Goal: Task Accomplishment & Management: Manage account settings

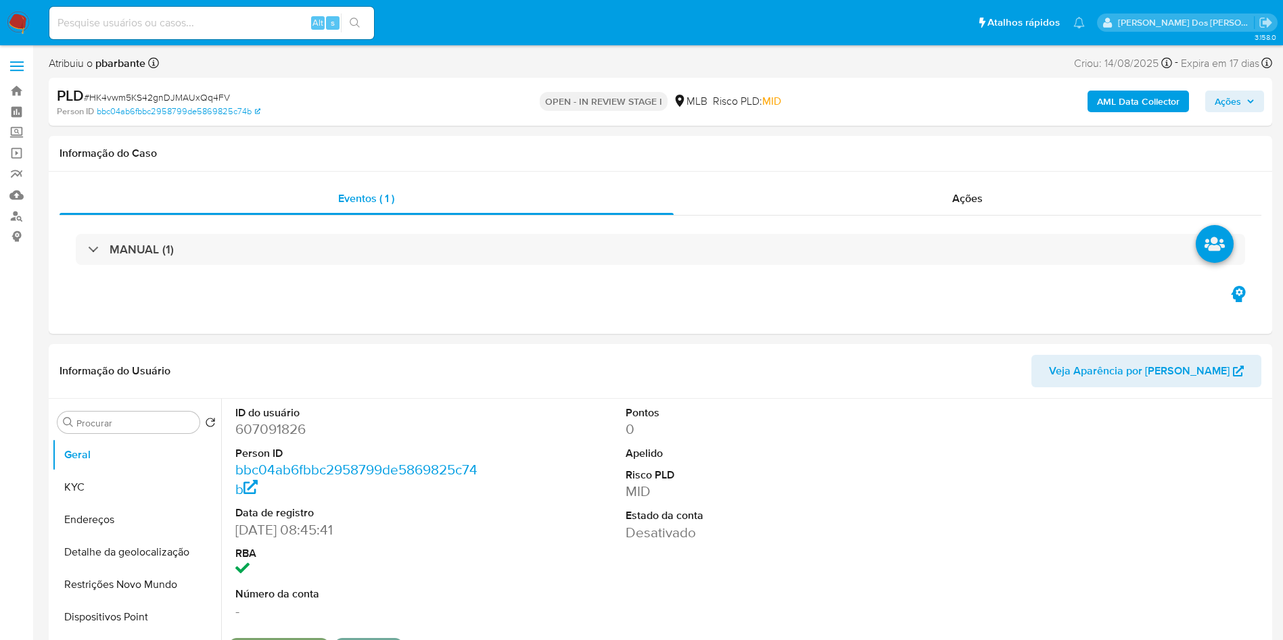
select select "10"
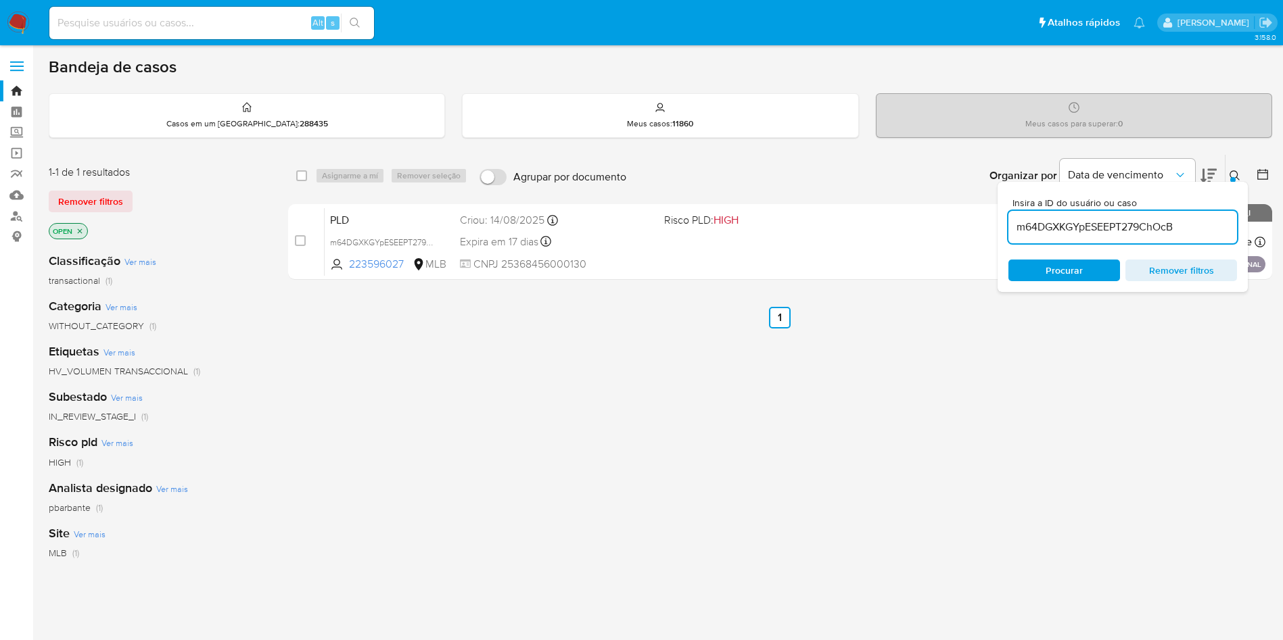
scroll to position [83, 0]
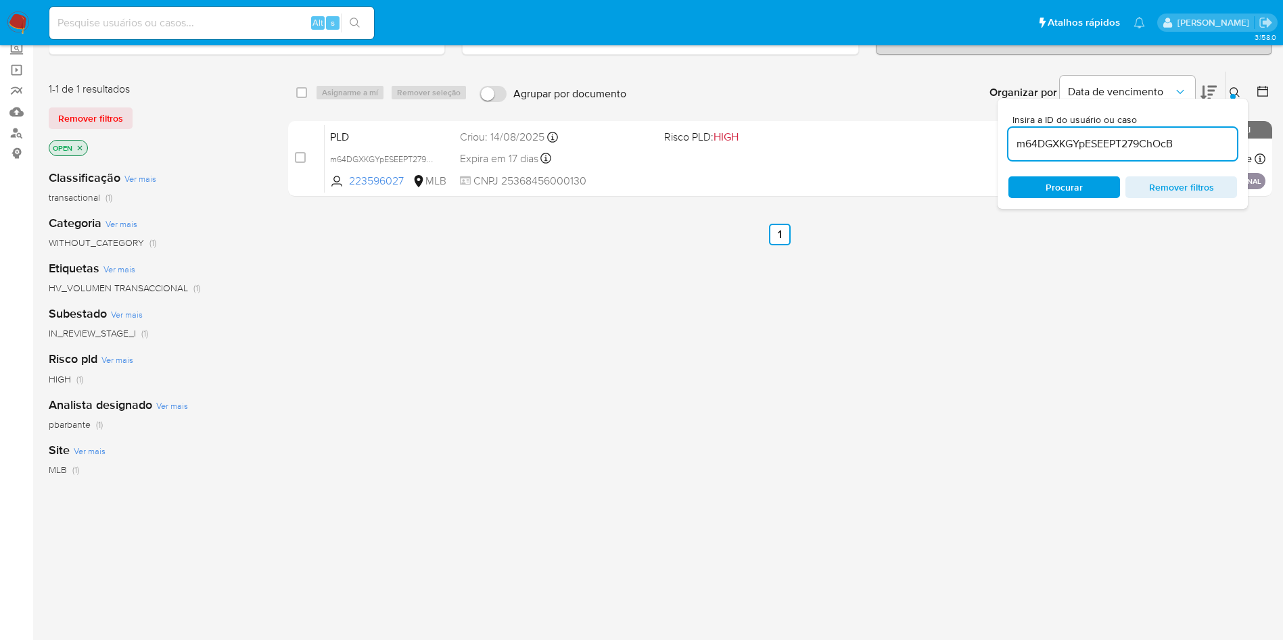
click at [14, 22] on img at bounding box center [18, 22] width 23 height 23
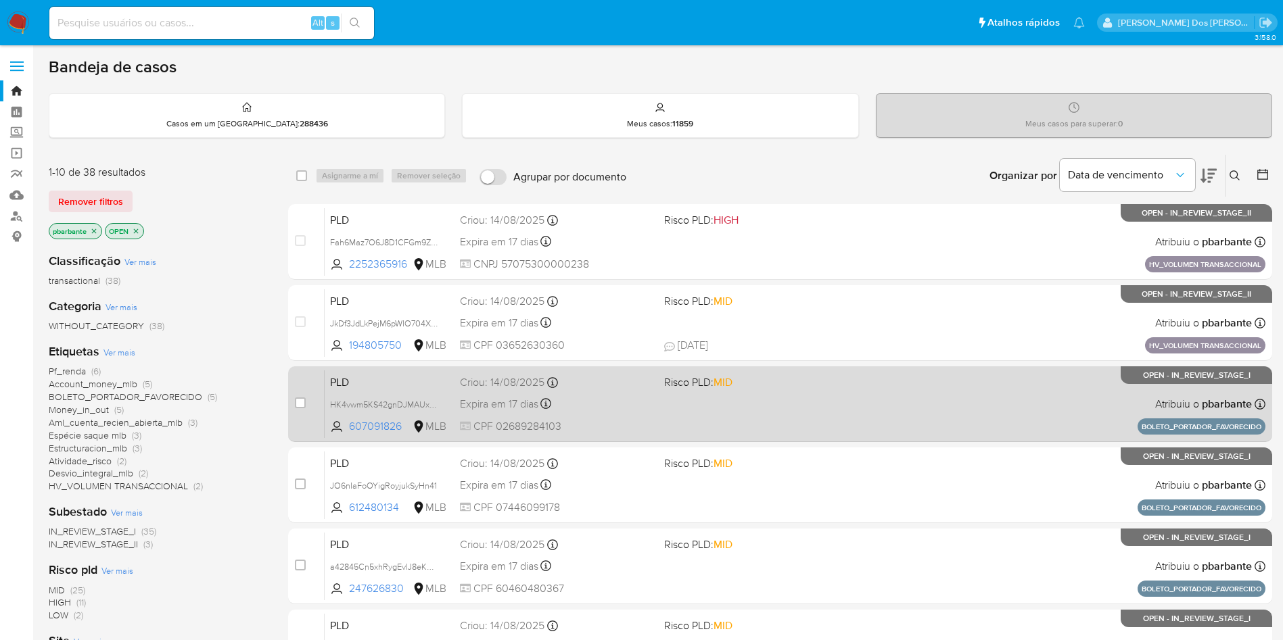
click at [772, 390] on span "Risco PLD: MID" at bounding box center [760, 382] width 193 height 18
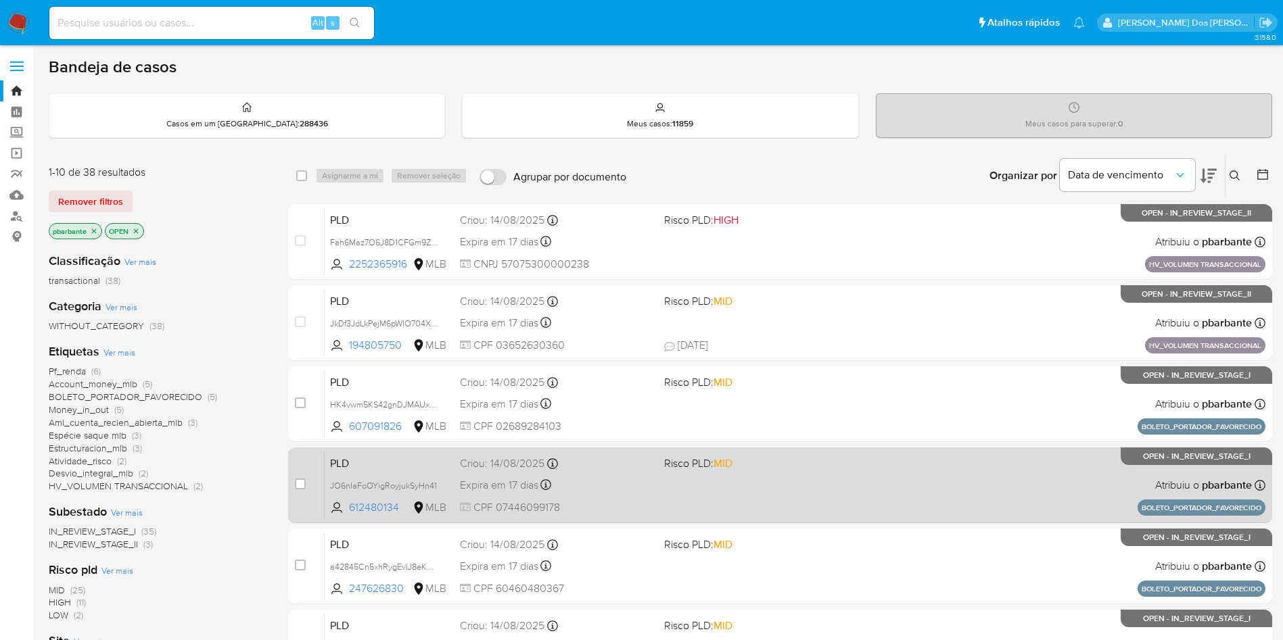
click at [774, 519] on div "PLD JO6nIaFoOYigRoyjukSyHn41 612480134 MLB Risco PLD: MID Criou: 14/08/2025 Cri…" at bounding box center [795, 485] width 941 height 68
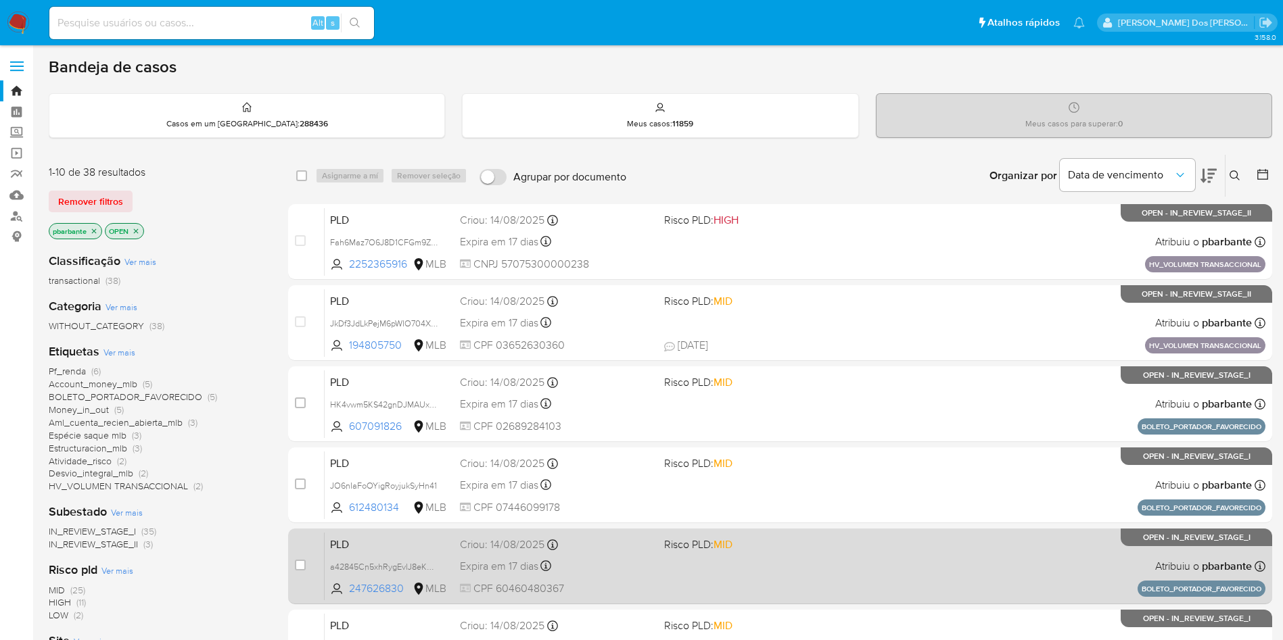
click at [772, 600] on div "PLD a42845Cn5xhRygEvlJ8eKR9O 247626830 MLB Risco PLD: MID Criou: 14/08/2025 Cri…" at bounding box center [795, 566] width 941 height 68
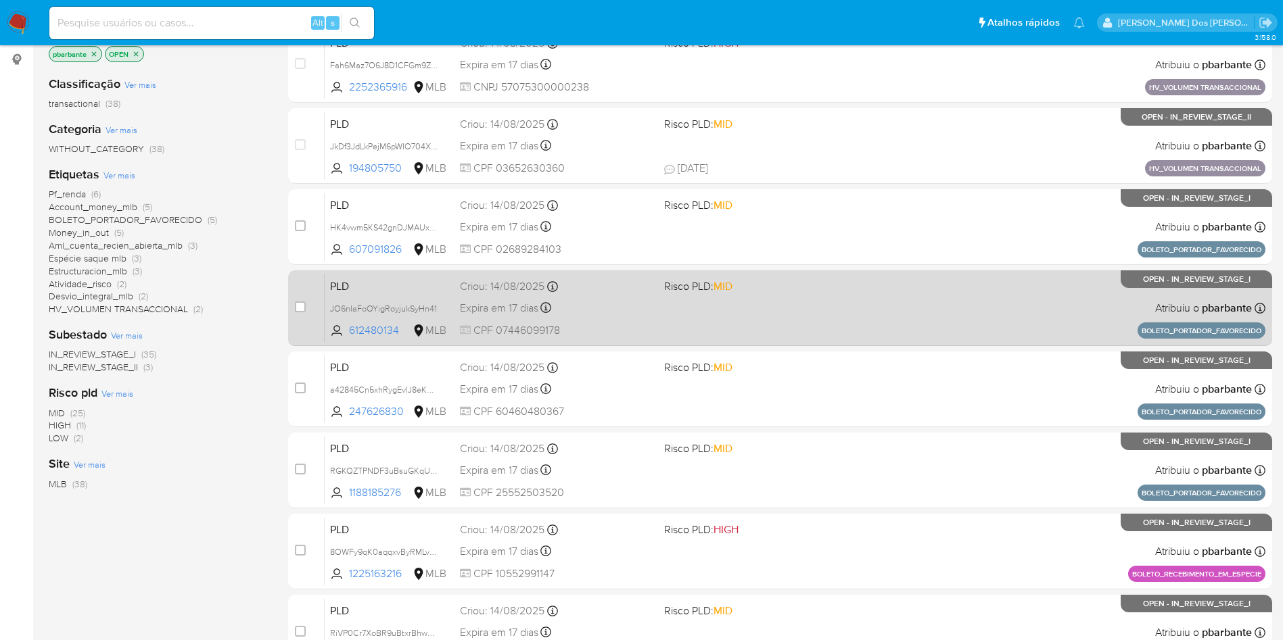
scroll to position [203, 0]
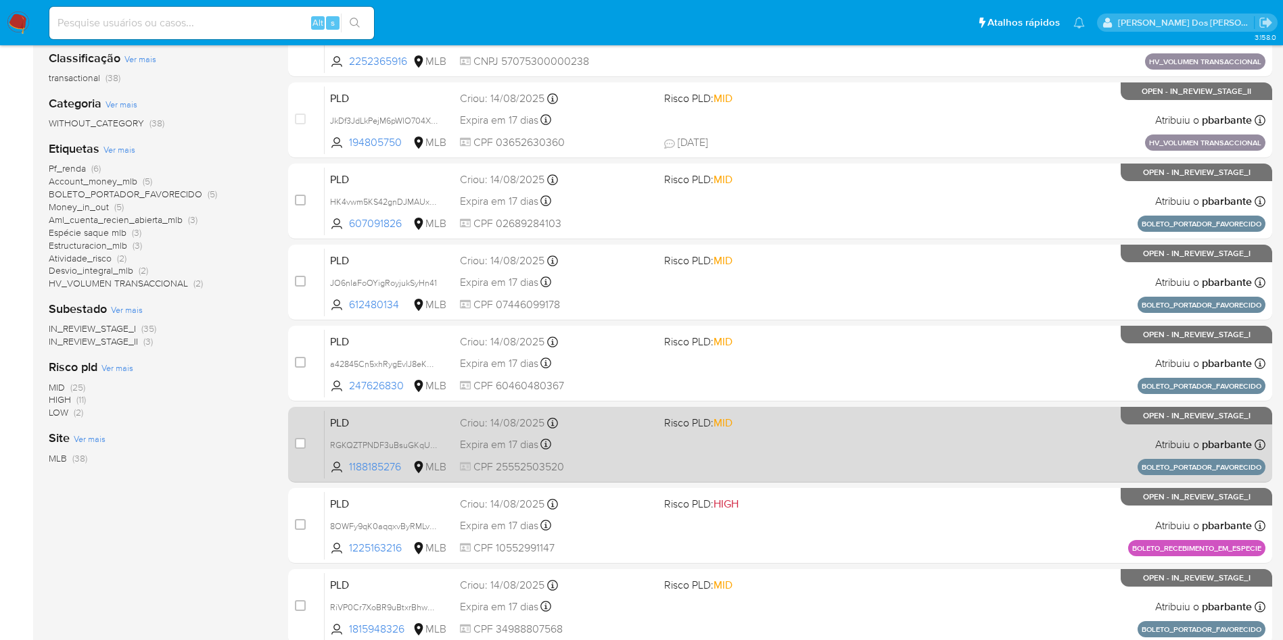
click at [797, 479] on div "PLD RGKQZTPNDF3uBsuGKqU7aXDk 1188185276 MLB Risco PLD: MID Criou: 14/08/2025 Cr…" at bounding box center [795, 444] width 941 height 68
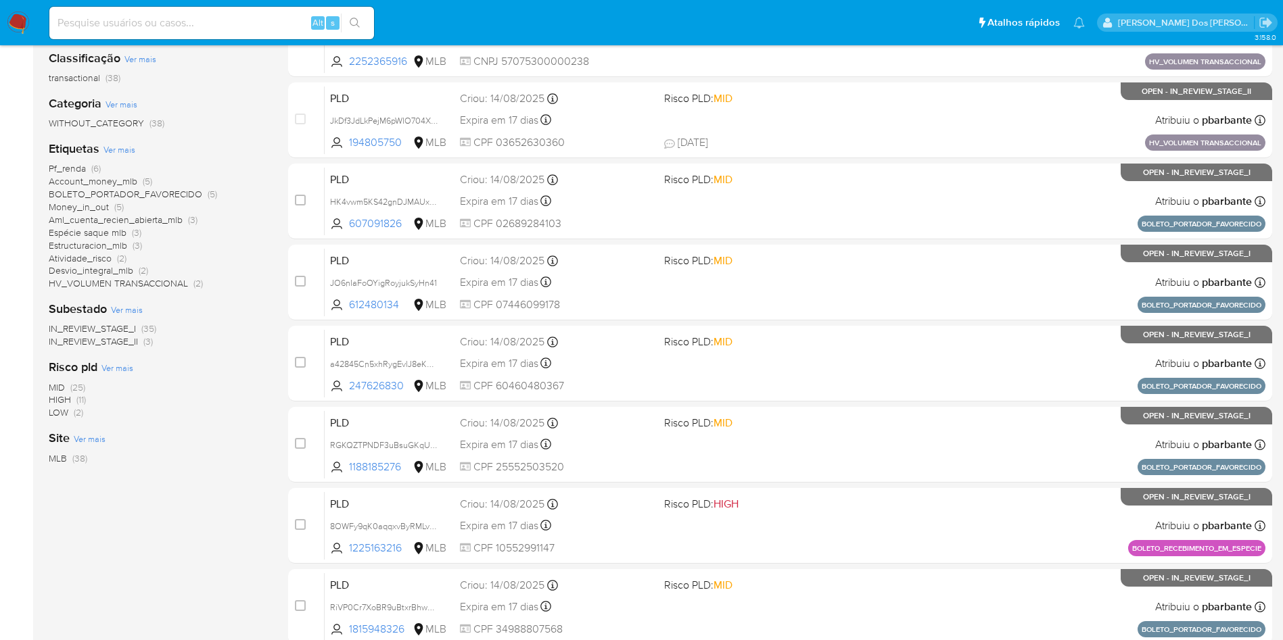
click at [213, 17] on input at bounding box center [211, 23] width 325 height 18
paste input "48572402"
type input "48572402"
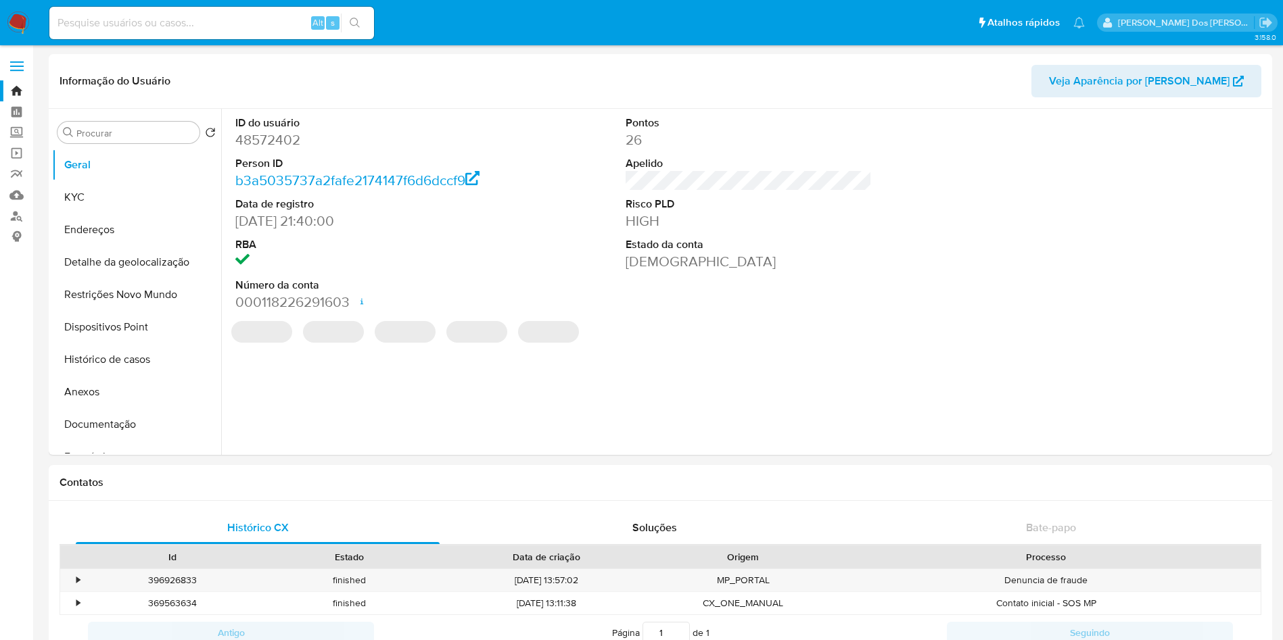
select select "10"
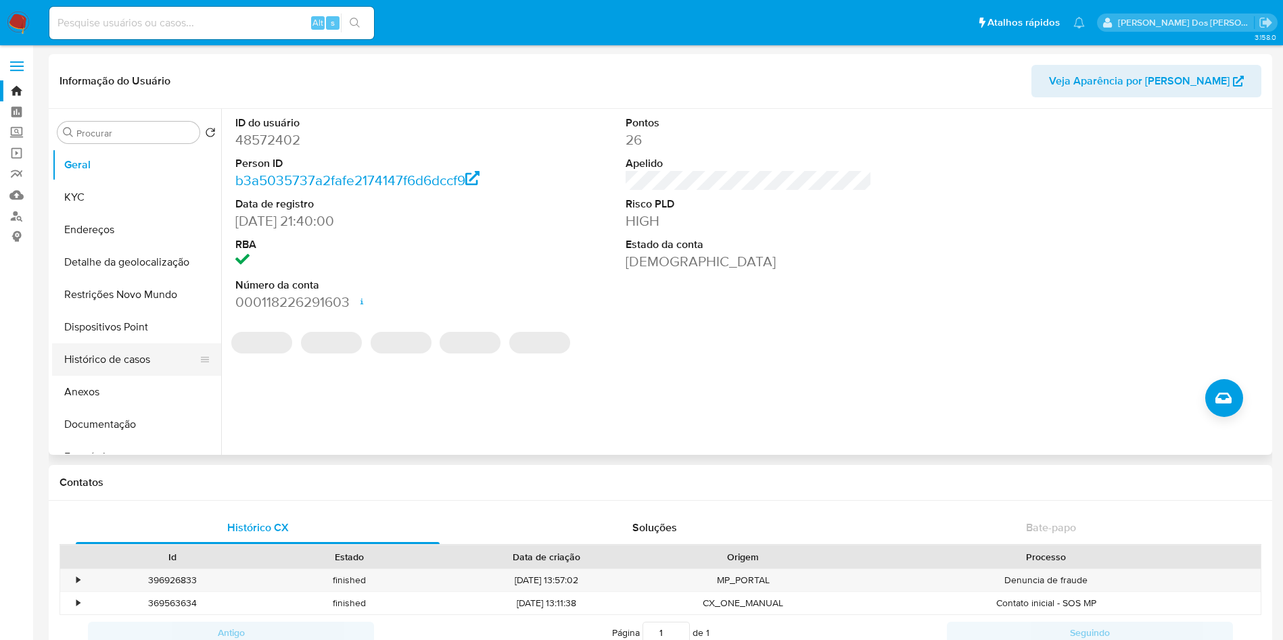
click at [113, 355] on button "Histórico de casos" at bounding box center [131, 359] width 158 height 32
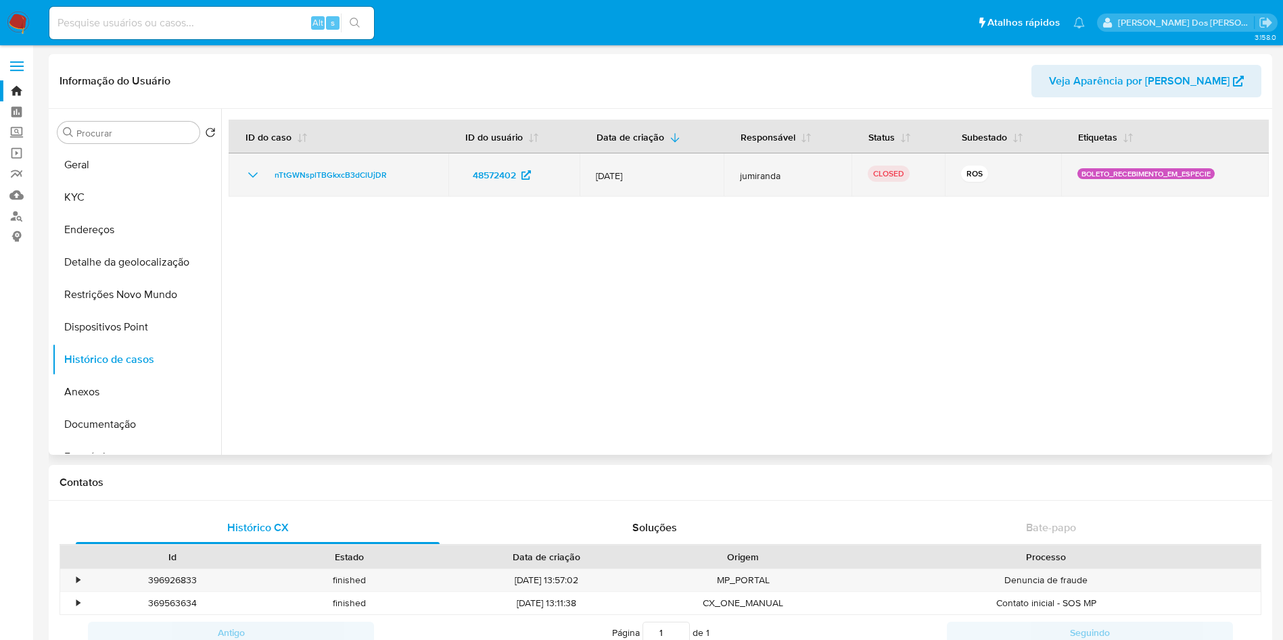
click at [258, 164] on td "nTtGWNsplTBGkxcB3dClUjDR" at bounding box center [339, 174] width 220 height 43
click at [254, 168] on icon "Mostrar/Ocultar" at bounding box center [253, 175] width 16 height 16
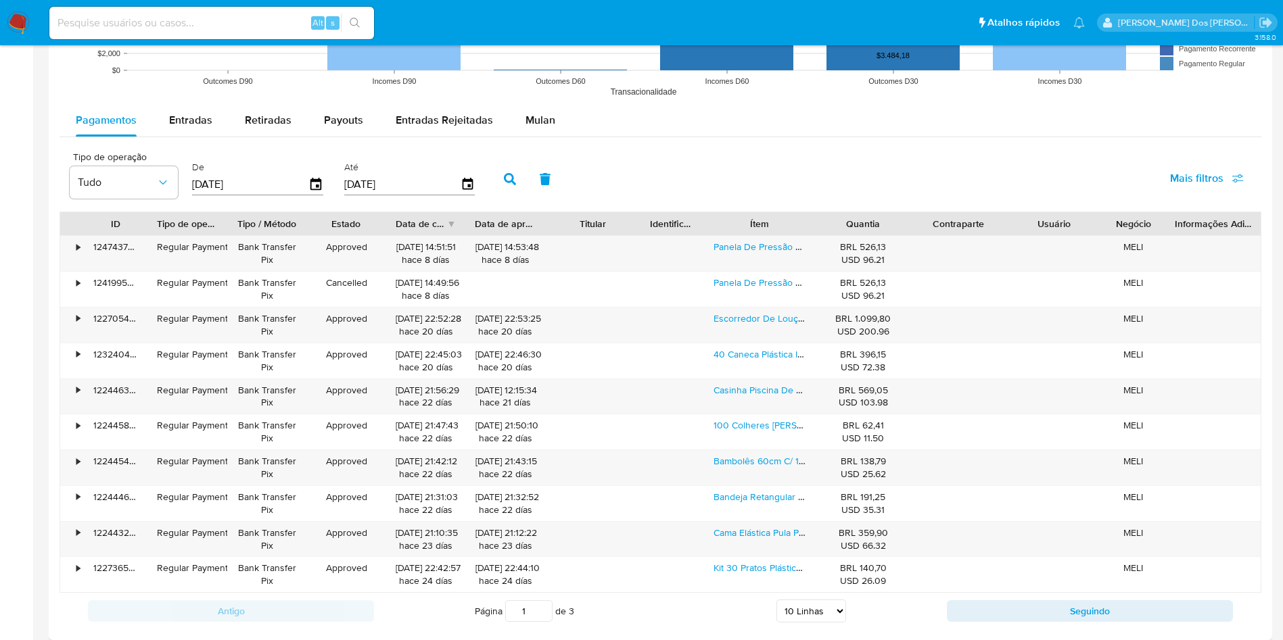
scroll to position [913, 0]
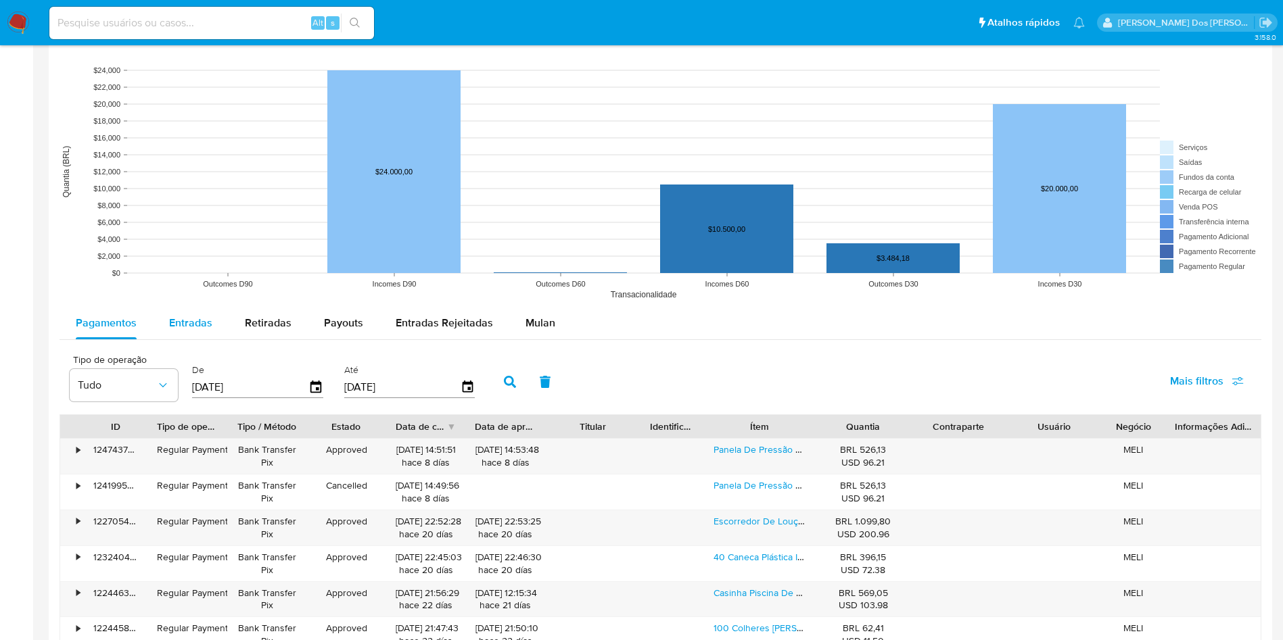
drag, startPoint x: 171, startPoint y: 321, endPoint x: 184, endPoint y: 321, distance: 12.8
click at [171, 321] on span "Entradas" at bounding box center [190, 323] width 43 height 16
select select "10"
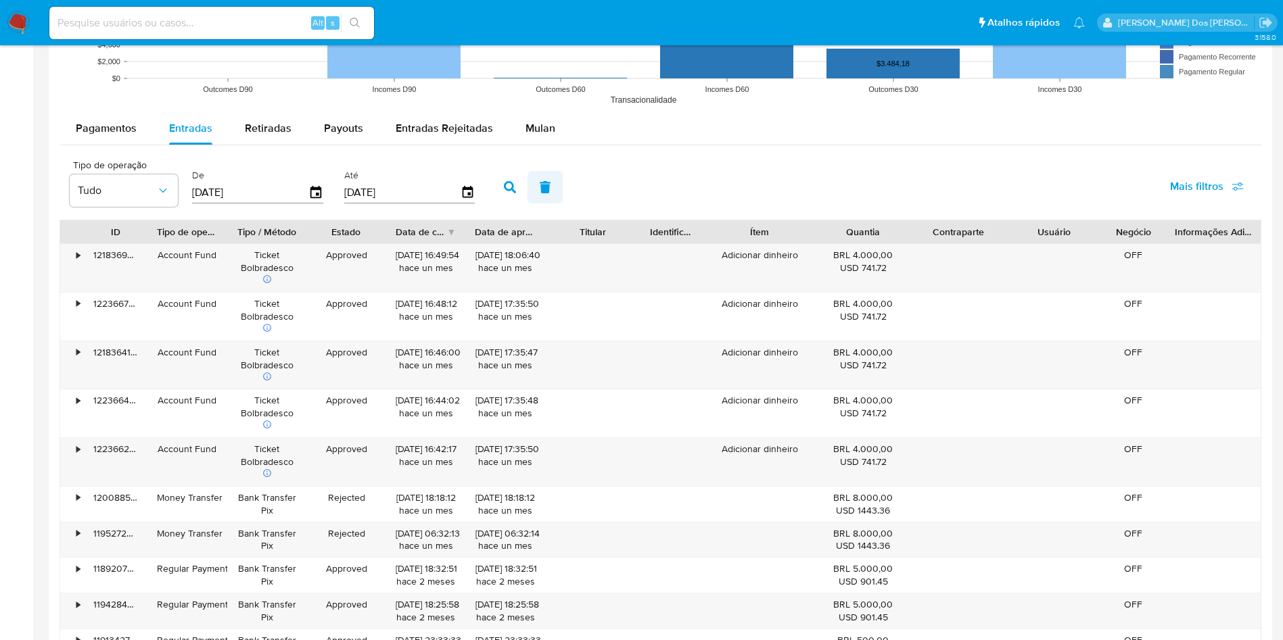
scroll to position [1116, 0]
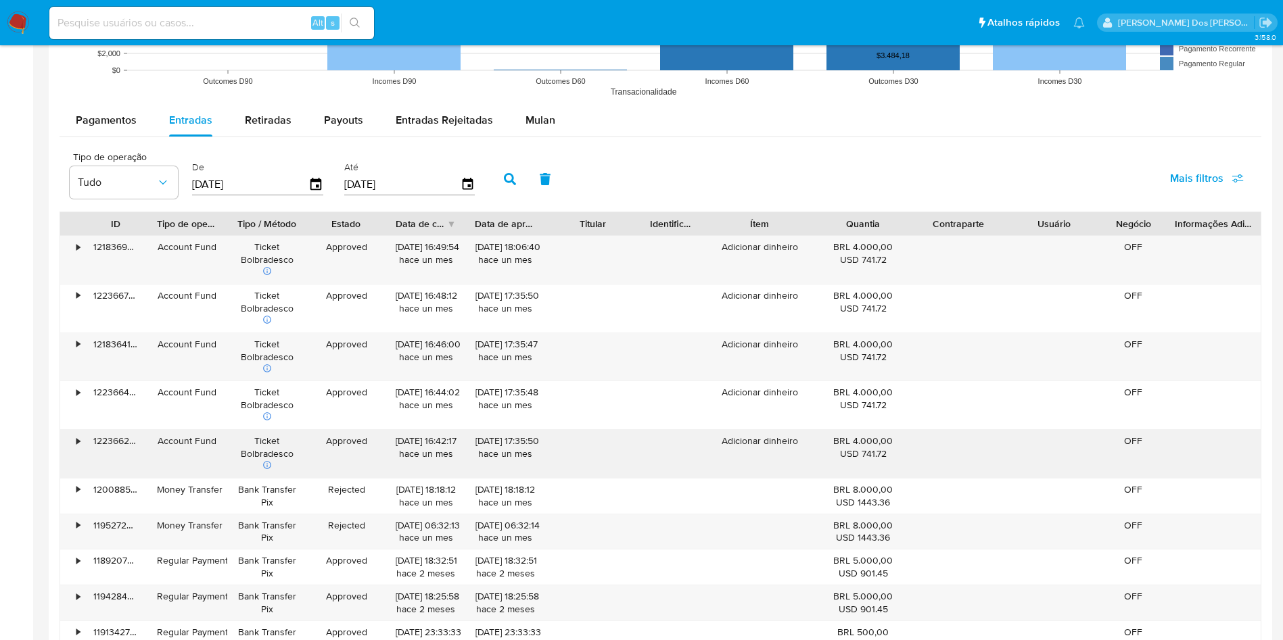
click at [70, 442] on div "•" at bounding box center [72, 454] width 24 height 48
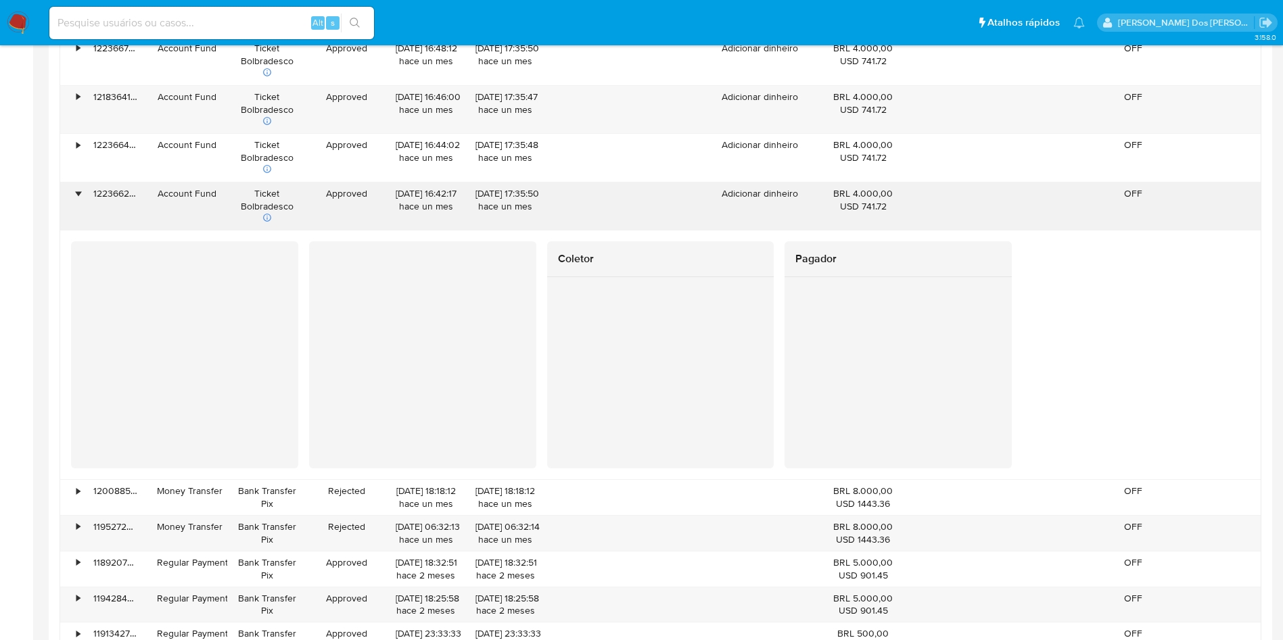
scroll to position [1319, 0]
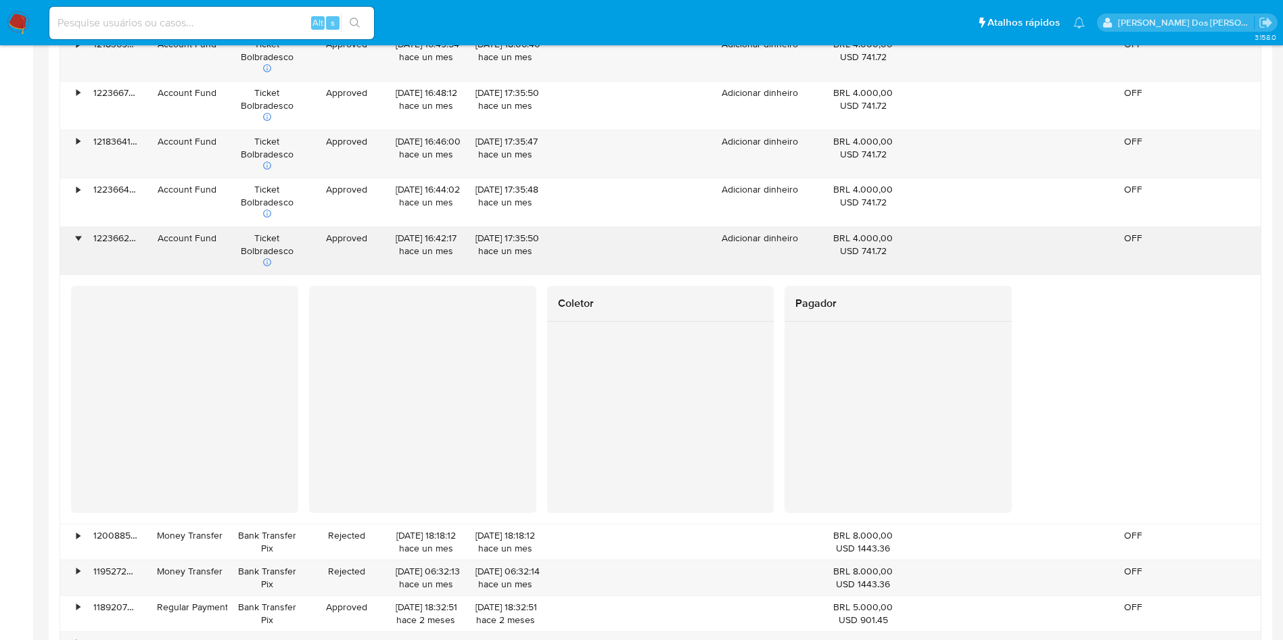
click at [78, 234] on div "•" at bounding box center [77, 238] width 3 height 13
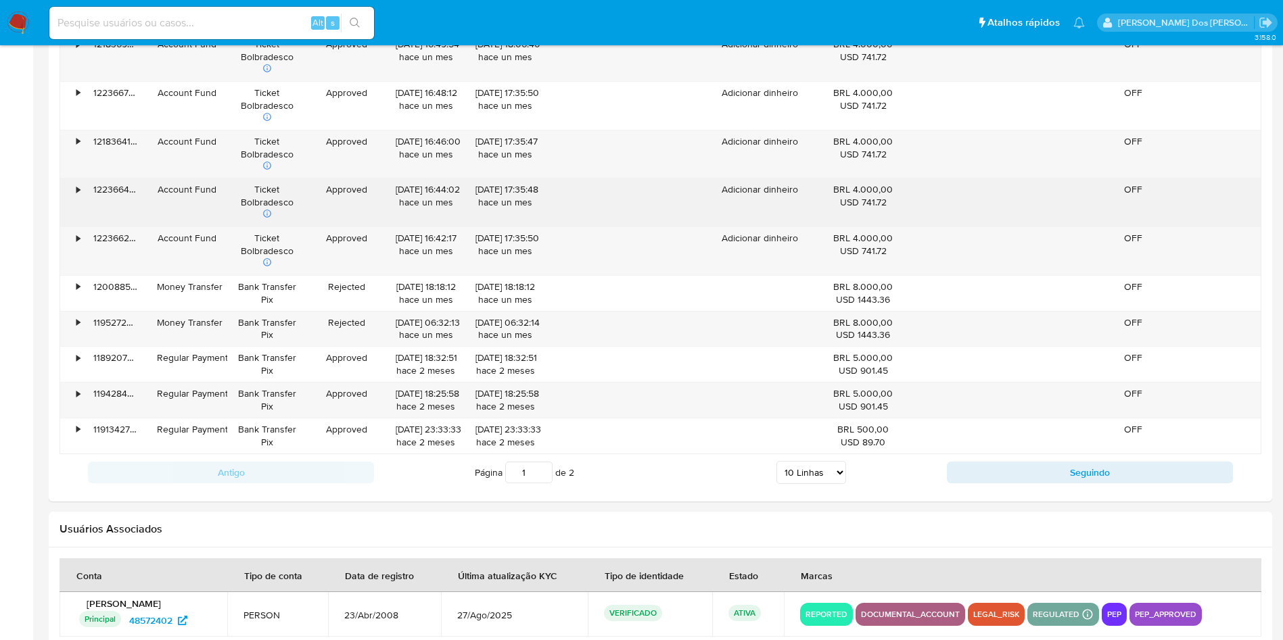
click at [80, 192] on div "•" at bounding box center [77, 189] width 3 height 13
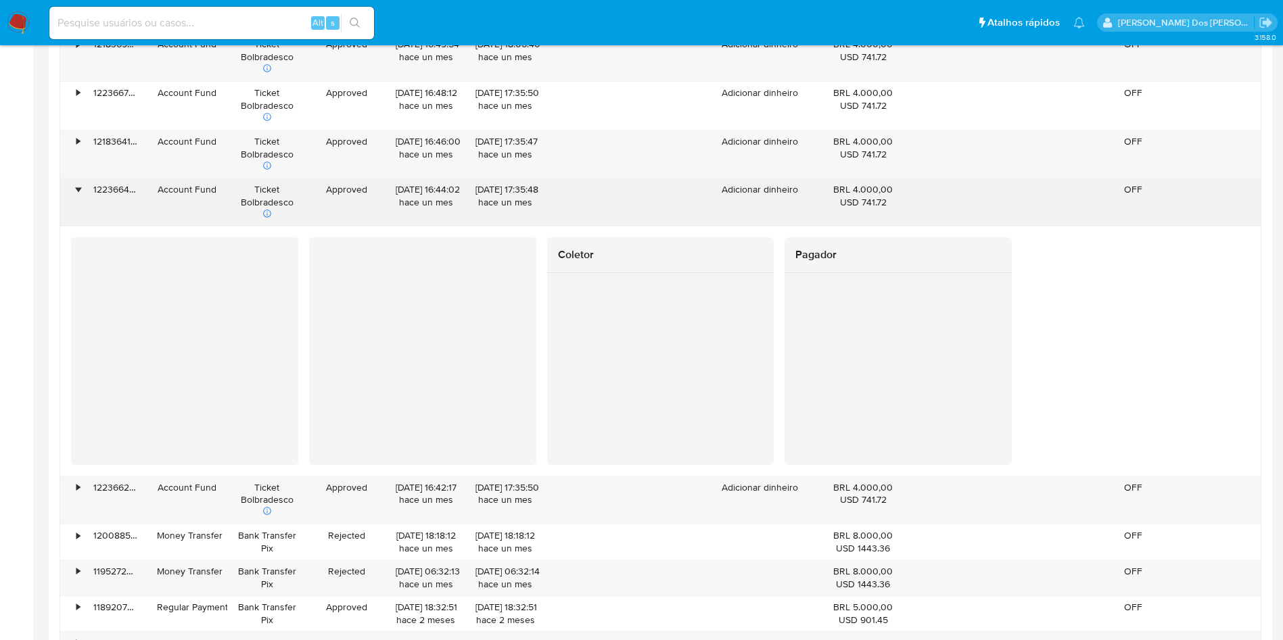
click at [80, 192] on div "•" at bounding box center [77, 189] width 3 height 13
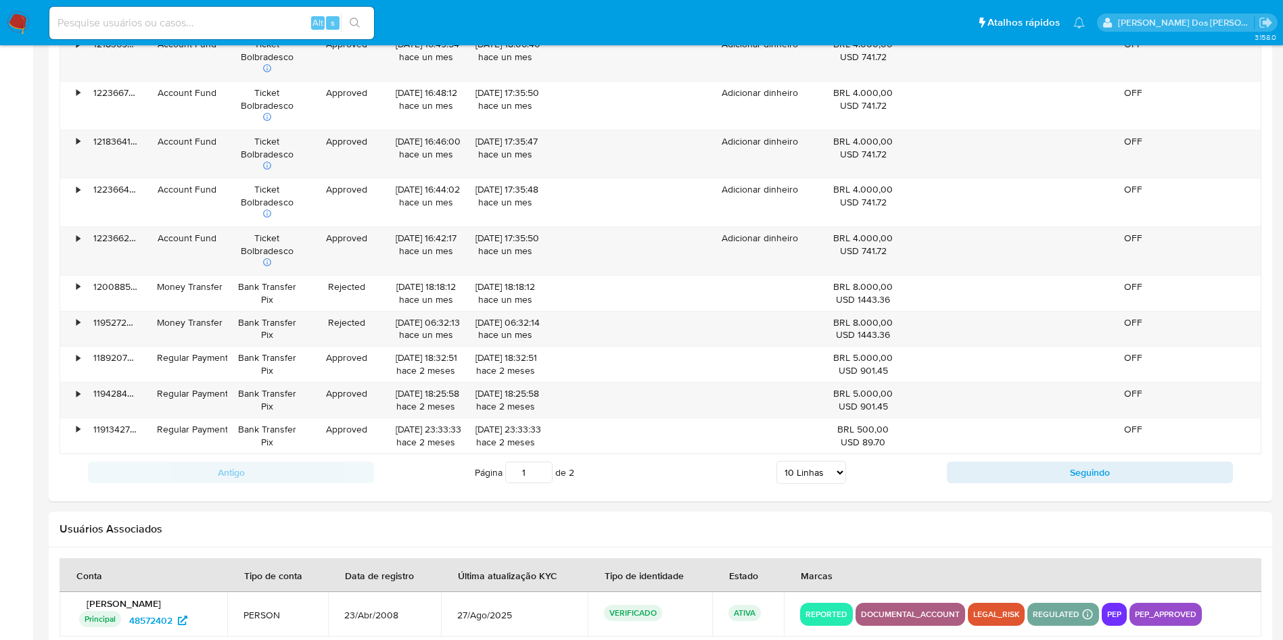
drag, startPoint x: 20, startPoint y: 20, endPoint x: 26, endPoint y: 5, distance: 16.3
click at [20, 20] on img at bounding box center [18, 22] width 23 height 23
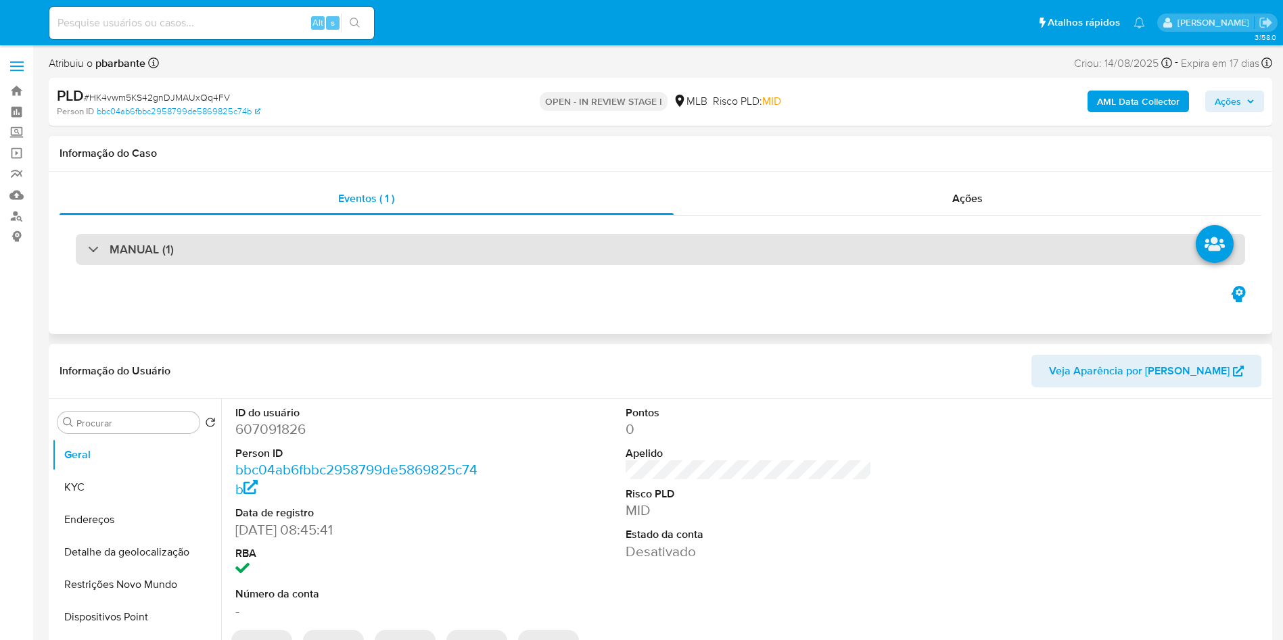
select select "10"
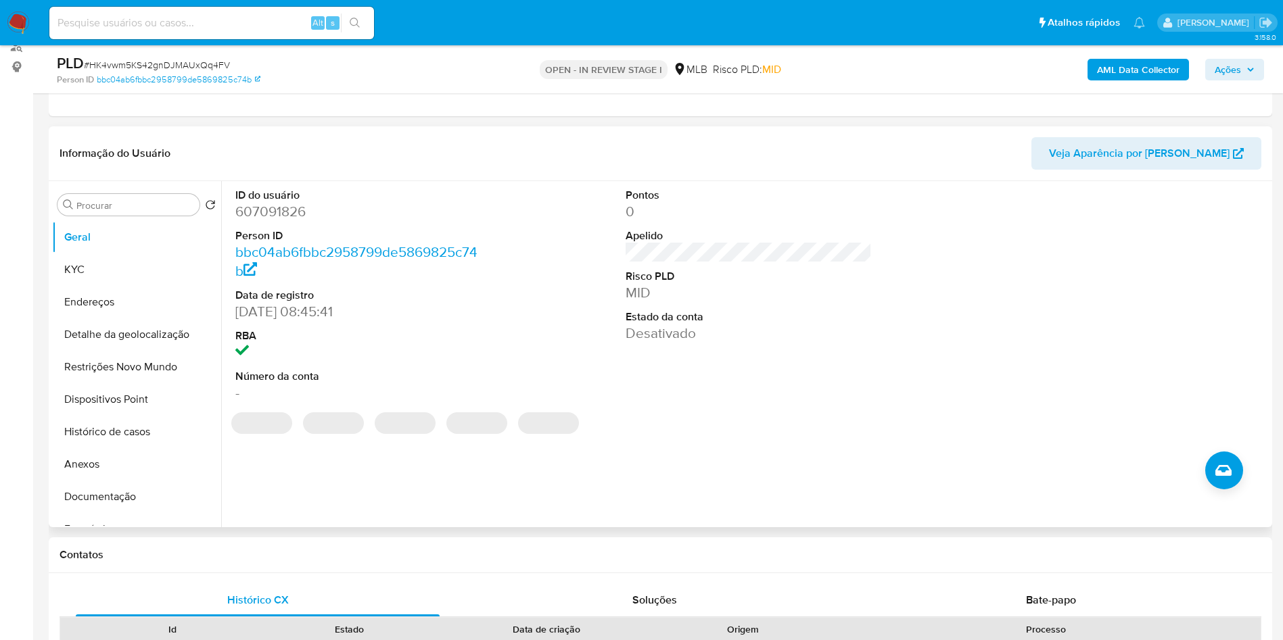
scroll to position [203, 0]
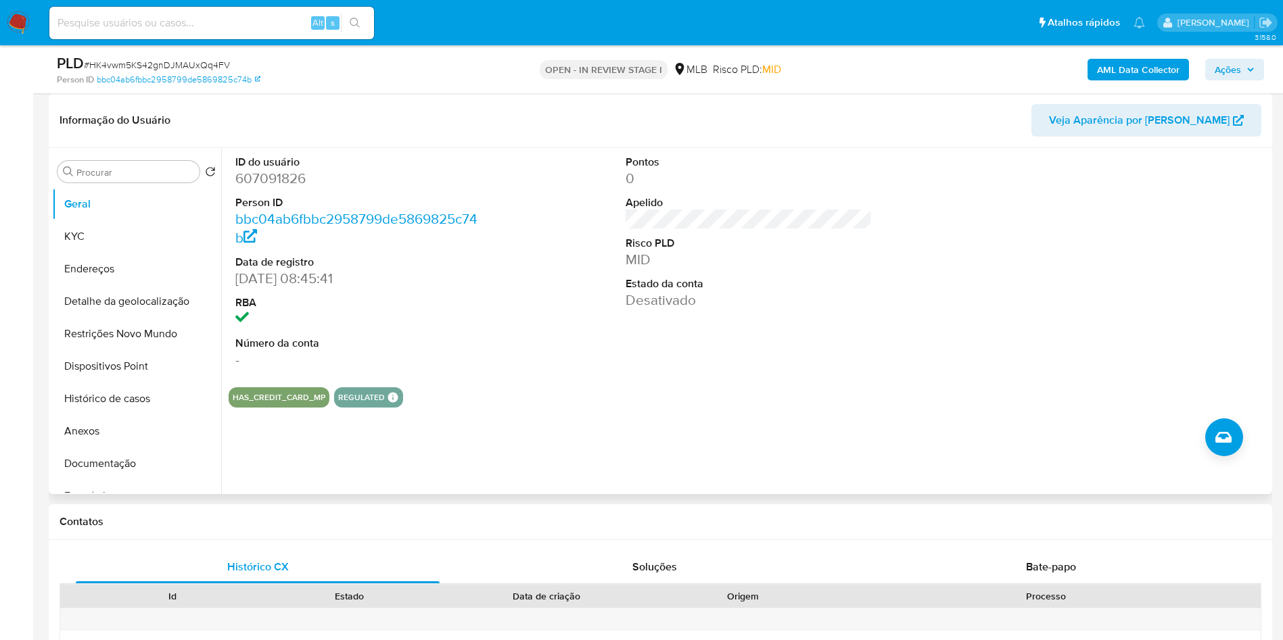
click at [284, 188] on dd "607091826" at bounding box center [358, 178] width 247 height 19
copy dd "607091826"
click at [199, 85] on link "bbc04ab6fbbc2958799de5869825c74b" at bounding box center [179, 80] width 164 height 12
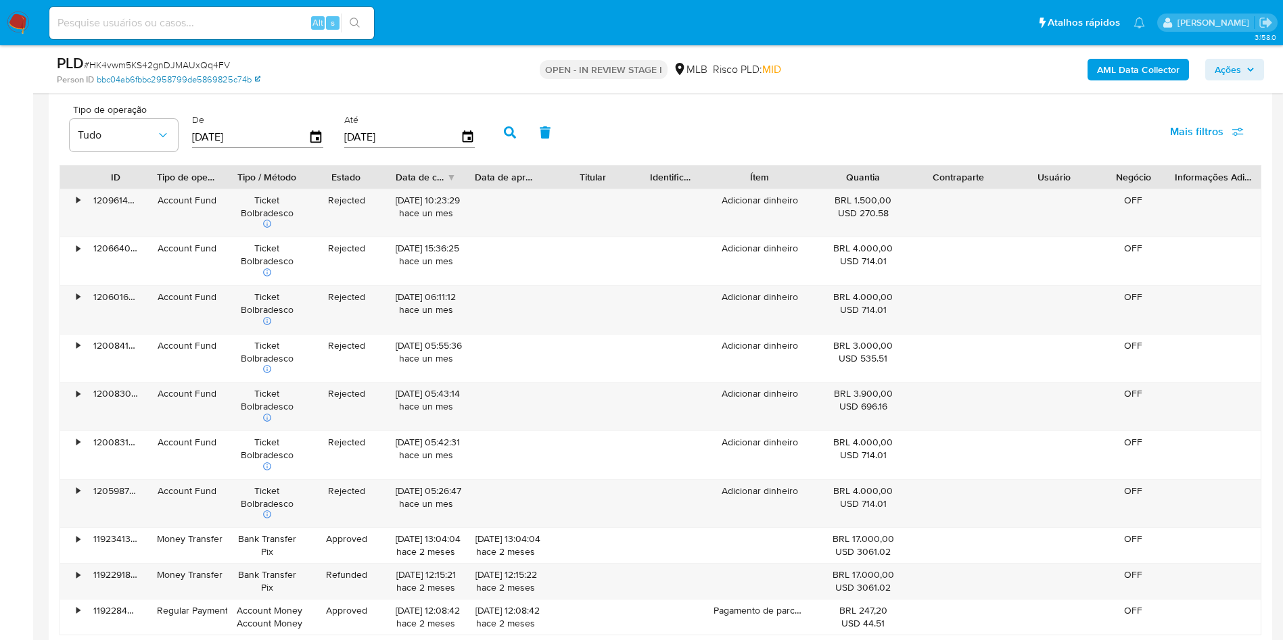
scroll to position [1623, 0]
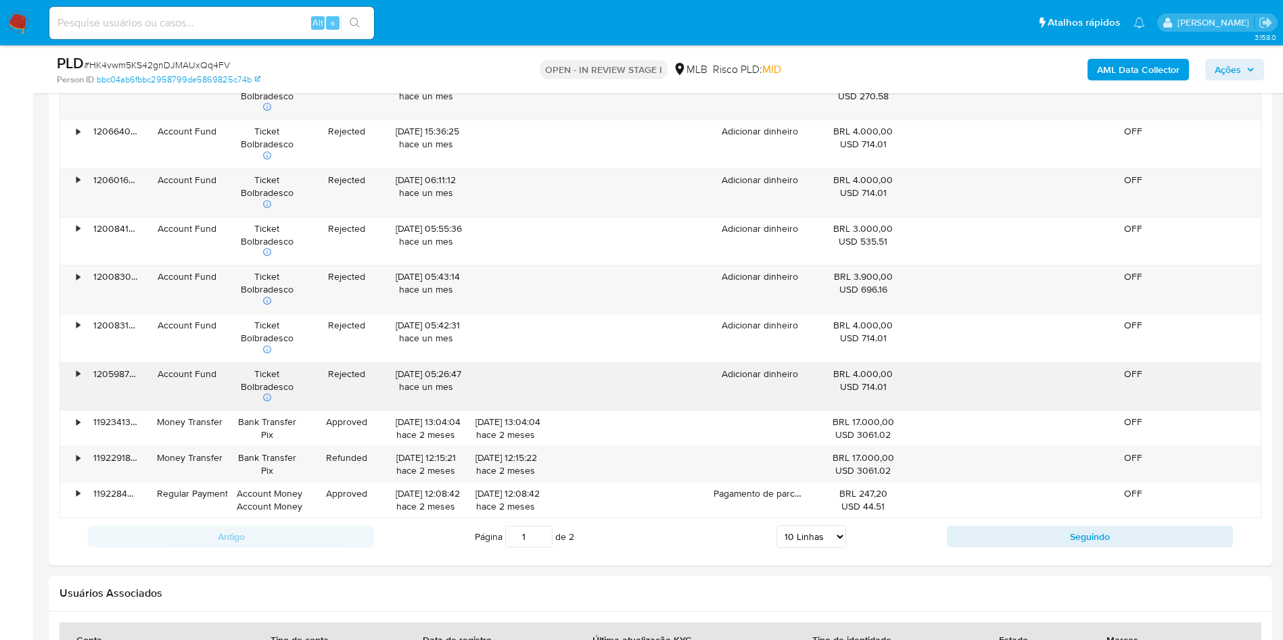
click at [80, 381] on div "•" at bounding box center [77, 374] width 3 height 13
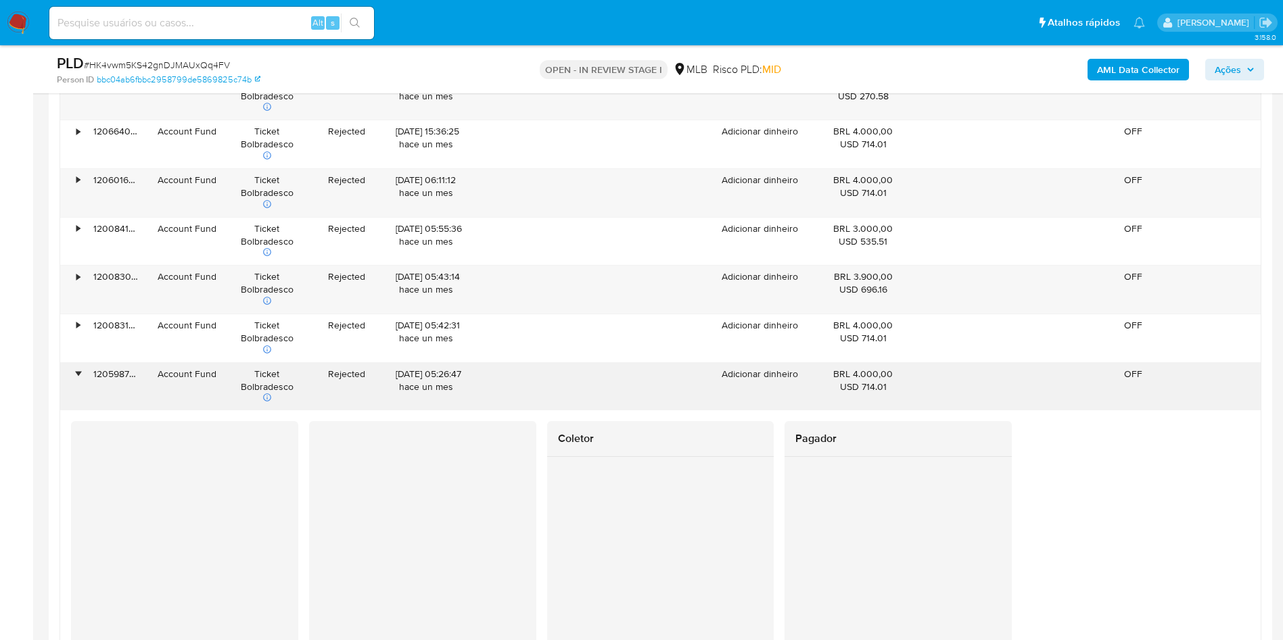
click at [80, 381] on div "•" at bounding box center [77, 374] width 3 height 13
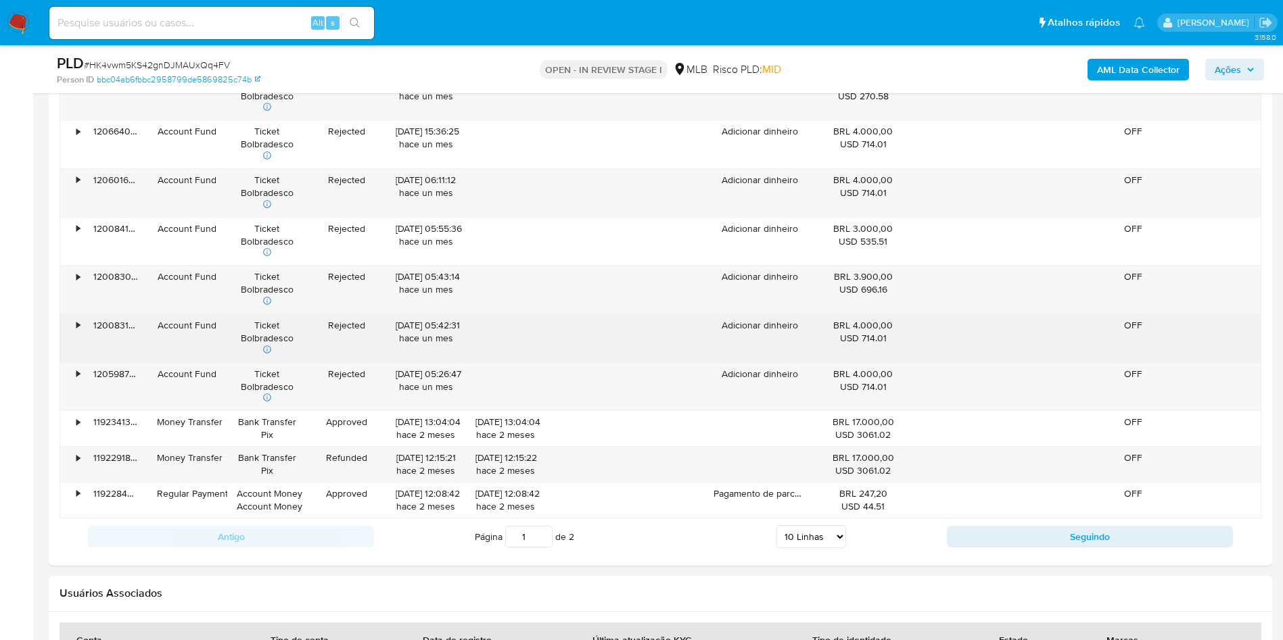
click at [79, 358] on div "•" at bounding box center [72, 338] width 24 height 48
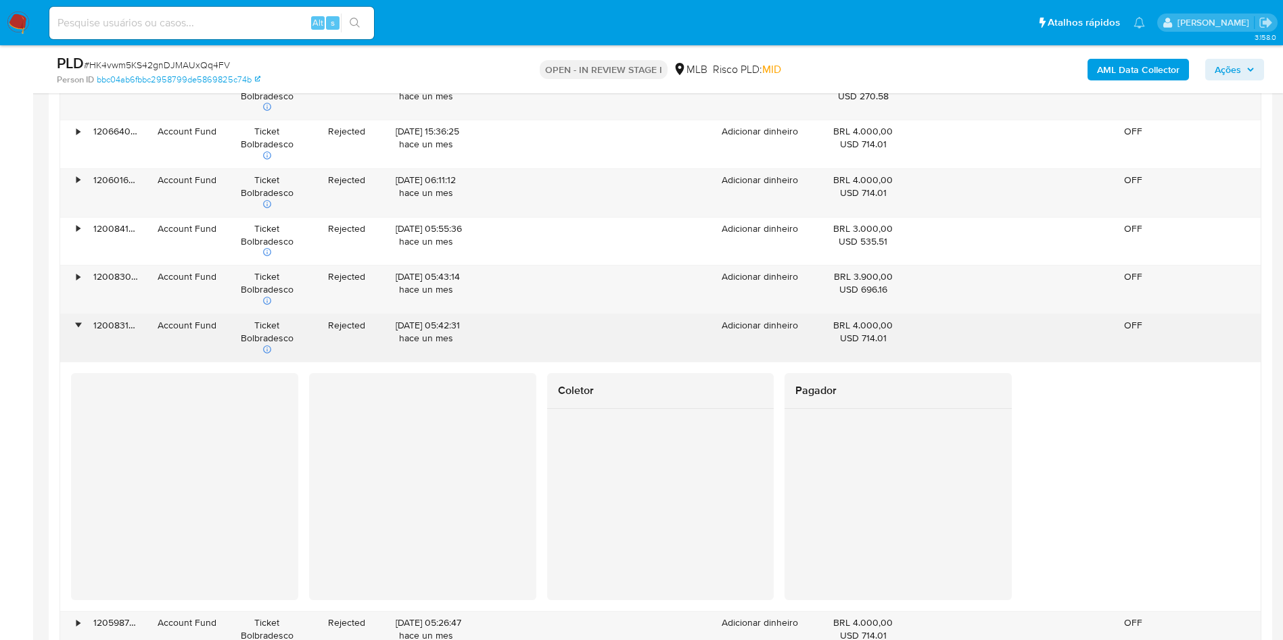
click at [79, 358] on div "•" at bounding box center [72, 338] width 24 height 48
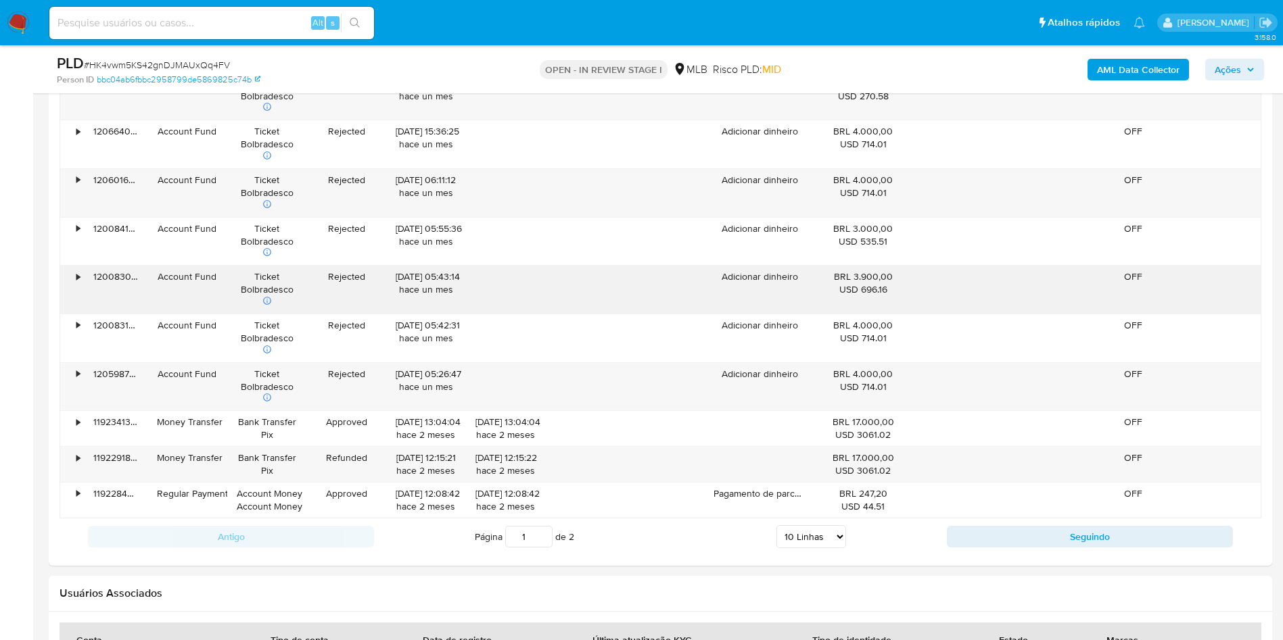
click at [77, 283] on div "•" at bounding box center [77, 276] width 3 height 13
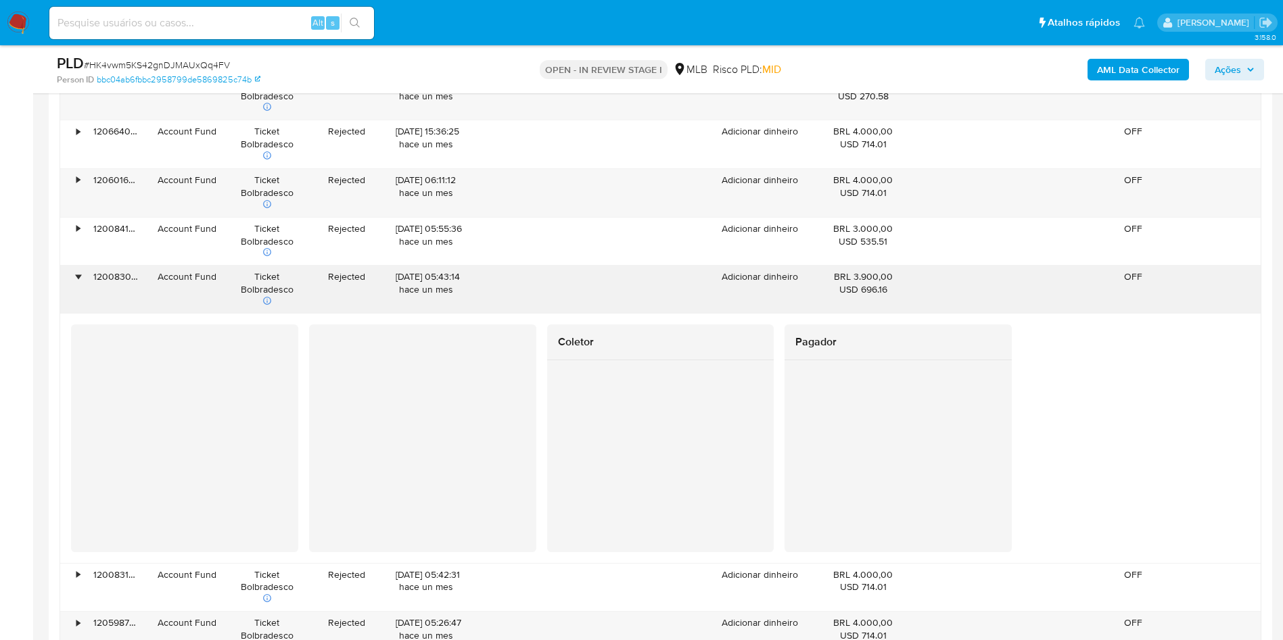
click at [77, 283] on div "•" at bounding box center [77, 276] width 3 height 13
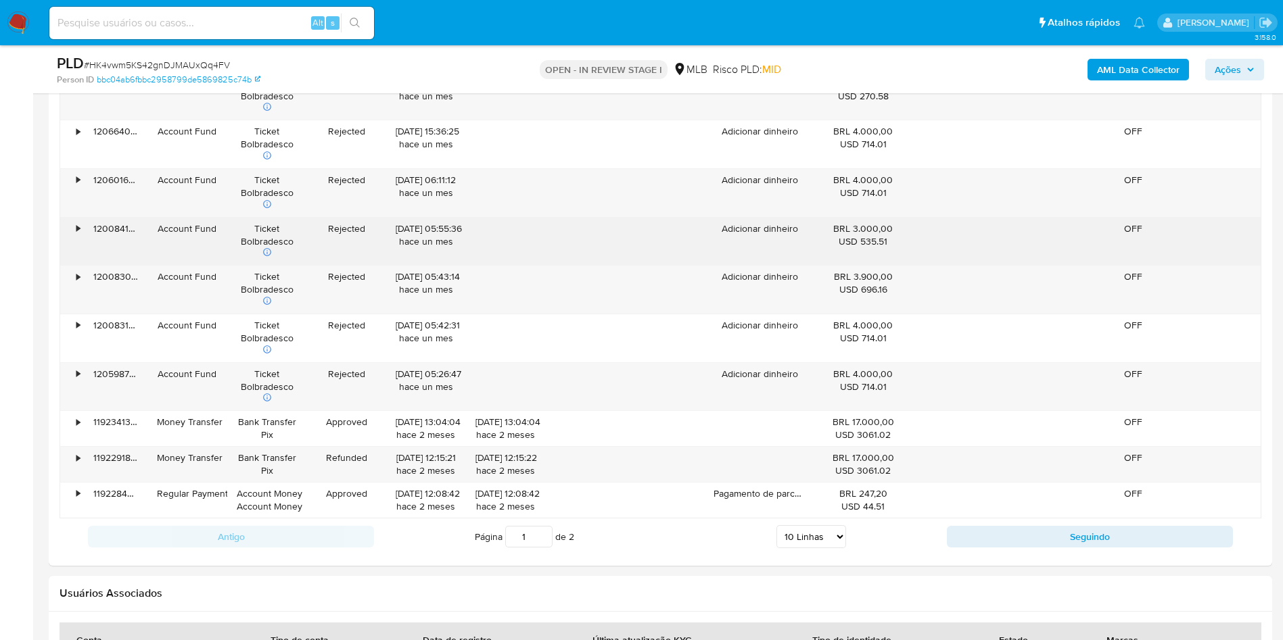
click at [85, 256] on div "120084111345" at bounding box center [116, 242] width 64 height 48
click at [78, 235] on div "•" at bounding box center [77, 228] width 3 height 13
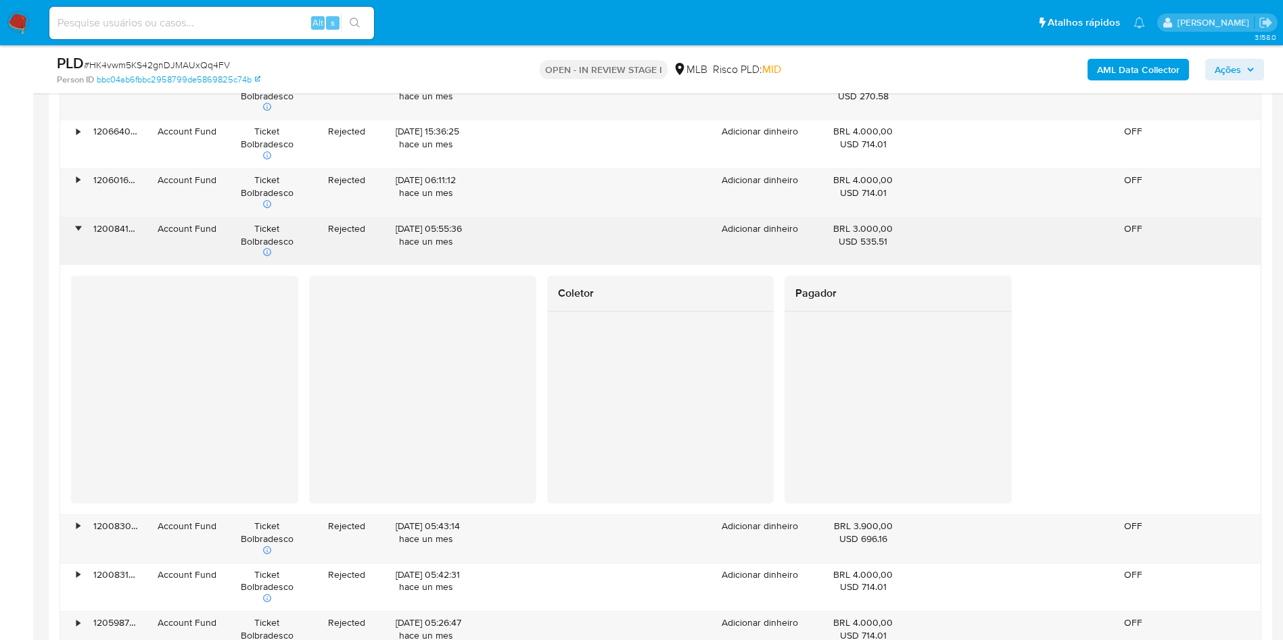
click at [78, 235] on div "•" at bounding box center [77, 228] width 3 height 13
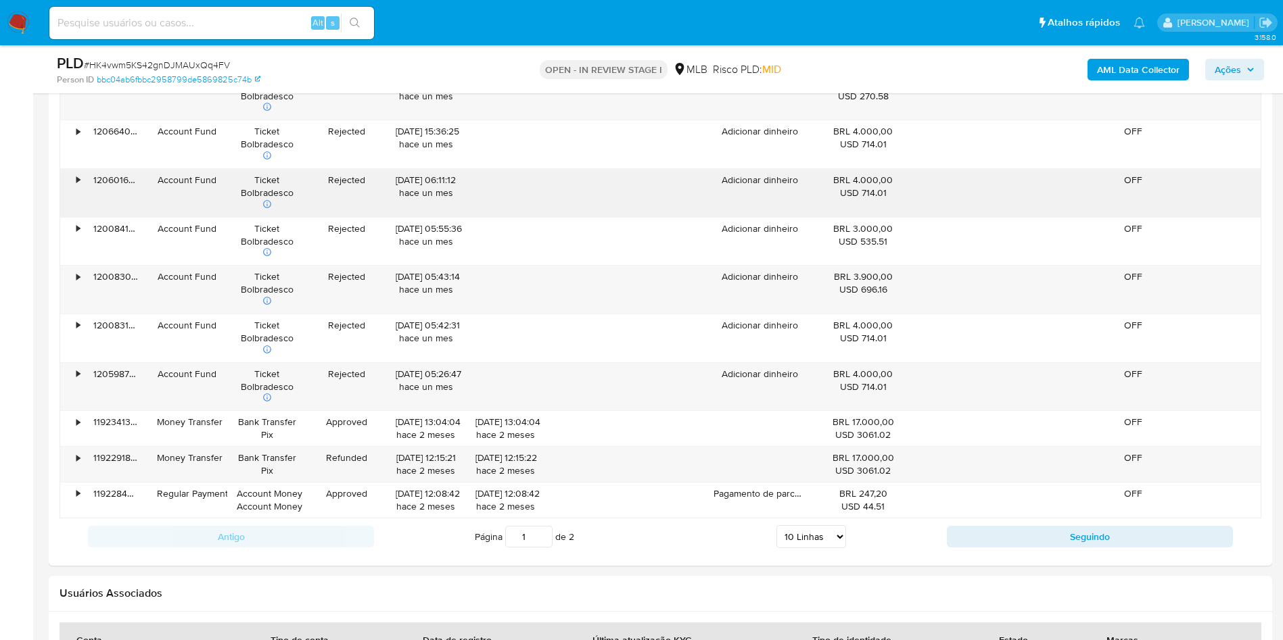
click at [90, 195] on div "120601680660" at bounding box center [116, 193] width 64 height 48
click at [73, 194] on div "•" at bounding box center [72, 193] width 24 height 48
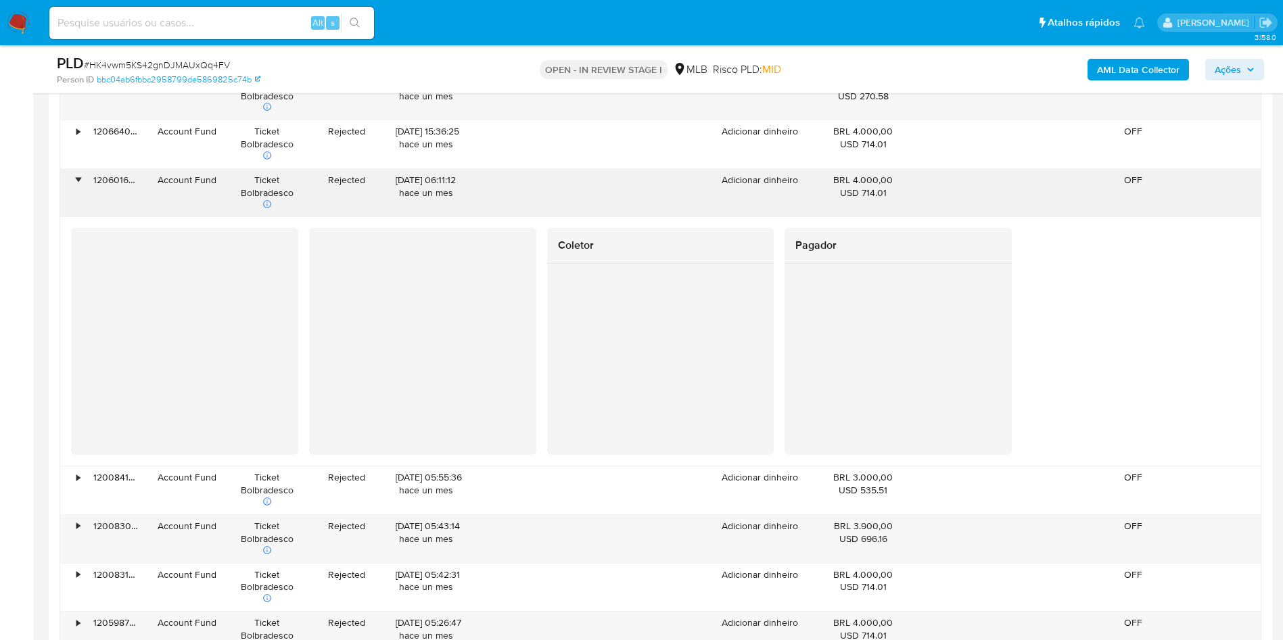
click at [73, 194] on div "•" at bounding box center [72, 193] width 24 height 48
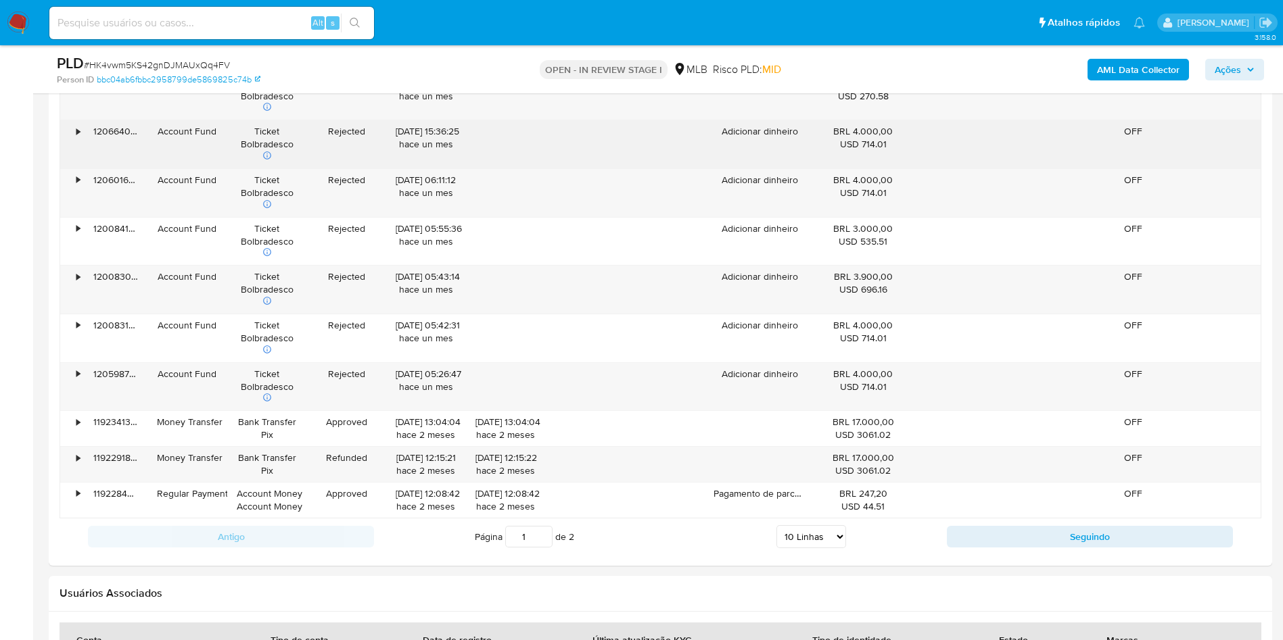
click at [86, 147] on div "120664088672" at bounding box center [116, 144] width 64 height 48
click at [68, 147] on div "•" at bounding box center [72, 144] width 24 height 48
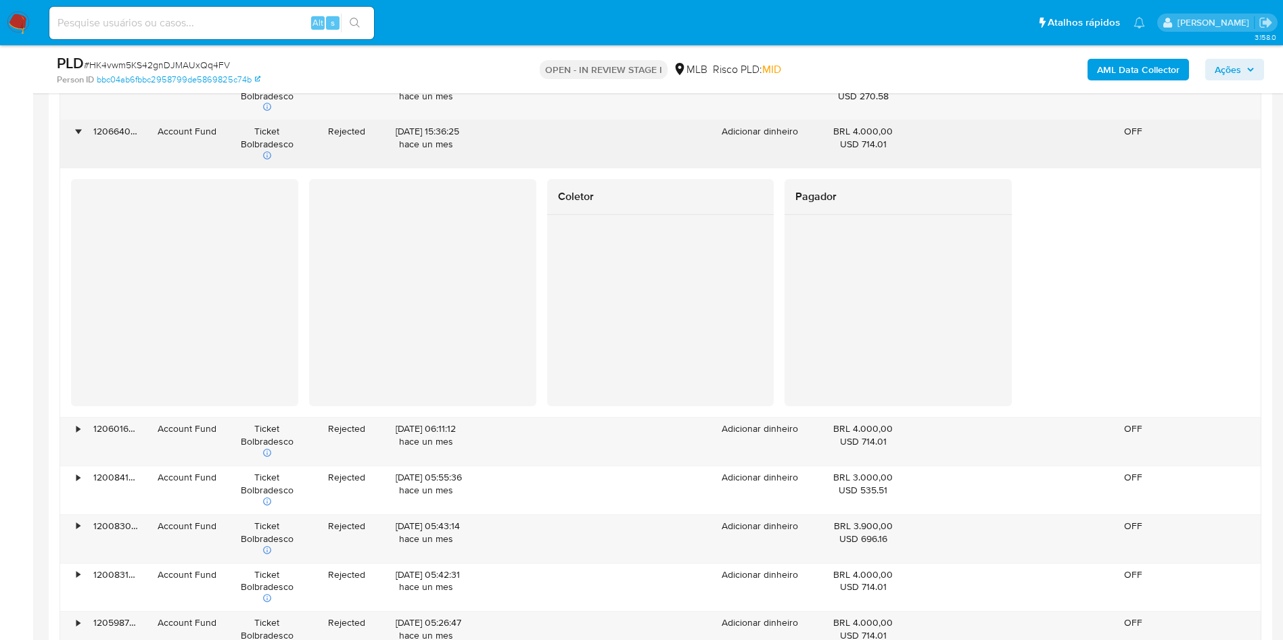
click at [68, 147] on div "•" at bounding box center [72, 144] width 24 height 48
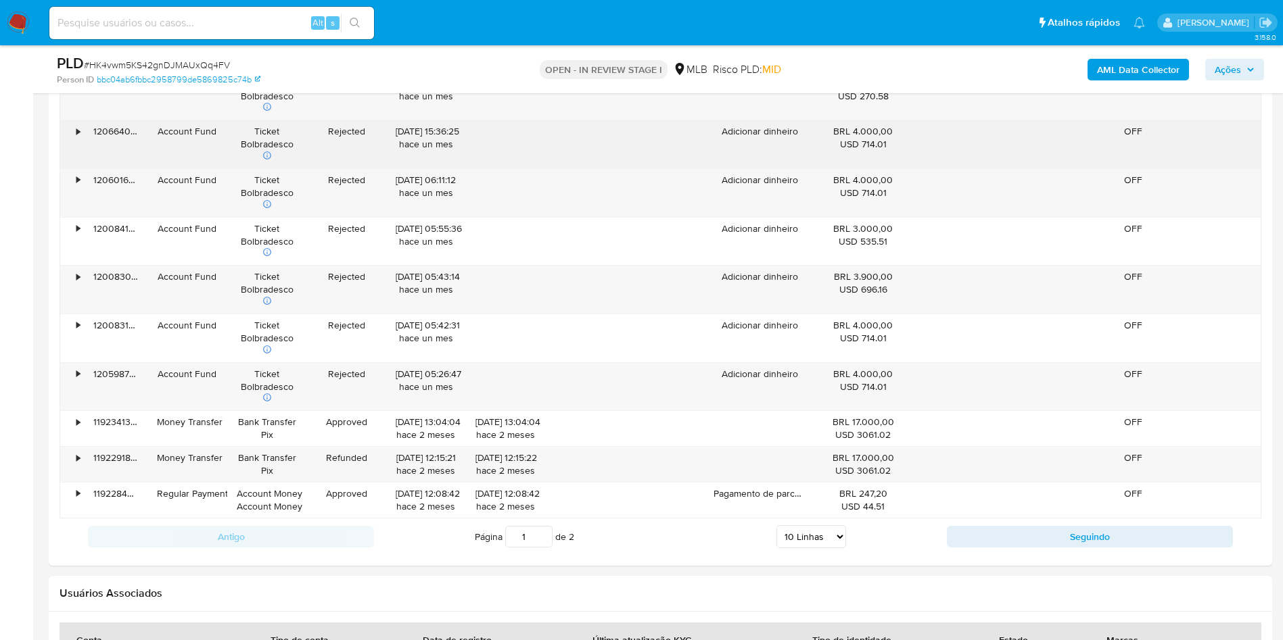
scroll to position [1521, 0]
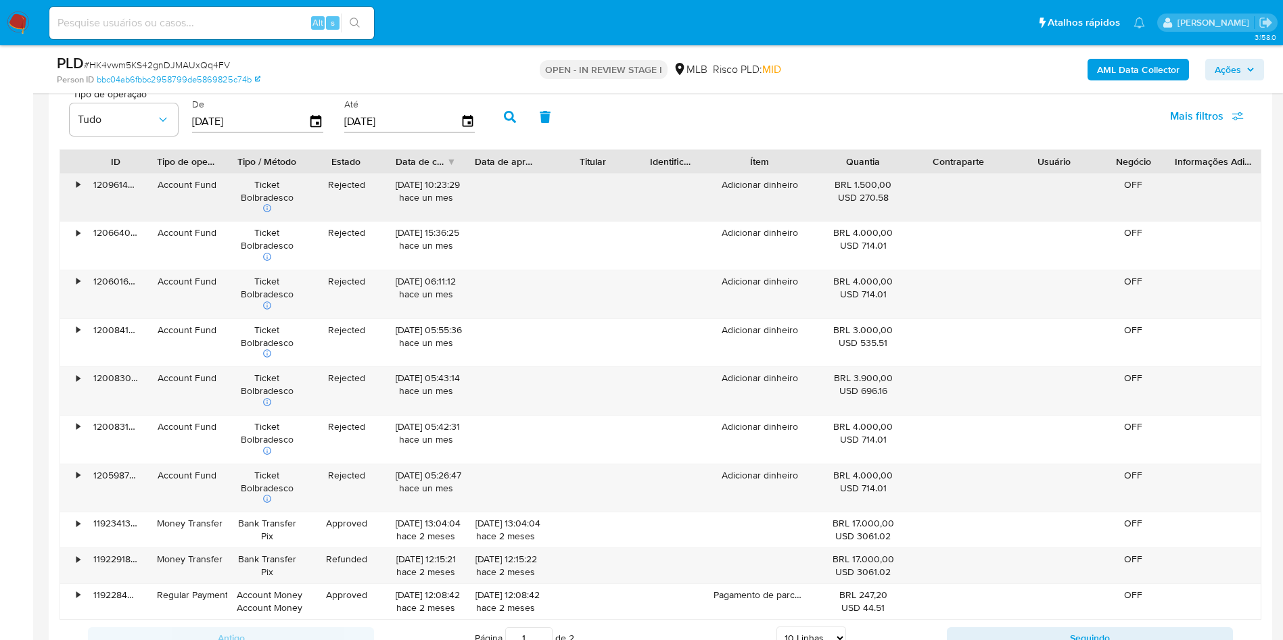
click at [74, 202] on div "•" at bounding box center [72, 198] width 24 height 48
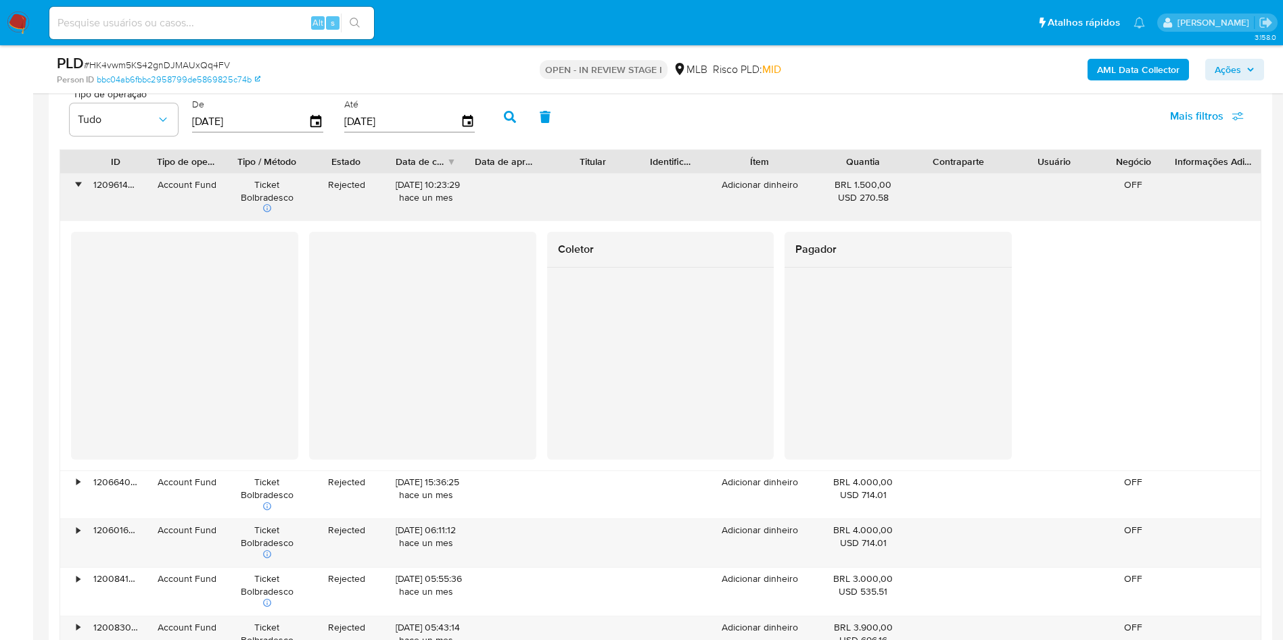
click at [76, 191] on div "•" at bounding box center [77, 185] width 3 height 13
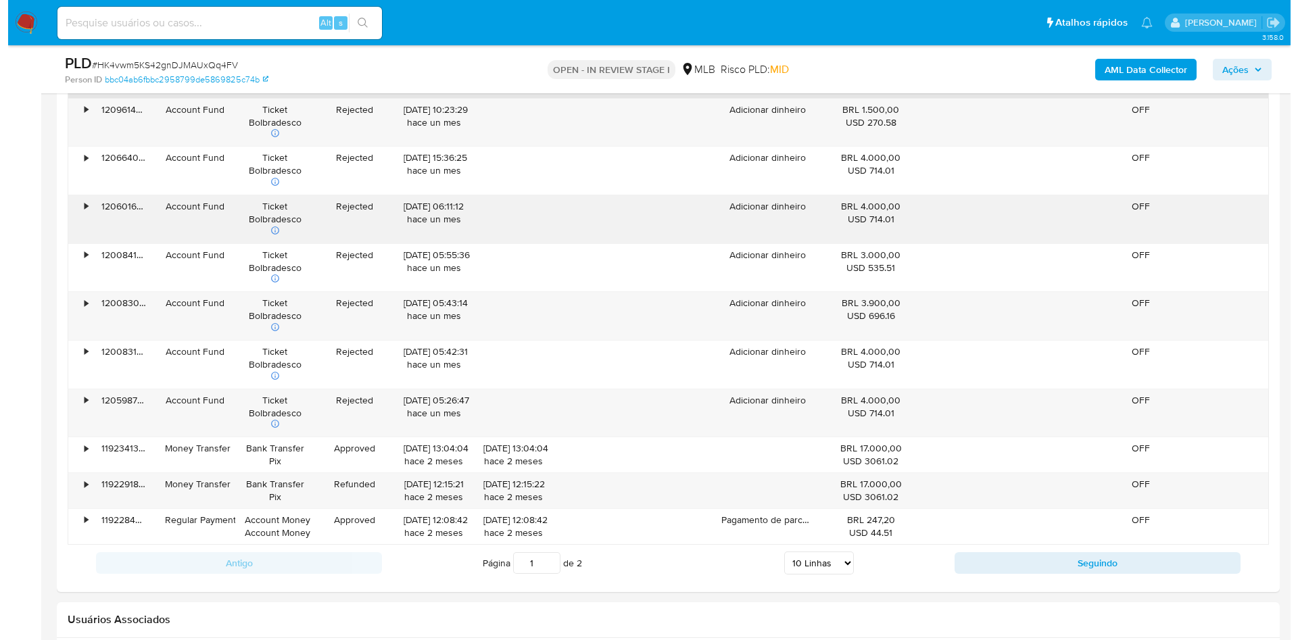
scroll to position [1623, 0]
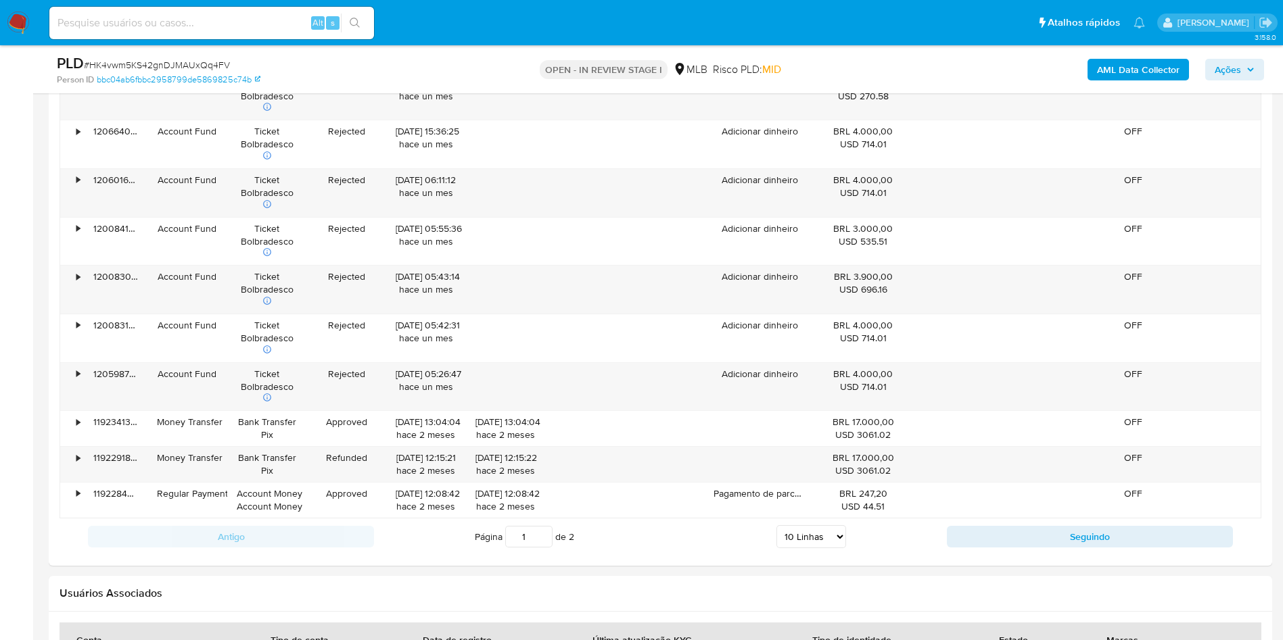
click at [1132, 63] on b "AML Data Collector" at bounding box center [1138, 70] width 82 height 22
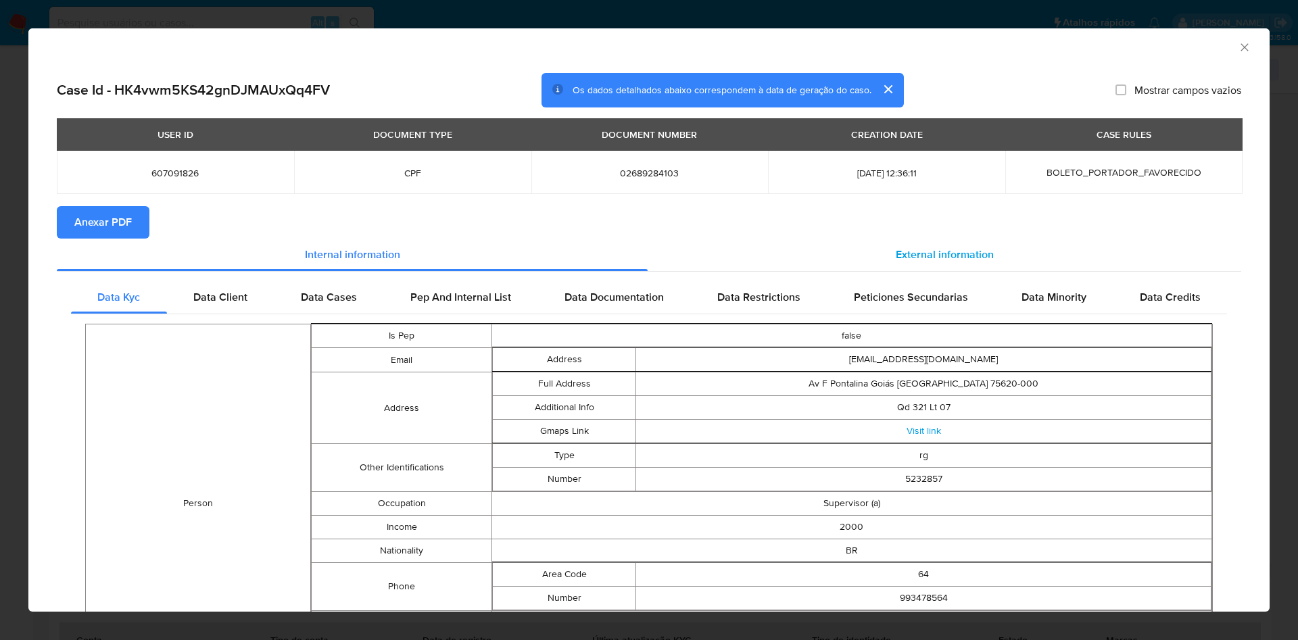
click at [922, 261] on span "External information" at bounding box center [945, 255] width 98 height 16
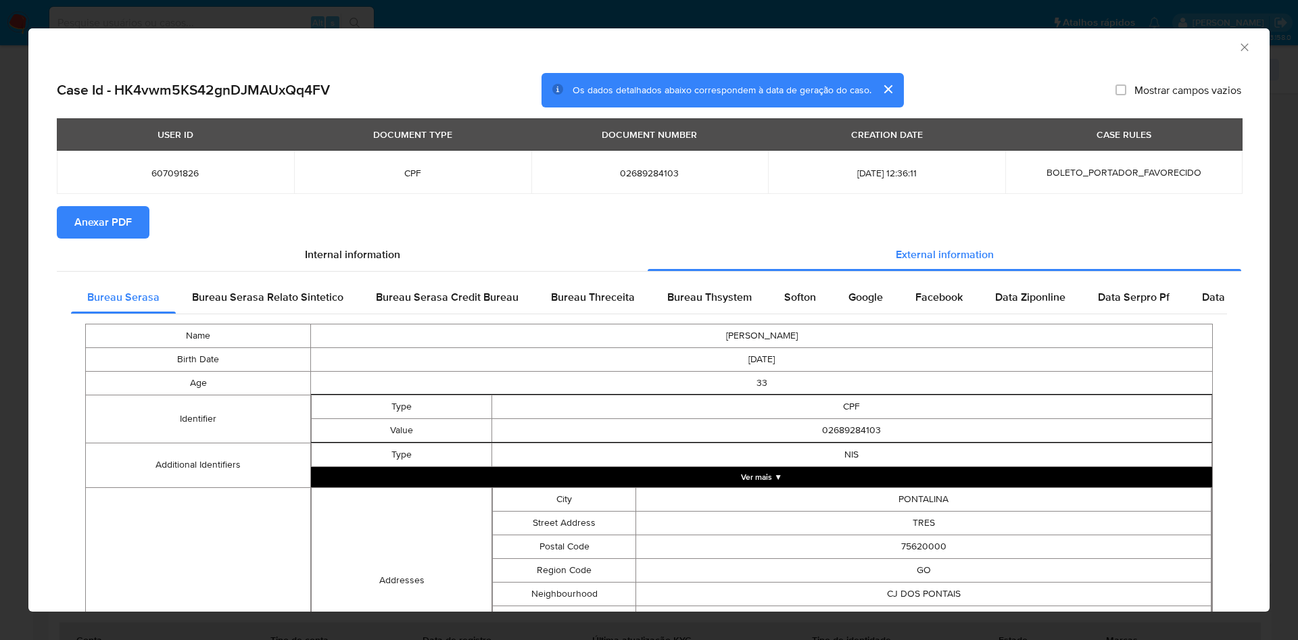
click at [91, 226] on span "Anexar PDF" at bounding box center [102, 223] width 57 height 30
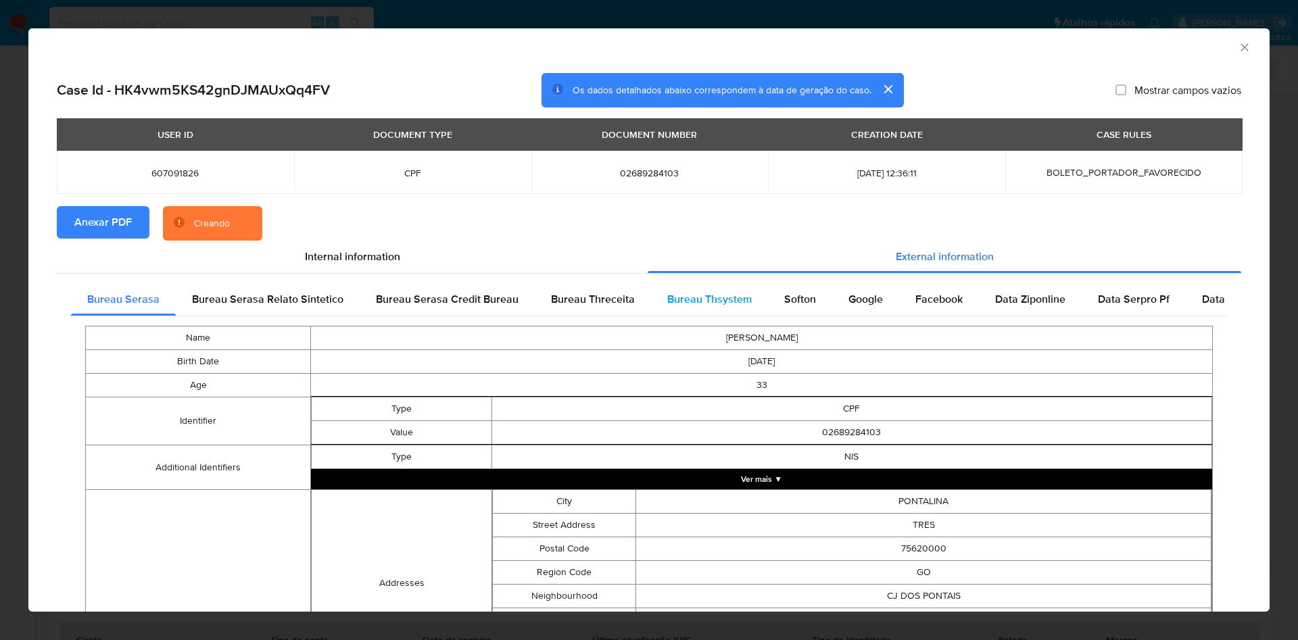
click at [728, 303] on span "Bureau Thsystem" at bounding box center [709, 299] width 85 height 16
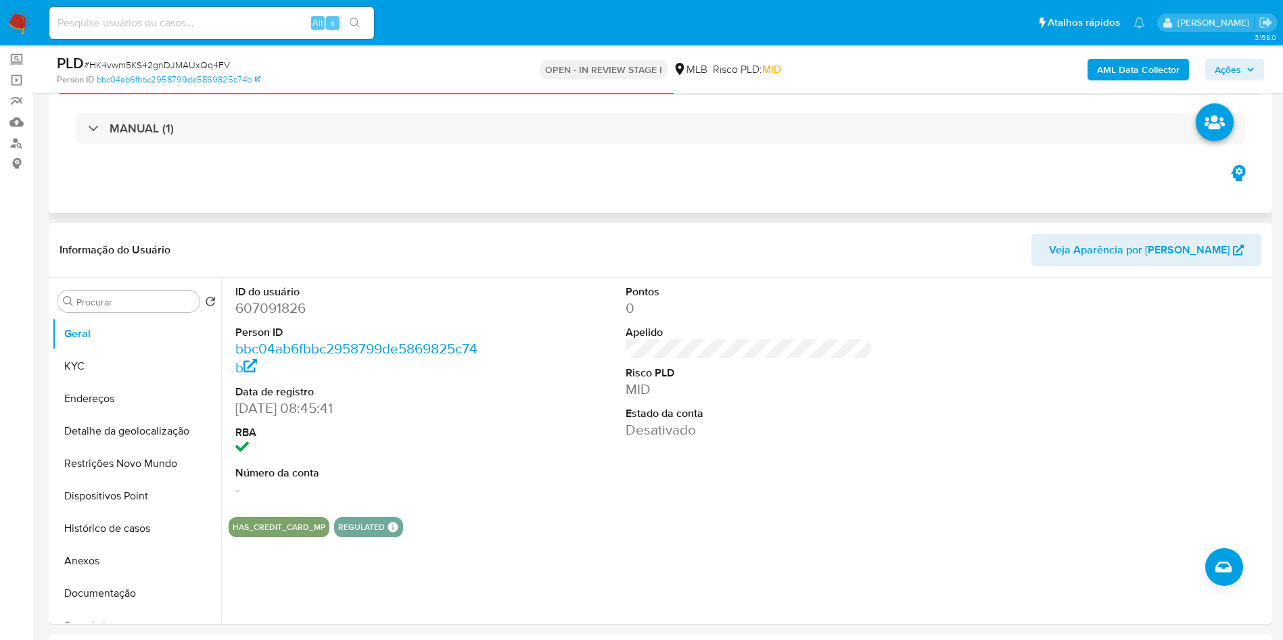
scroll to position [0, 0]
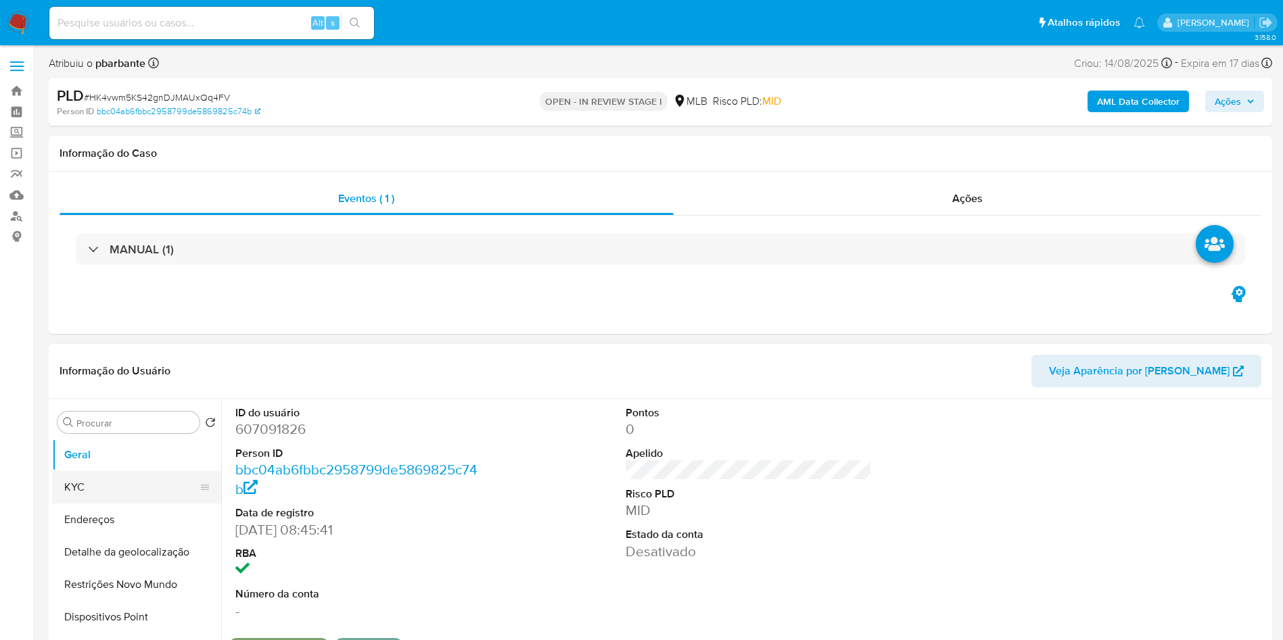
click at [99, 504] on button "KYC" at bounding box center [131, 487] width 158 height 32
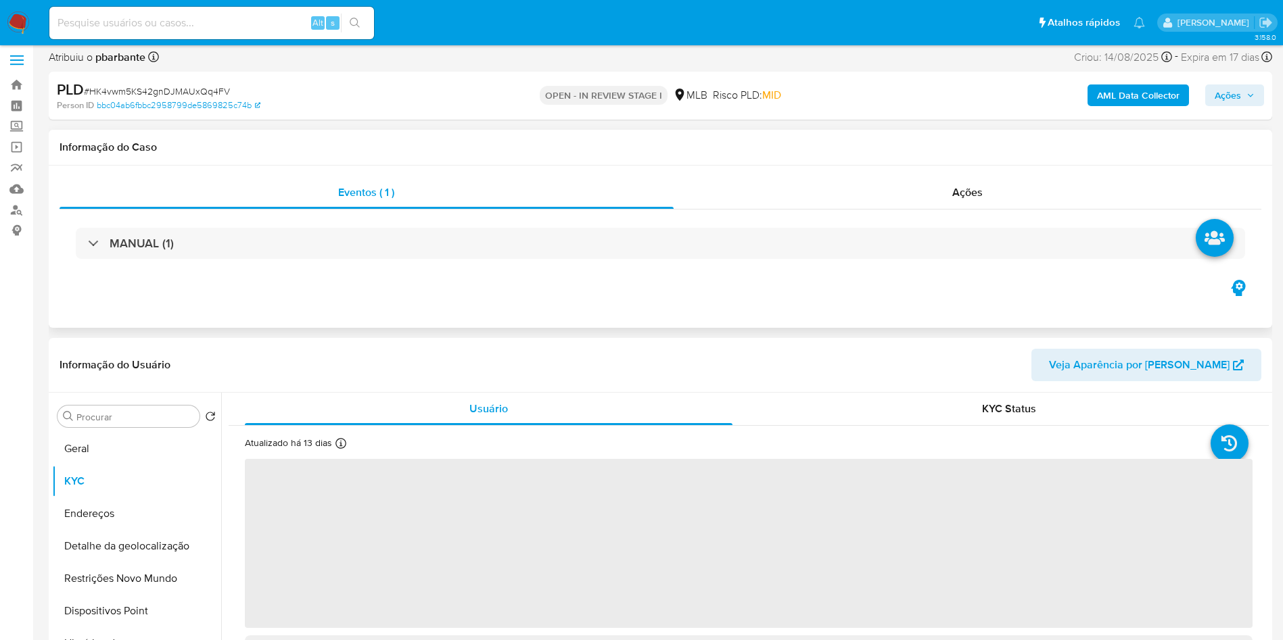
scroll to position [203, 0]
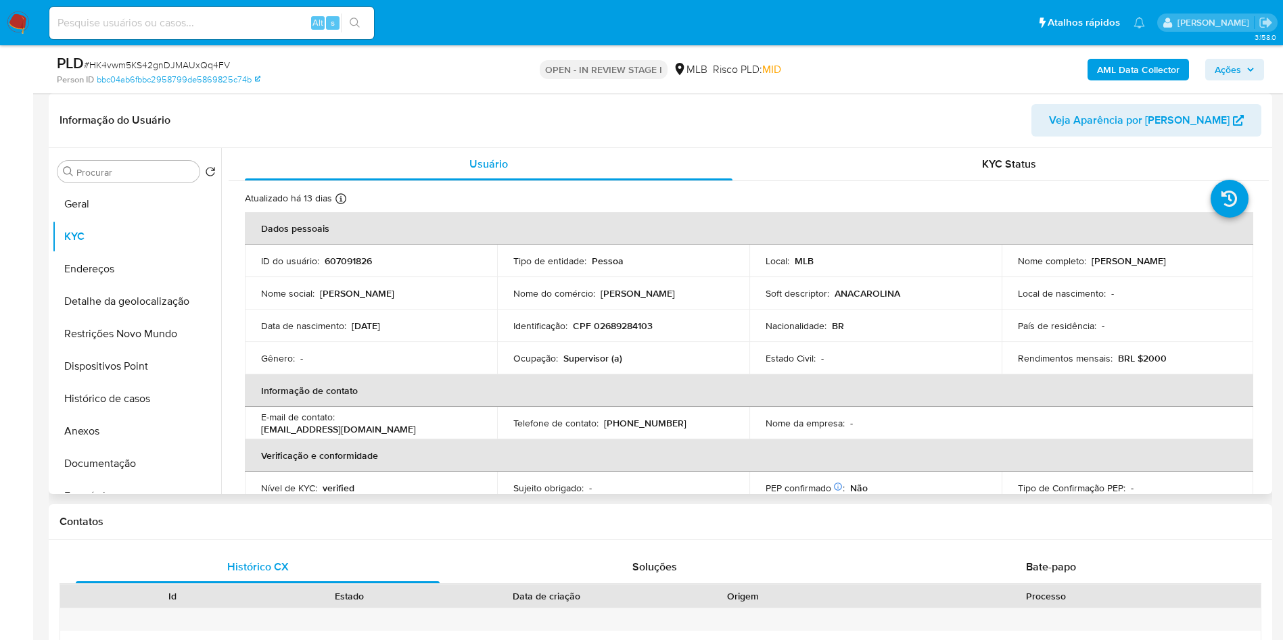
click at [590, 364] on p "Supervisor (a)" at bounding box center [592, 358] width 59 height 12
copy p "Supervisor"
click at [139, 480] on button "Documentação" at bounding box center [131, 464] width 158 height 32
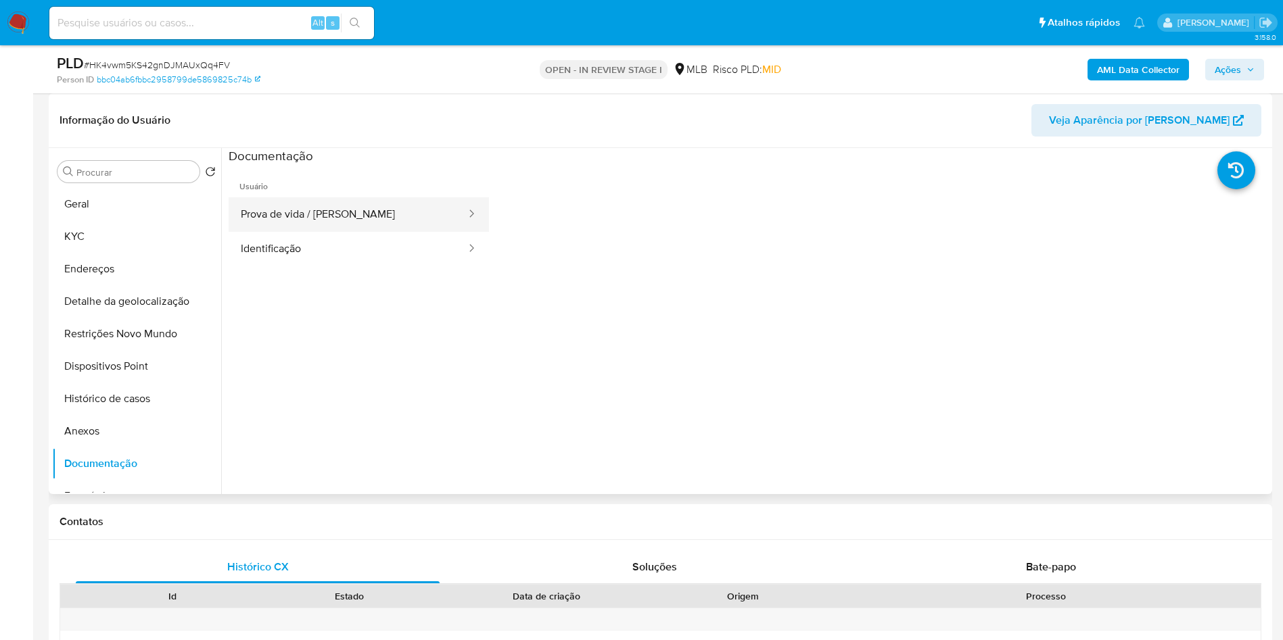
click at [279, 232] on button "Prova de vida / [PERSON_NAME]" at bounding box center [348, 214] width 239 height 34
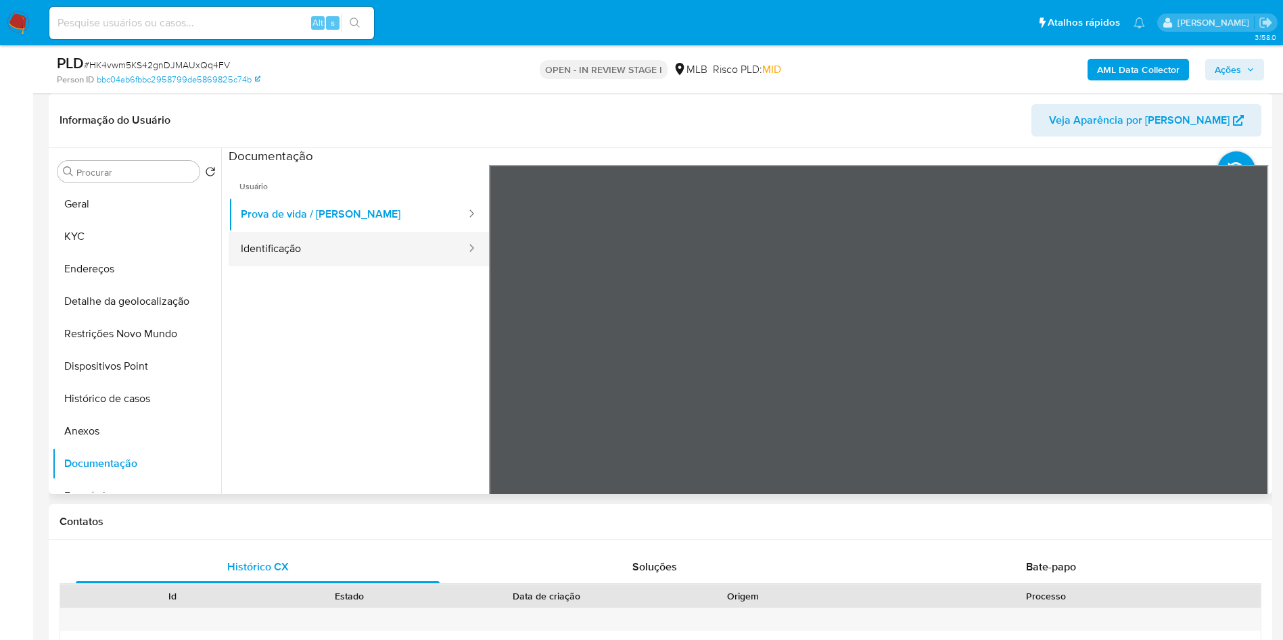
click at [275, 266] on button "Identificação" at bounding box center [348, 249] width 239 height 34
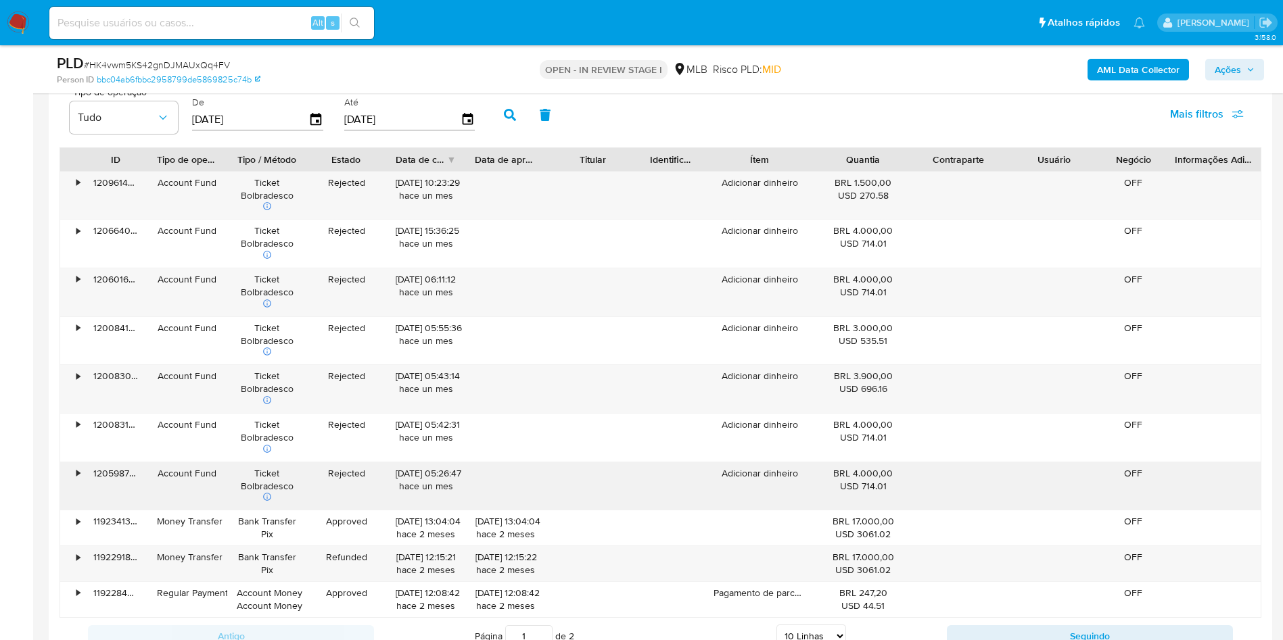
scroll to position [1521, 0]
click at [72, 204] on div "•" at bounding box center [72, 198] width 24 height 48
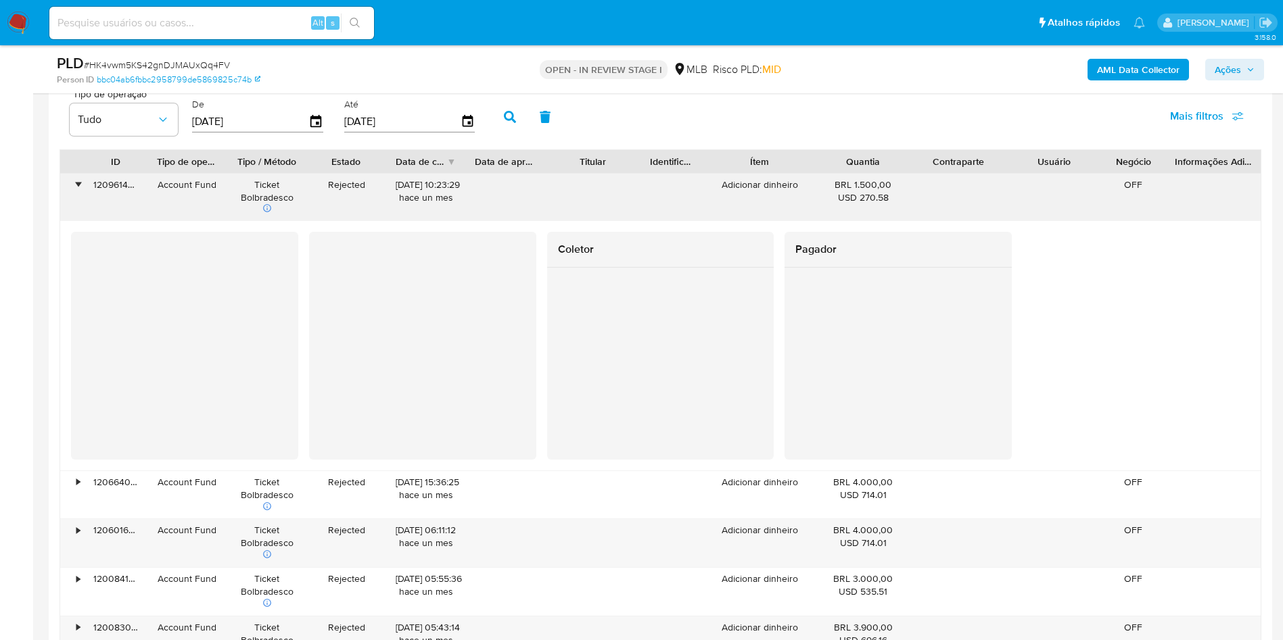
click at [78, 191] on div "•" at bounding box center [77, 185] width 3 height 13
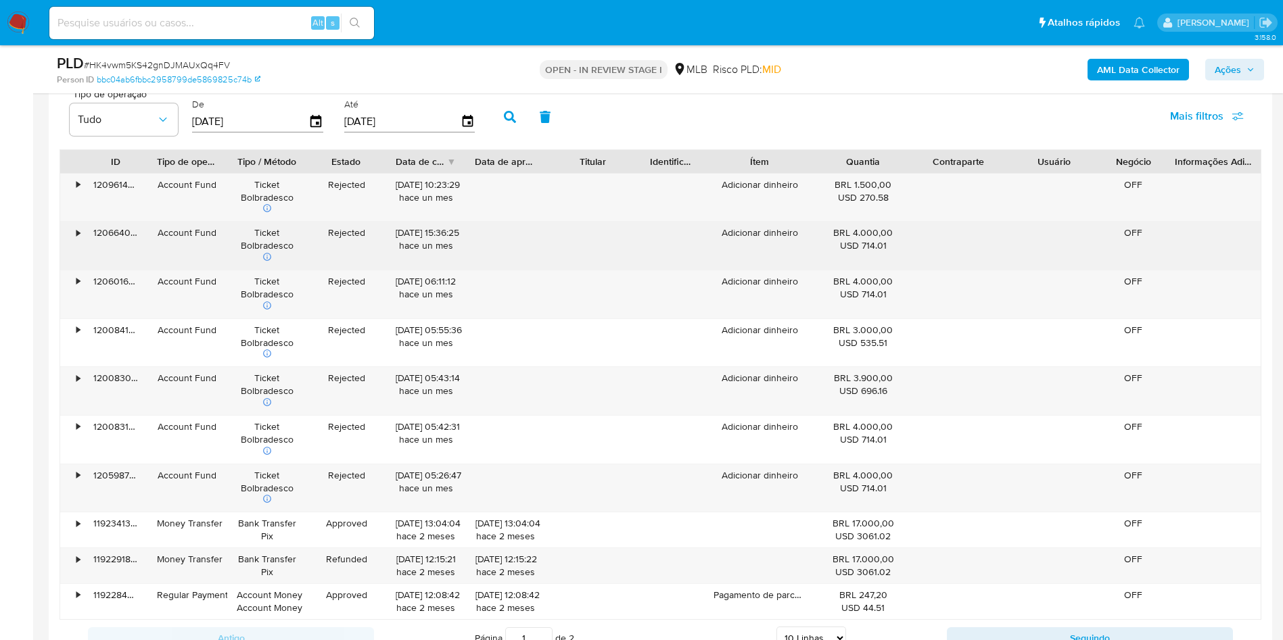
click at [78, 239] on div "•" at bounding box center [77, 233] width 3 height 13
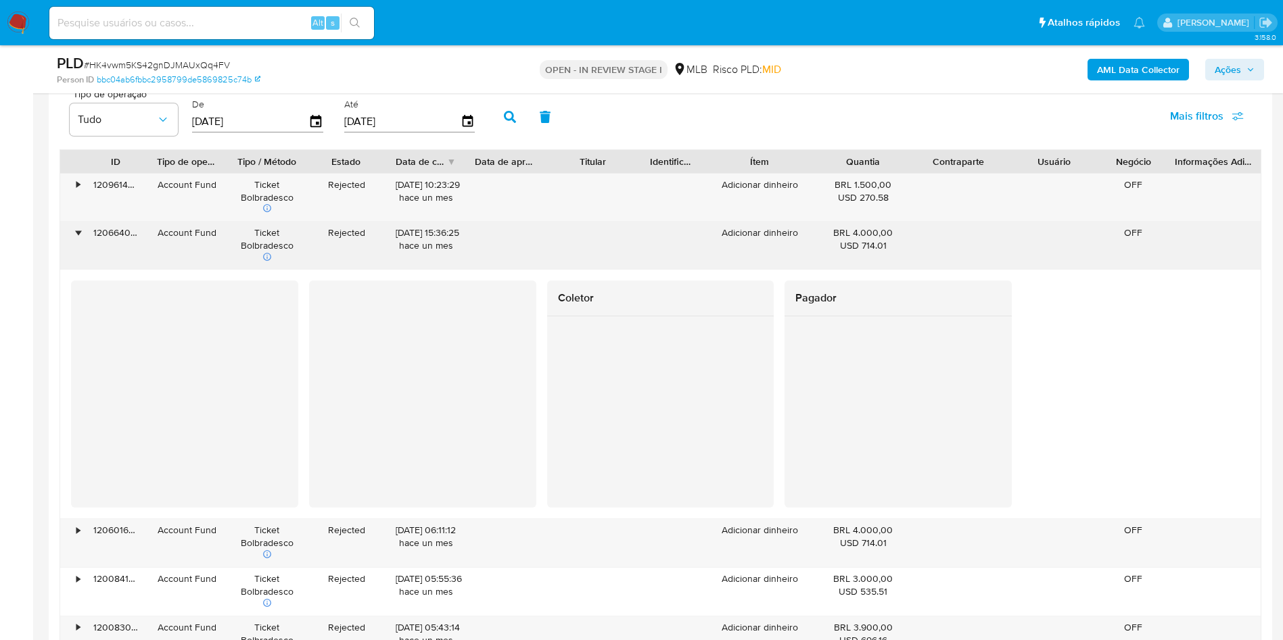
click at [80, 239] on div "•" at bounding box center [77, 233] width 3 height 13
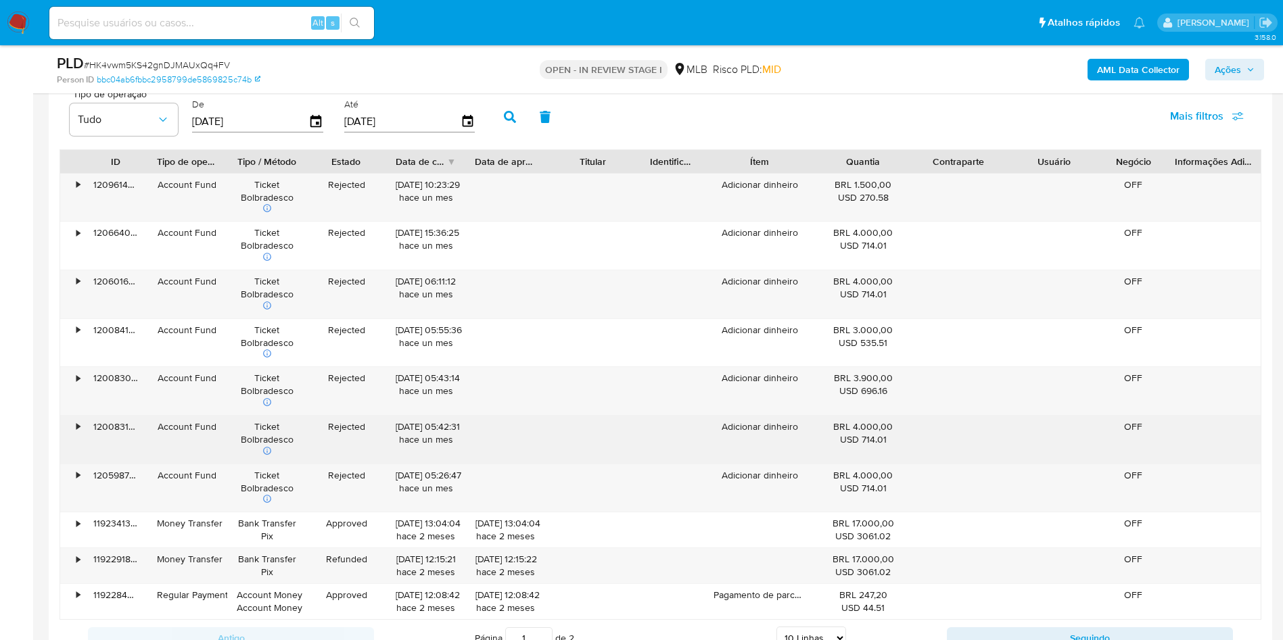
click at [80, 433] on div "•" at bounding box center [77, 427] width 3 height 13
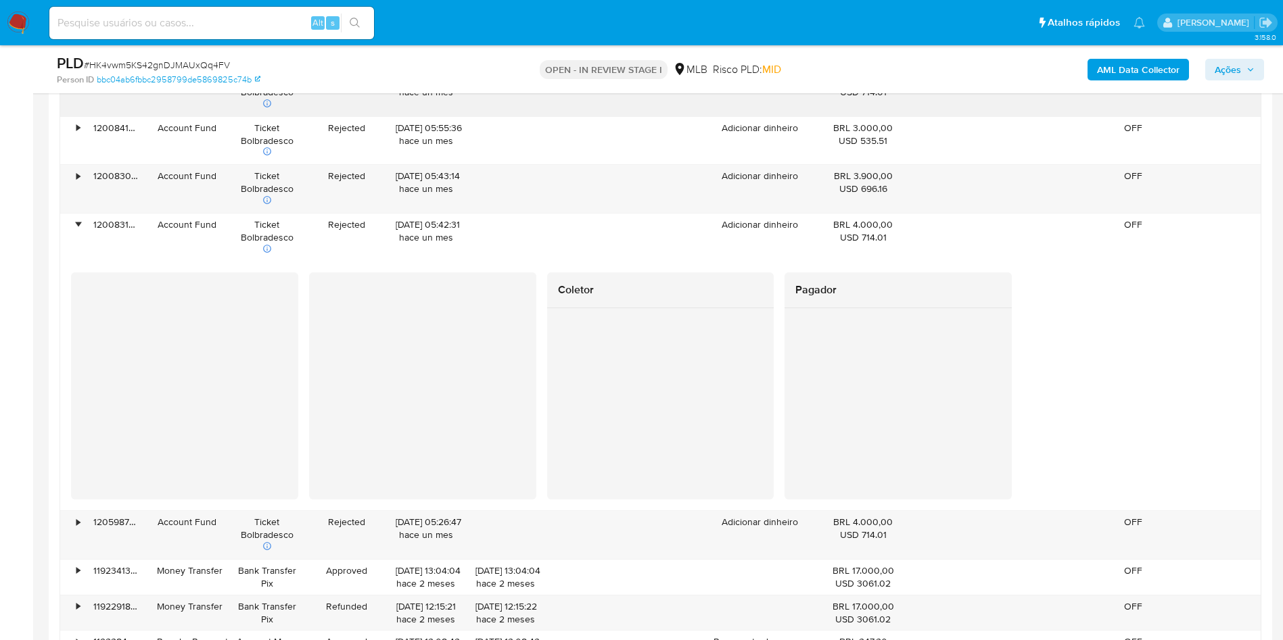
scroll to position [1724, 0]
click at [80, 191] on div "•" at bounding box center [72, 188] width 24 height 48
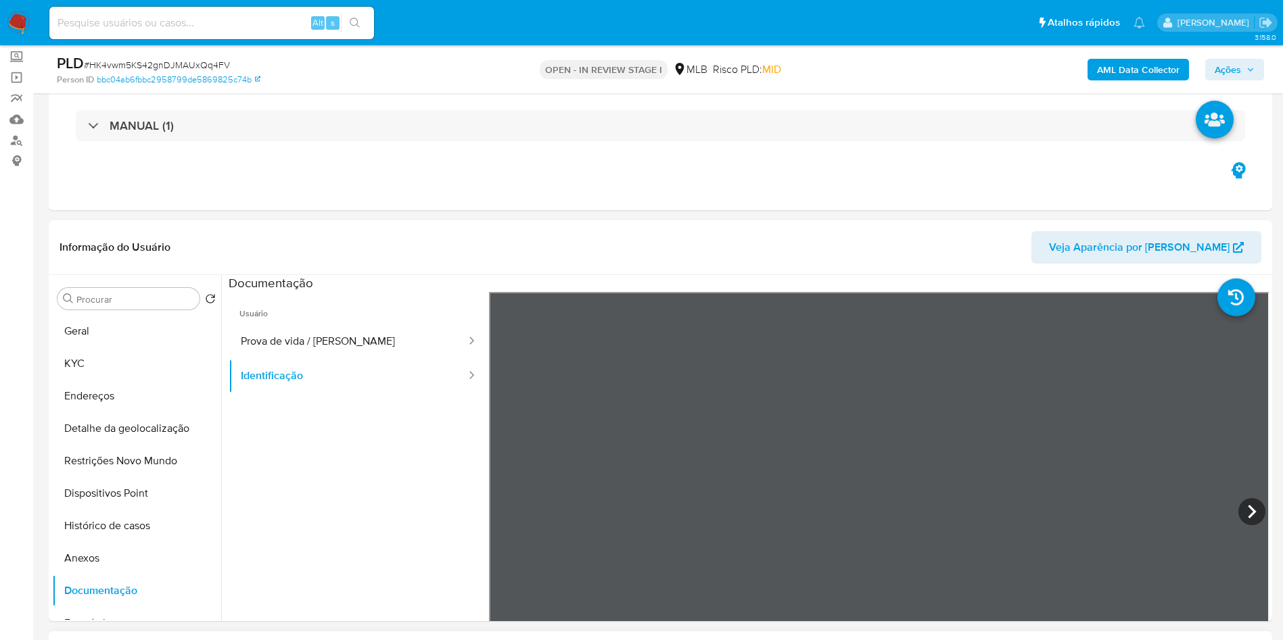
scroll to position [0, 0]
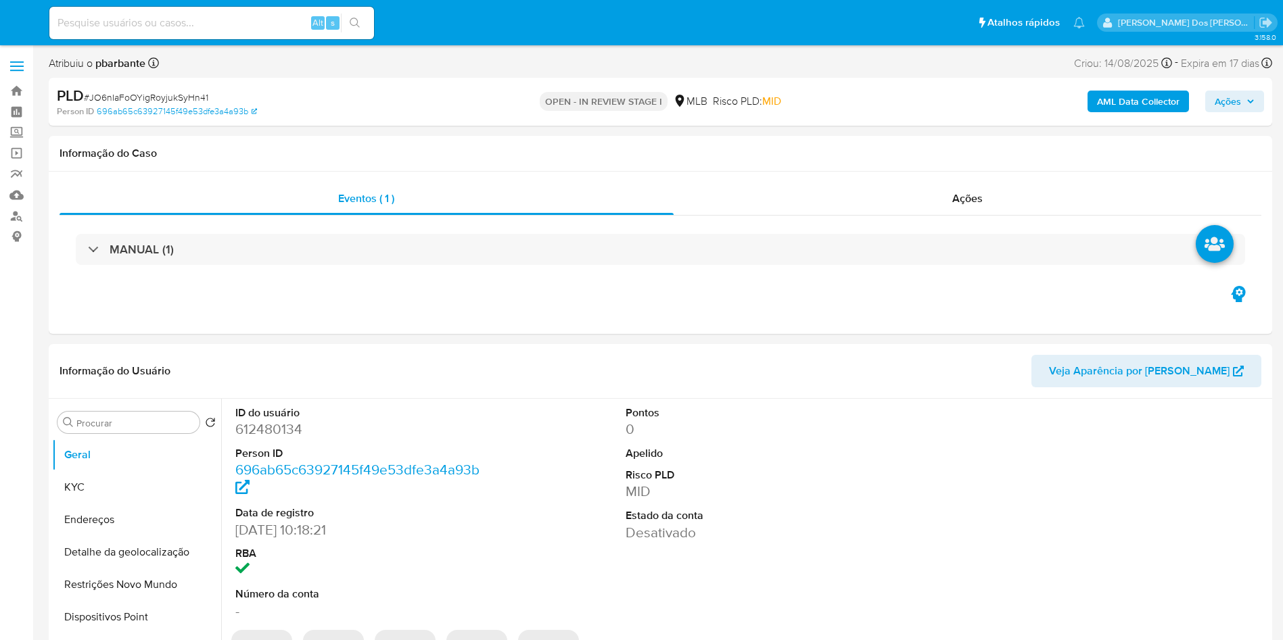
select select "10"
click at [275, 439] on dd "612480134" at bounding box center [358, 429] width 247 height 19
copy dd "612480134"
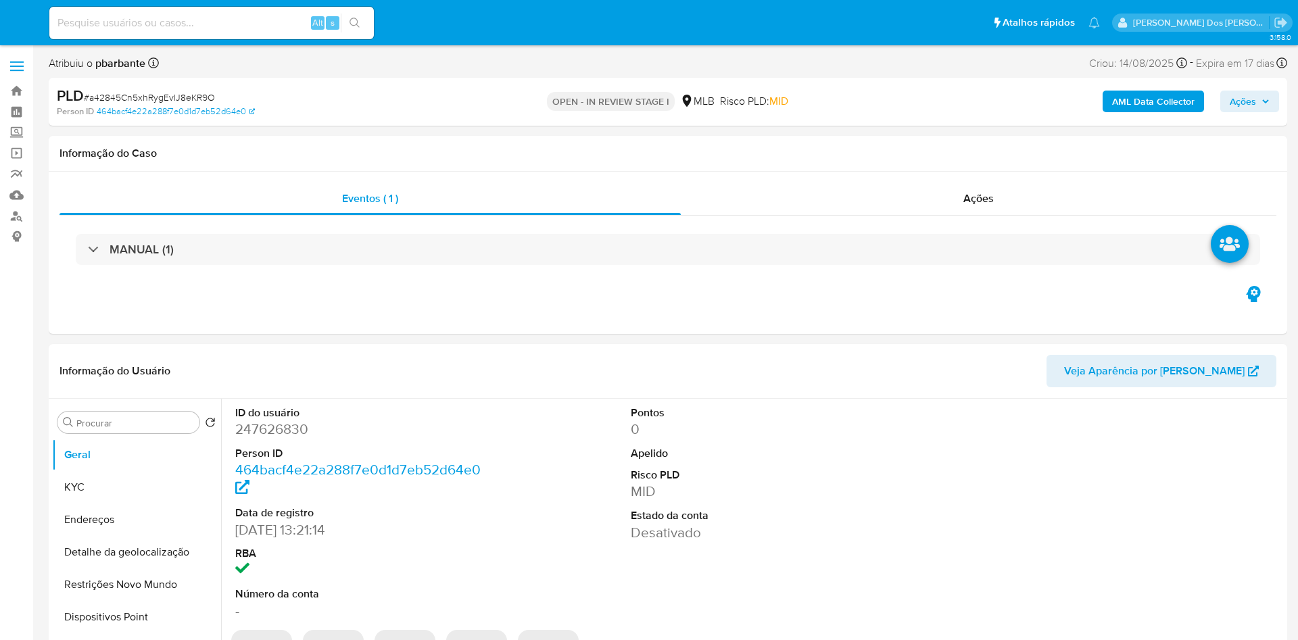
select select "10"
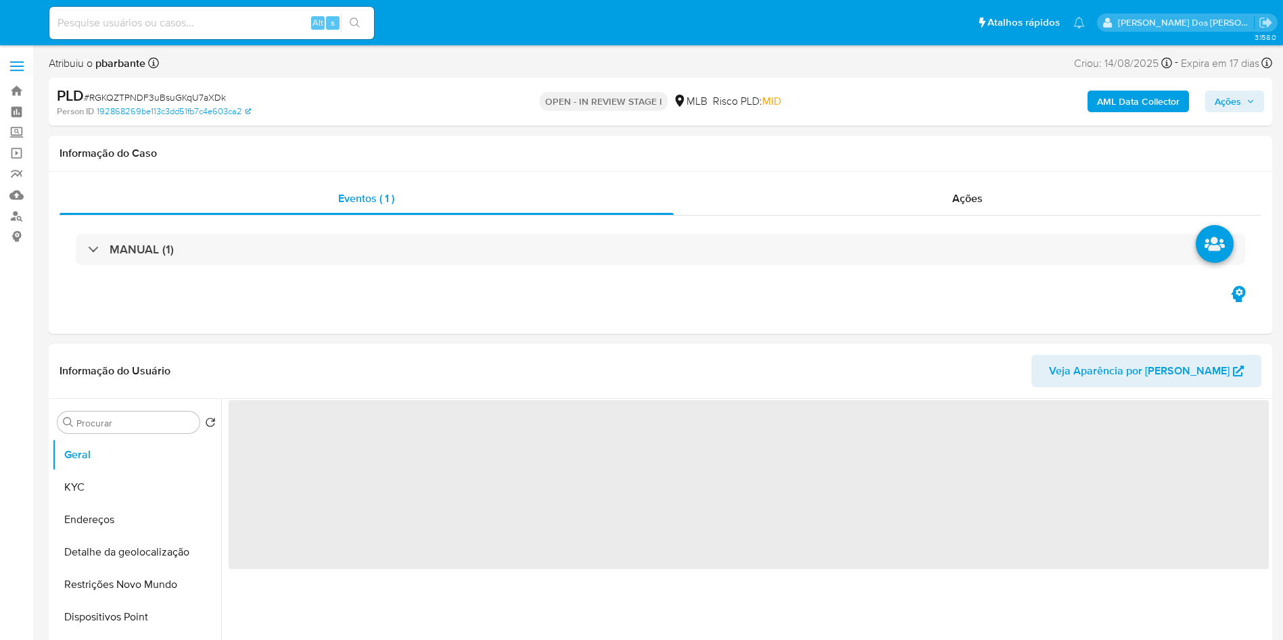
select select "10"
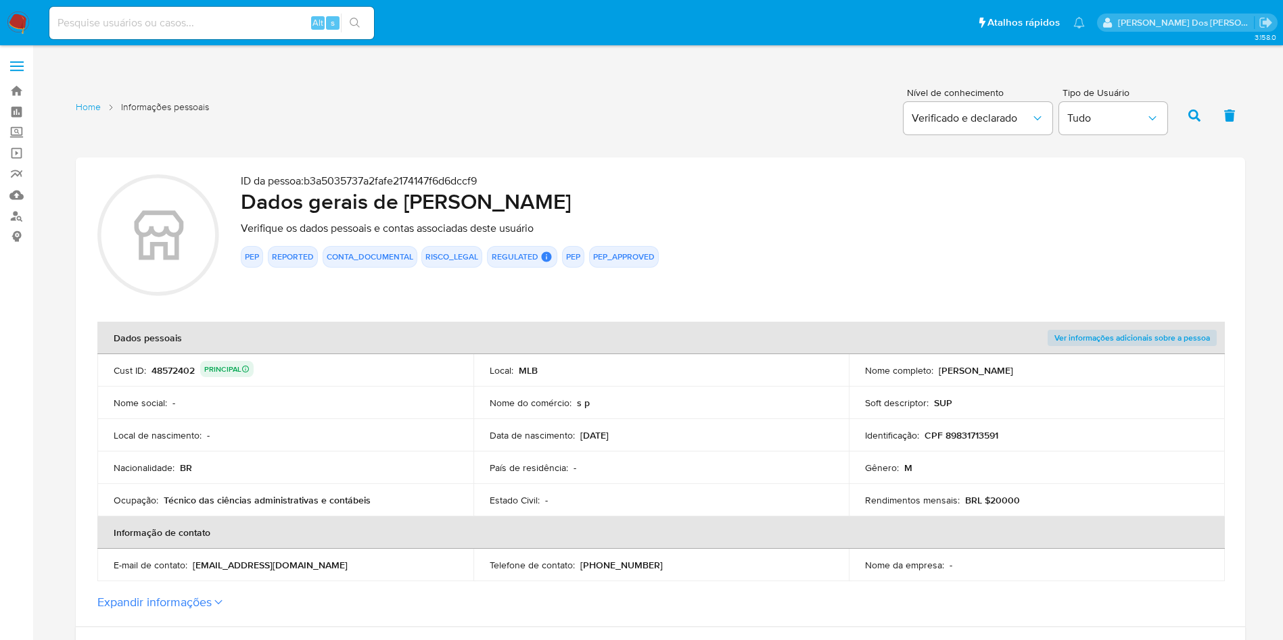
click at [966, 429] on p "CPF 89831713591" at bounding box center [961, 435] width 74 height 12
click at [973, 440] on p "CPF 89831713591" at bounding box center [961, 435] width 74 height 12
click at [157, 375] on div "48572402 PRINCIPAL" at bounding box center [202, 370] width 102 height 19
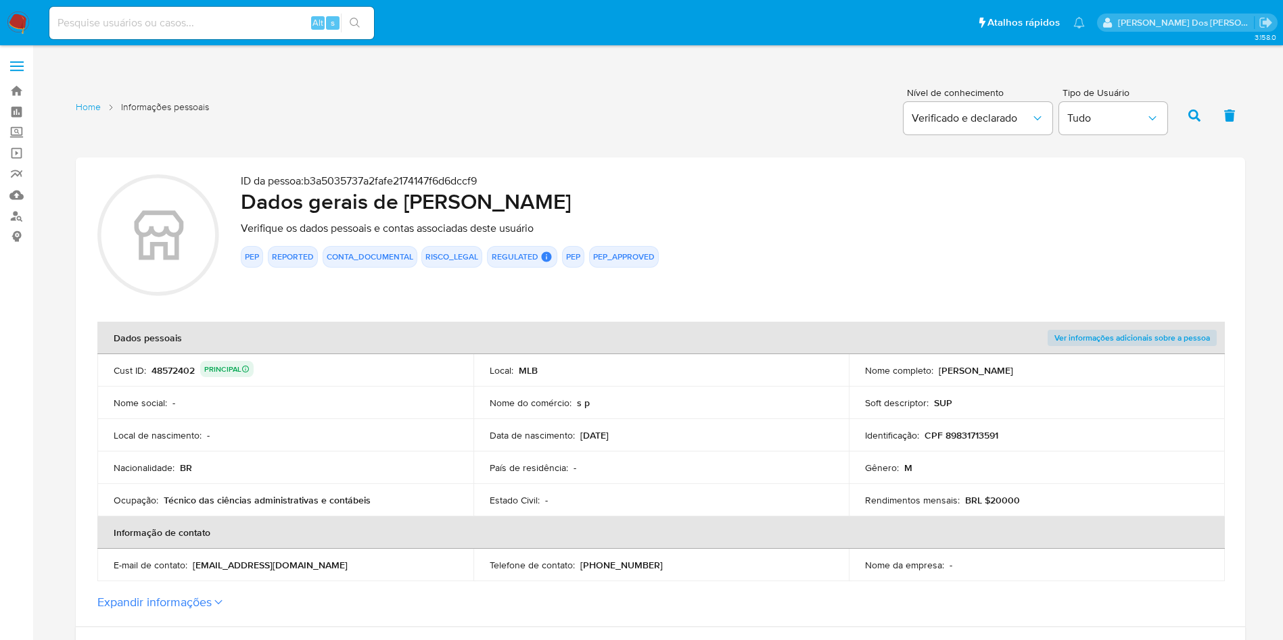
click at [157, 375] on div "48572402 PRINCIPAL" at bounding box center [202, 370] width 102 height 19
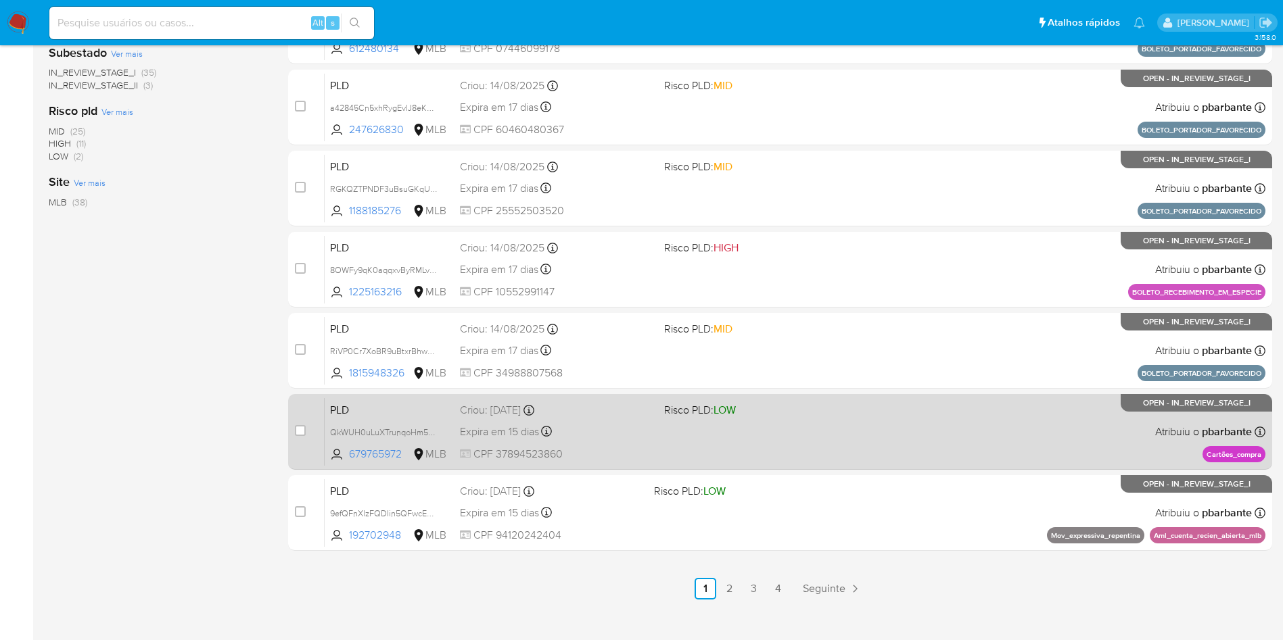
scroll to position [584, 0]
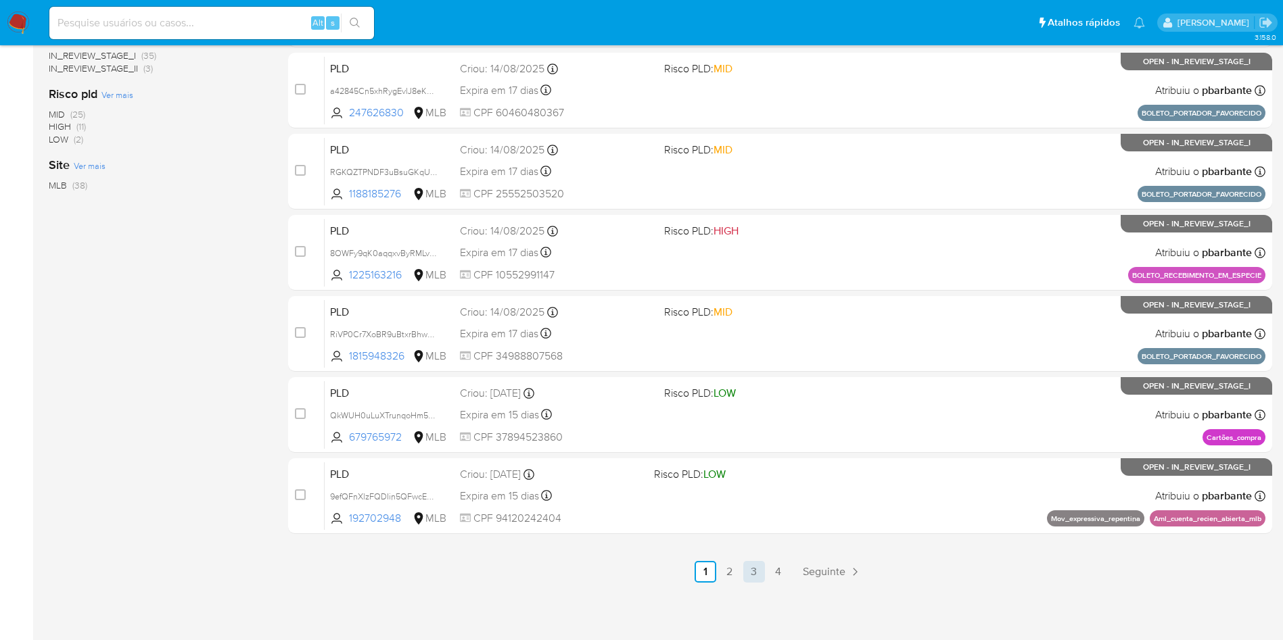
click at [761, 563] on link "3" at bounding box center [754, 572] width 22 height 22
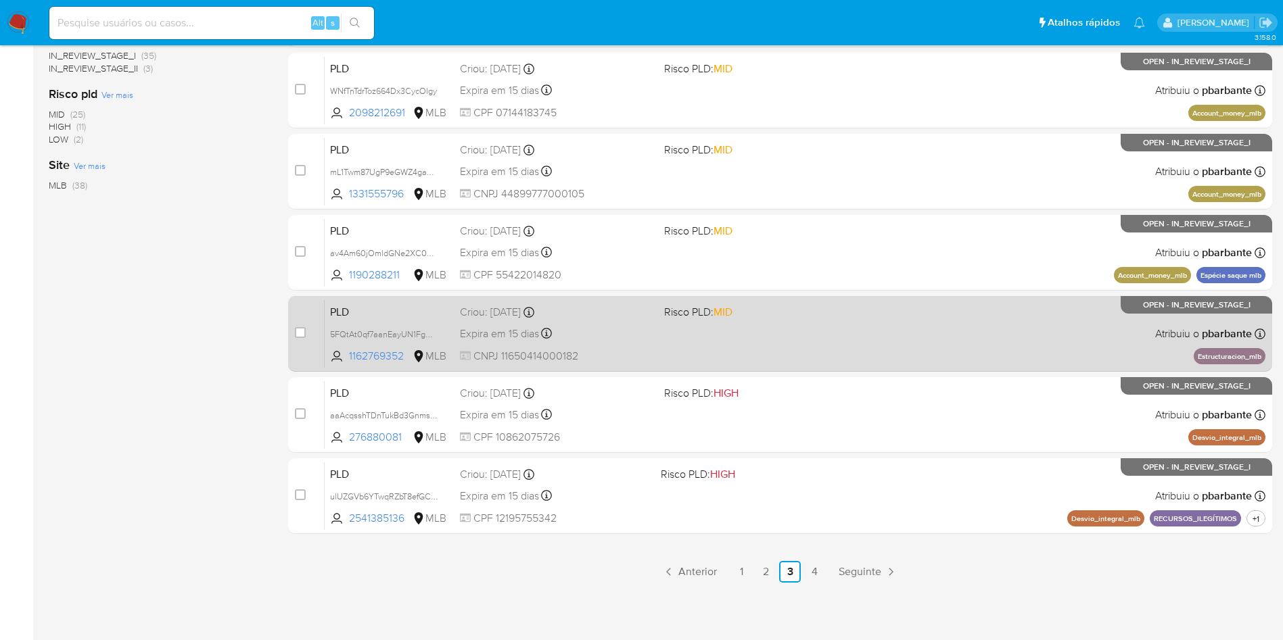
scroll to position [584, 0]
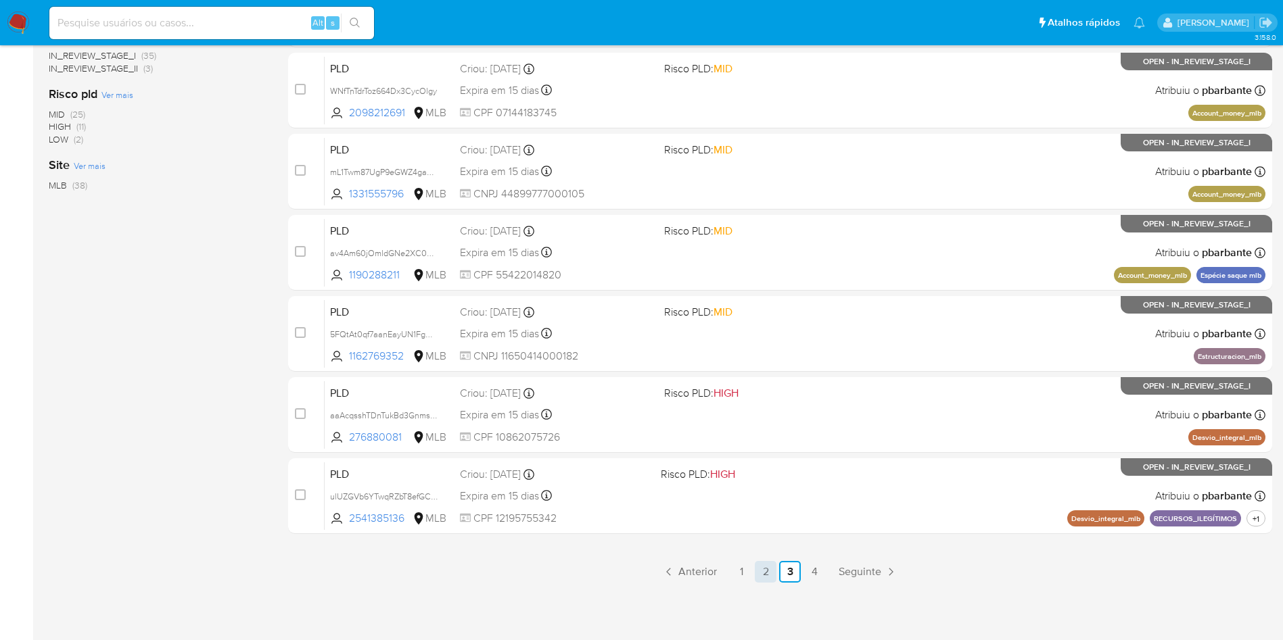
click at [776, 570] on link "2" at bounding box center [766, 572] width 22 height 22
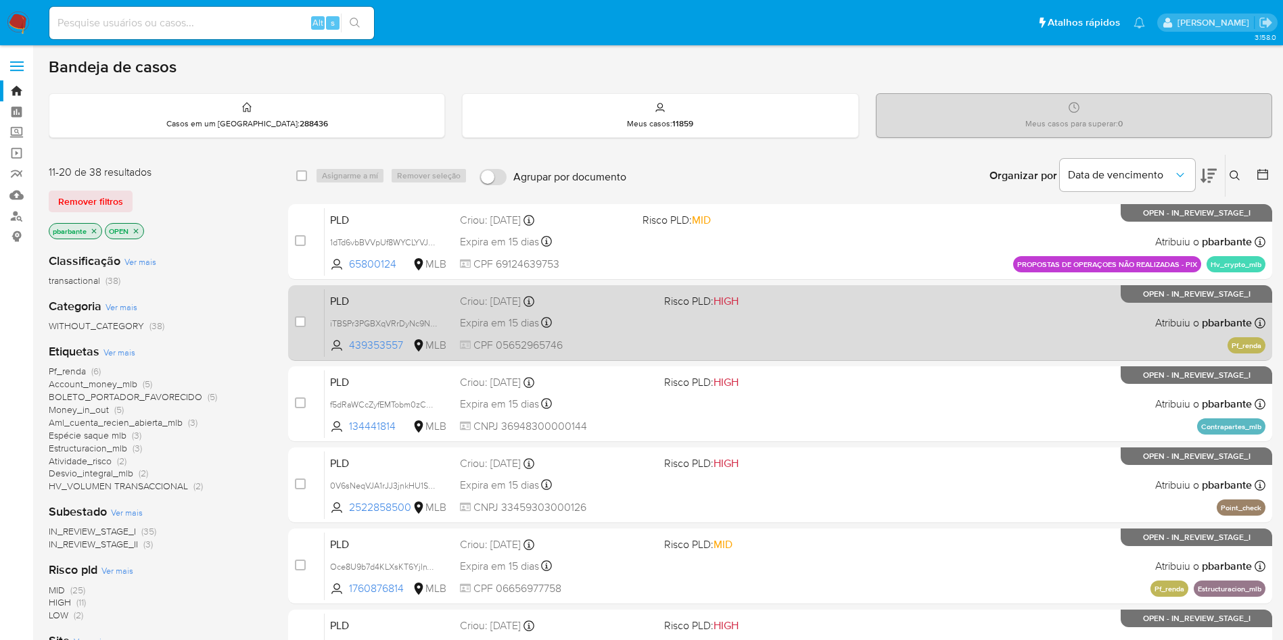
click at [903, 357] on div "PLD iTBSPr3PGBXqVRrDyNc9NyaQ 439353557 MLB Risco PLD: HIGH Criou: 12/08/2025 Cr…" at bounding box center [795, 323] width 941 height 68
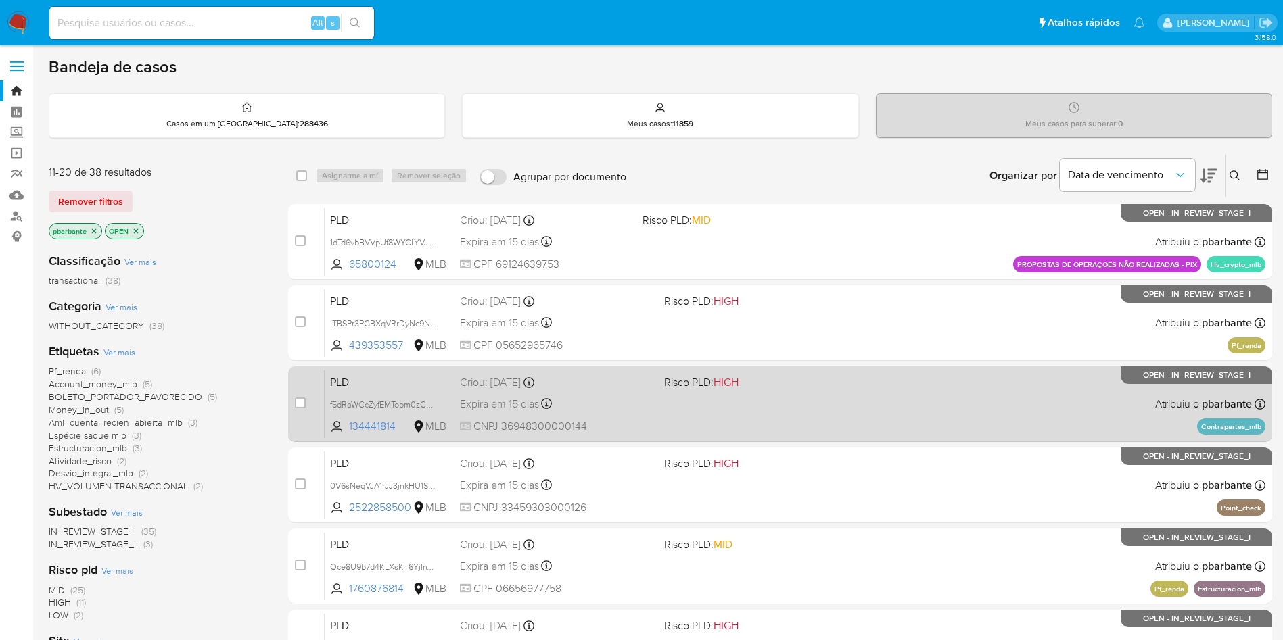
drag, startPoint x: 905, startPoint y: 453, endPoint x: 905, endPoint y: 469, distance: 16.2
click at [905, 438] on div "PLD f5dRaWCcZyfEMTobm0zCMQj8 134441814 MLB Risco PLD: HIGH Criou: 12/08/2025 Cr…" at bounding box center [795, 404] width 941 height 68
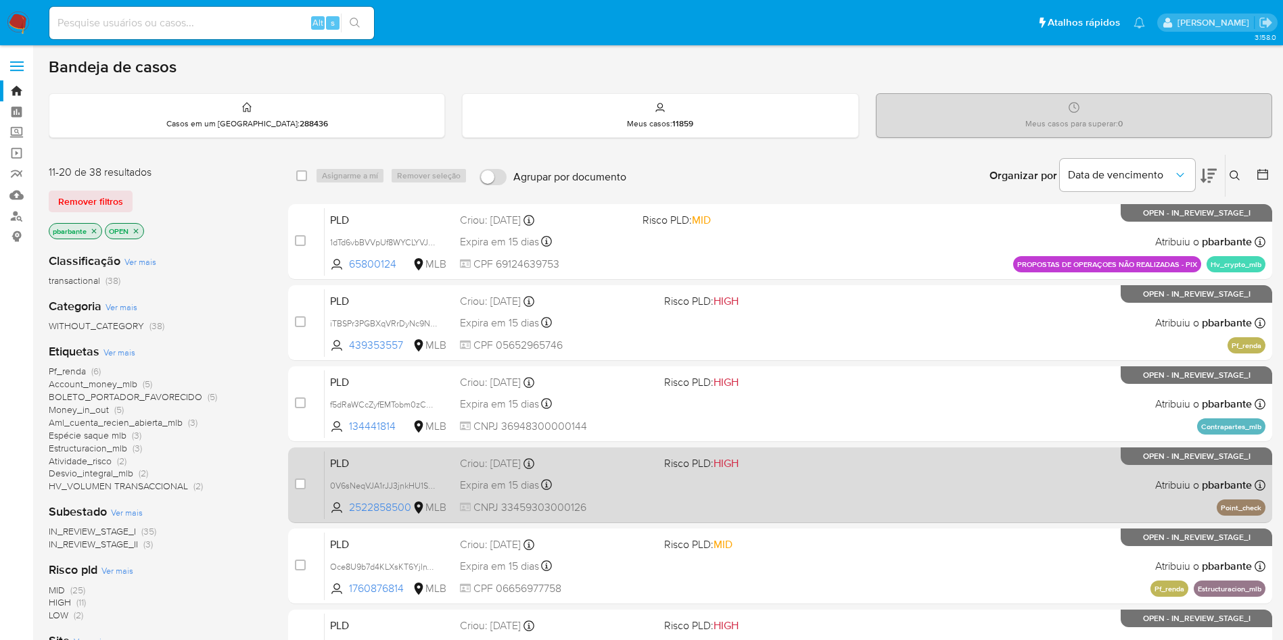
click at [898, 519] on div "PLD 0V6sNeqVJA1rJJ3jnkHU1SyW 2522858500 MLB Risco PLD: HIGH Criou: 12/08/2025 C…" at bounding box center [795, 485] width 941 height 68
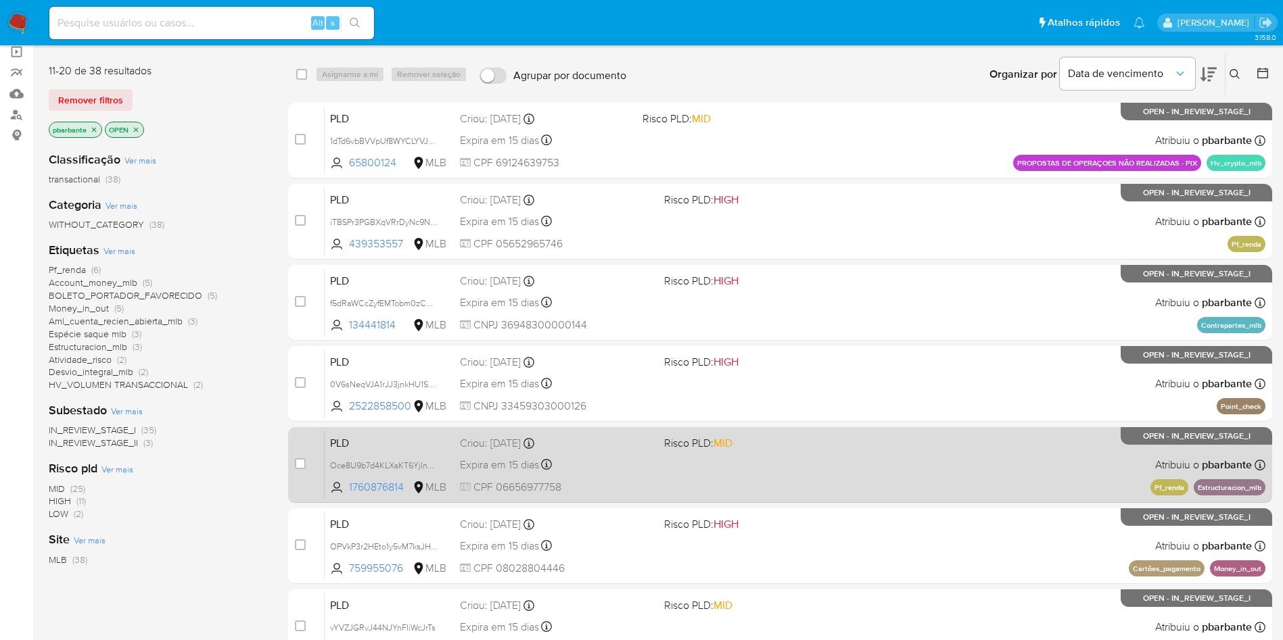
click at [916, 488] on div "PLD Oce8U9b7d4KLXsKT6YjInTZD 1760876814 MLB Risco PLD: MID Criou: 12/08/2025 Cr…" at bounding box center [795, 465] width 941 height 68
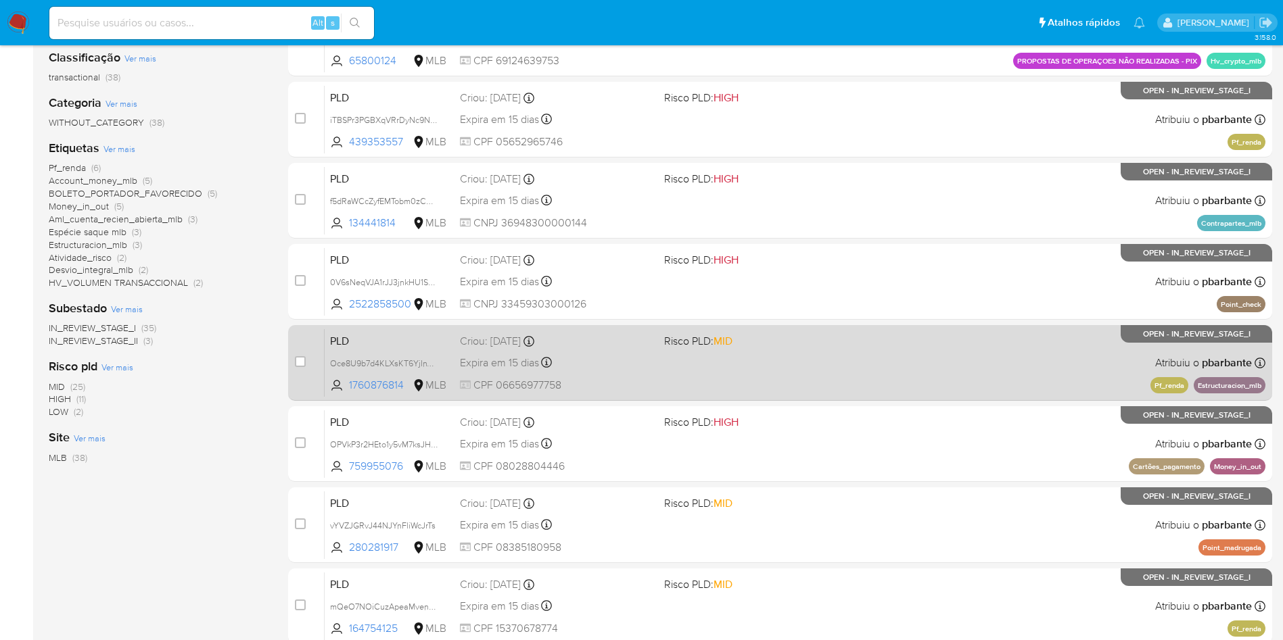
scroll to position [304, 0]
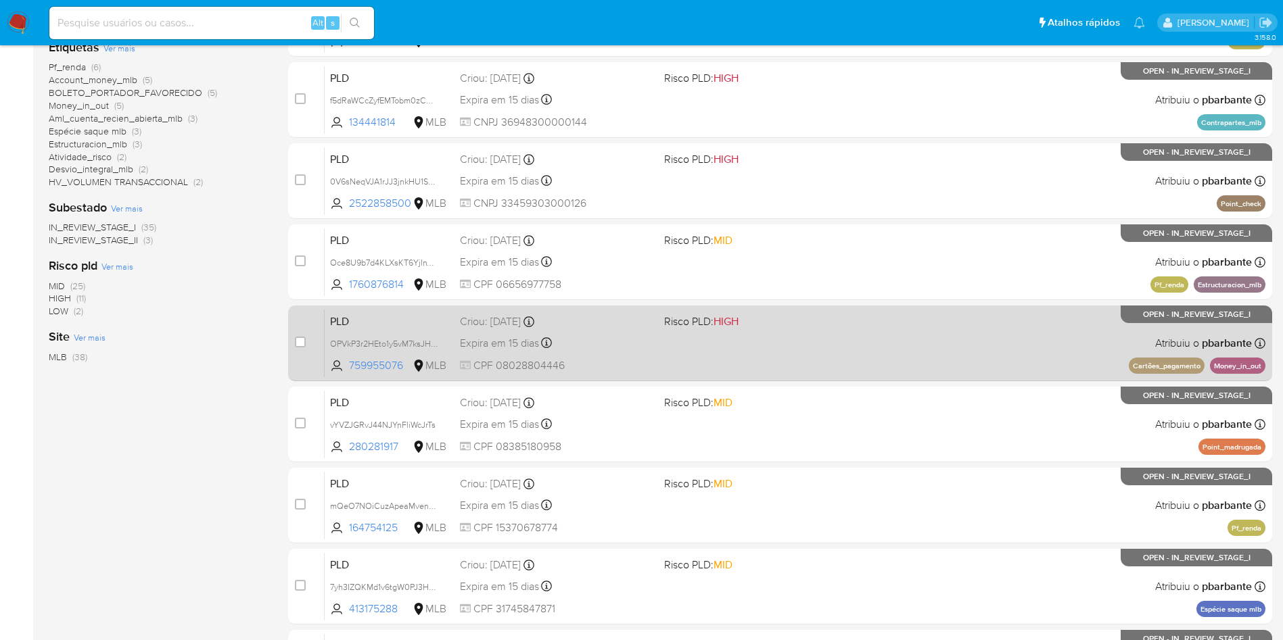
click at [918, 377] on div "PLD OPVkP3r2HEto1y5vM7ksJH8M 759955076 MLB Risco PLD: HIGH Criou: 12/08/2025 Cr…" at bounding box center [795, 343] width 941 height 68
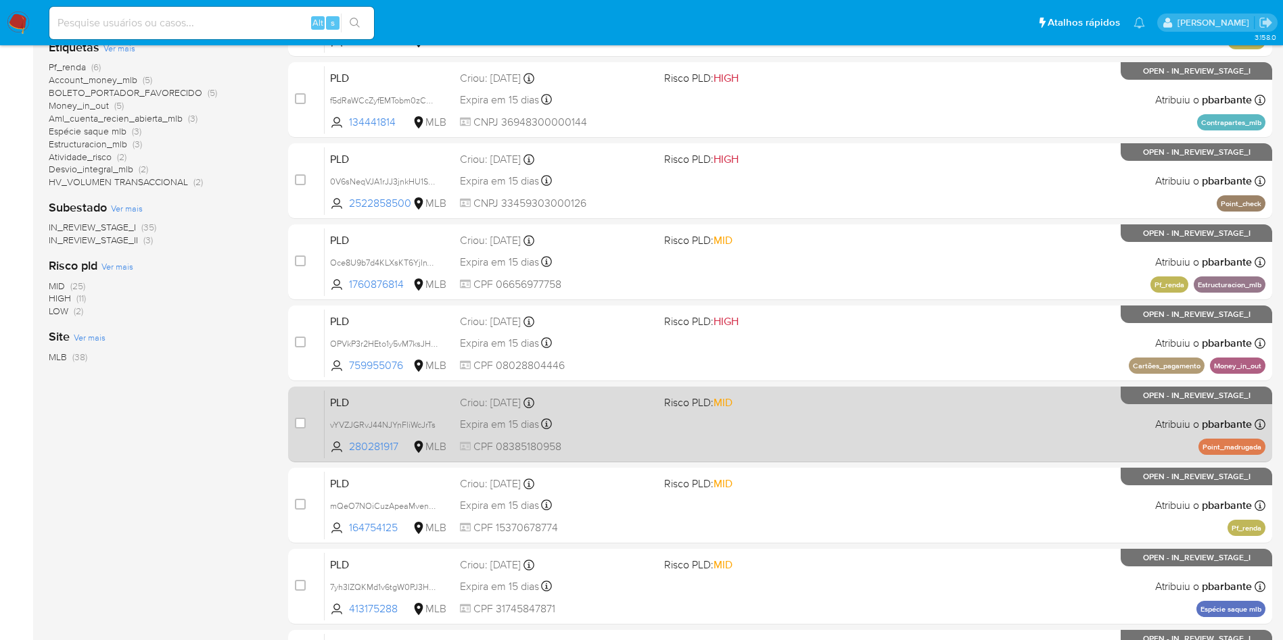
click at [918, 458] on div "PLD vYVZJGRvJ44NJYnFliWcJrTs 280281917 MLB Risco PLD: MID Criou: 12/08/2025 Cri…" at bounding box center [795, 424] width 941 height 68
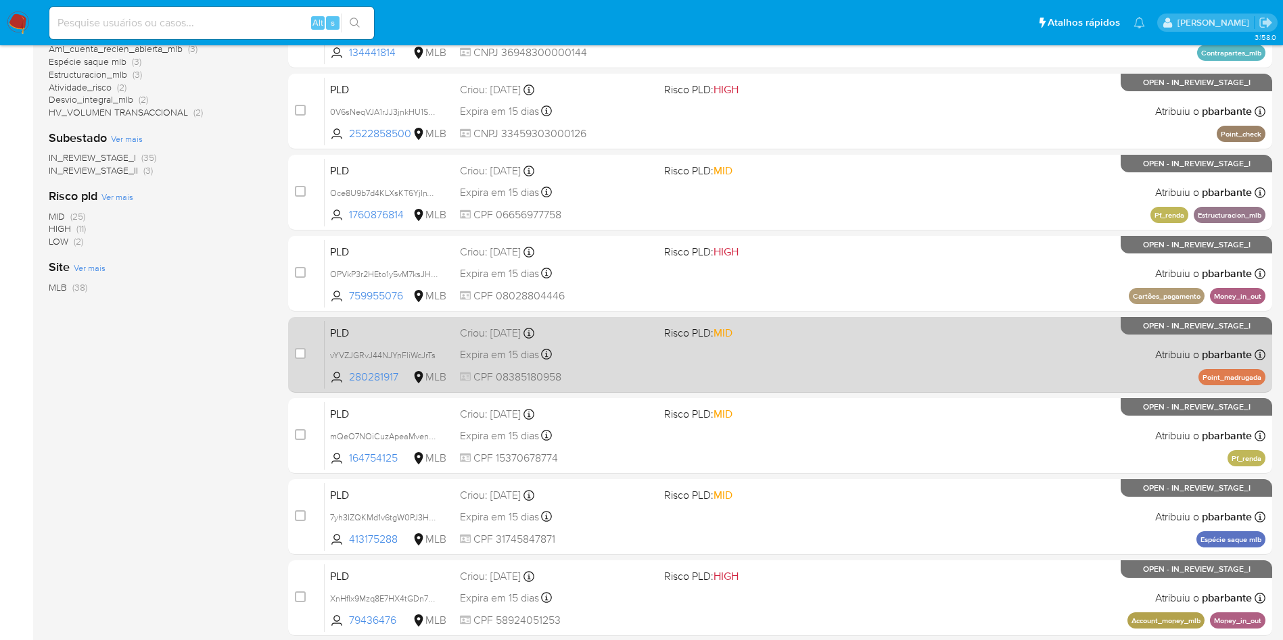
scroll to position [406, 0]
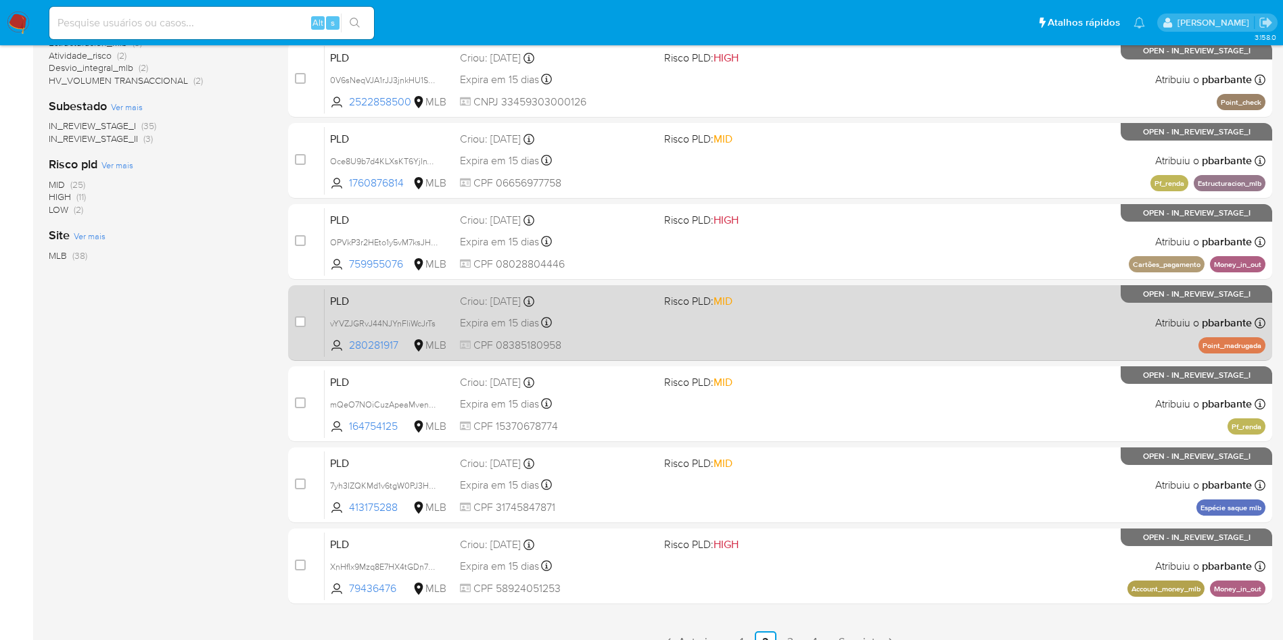
click at [918, 438] on div "PLD mQeO7NOiCuzApeaMvenqUpHC 164754125 MLB Risco PLD: MID Criou: 12/08/2025 Cri…" at bounding box center [795, 404] width 941 height 68
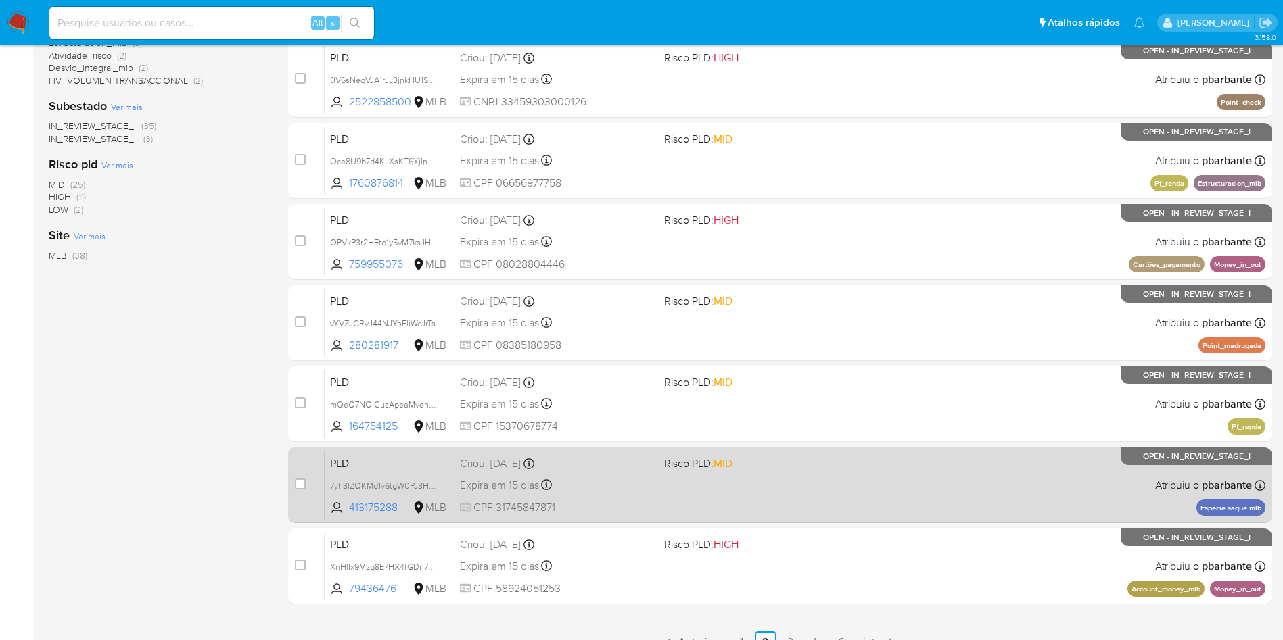
click at [918, 519] on div "PLD 7yh3IZQKMd1v6tgW0PJ3HUvm 413175288 MLB Risco PLD: MID Criou: 12/08/2025 Cri…" at bounding box center [795, 485] width 941 height 68
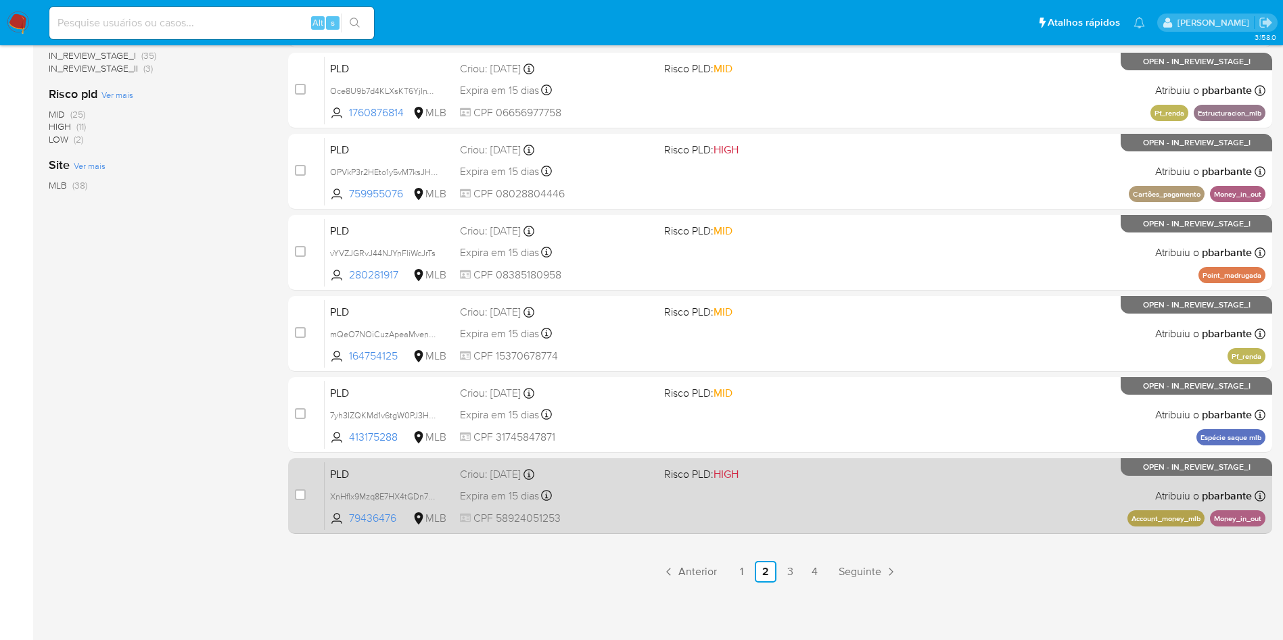
scroll to position [507, 0]
click at [920, 530] on div "PLD XnHfIx9Mzq8E7HX4tGDn7WHl 79436476 MLB Risco PLD: HIGH Criou: 12/08/2025 Cri…" at bounding box center [795, 496] width 941 height 68
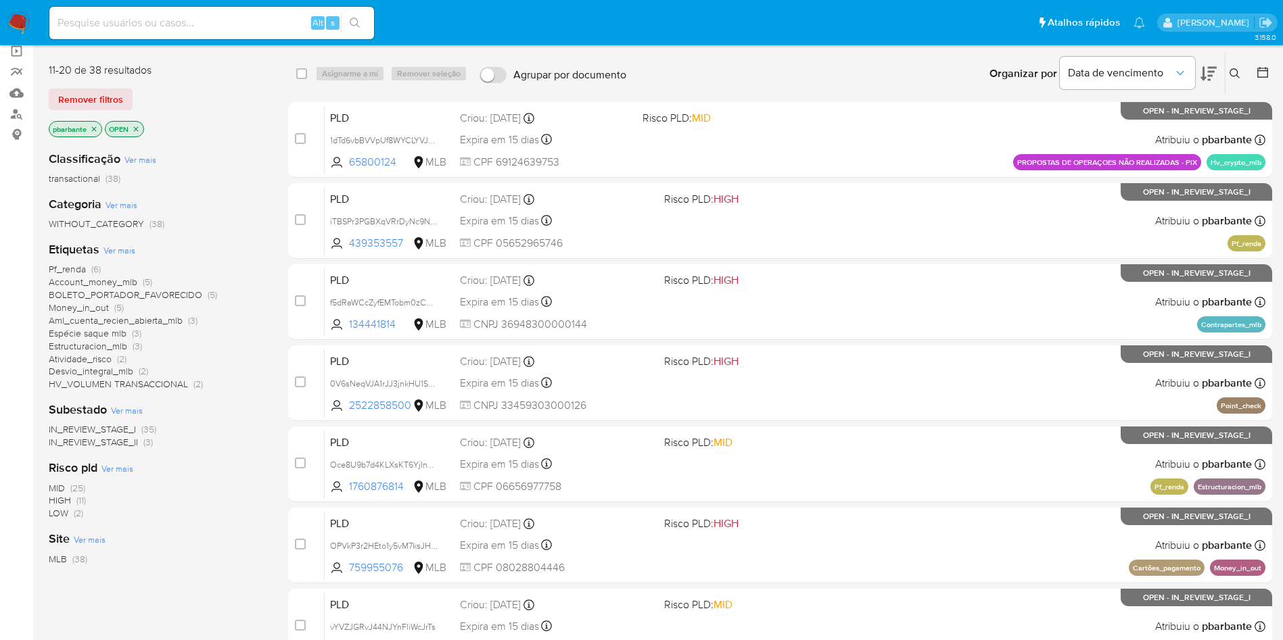
scroll to position [101, 0]
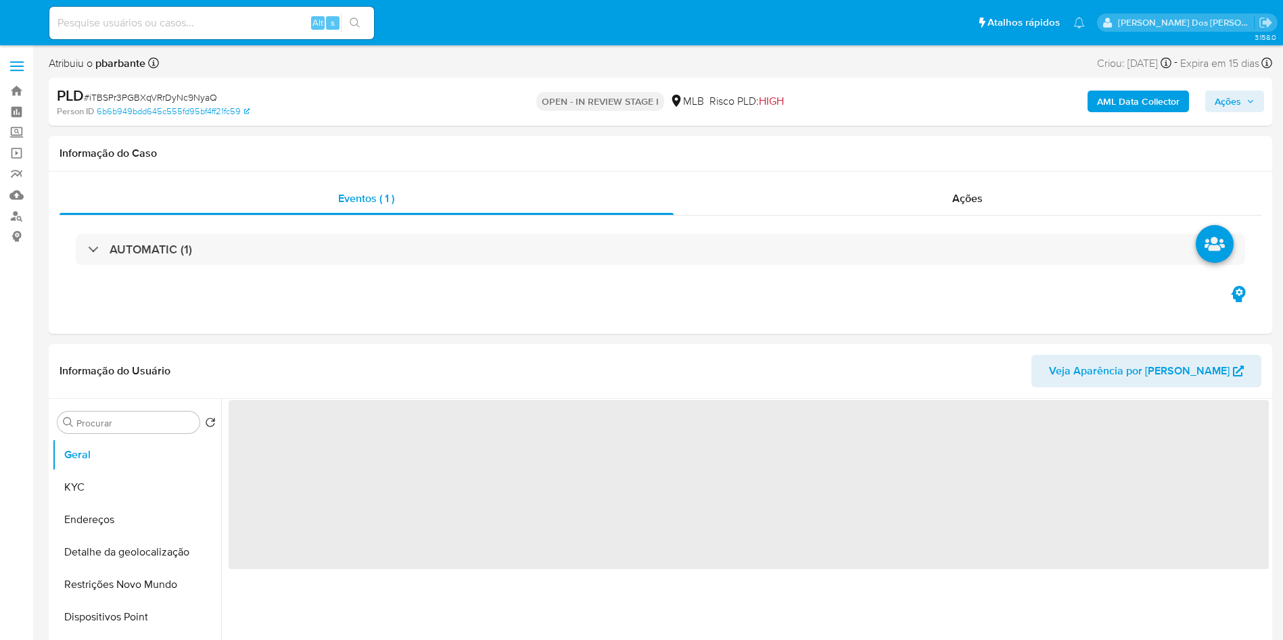
select select "10"
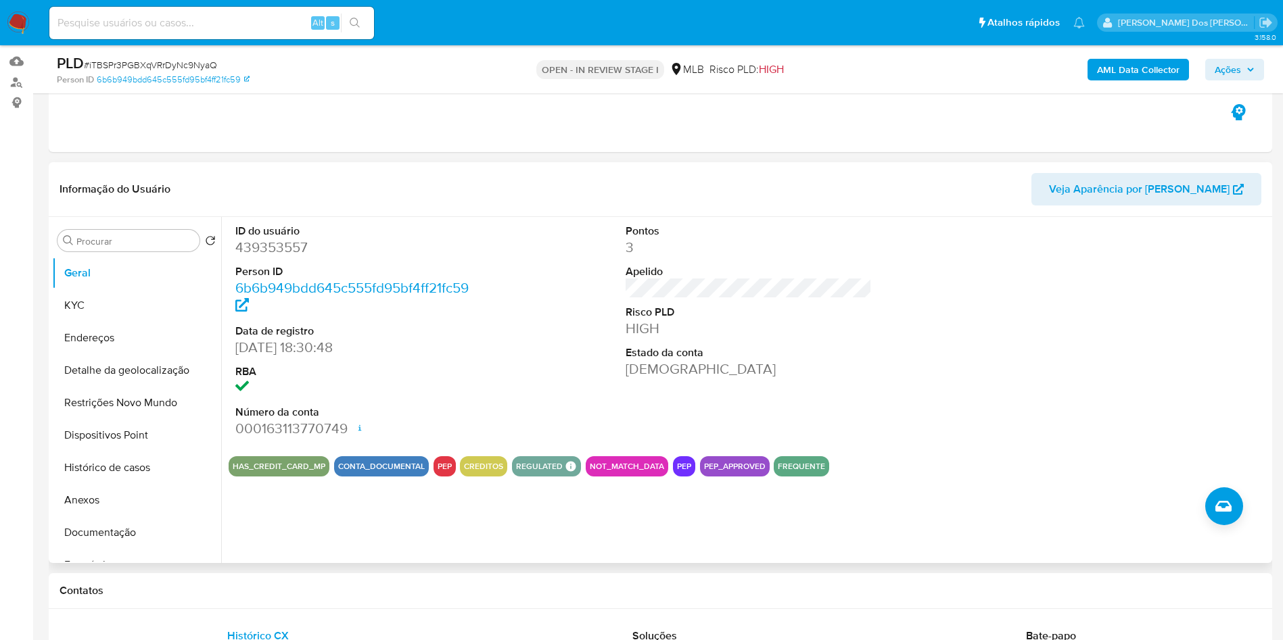
scroll to position [203, 0]
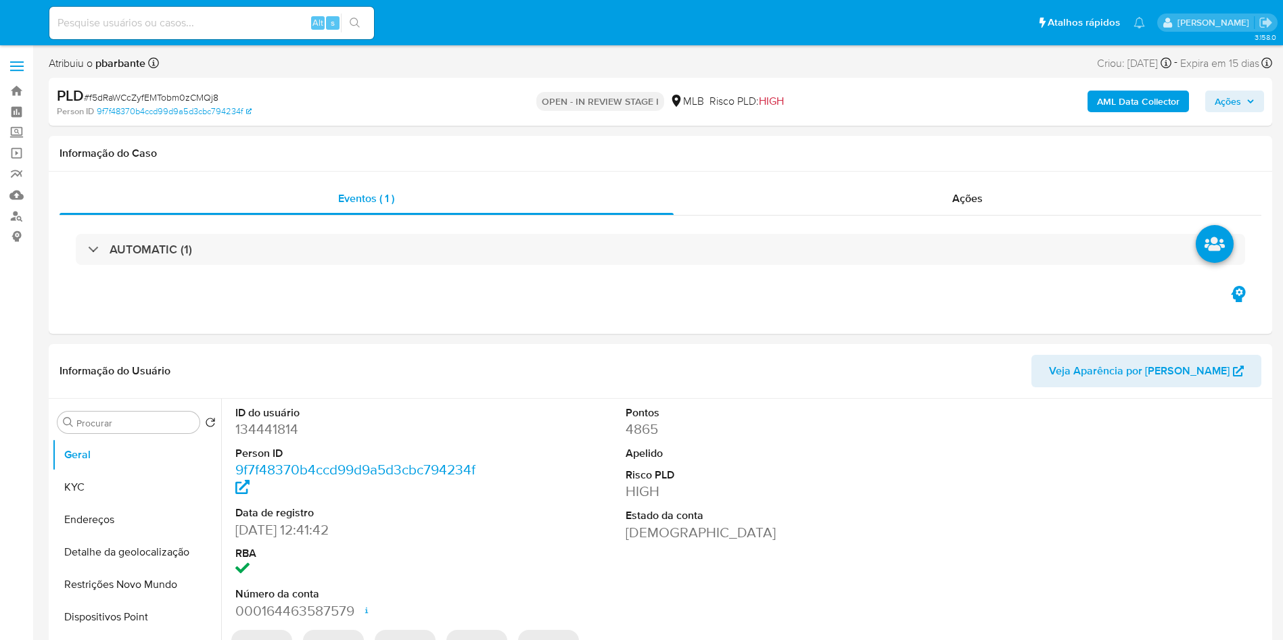
select select "10"
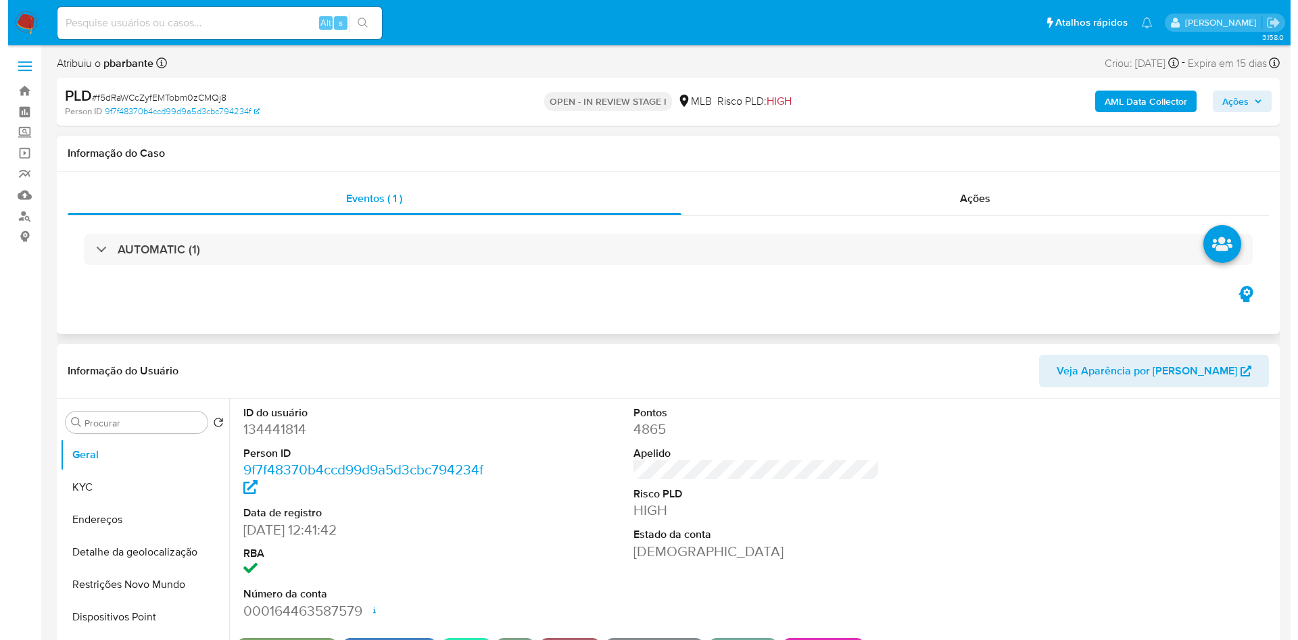
scroll to position [101, 0]
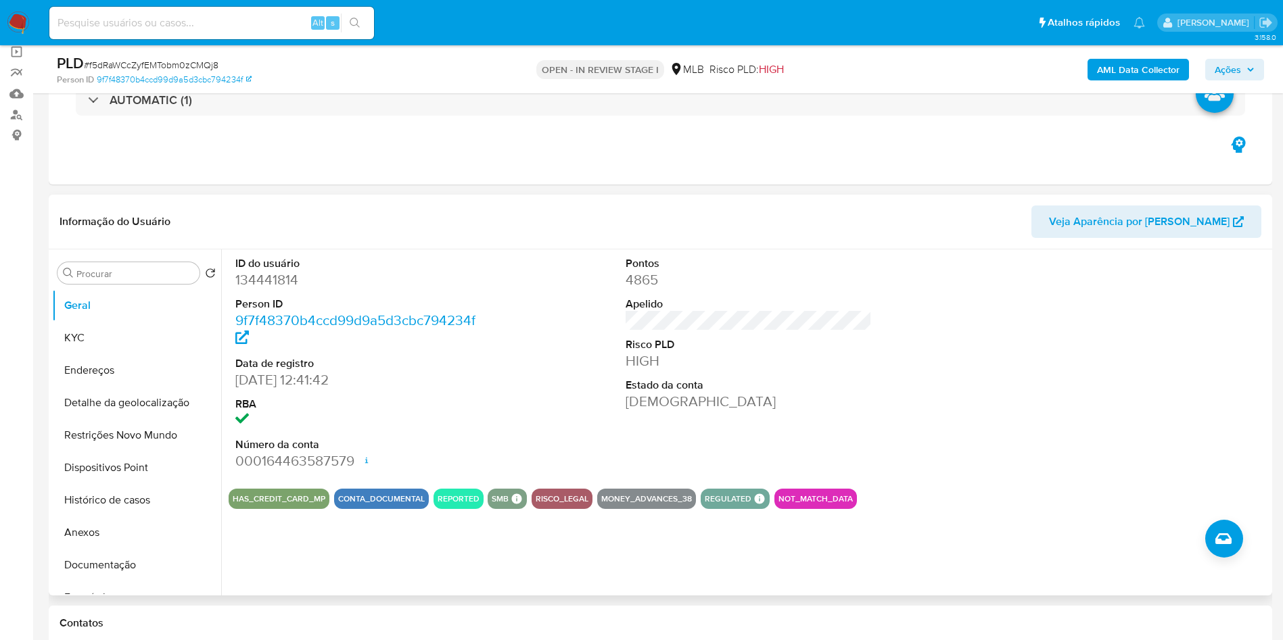
click at [280, 289] on dd "134441814" at bounding box center [358, 279] width 247 height 19
copy dd "134441814"
click at [149, 517] on button "Histórico de casos" at bounding box center [131, 500] width 158 height 32
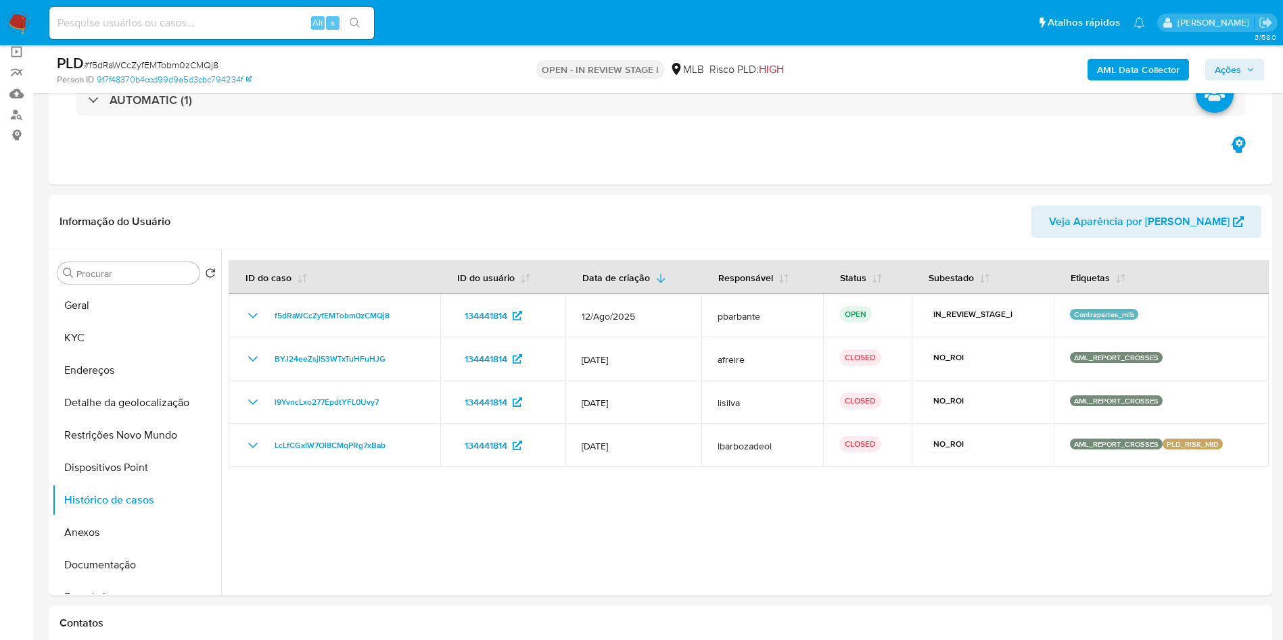
click at [1136, 72] on b "AML Data Collector" at bounding box center [1138, 70] width 82 height 22
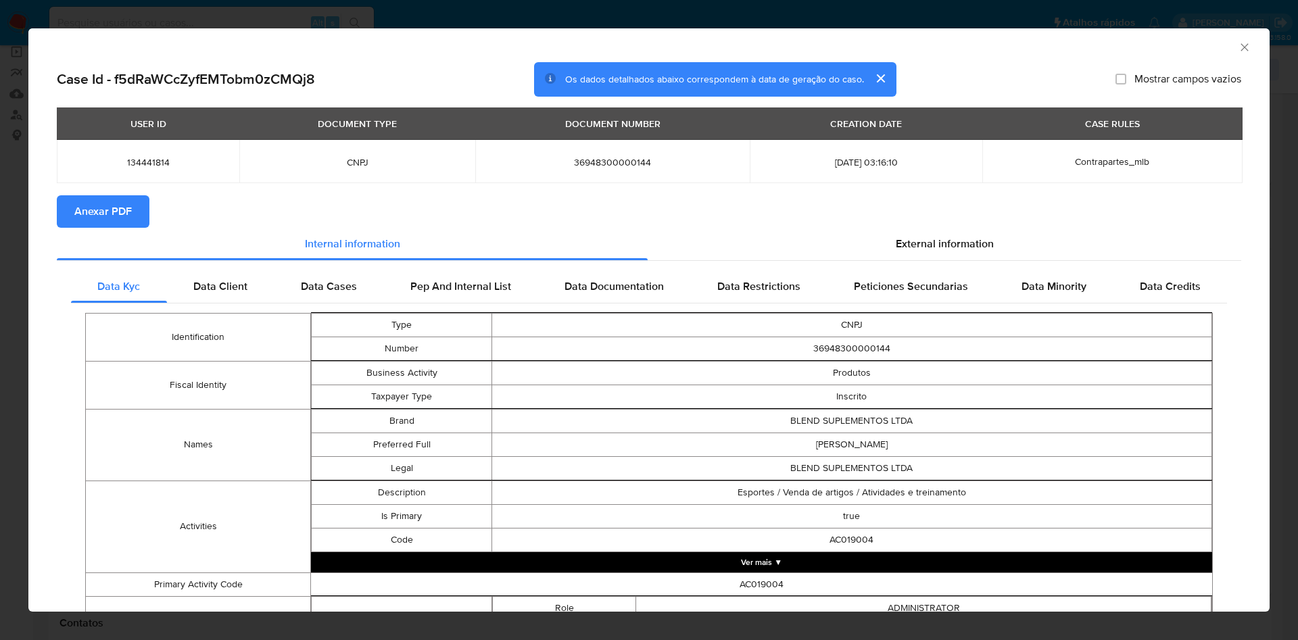
click at [916, 228] on section "Anexar PDF" at bounding box center [649, 211] width 1185 height 32
click at [914, 250] on span "External information" at bounding box center [945, 244] width 98 height 16
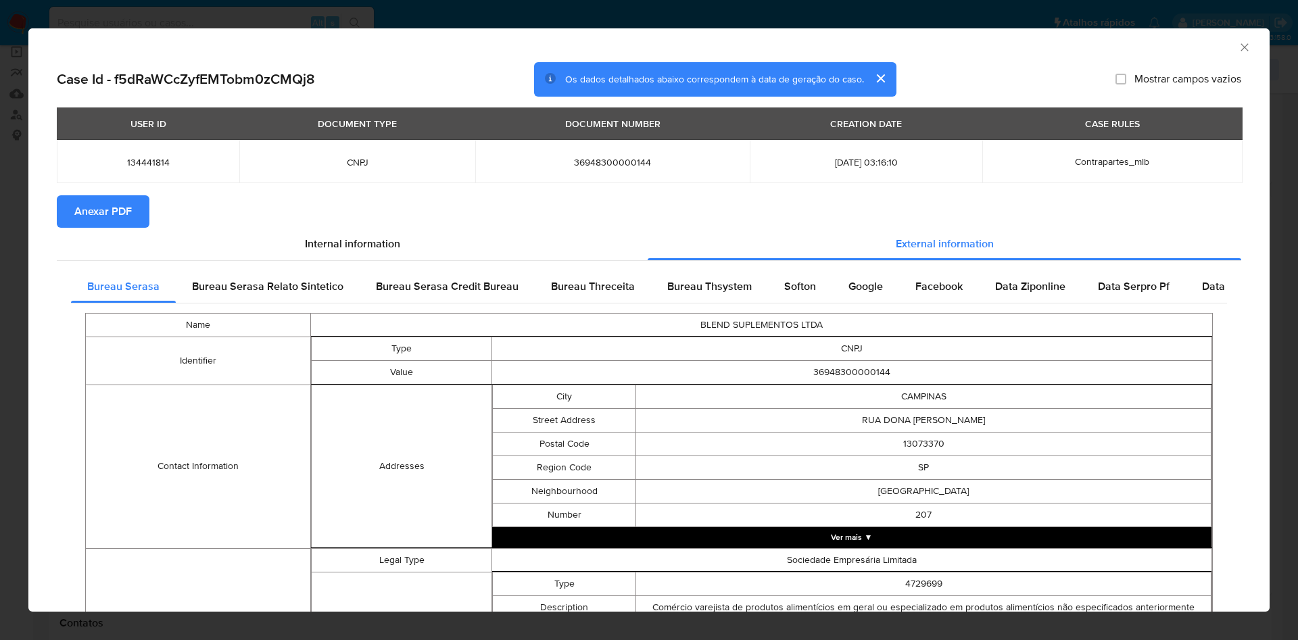
click at [108, 218] on span "Anexar PDF" at bounding box center [102, 212] width 57 height 30
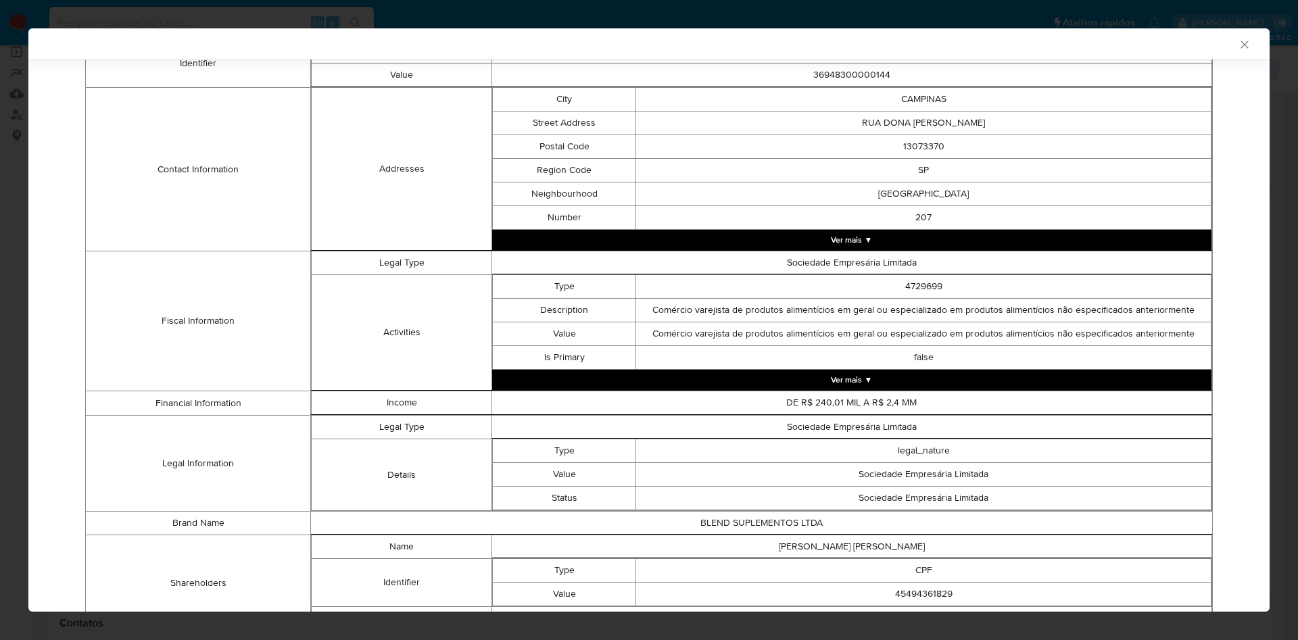
scroll to position [392, 0]
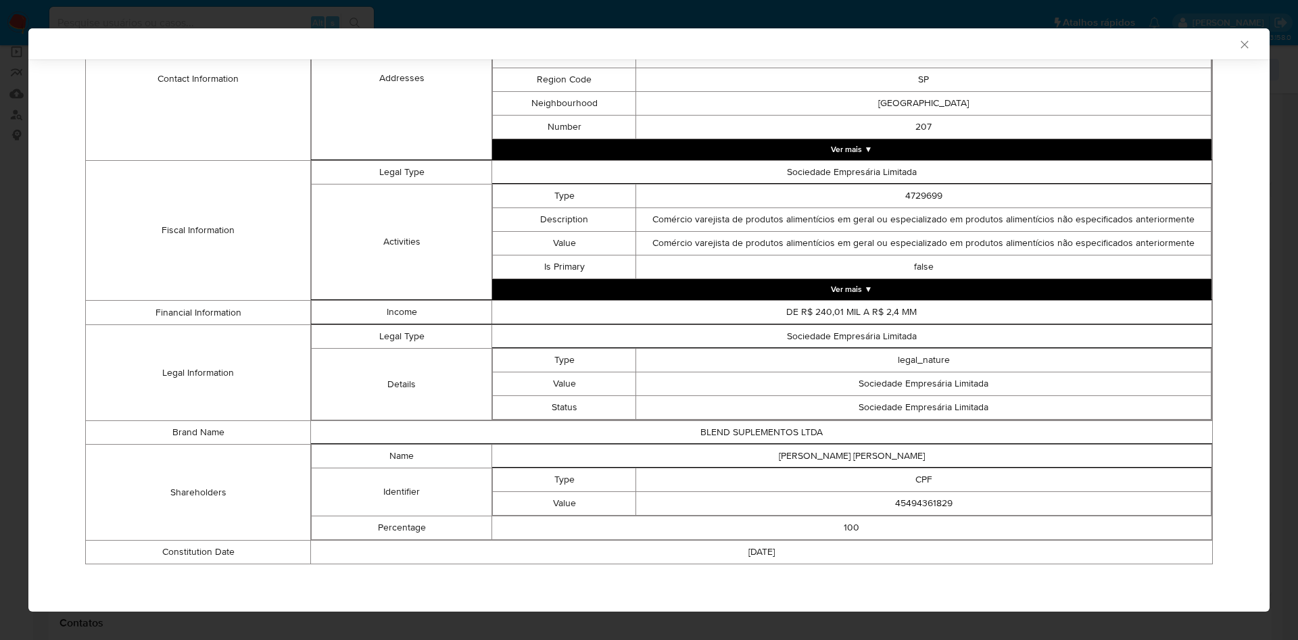
click at [926, 492] on td "45494361829" at bounding box center [923, 504] width 575 height 24
click at [914, 501] on td "45494361829" at bounding box center [923, 504] width 575 height 24
copy td "45494361829"
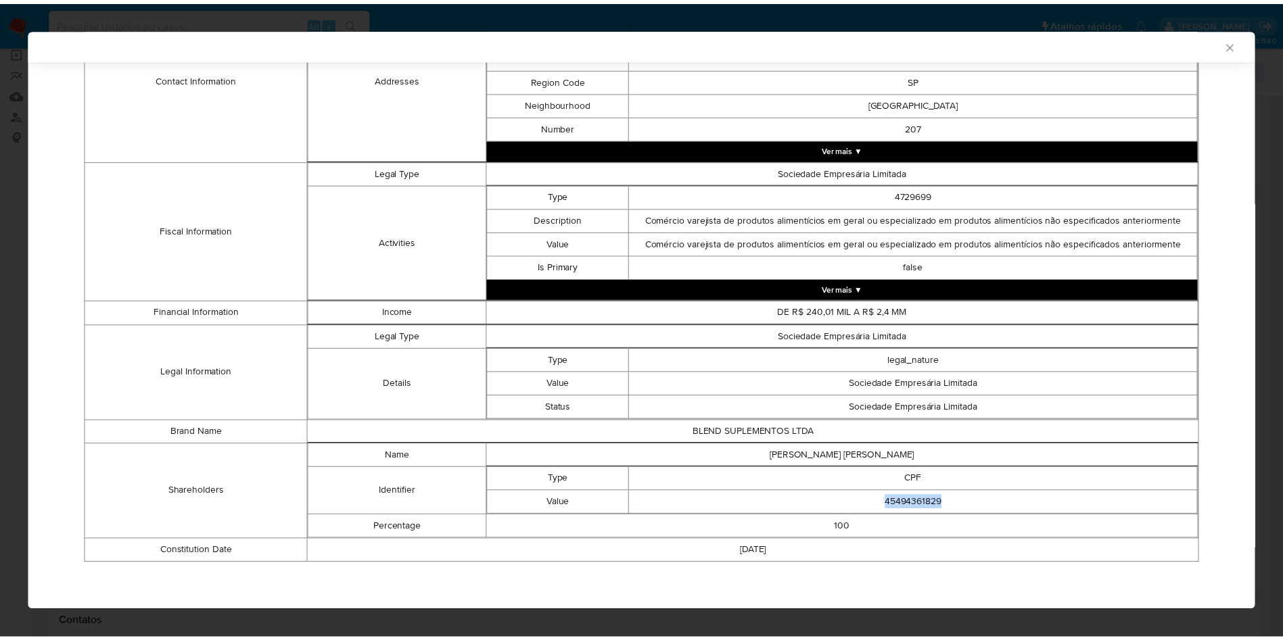
scroll to position [389, 0]
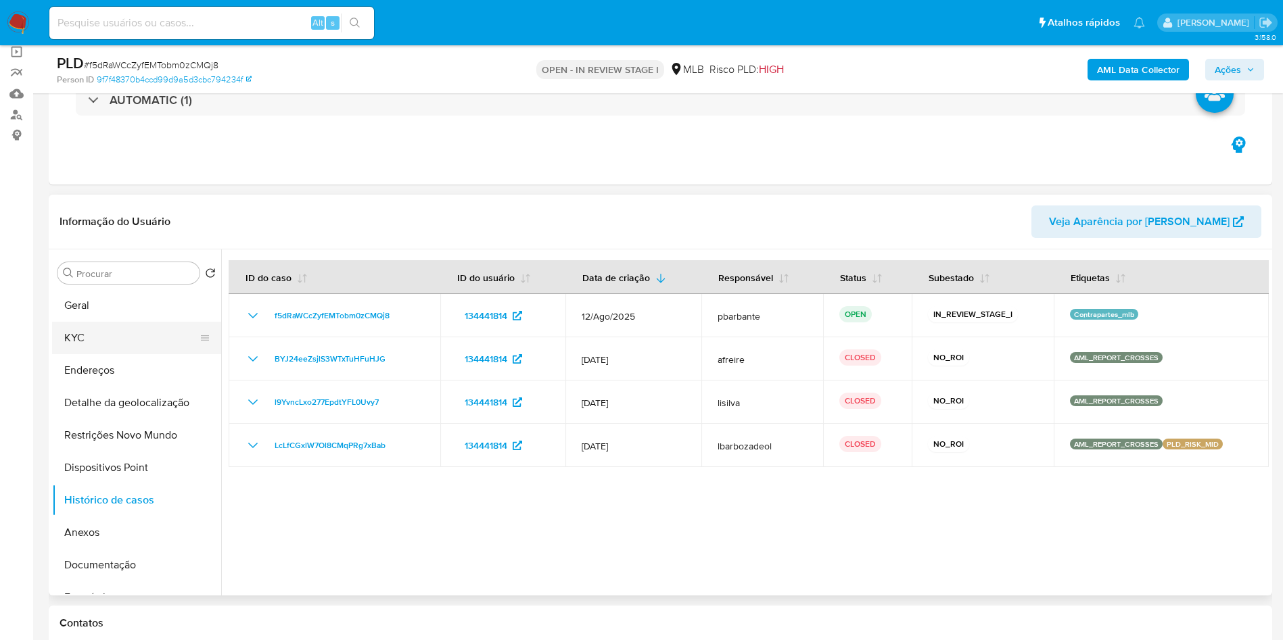
click at [70, 354] on button "KYC" at bounding box center [131, 338] width 158 height 32
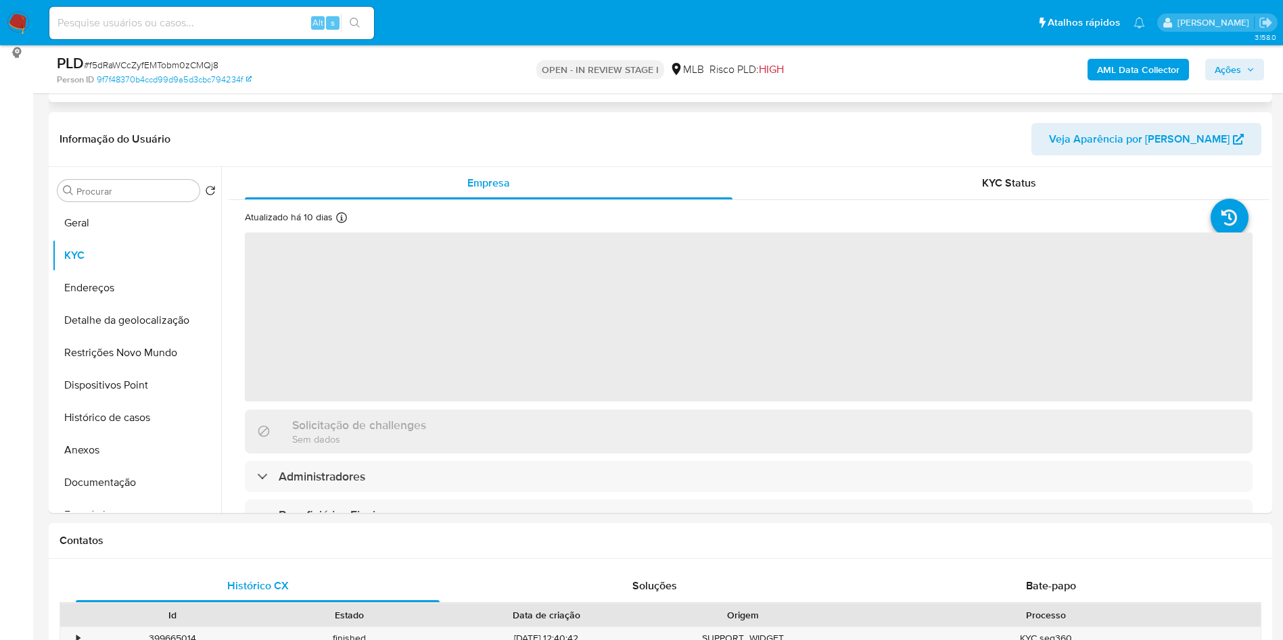
scroll to position [203, 0]
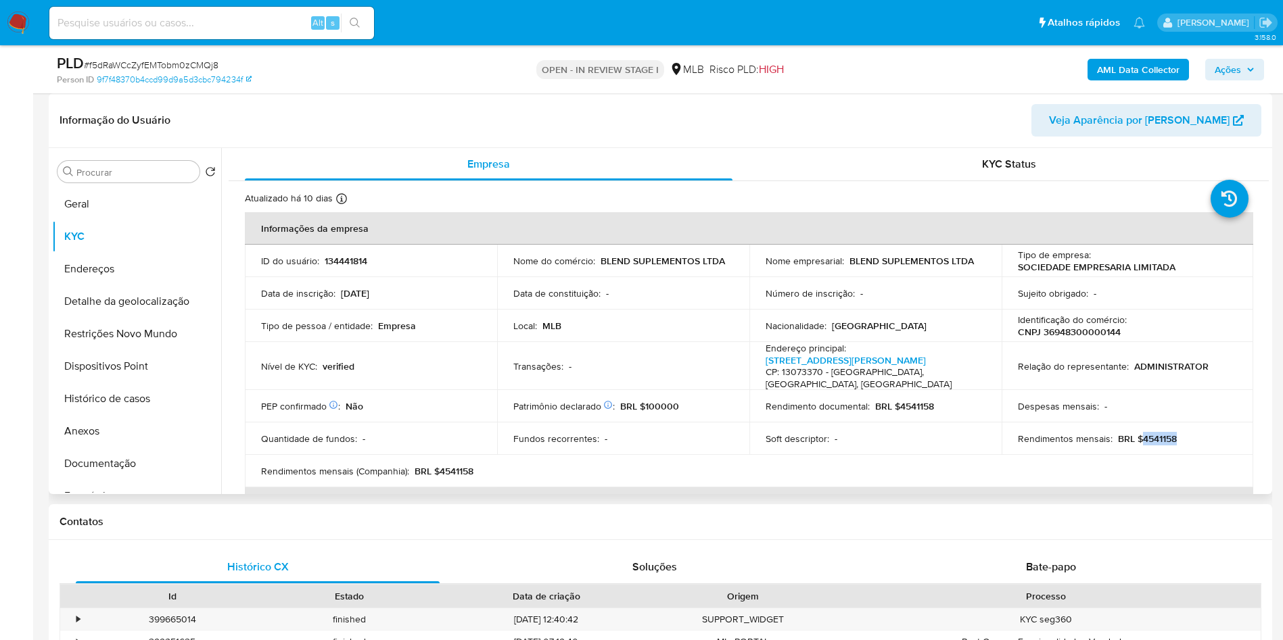
drag, startPoint x: 1182, startPoint y: 458, endPoint x: 1137, endPoint y: 460, distance: 44.7
click at [1137, 445] on div "Rendimentos mensais : BRL $4541158" at bounding box center [1128, 439] width 220 height 12
copy p "4541158"
click at [128, 480] on button "Documentação" at bounding box center [131, 464] width 158 height 32
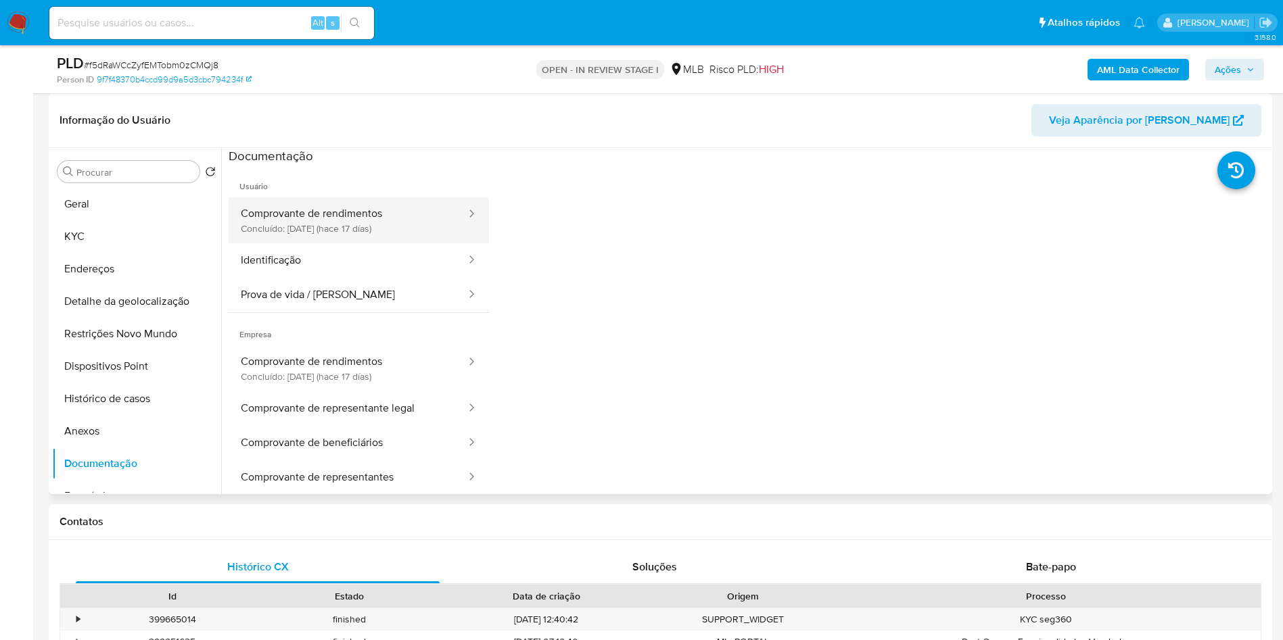
click at [325, 231] on button "Comprovante de rendimentos Concluído: 25/08/2025 (hace 17 días)" at bounding box center [348, 220] width 239 height 46
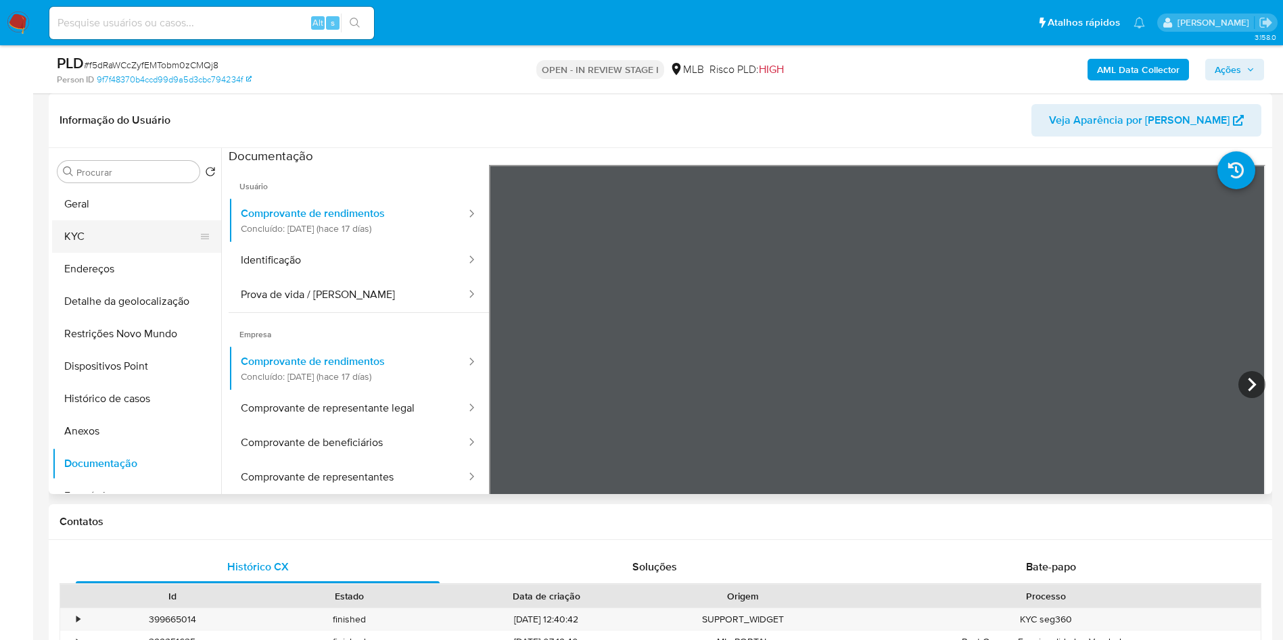
click at [89, 253] on button "KYC" at bounding box center [131, 236] width 158 height 32
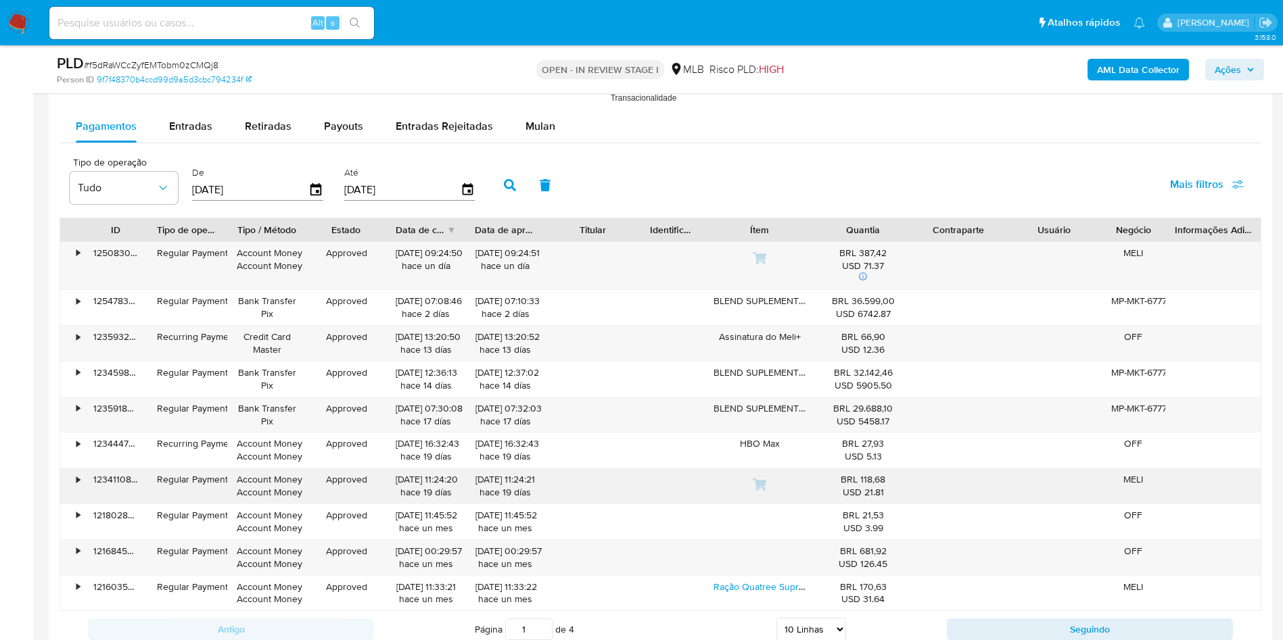
scroll to position [1521, 0]
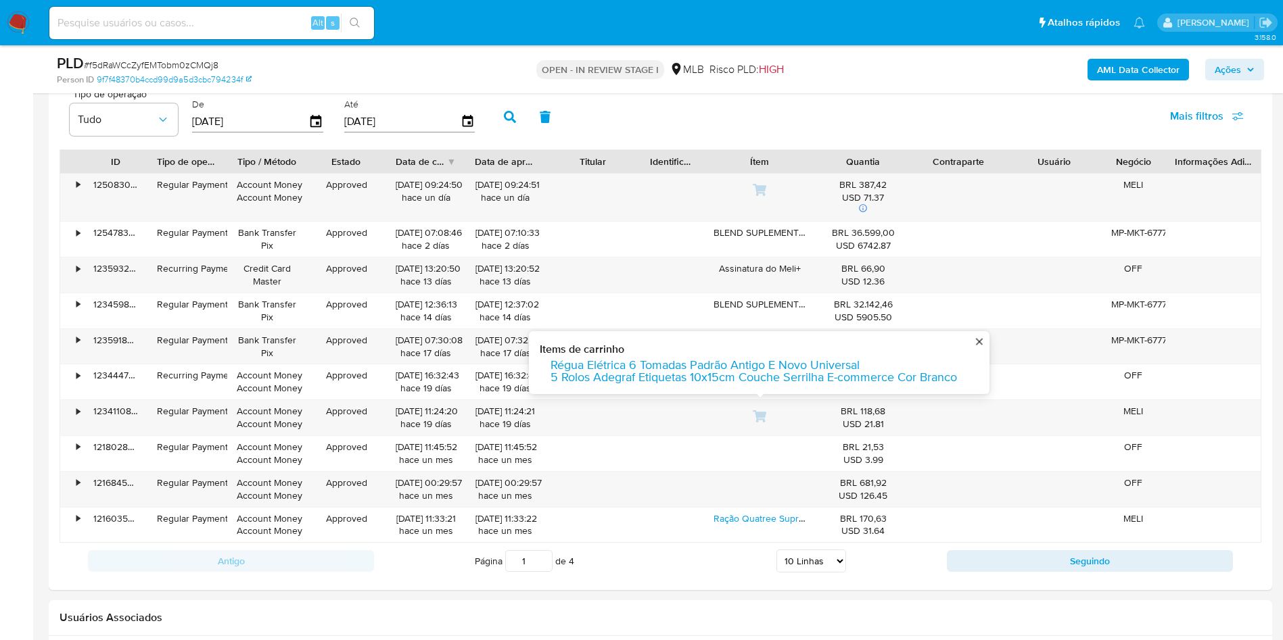
click at [815, 575] on div "Página 1 de 4 5 Linhas 10 Linhas 20 Linhas 25 Linhas 50 Linhas 100 Linhas" at bounding box center [660, 561] width 573 height 27
click at [817, 573] on select "5 Linhas 10 Linhas 20 Linhas 25 Linhas 50 Linhas 100 Linhas" at bounding box center [811, 561] width 70 height 23
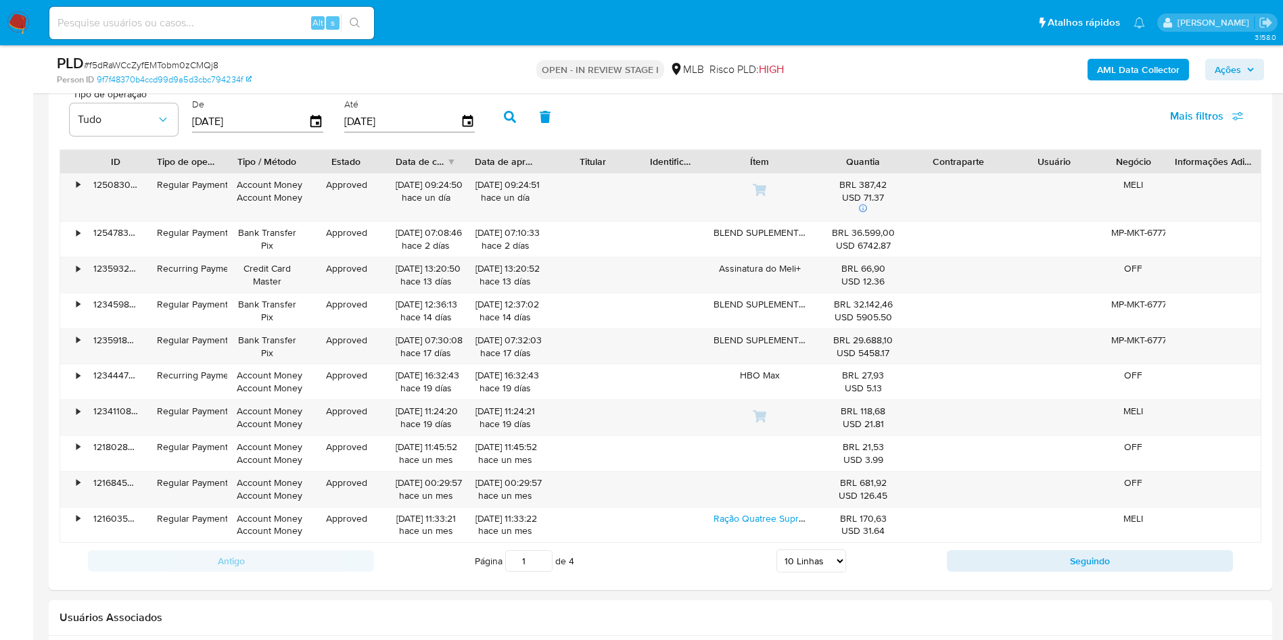
select select "100"
click at [776, 570] on select "5 Linhas 10 Linhas 20 Linhas 25 Linhas 50 Linhas 100 Linhas" at bounding box center [811, 561] width 70 height 23
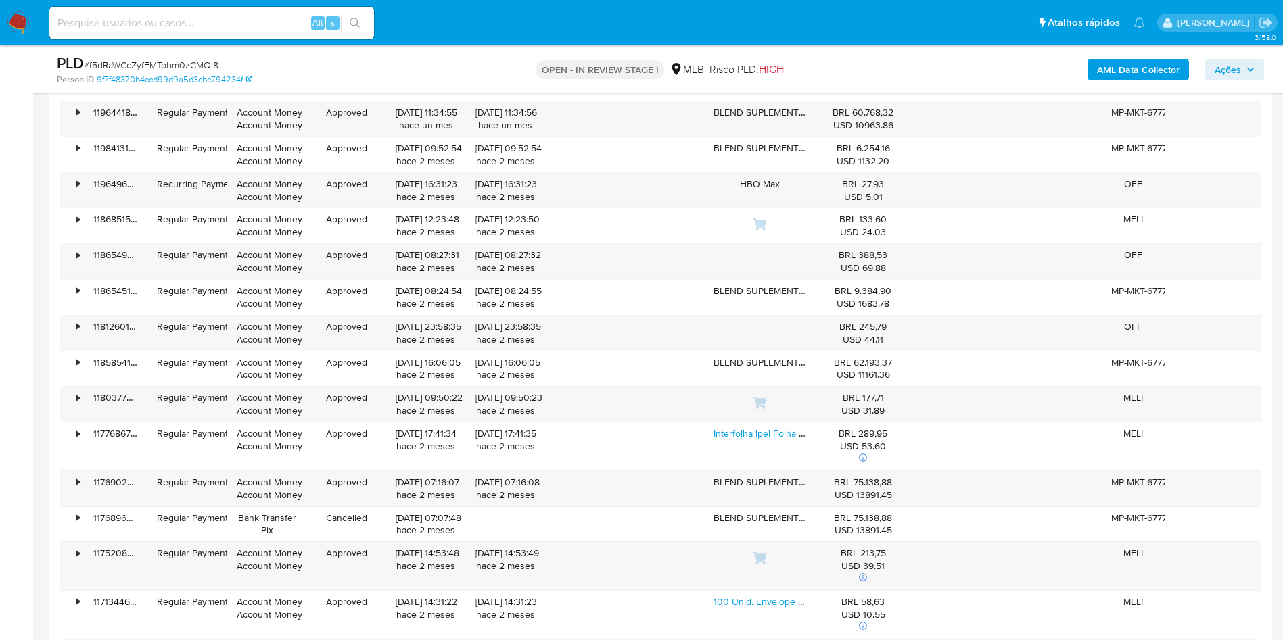
scroll to position [2434, 0]
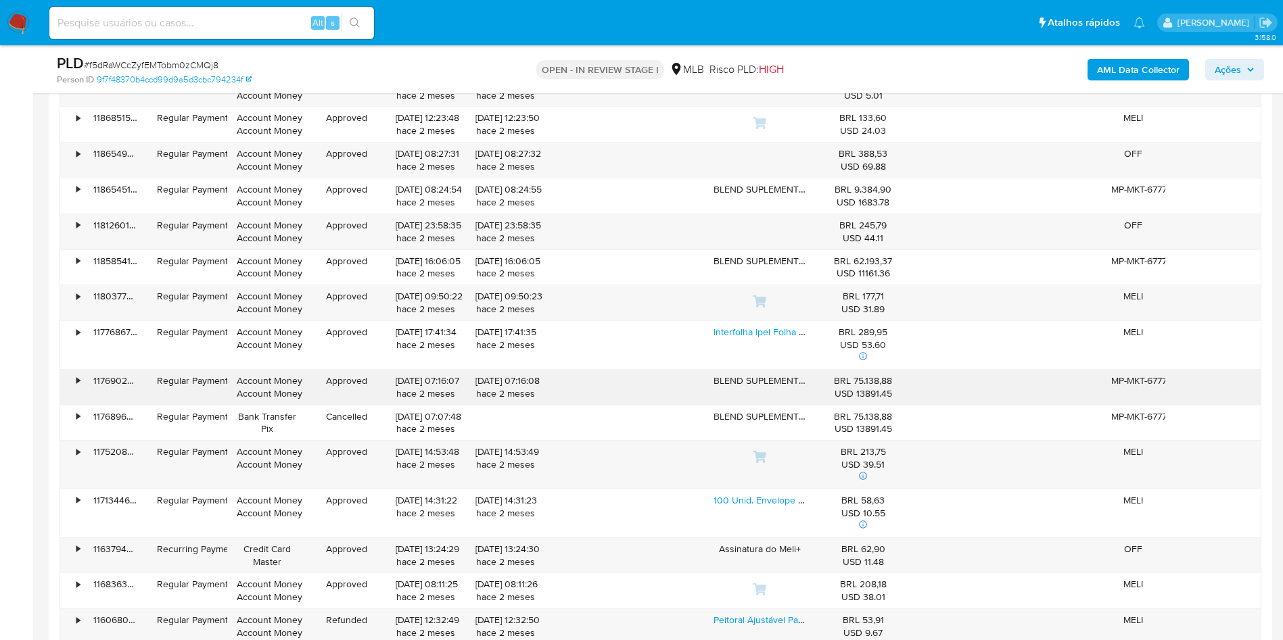
click at [78, 387] on div "•" at bounding box center [77, 381] width 3 height 13
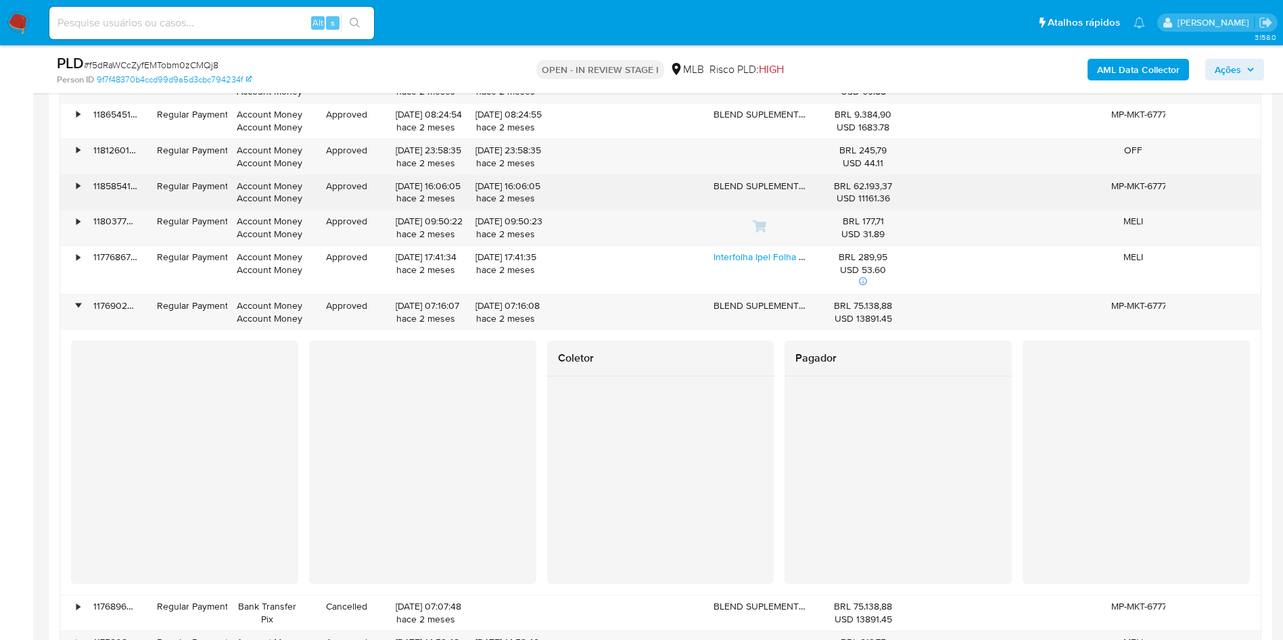
scroll to position [2536, 0]
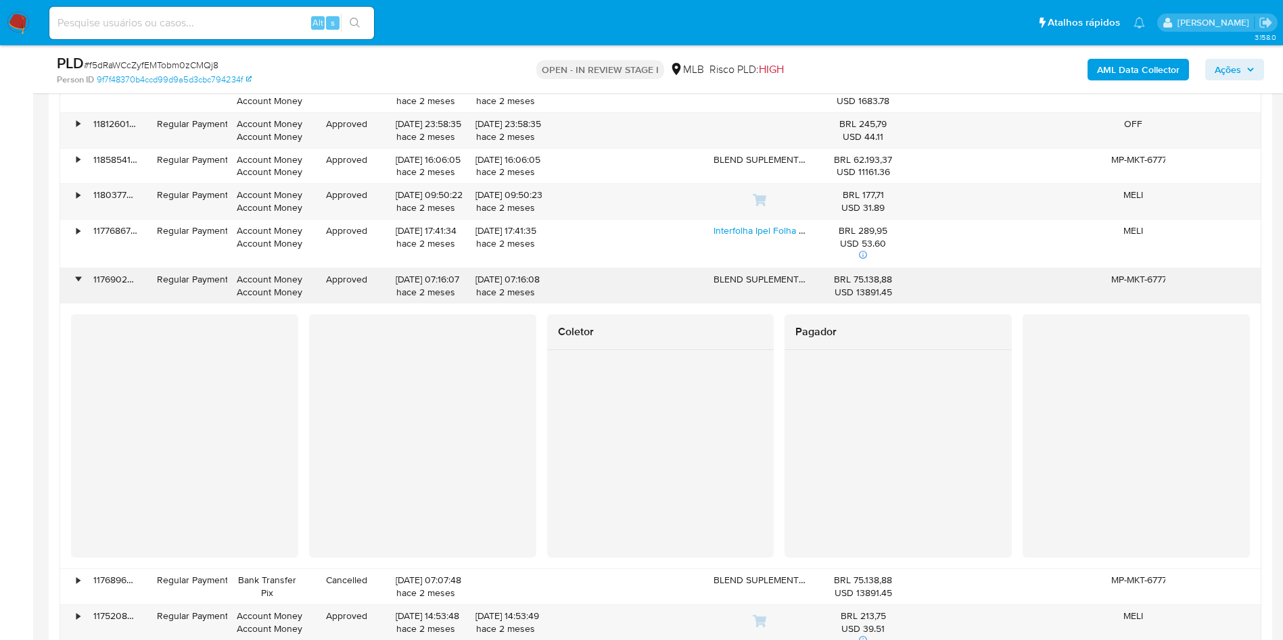
click at [78, 286] on div "•" at bounding box center [77, 279] width 3 height 13
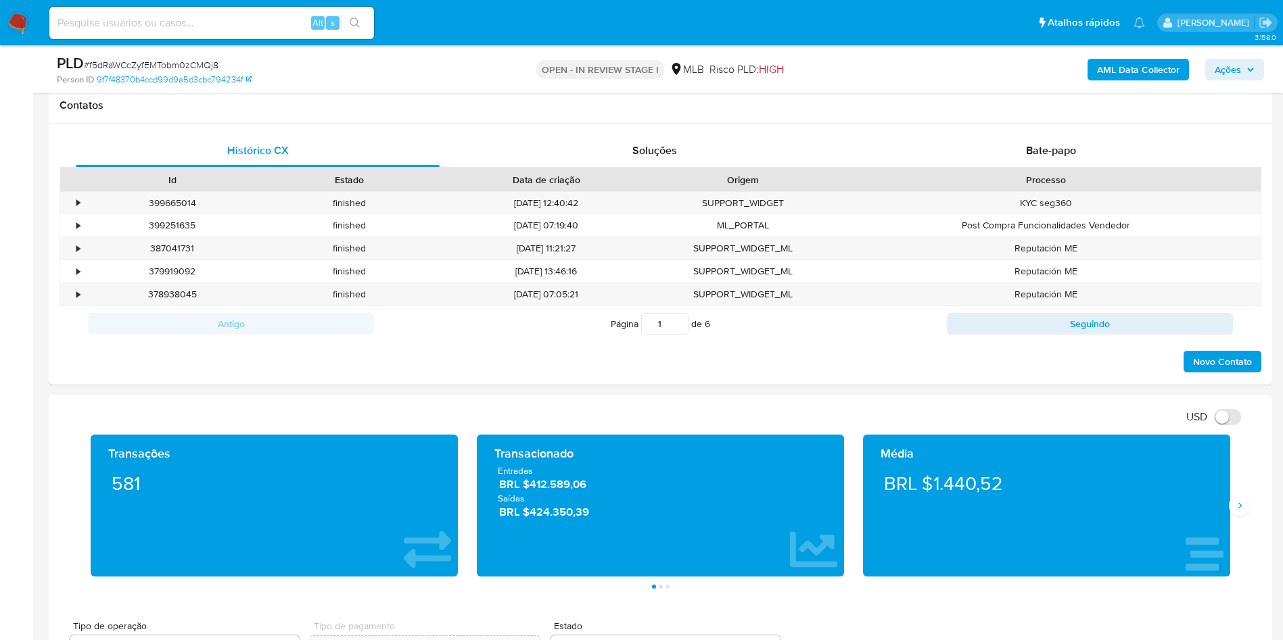
scroll to position [406, 0]
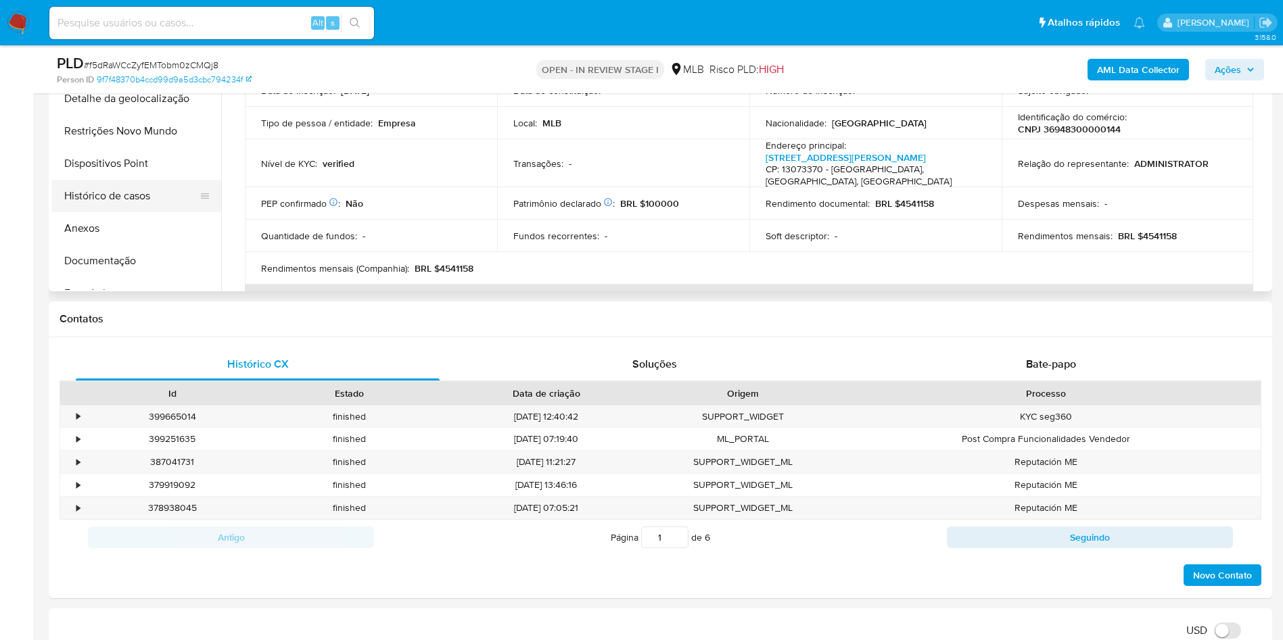
click at [131, 212] on button "Histórico de casos" at bounding box center [131, 196] width 158 height 32
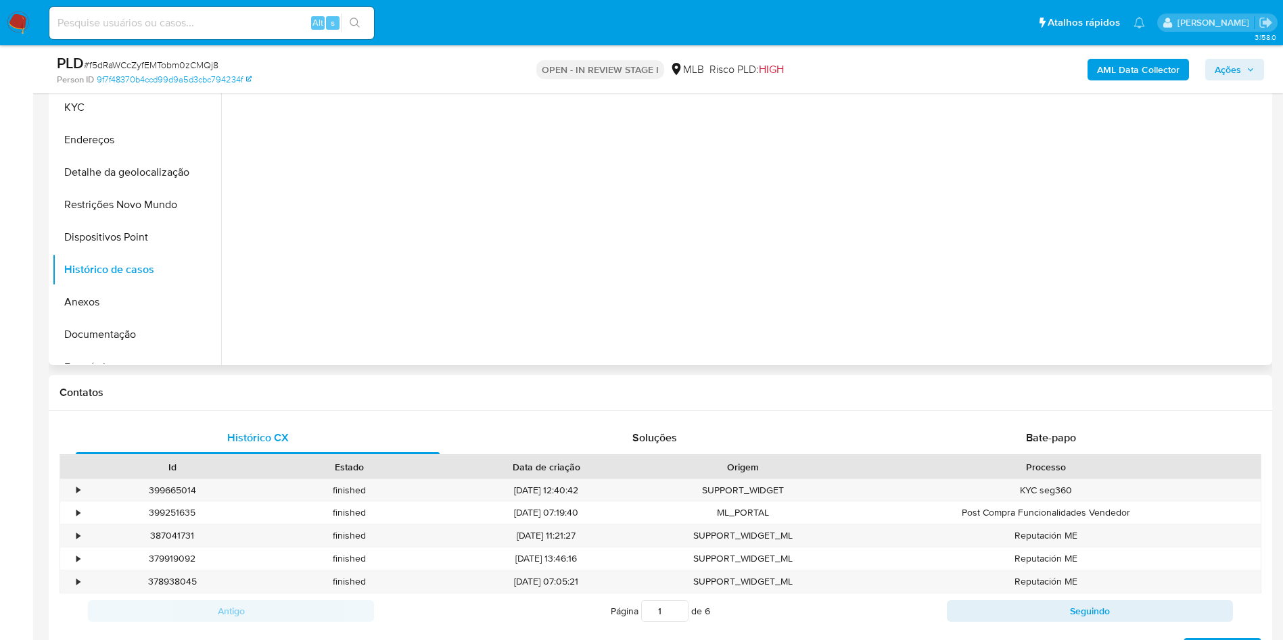
scroll to position [203, 0]
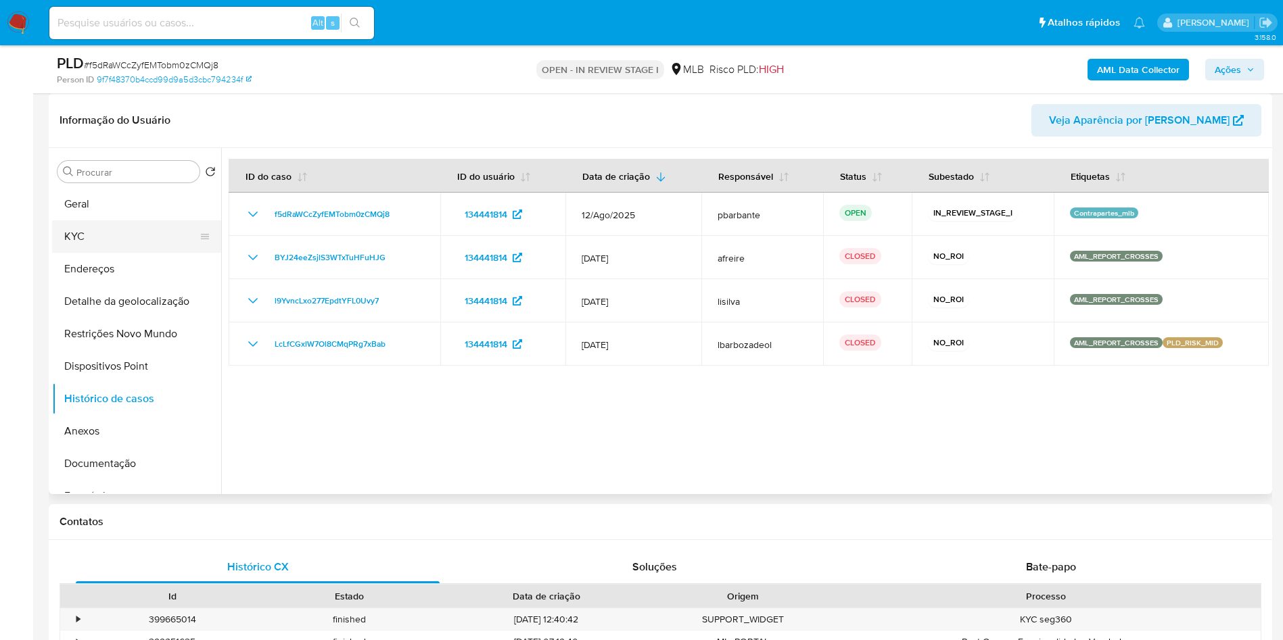
click at [100, 252] on button "KYC" at bounding box center [131, 236] width 158 height 32
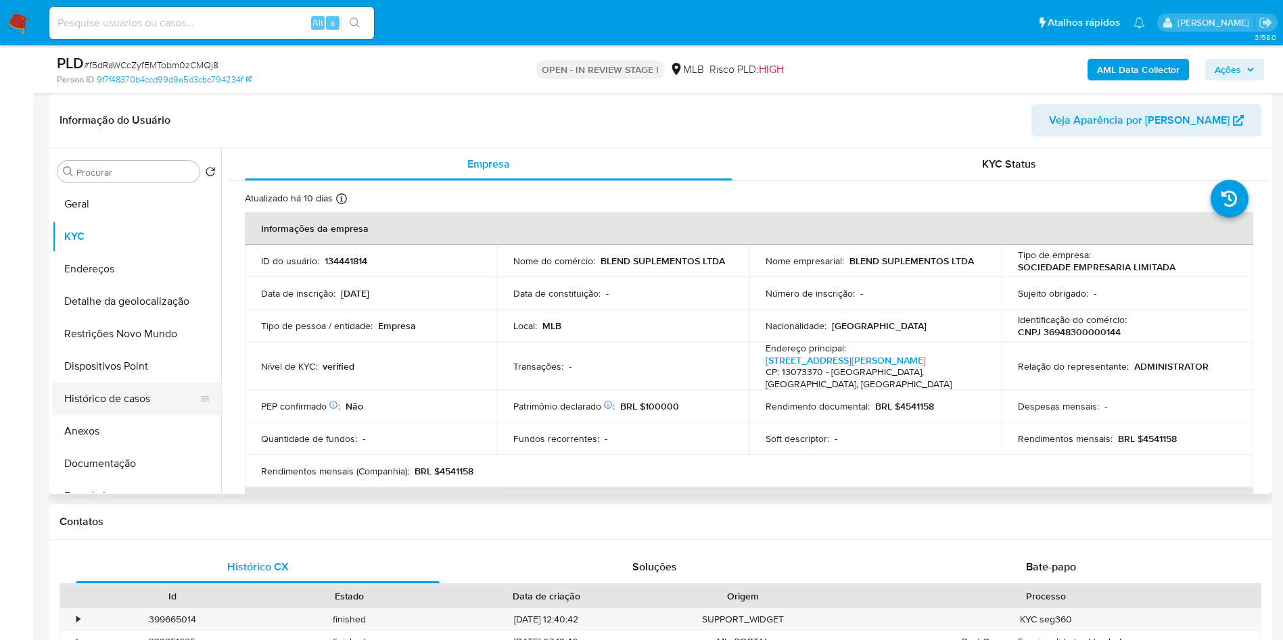
click at [112, 415] on button "Histórico de casos" at bounding box center [131, 399] width 158 height 32
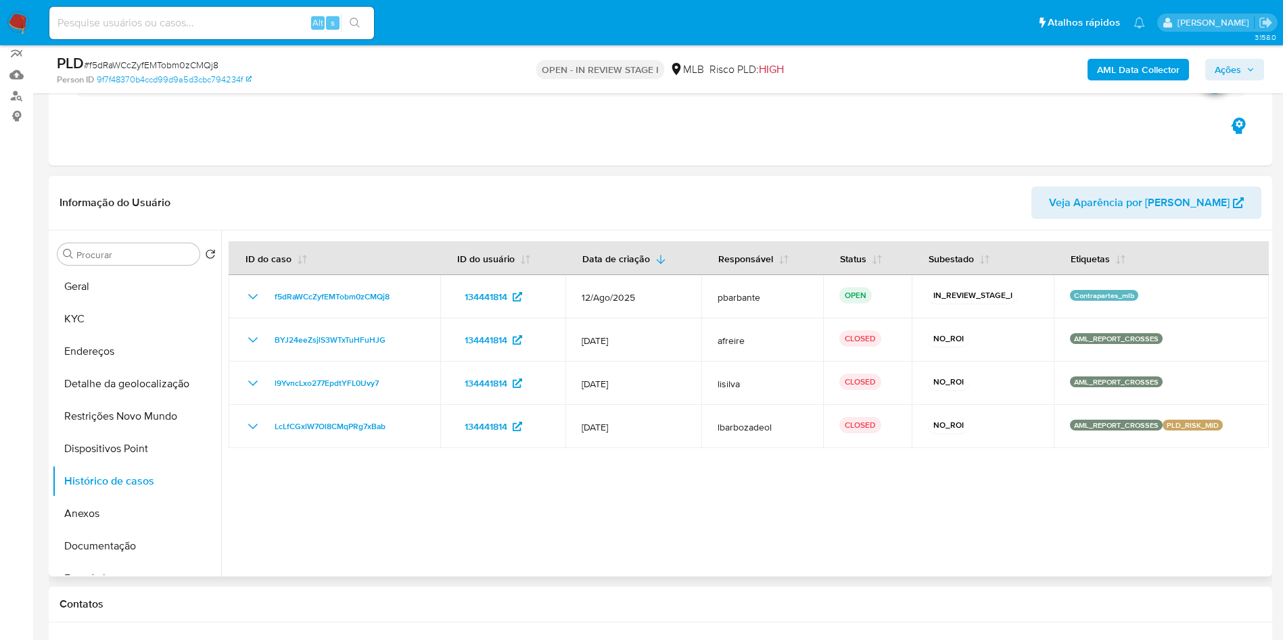
scroll to position [101, 0]
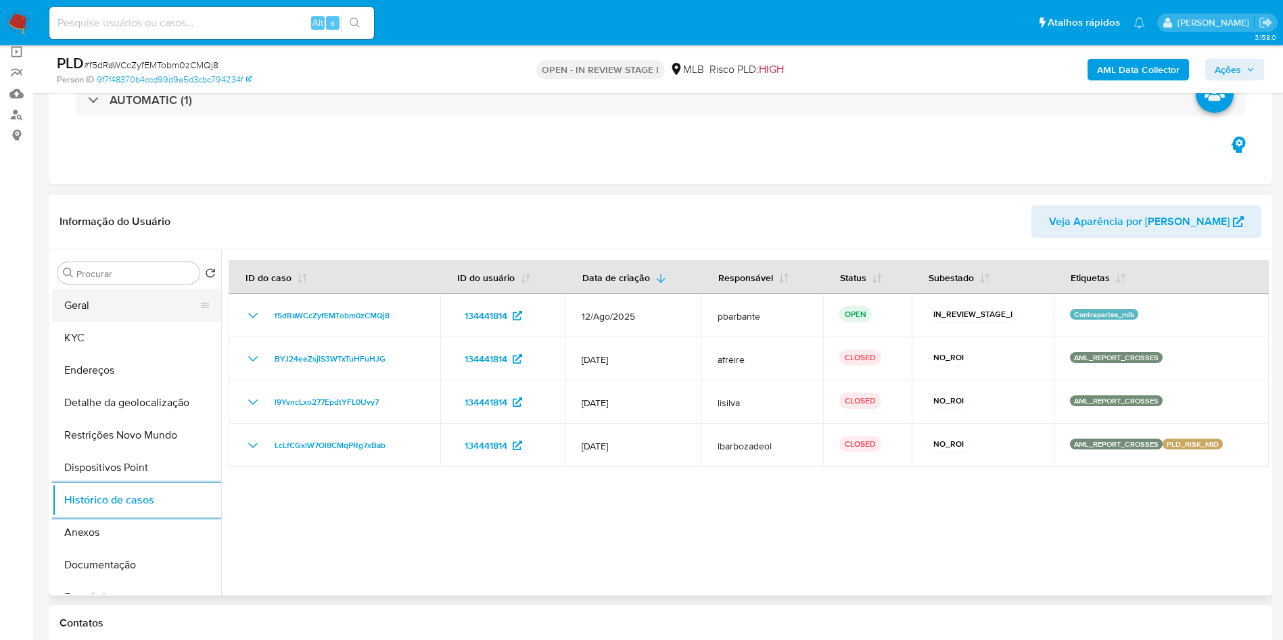
click at [199, 311] on icon at bounding box center [204, 305] width 11 height 11
click at [96, 315] on button "Geral" at bounding box center [131, 305] width 158 height 32
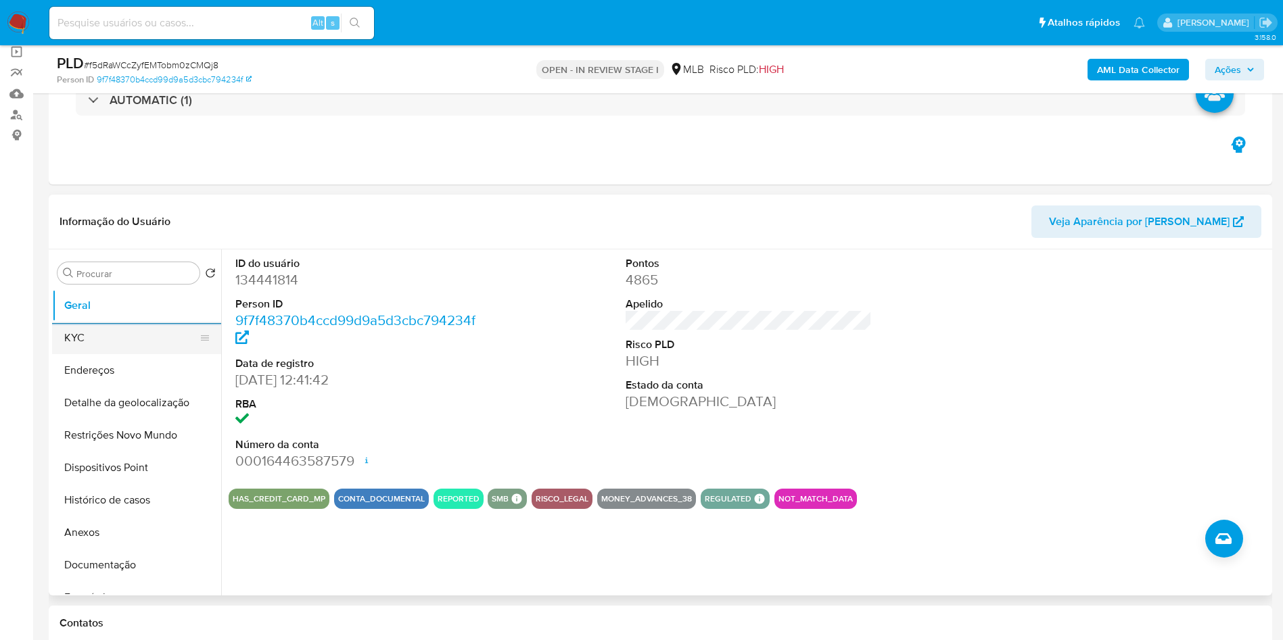
click at [120, 354] on button "KYC" at bounding box center [131, 338] width 158 height 32
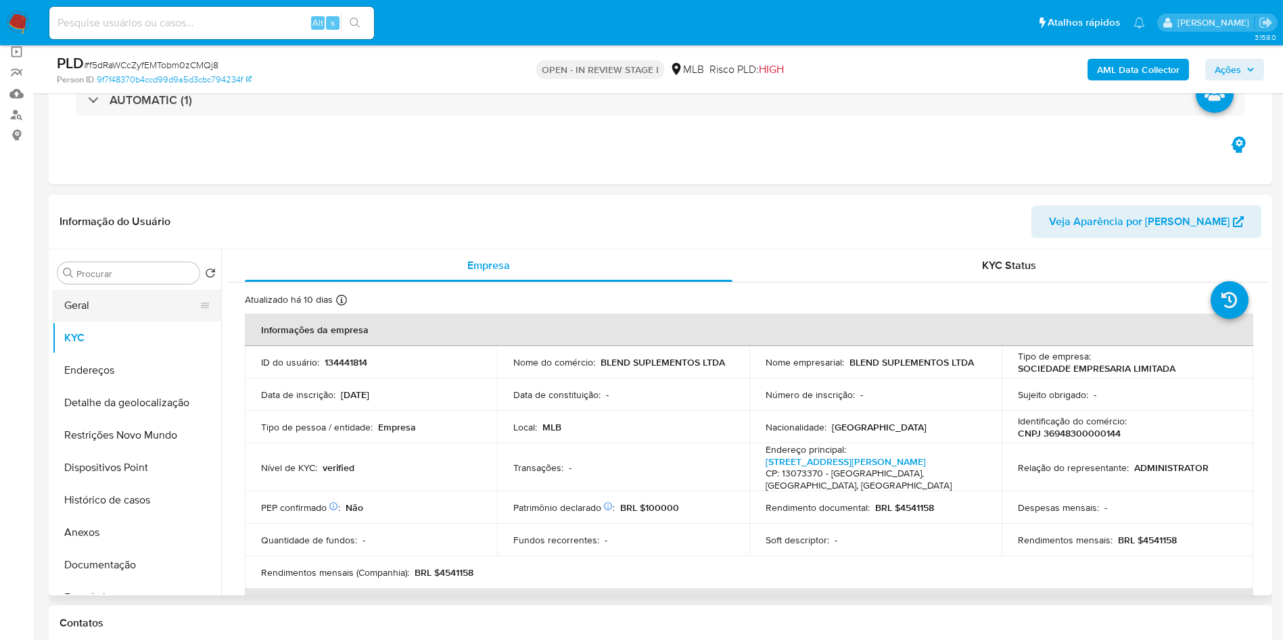
click at [157, 322] on button "Geral" at bounding box center [131, 305] width 158 height 32
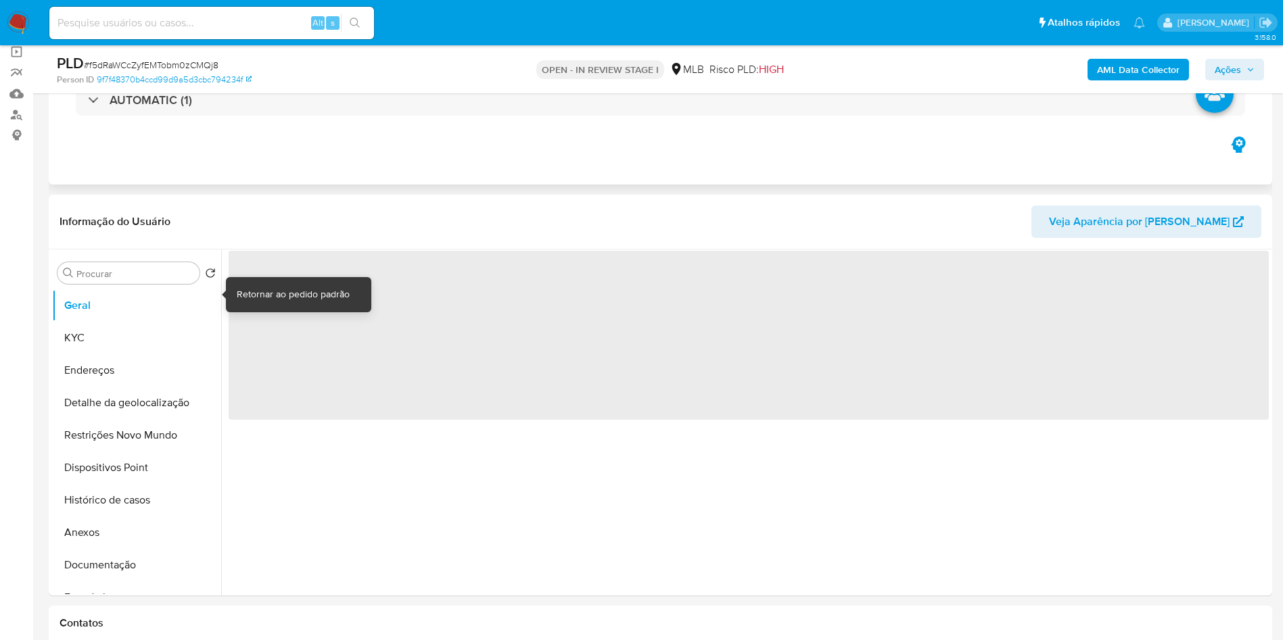
click at [349, 170] on div "Eventos ( 1 ) Ações AUTOMATIC (1)" at bounding box center [660, 103] width 1223 height 162
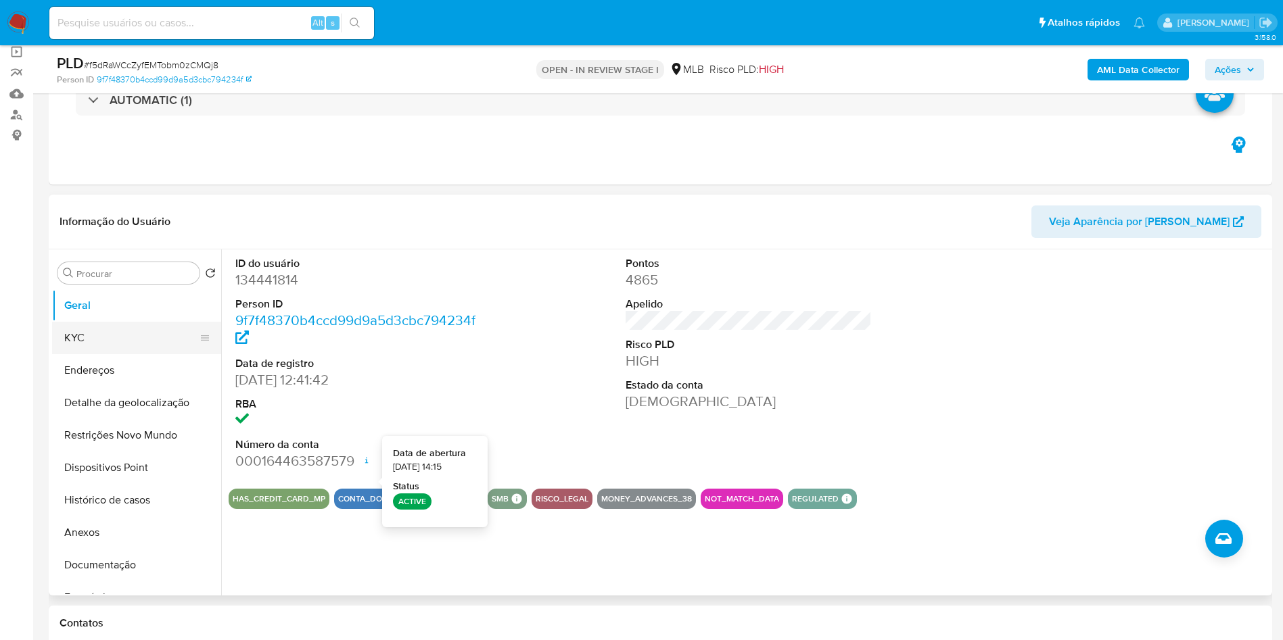
click at [96, 354] on button "KYC" at bounding box center [131, 338] width 158 height 32
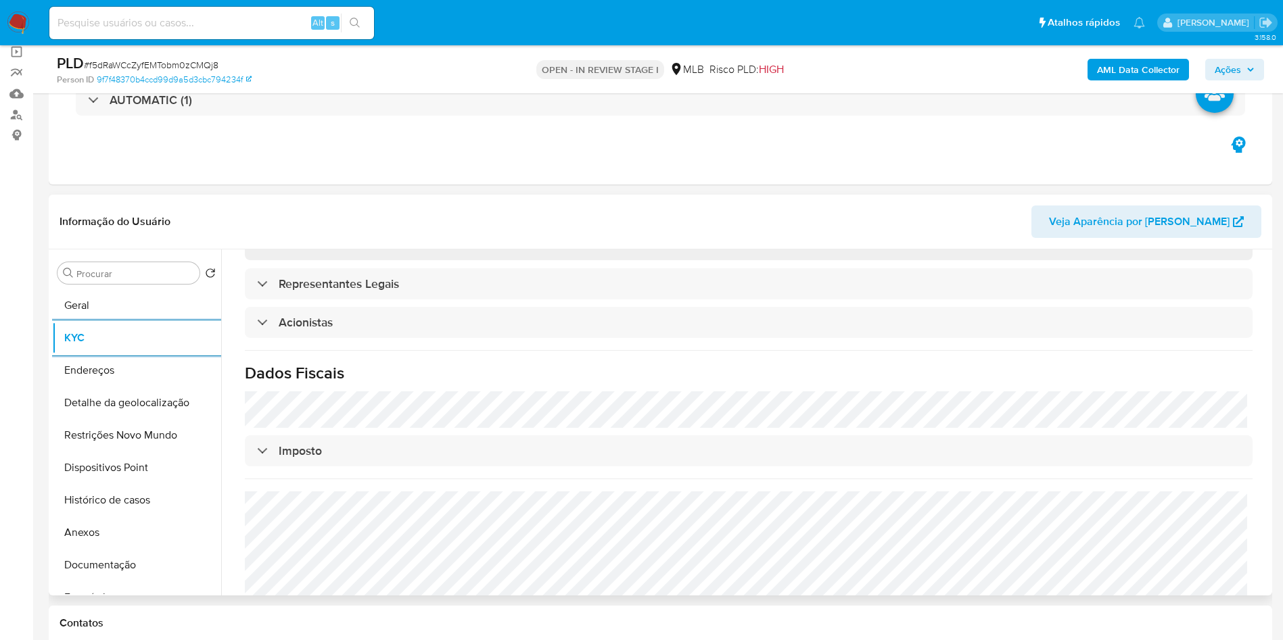
scroll to position [802, 0]
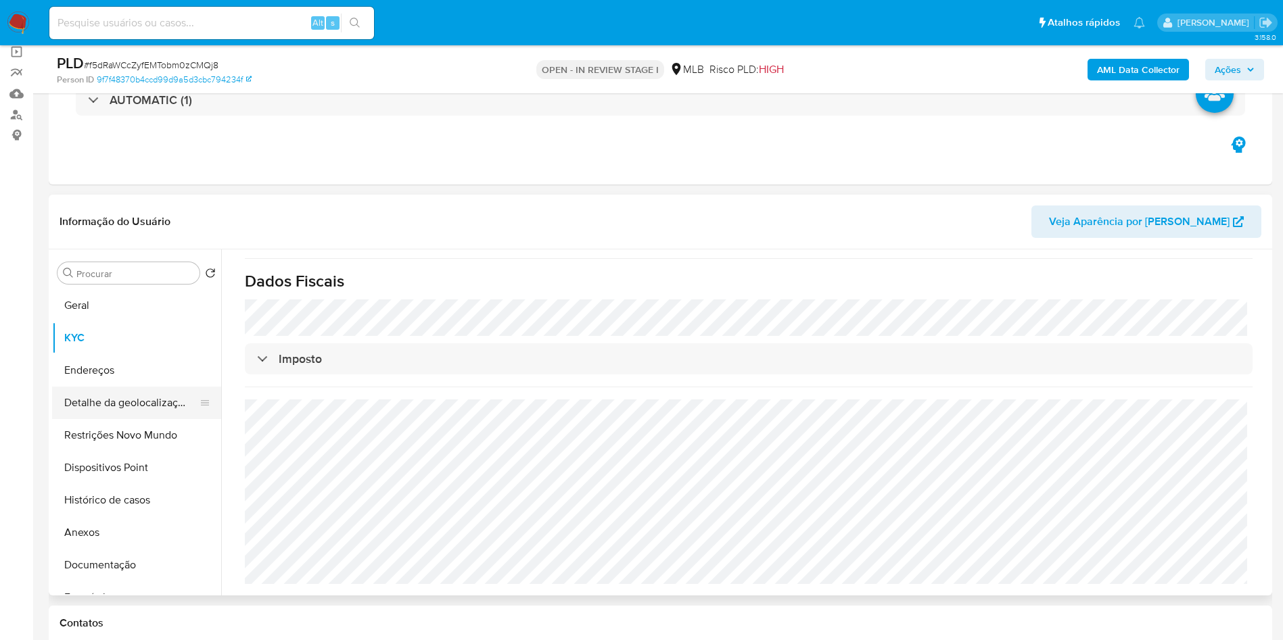
click at [108, 419] on button "Detalhe da geolocalização" at bounding box center [131, 403] width 158 height 32
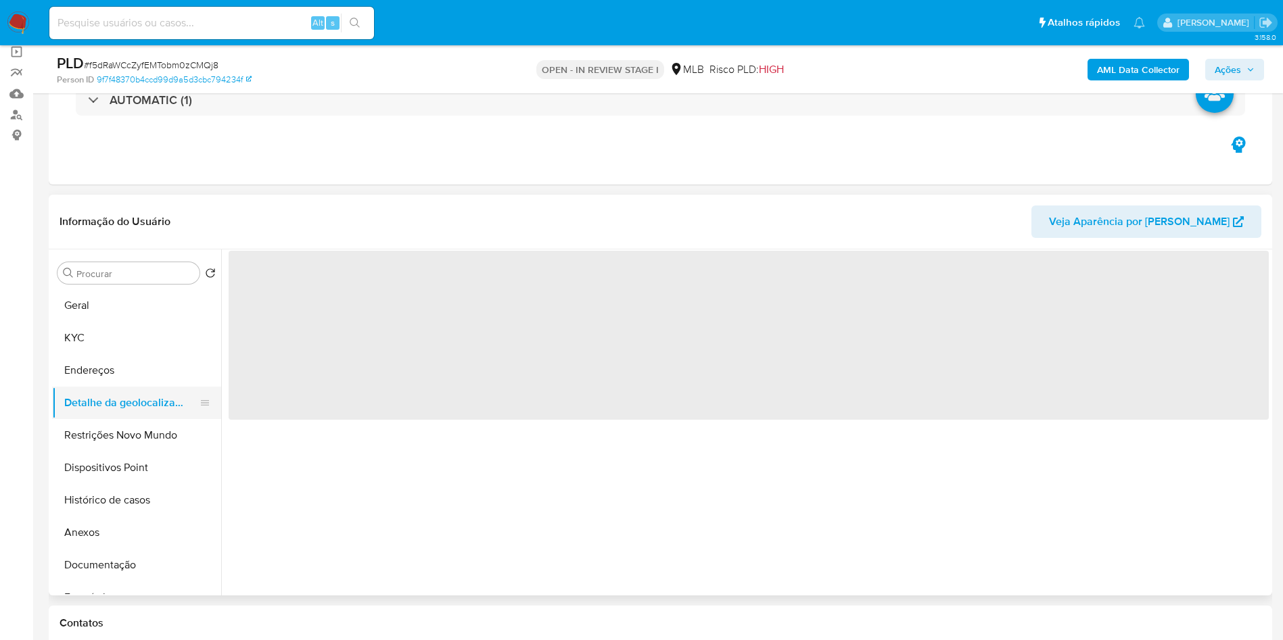
scroll to position [0, 0]
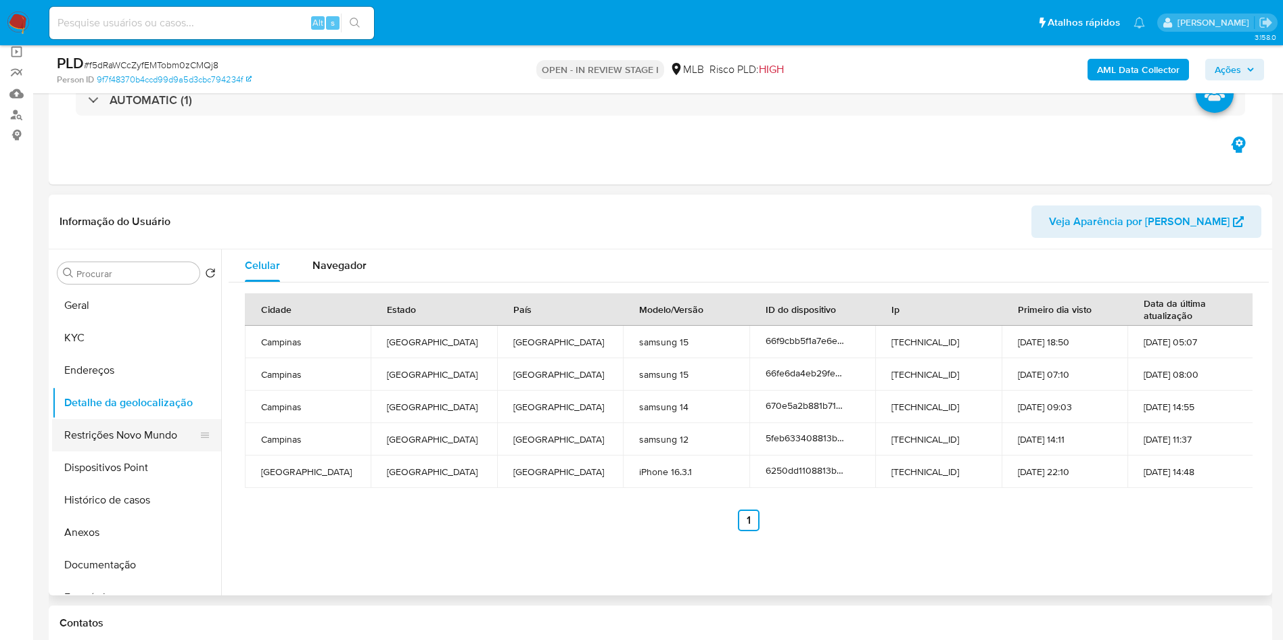
click at [143, 452] on button "Restrições Novo Mundo" at bounding box center [131, 435] width 158 height 32
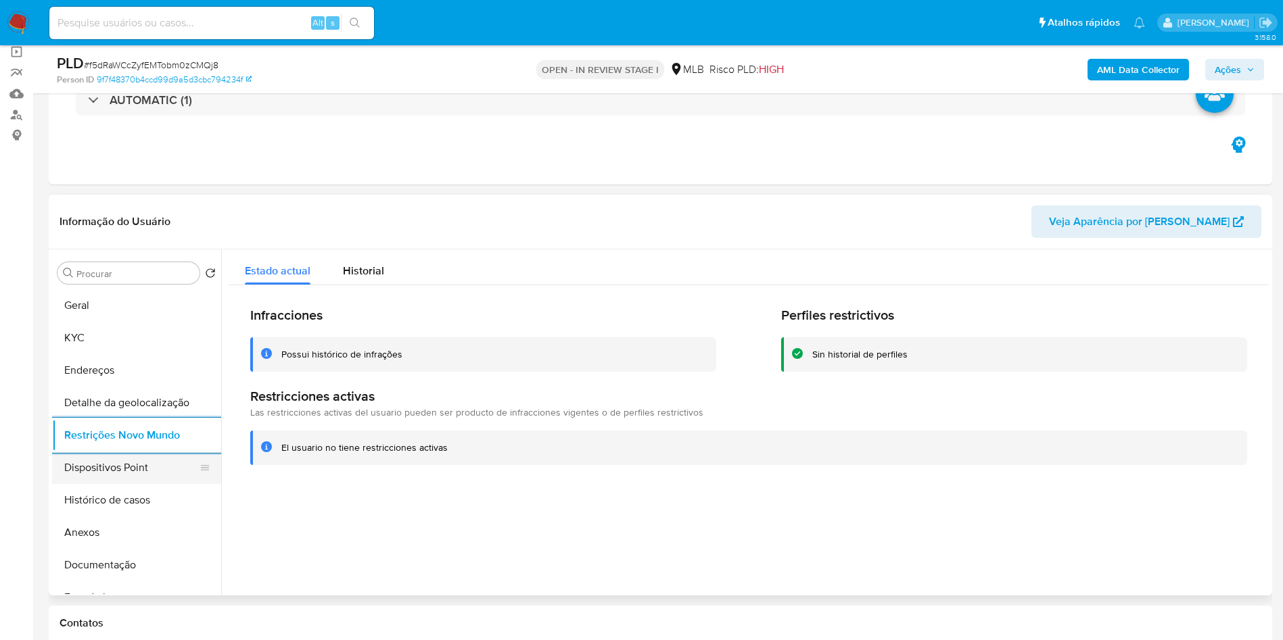
click at [111, 484] on button "Dispositivos Point" at bounding box center [131, 468] width 158 height 32
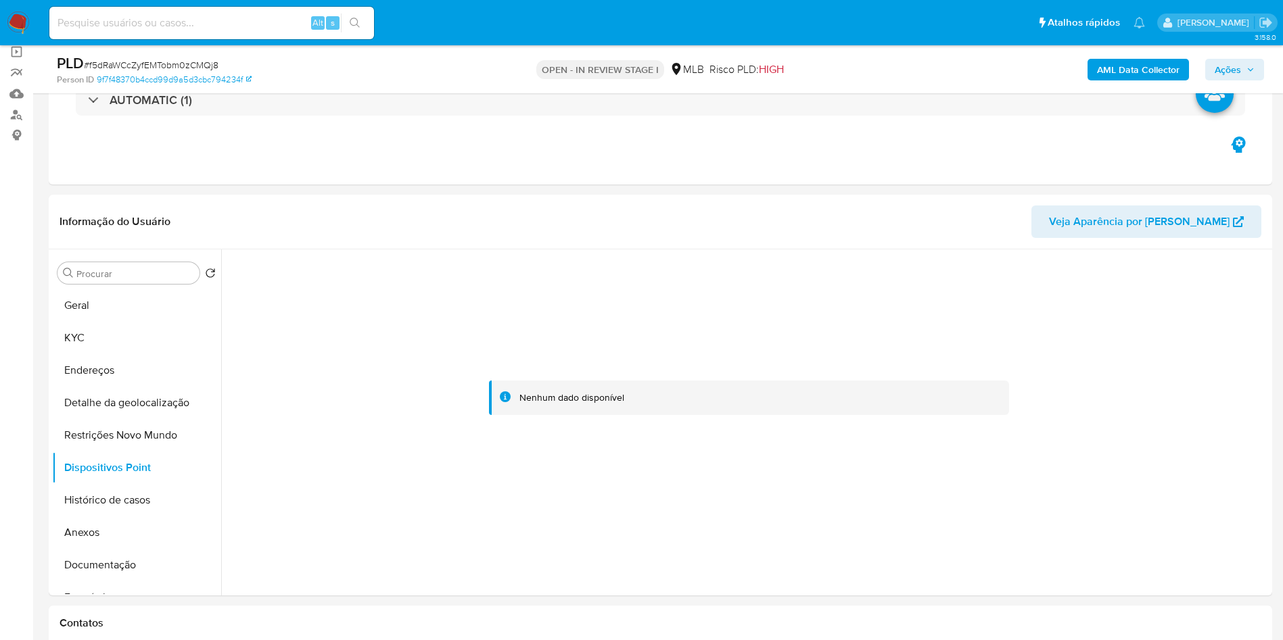
click at [1245, 64] on span "Ações" at bounding box center [1234, 69] width 40 height 19
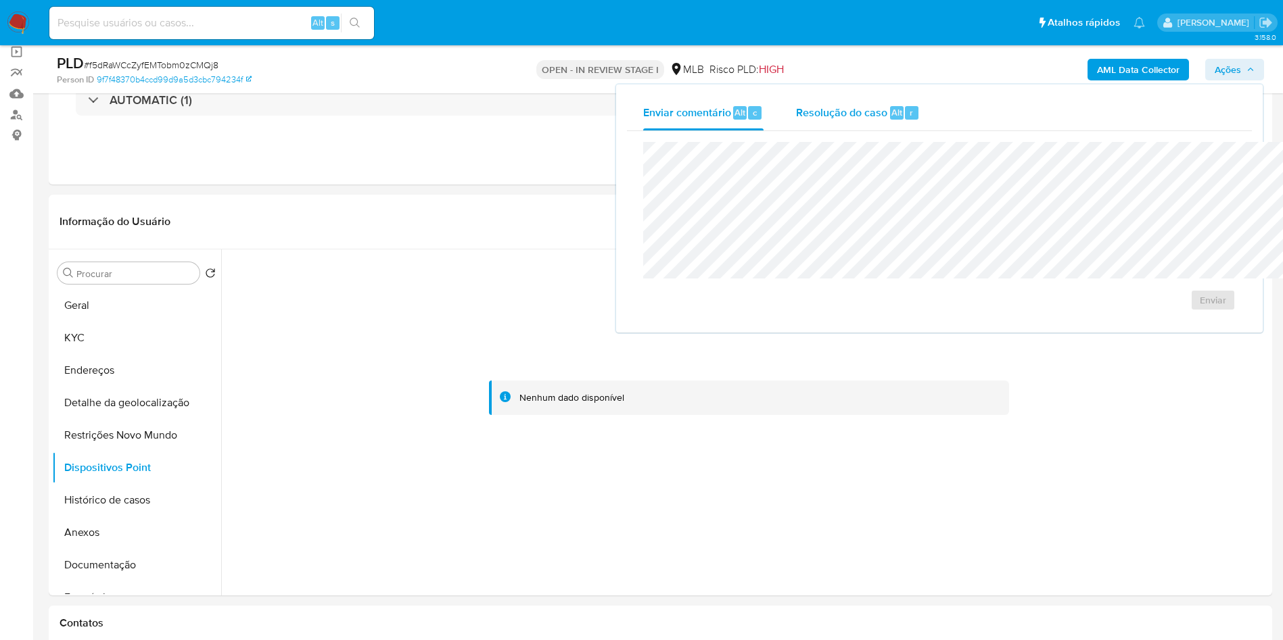
click at [796, 120] on div "Resolução do caso Alt r" at bounding box center [858, 112] width 124 height 35
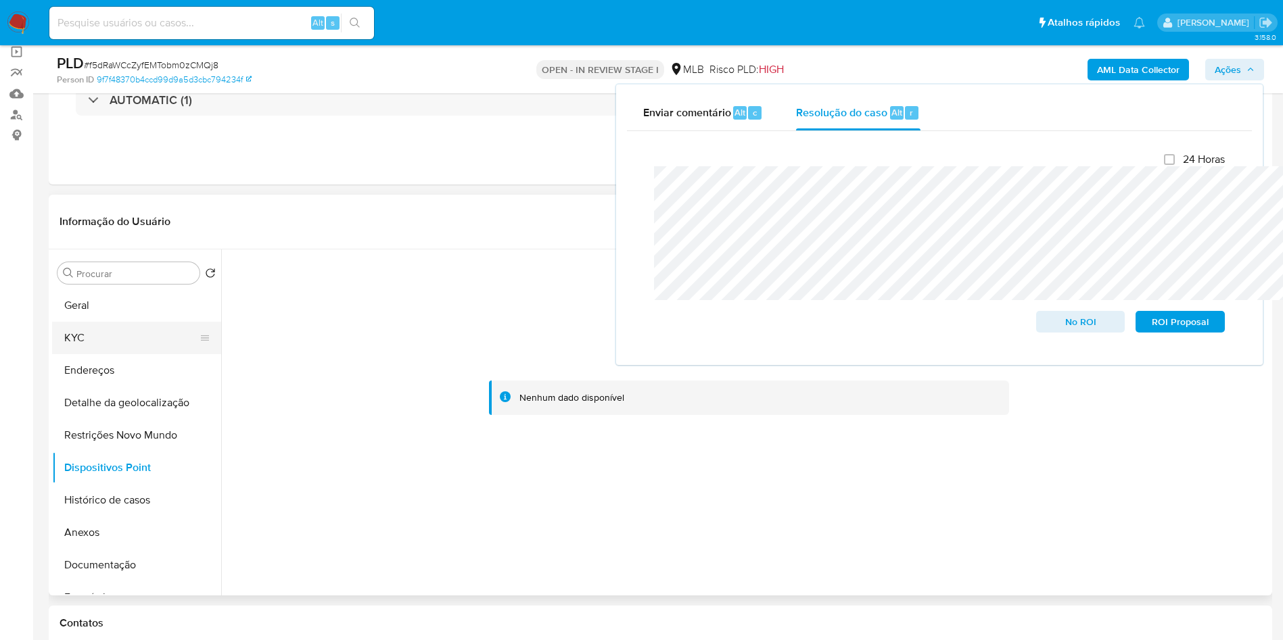
click at [87, 354] on button "KYC" at bounding box center [131, 338] width 158 height 32
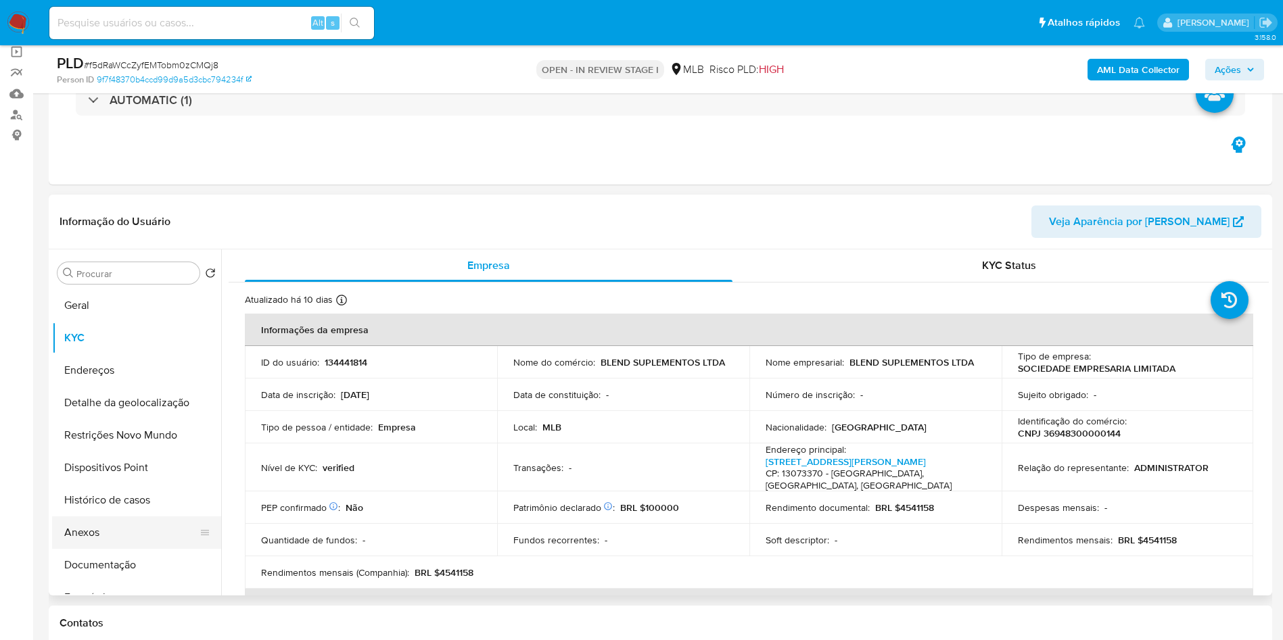
click at [122, 549] on button "Anexos" at bounding box center [131, 533] width 158 height 32
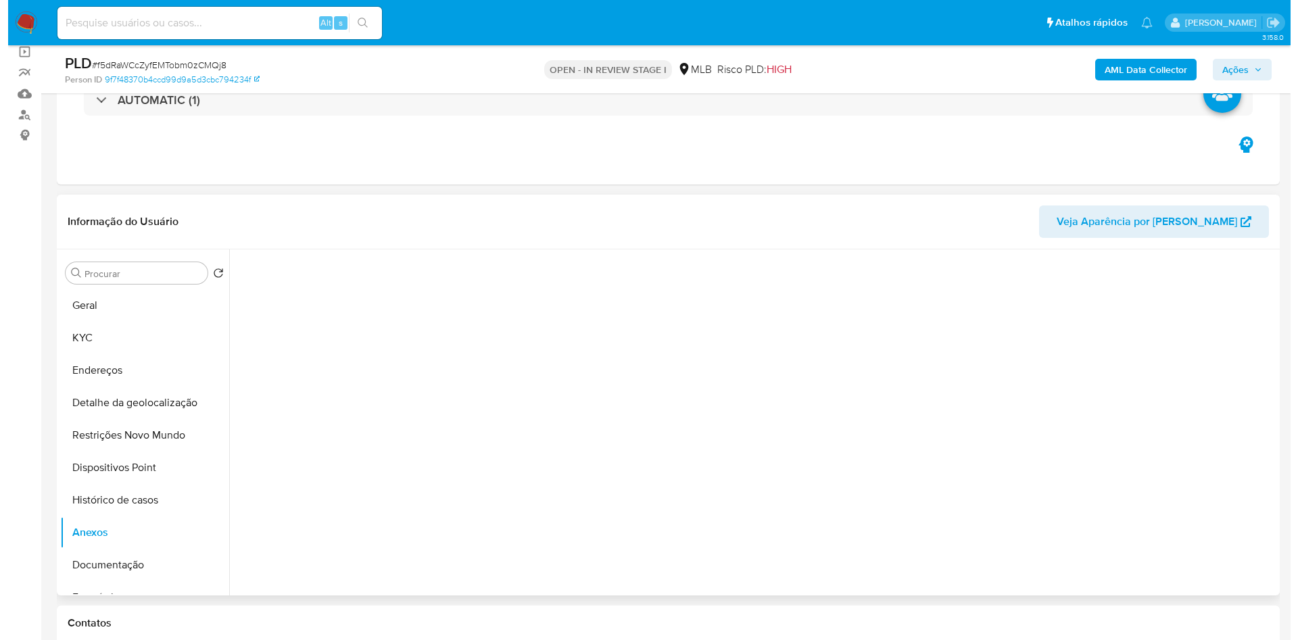
scroll to position [203, 0]
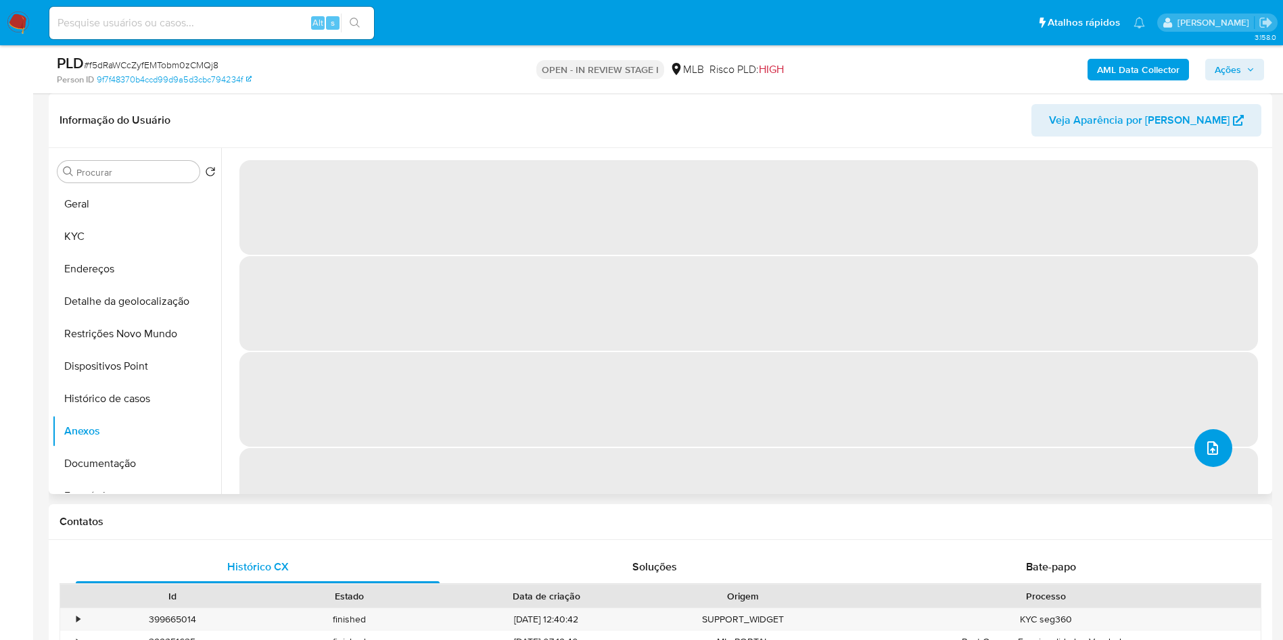
click at [1204, 456] on icon "upload-file" at bounding box center [1212, 448] width 16 height 16
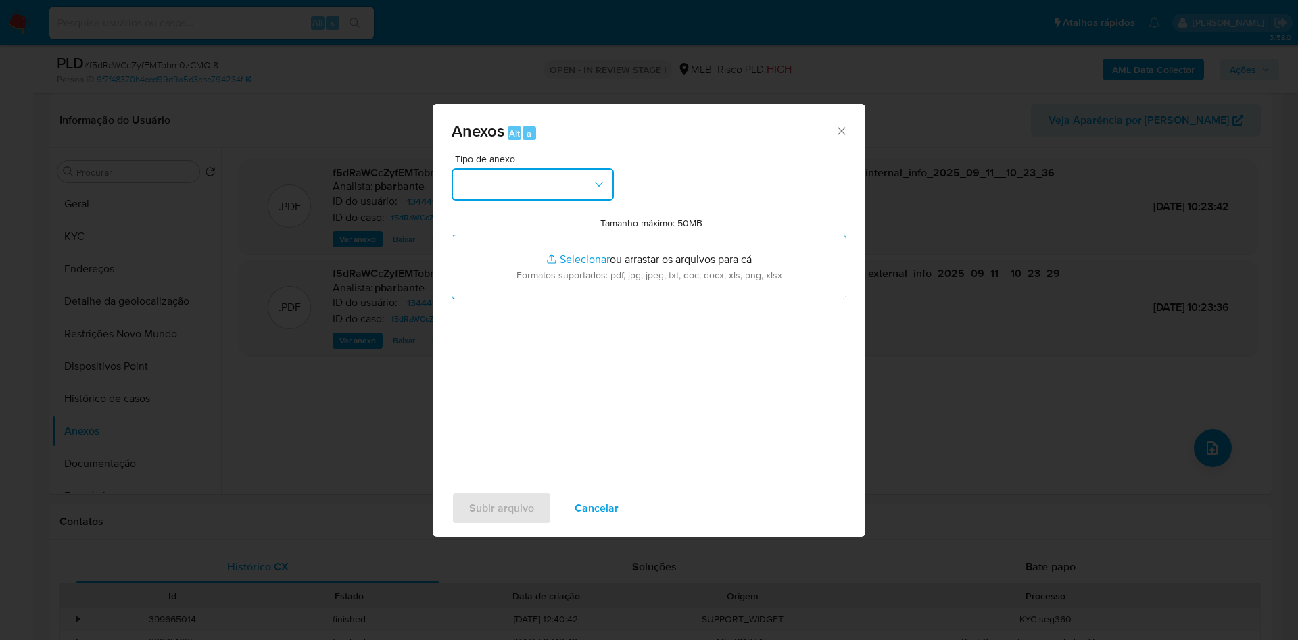
click at [506, 168] on button "button" at bounding box center [533, 184] width 162 height 32
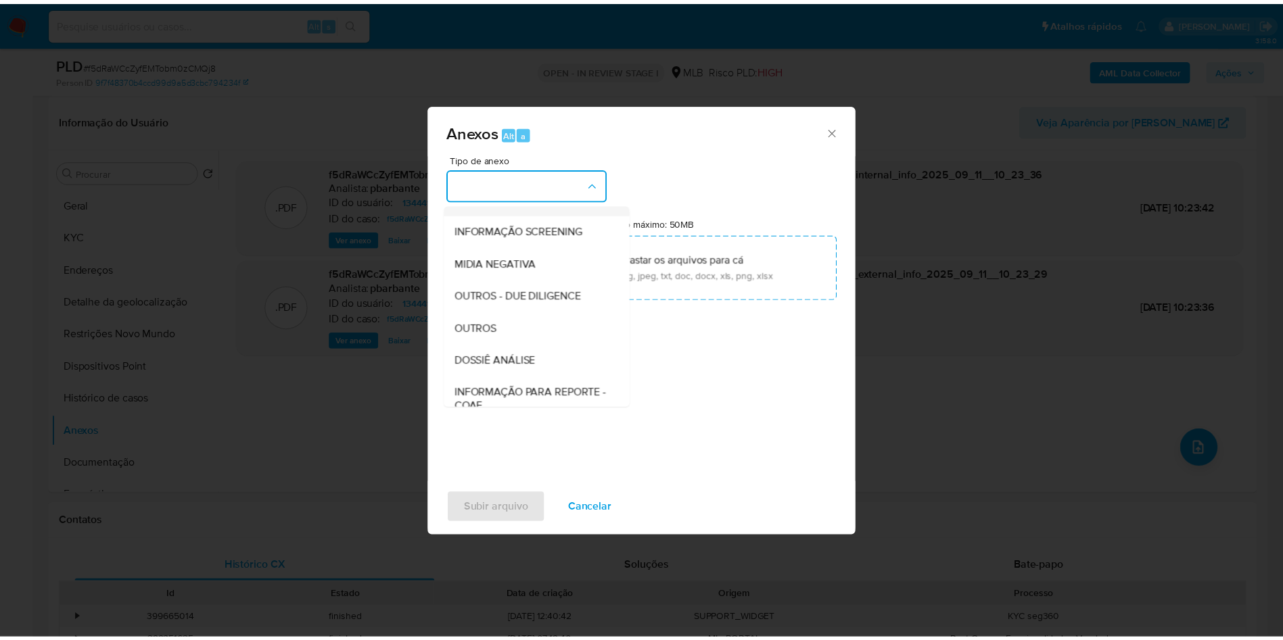
scroll to position [181, 0]
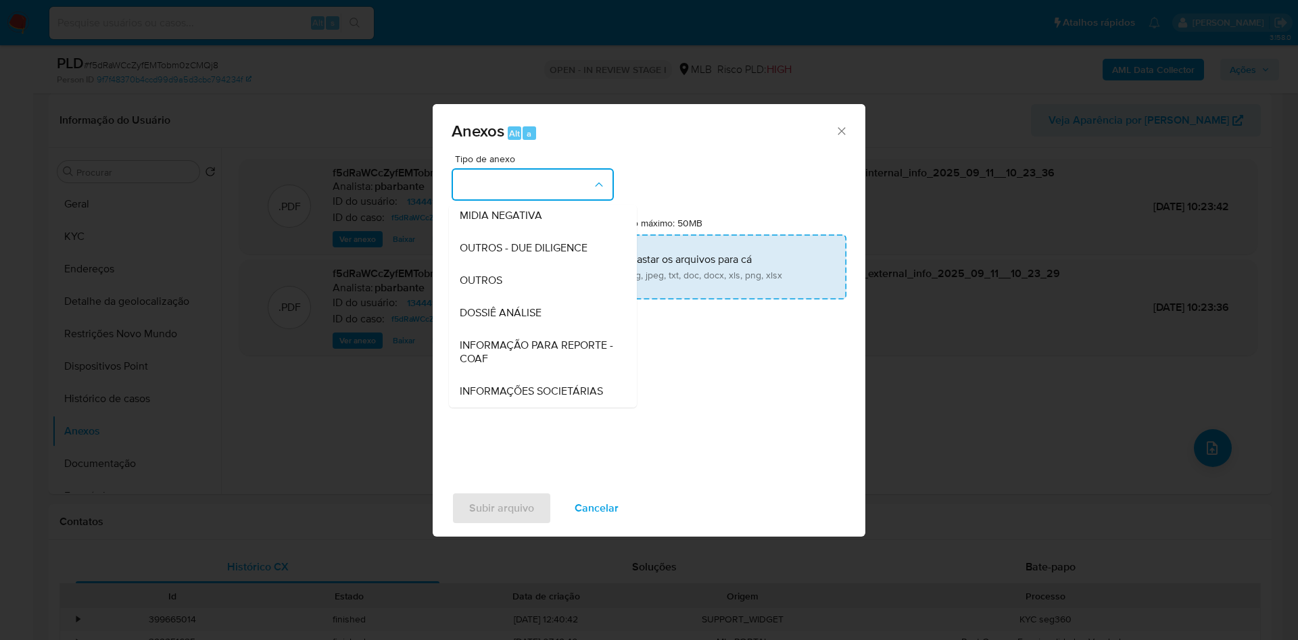
click at [485, 306] on span "DOSSIÊ ANÁLISE" at bounding box center [501, 313] width 82 height 14
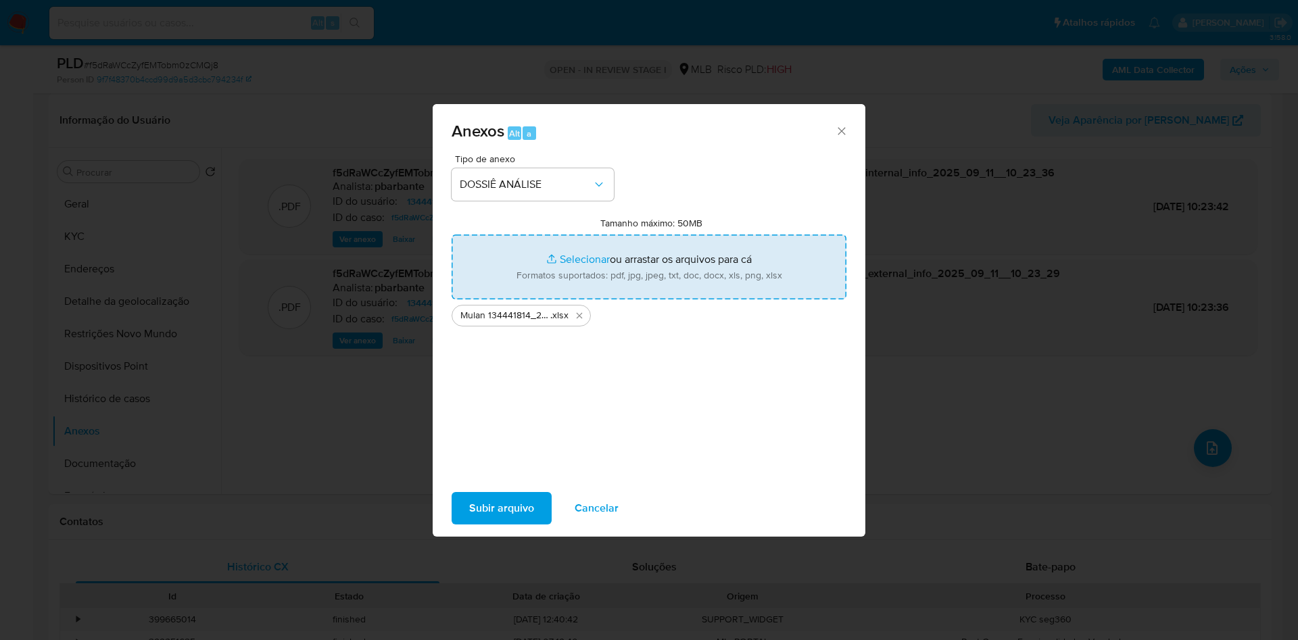
type input "C:\fakepath\DECLÍNIO - f5dRaWCcZyfEMTobm0zCMQj8 - CNPJ 36948300000144 - BLEND S…"
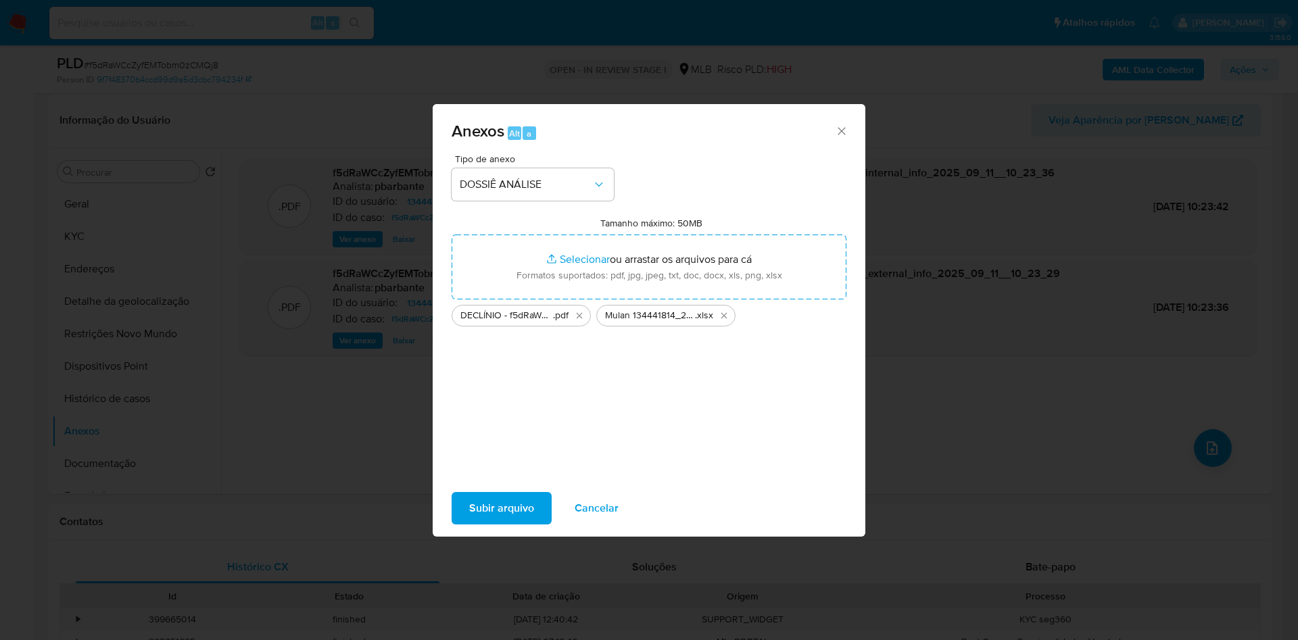
click at [469, 515] on span "Subir arquivo" at bounding box center [501, 509] width 65 height 30
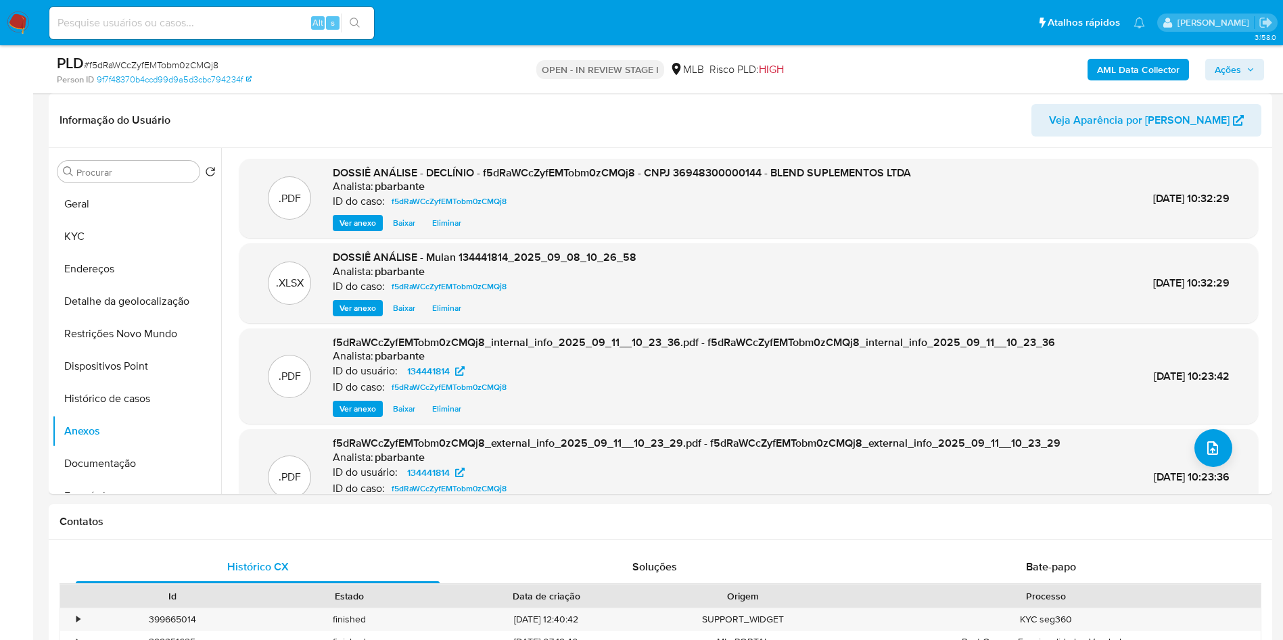
click at [1231, 62] on span "Ações" at bounding box center [1227, 70] width 26 height 22
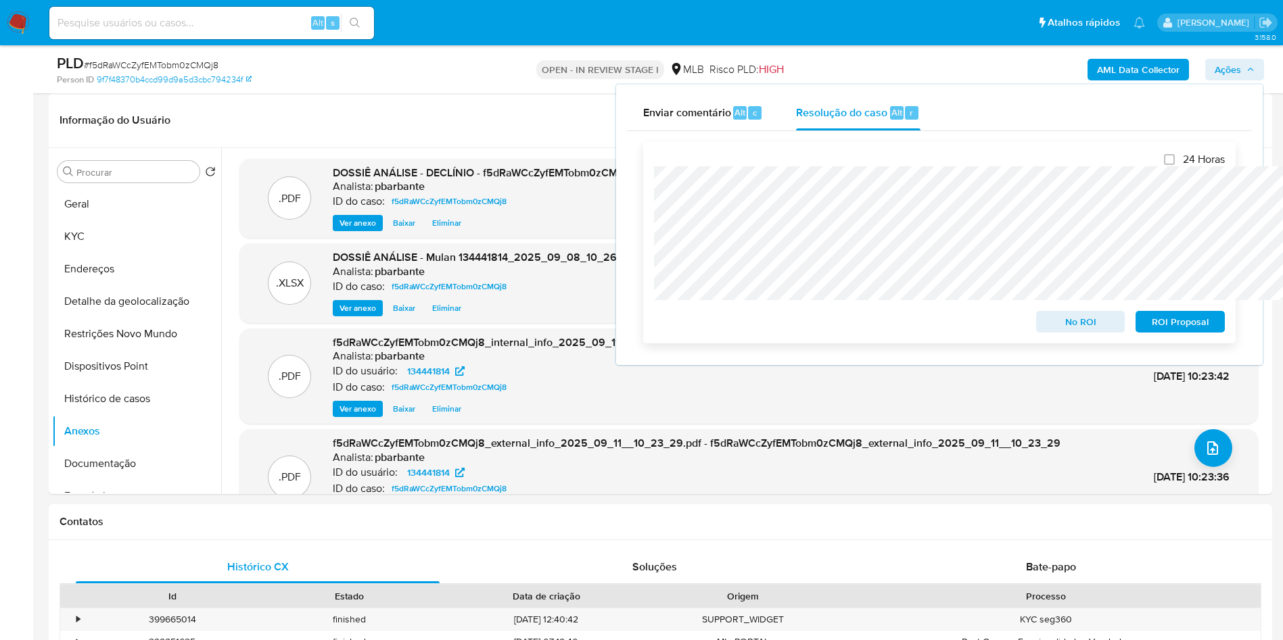
click at [1083, 327] on span "No ROI" at bounding box center [1080, 321] width 70 height 19
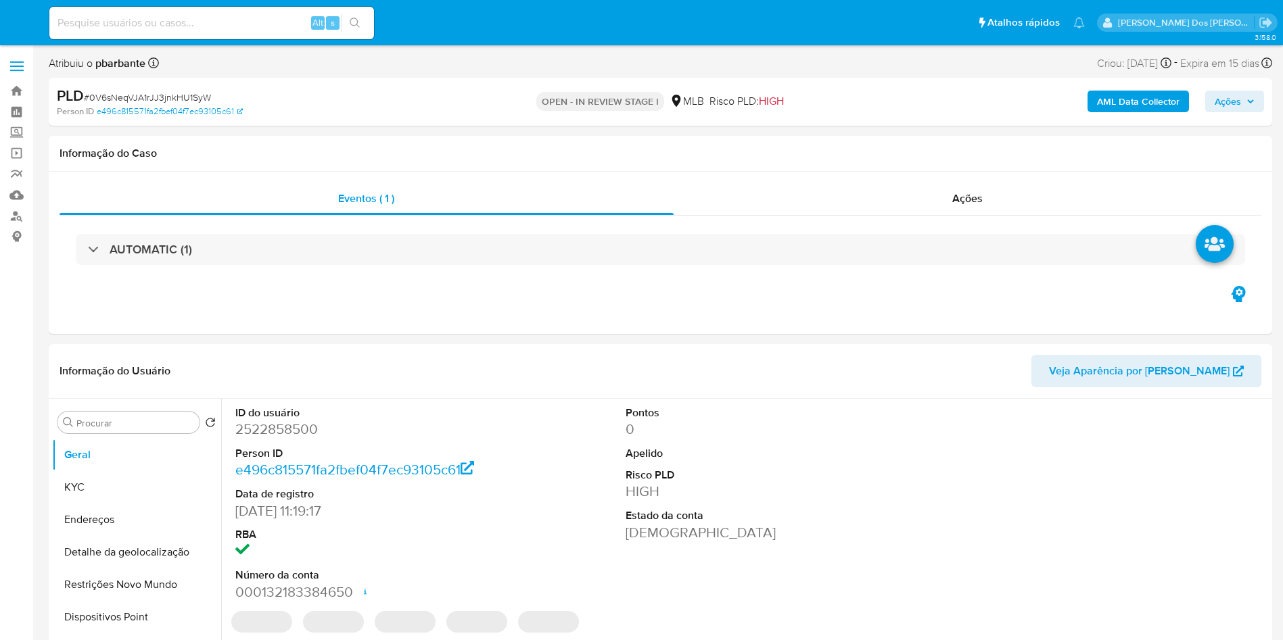
select select "10"
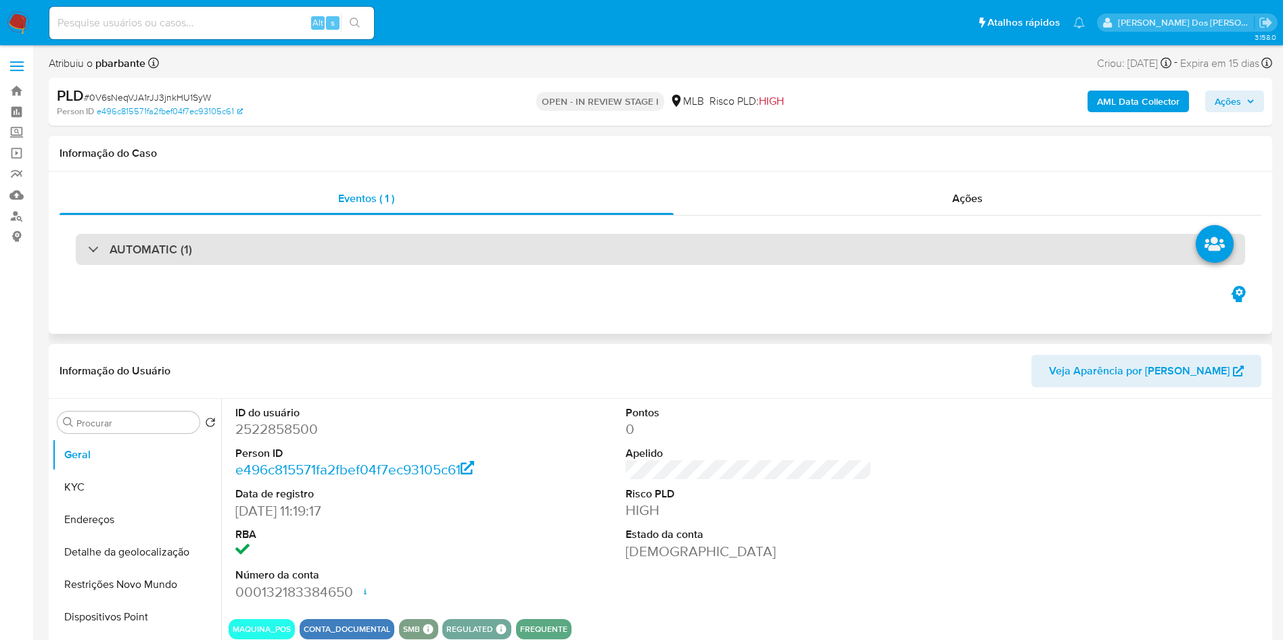
click at [529, 252] on div "AUTOMATIC (1)" at bounding box center [660, 249] width 1169 height 31
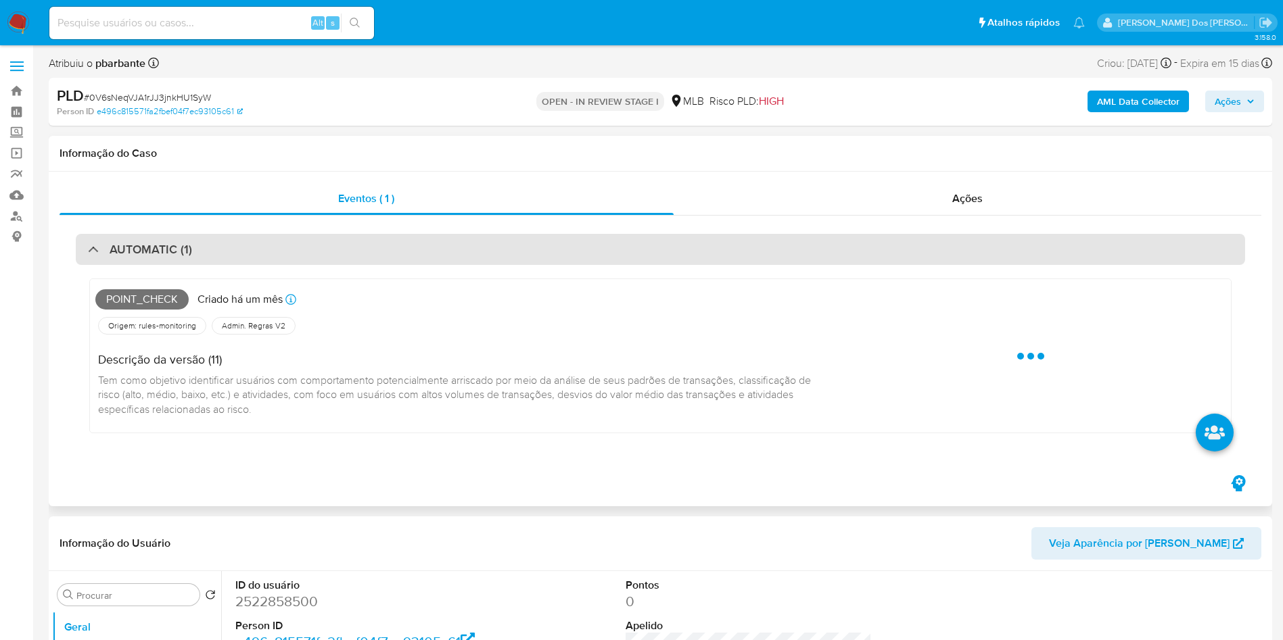
click at [529, 252] on div "AUTOMATIC (1)" at bounding box center [660, 249] width 1169 height 31
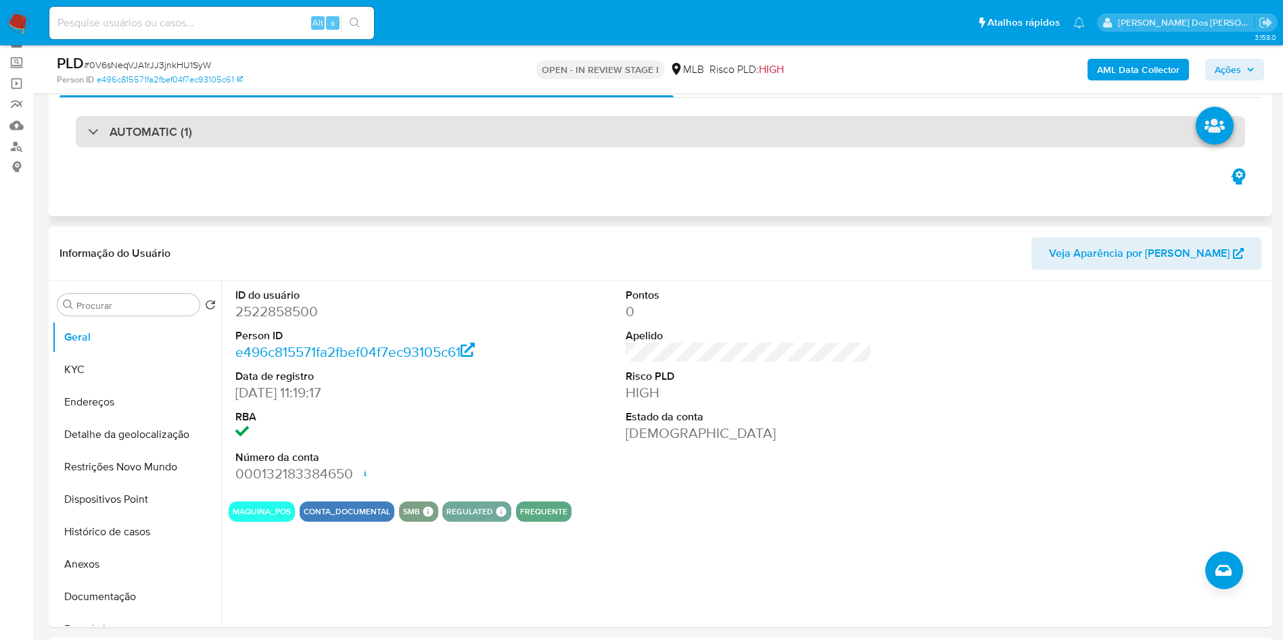
scroll to position [101, 0]
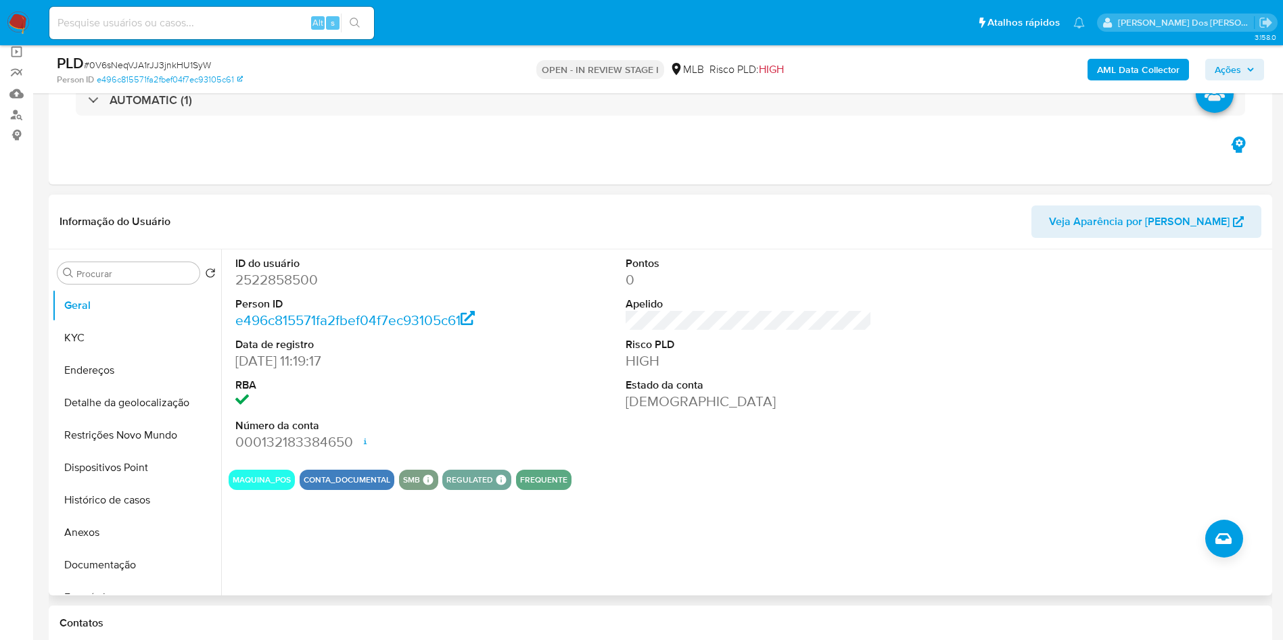
click at [272, 289] on dd "2522858500" at bounding box center [358, 279] width 247 height 19
copy dd "2522858500"
click at [89, 344] on button "KYC" at bounding box center [131, 338] width 158 height 32
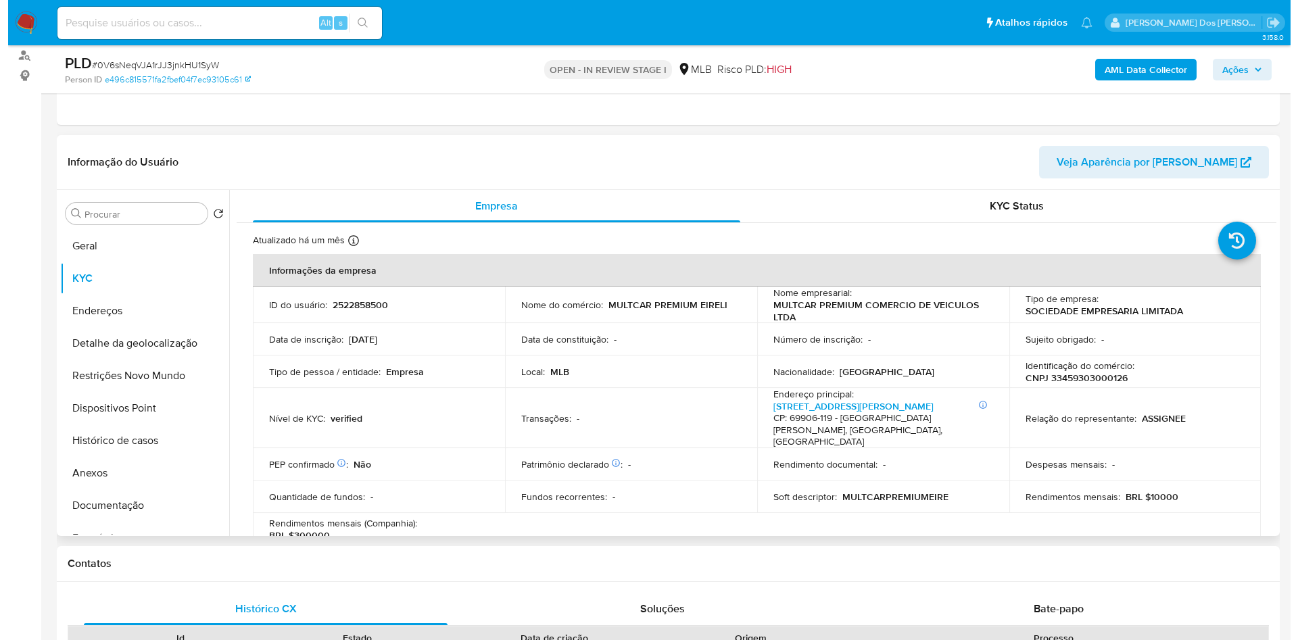
scroll to position [203, 0]
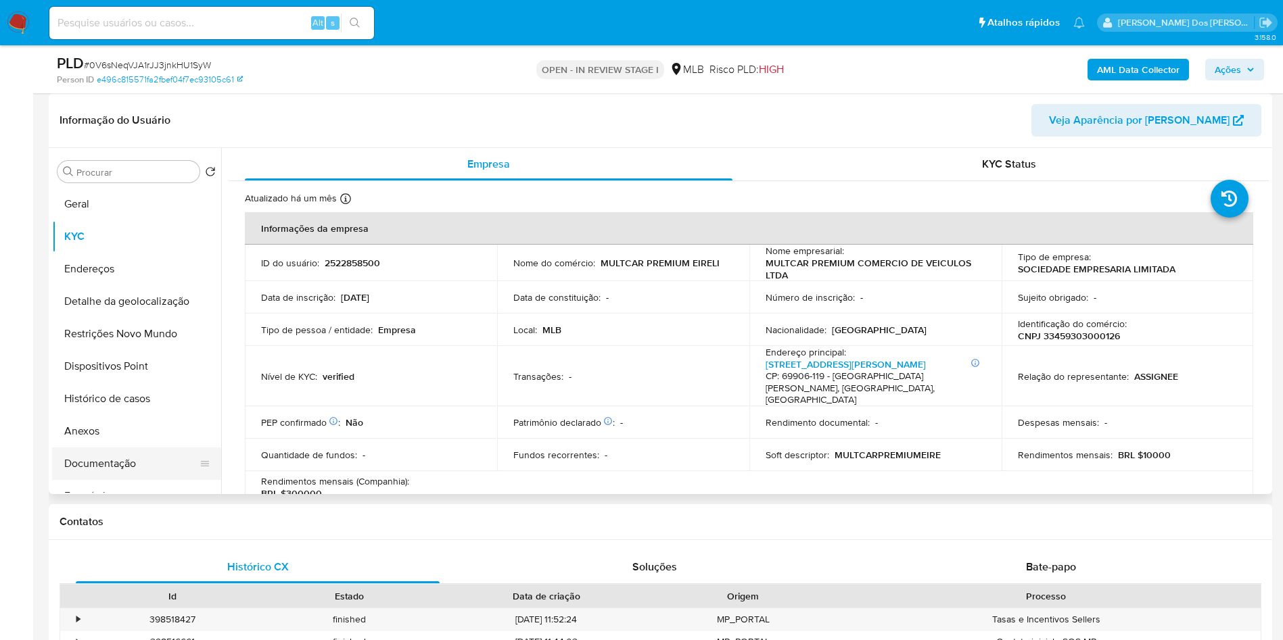
click at [136, 480] on button "Documentação" at bounding box center [131, 464] width 158 height 32
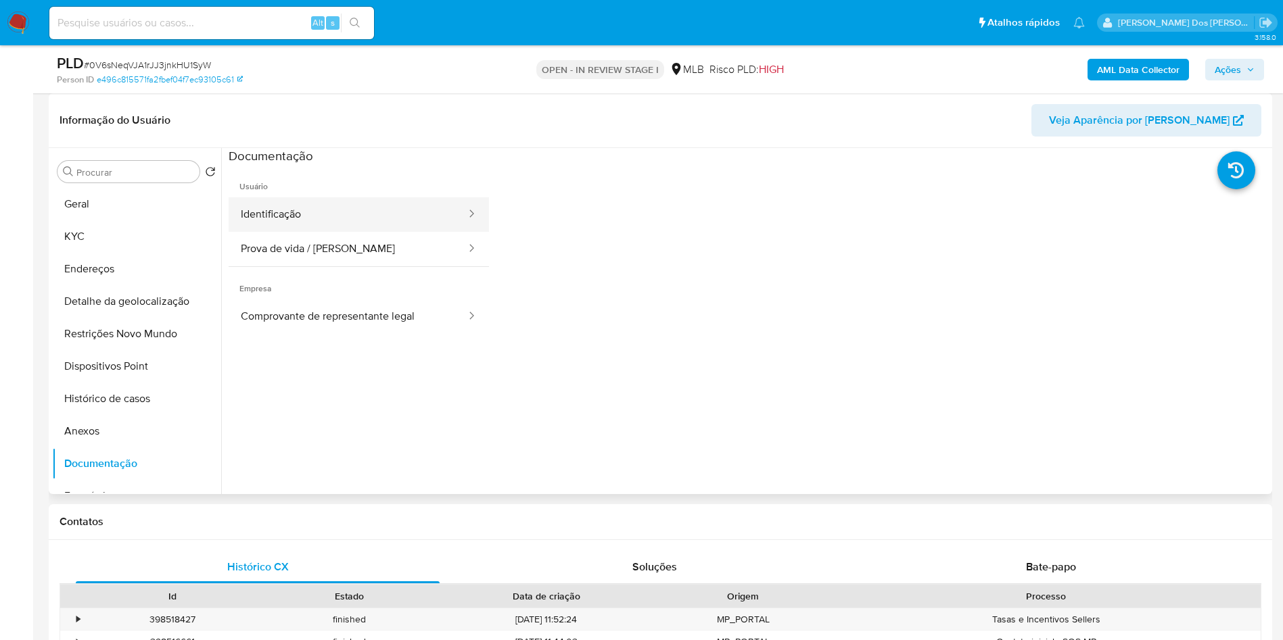
click at [327, 227] on button "Identificação" at bounding box center [348, 214] width 239 height 34
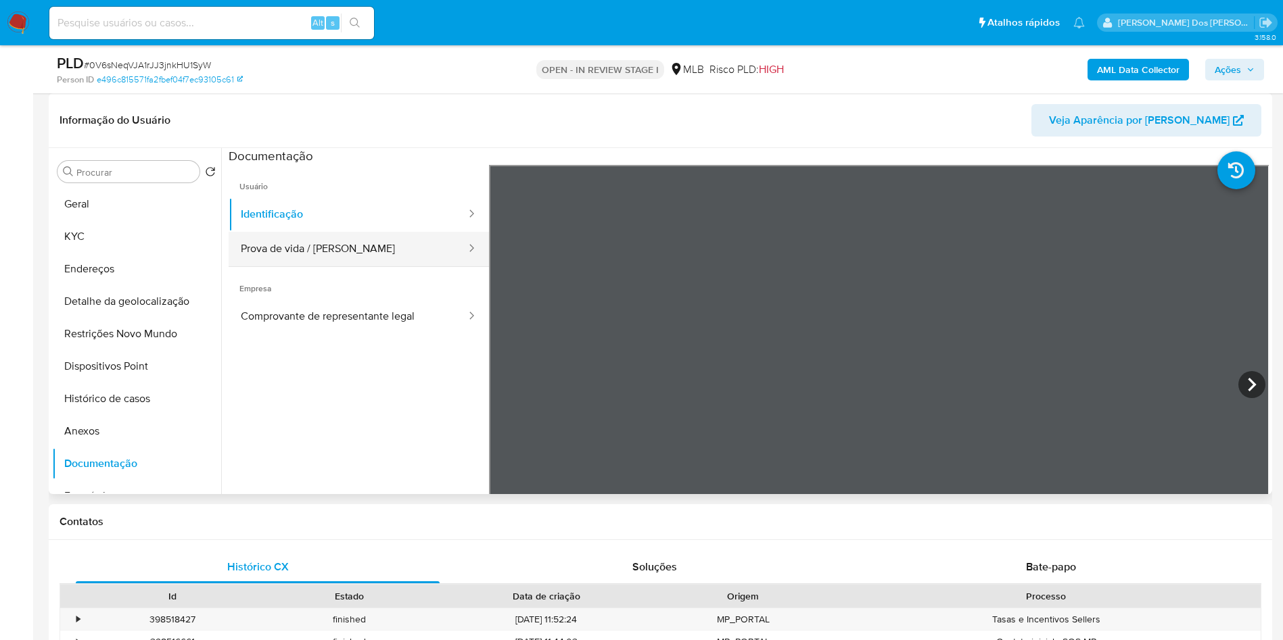
click at [319, 265] on button "Prova de vida / [PERSON_NAME]" at bounding box center [348, 249] width 239 height 34
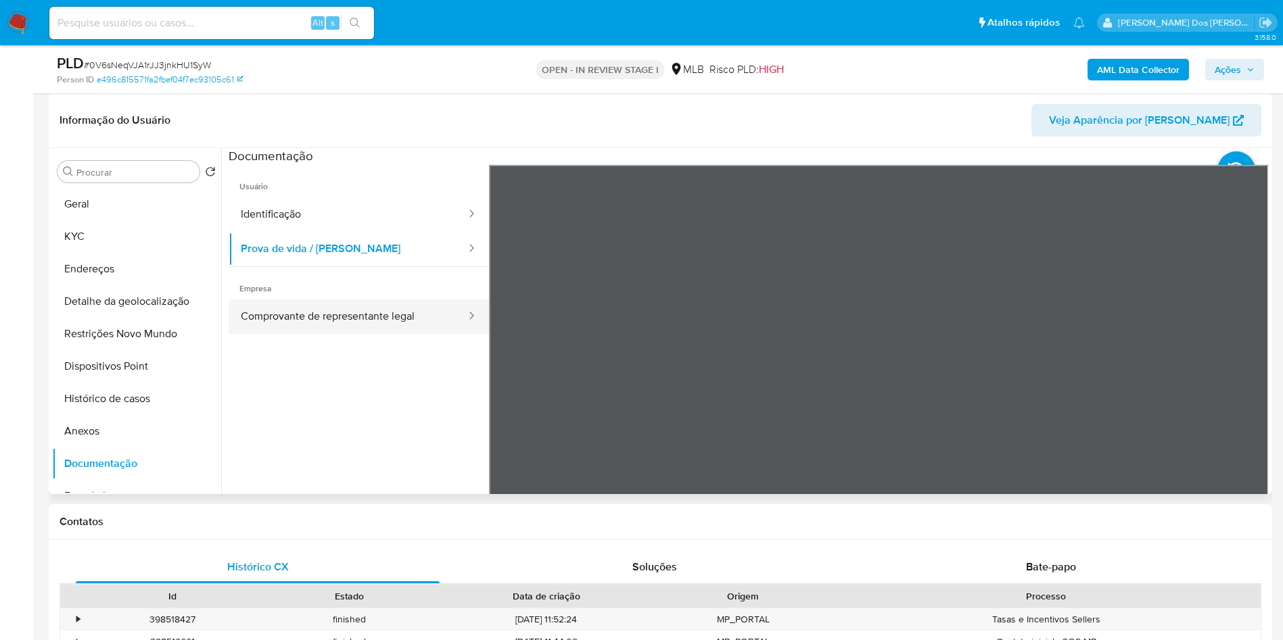
click at [329, 334] on button "Comprovante de representante legal" at bounding box center [348, 317] width 239 height 34
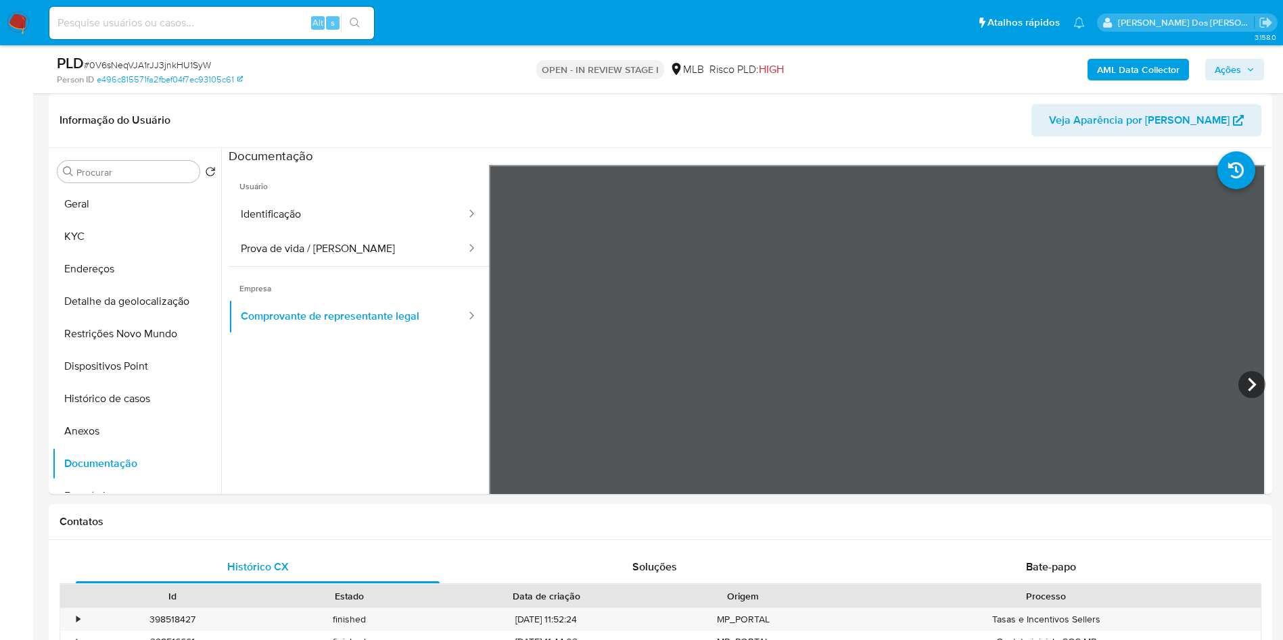
click at [1120, 64] on b "AML Data Collector" at bounding box center [1138, 70] width 82 height 22
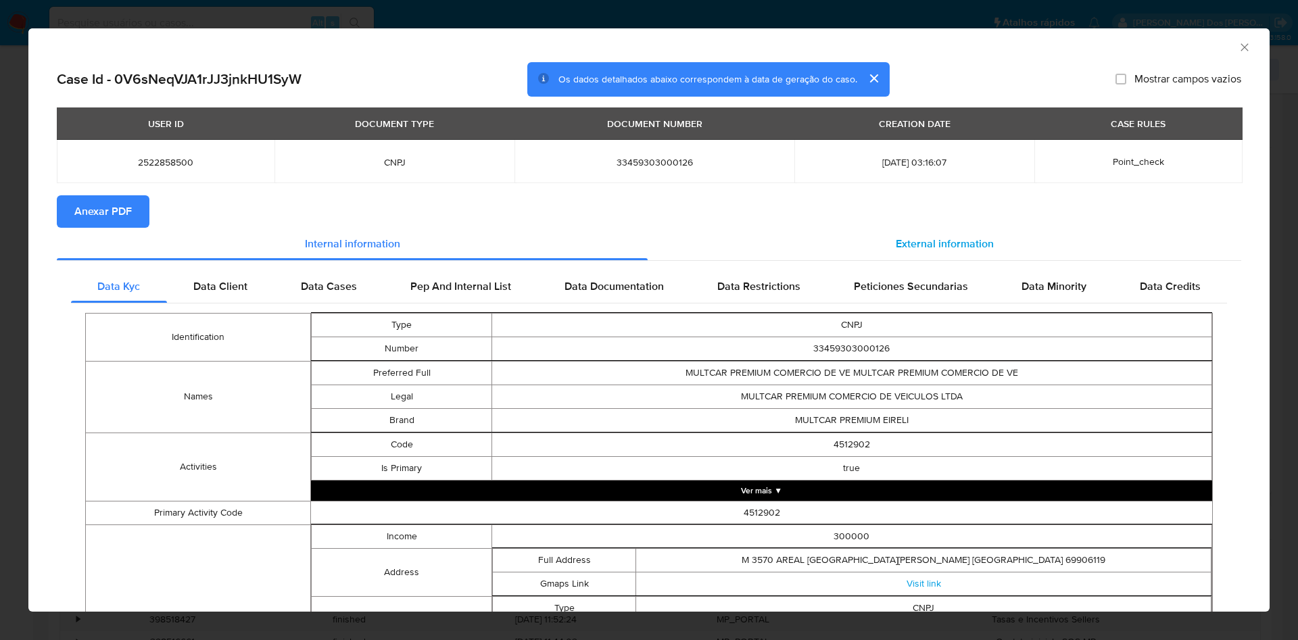
click at [964, 239] on span "External information" at bounding box center [945, 244] width 98 height 16
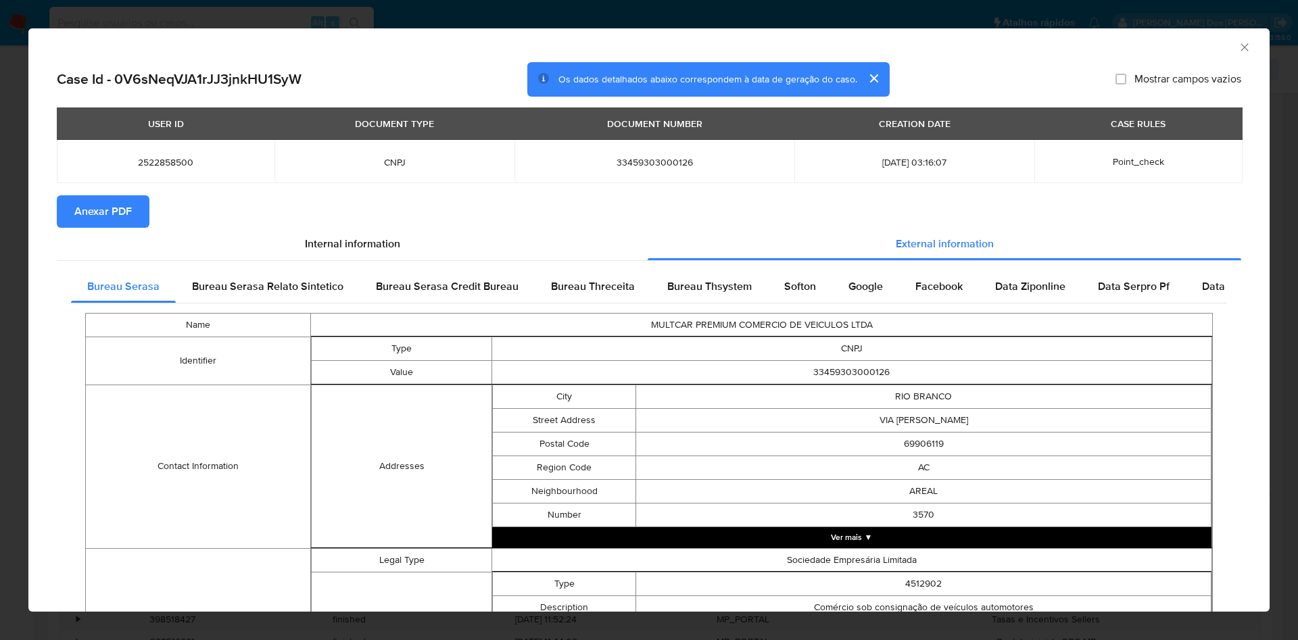
click at [99, 222] on span "Anexar PDF" at bounding box center [102, 212] width 57 height 30
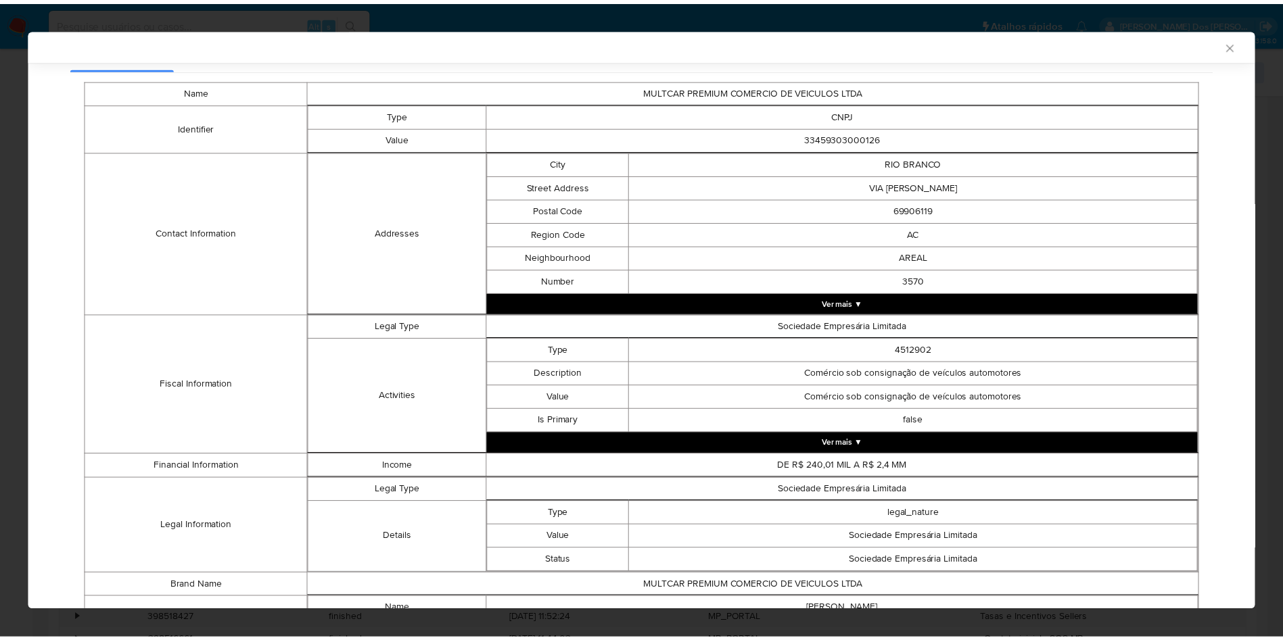
scroll to position [389, 0]
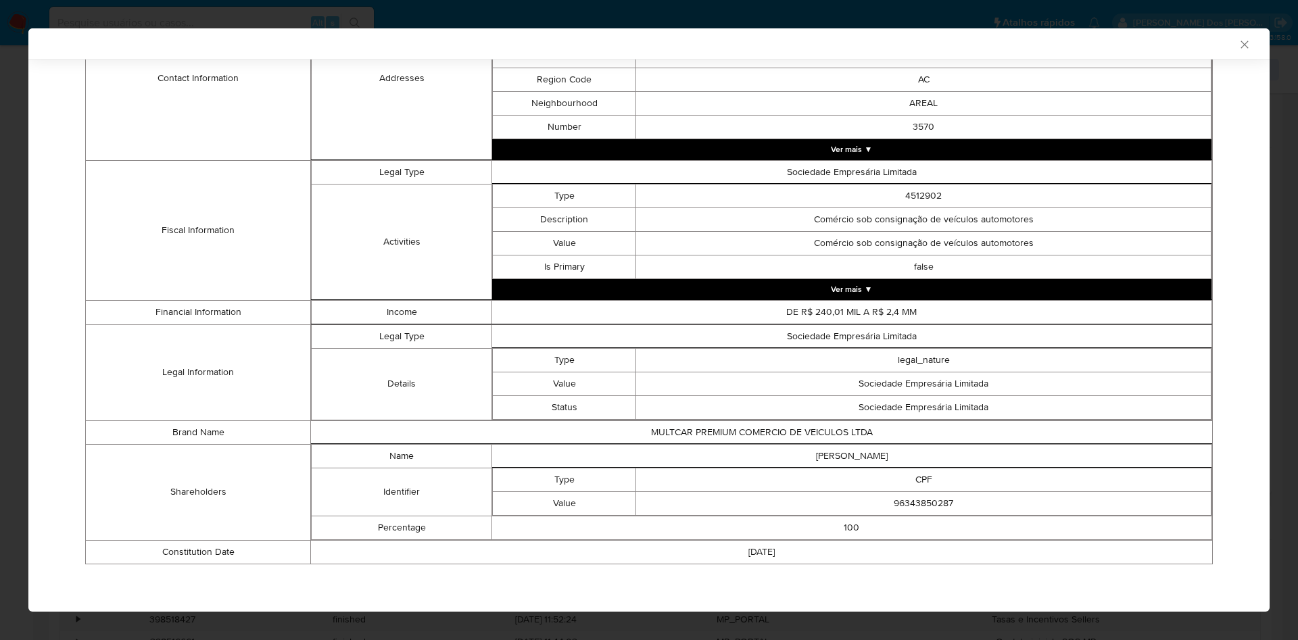
click at [916, 503] on td "96343850287" at bounding box center [923, 504] width 575 height 24
copy td "96343850287"
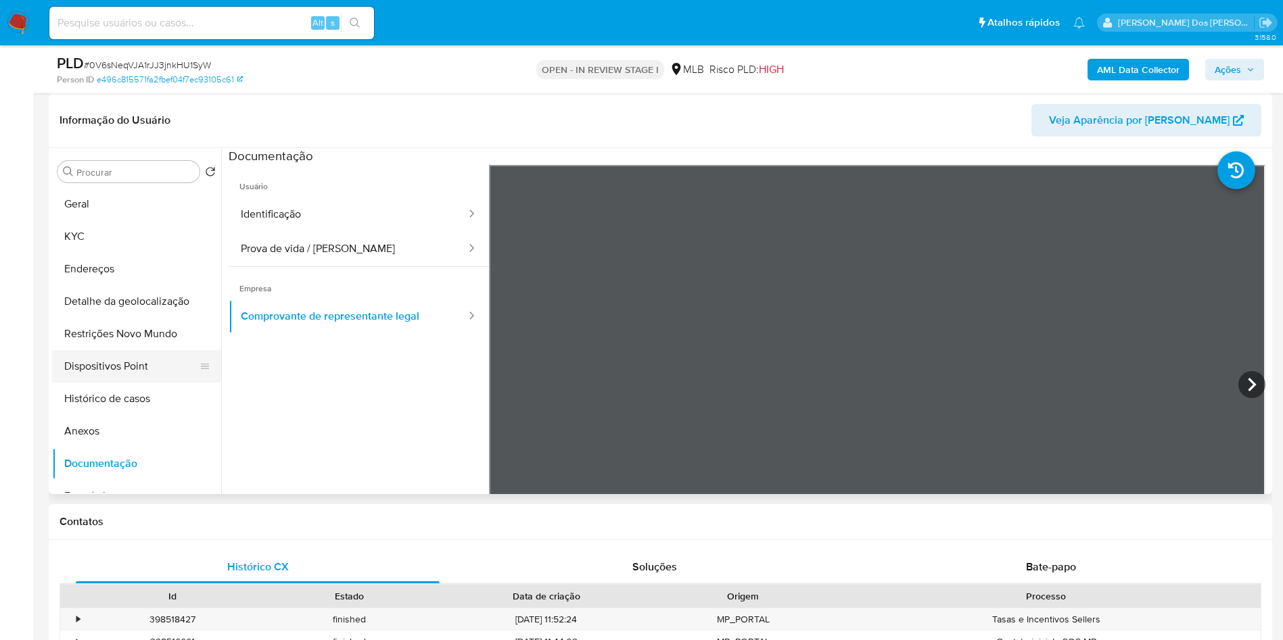
click at [87, 381] on button "Dispositivos Point" at bounding box center [131, 366] width 158 height 32
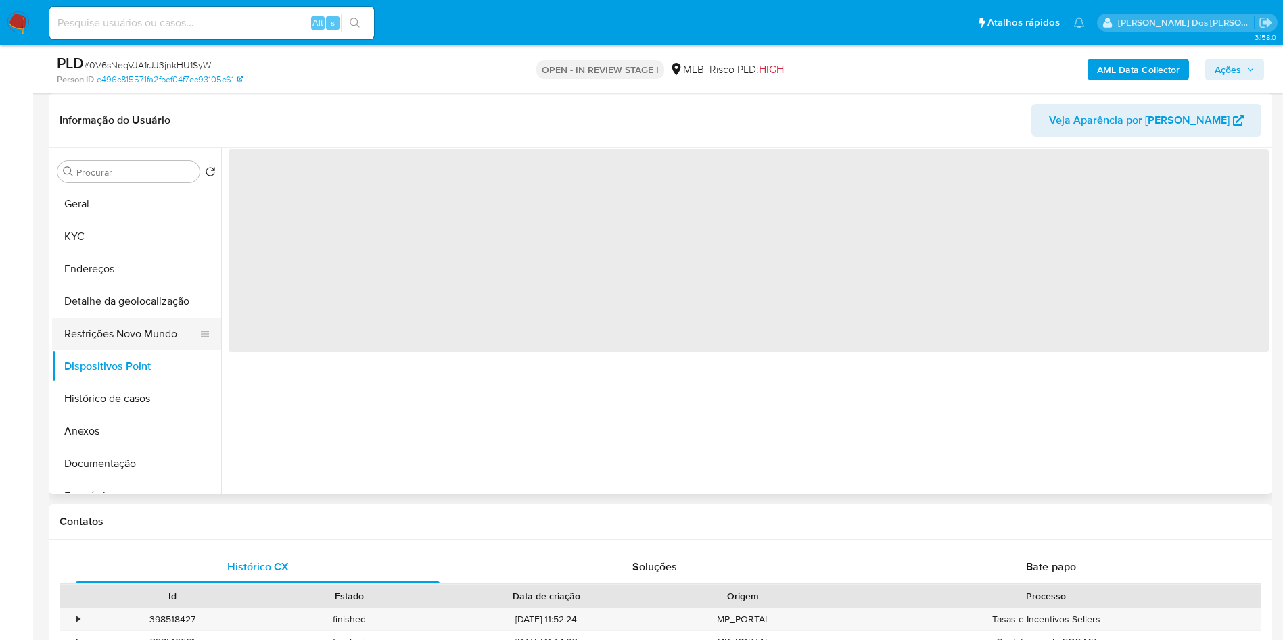
click at [116, 350] on button "Restrições Novo Mundo" at bounding box center [131, 334] width 158 height 32
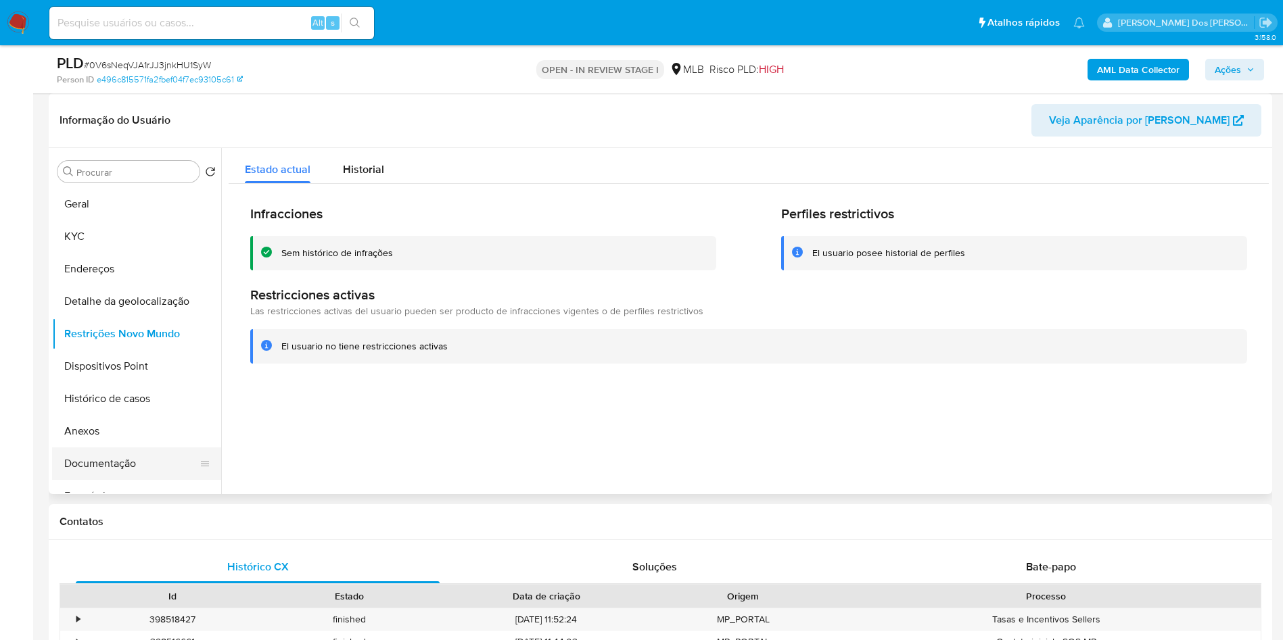
click at [131, 480] on button "Documentação" at bounding box center [131, 464] width 158 height 32
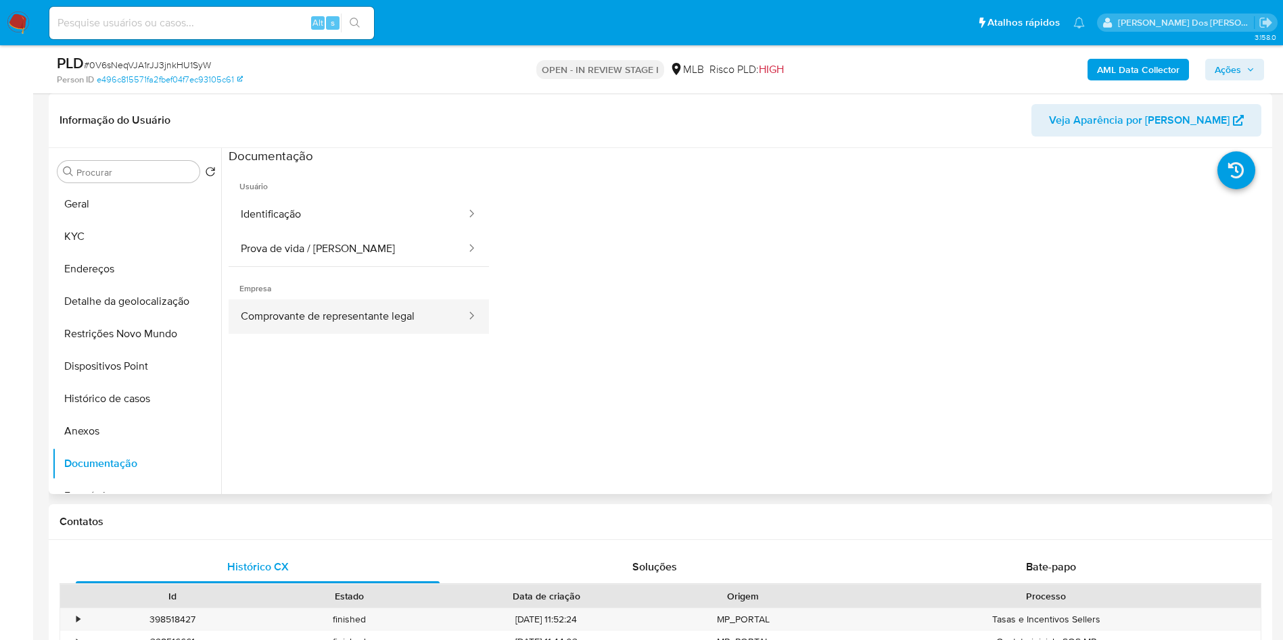
click at [304, 334] on button "Comprovante de representante legal" at bounding box center [348, 317] width 239 height 34
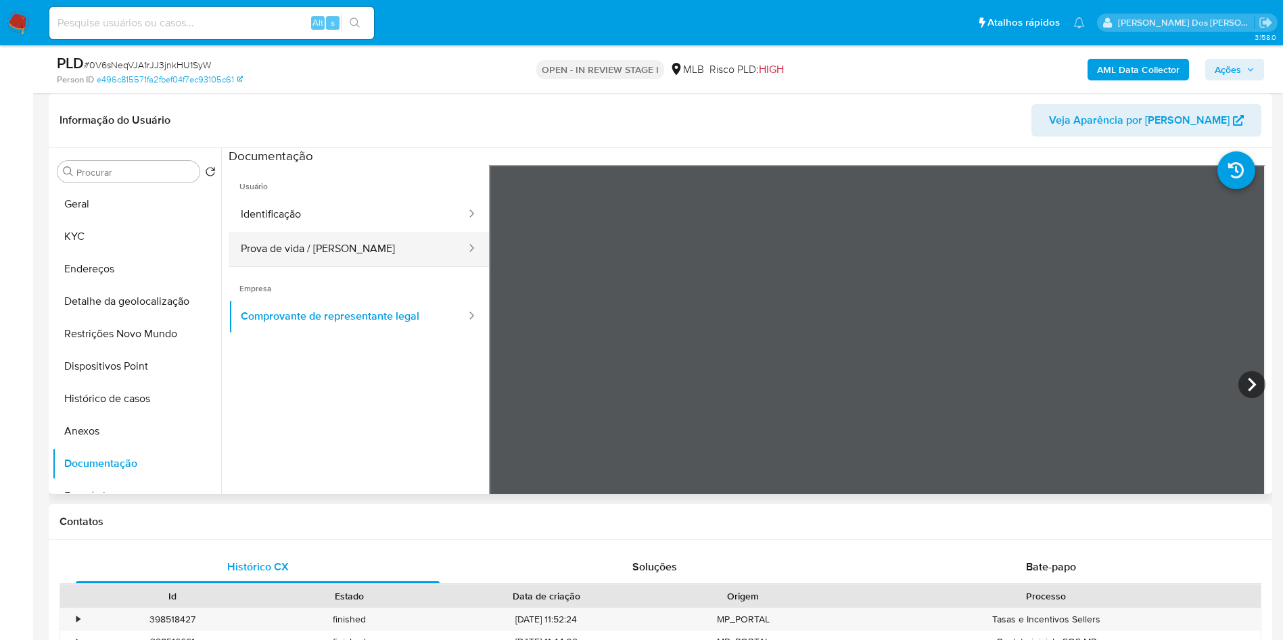
click at [310, 260] on button "Prova de vida / [PERSON_NAME]" at bounding box center [348, 249] width 239 height 34
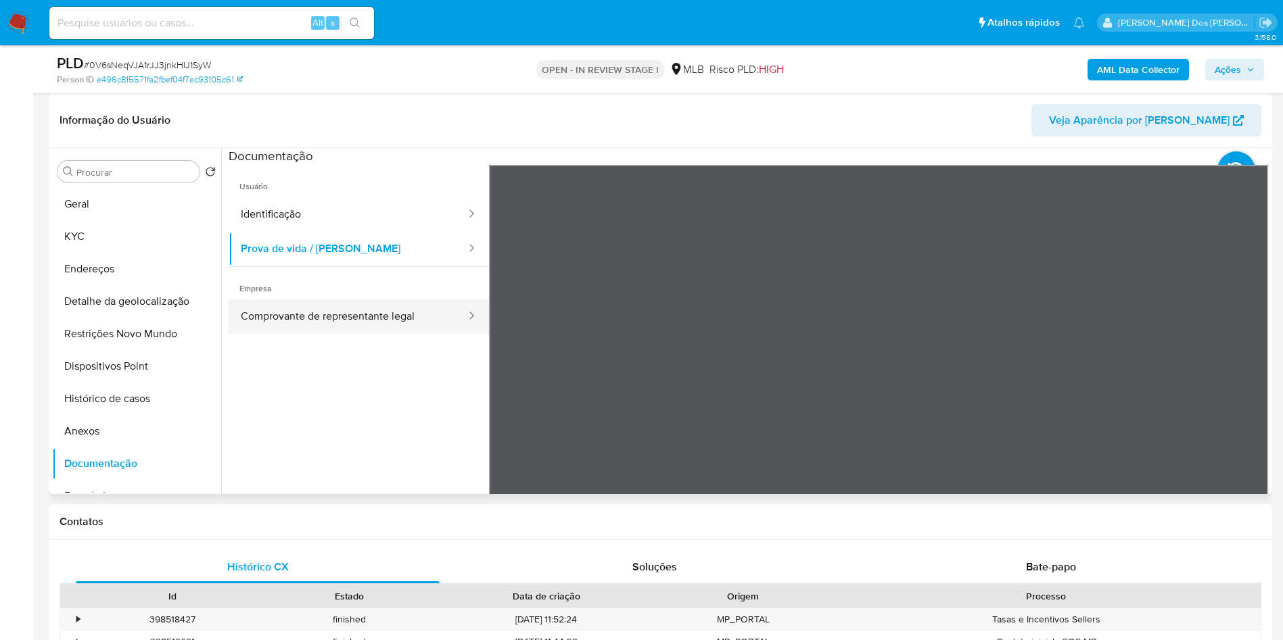
click at [319, 327] on button "Comprovante de representante legal" at bounding box center [348, 317] width 239 height 34
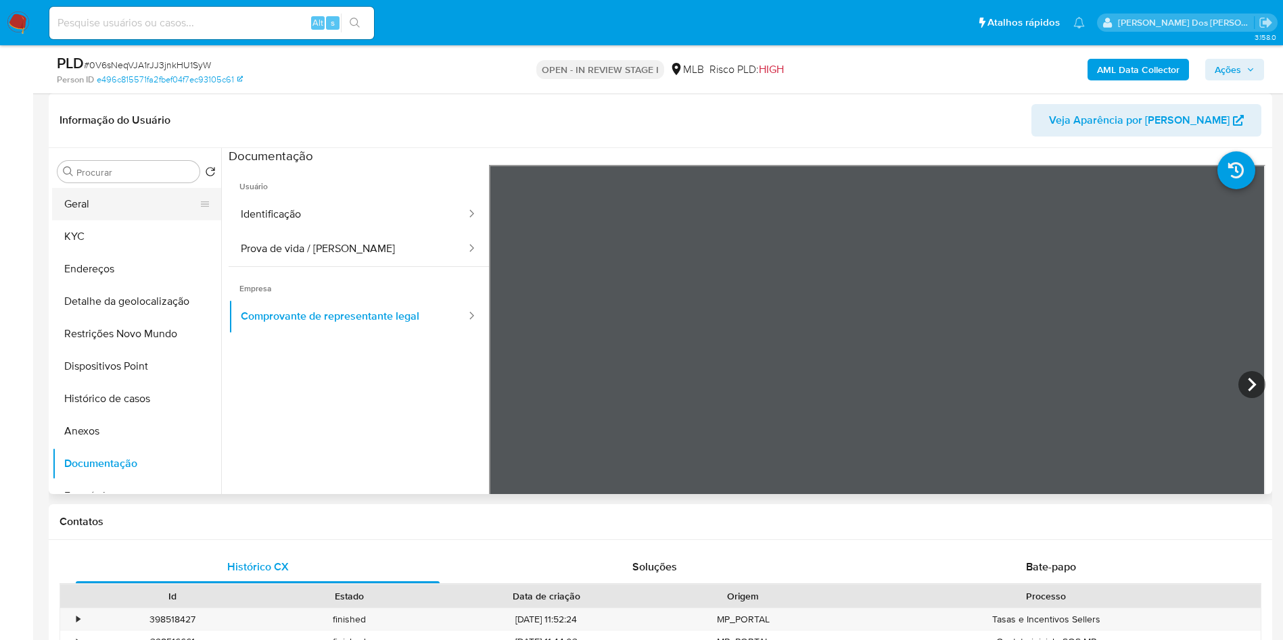
click at [139, 220] on button "Geral" at bounding box center [131, 204] width 158 height 32
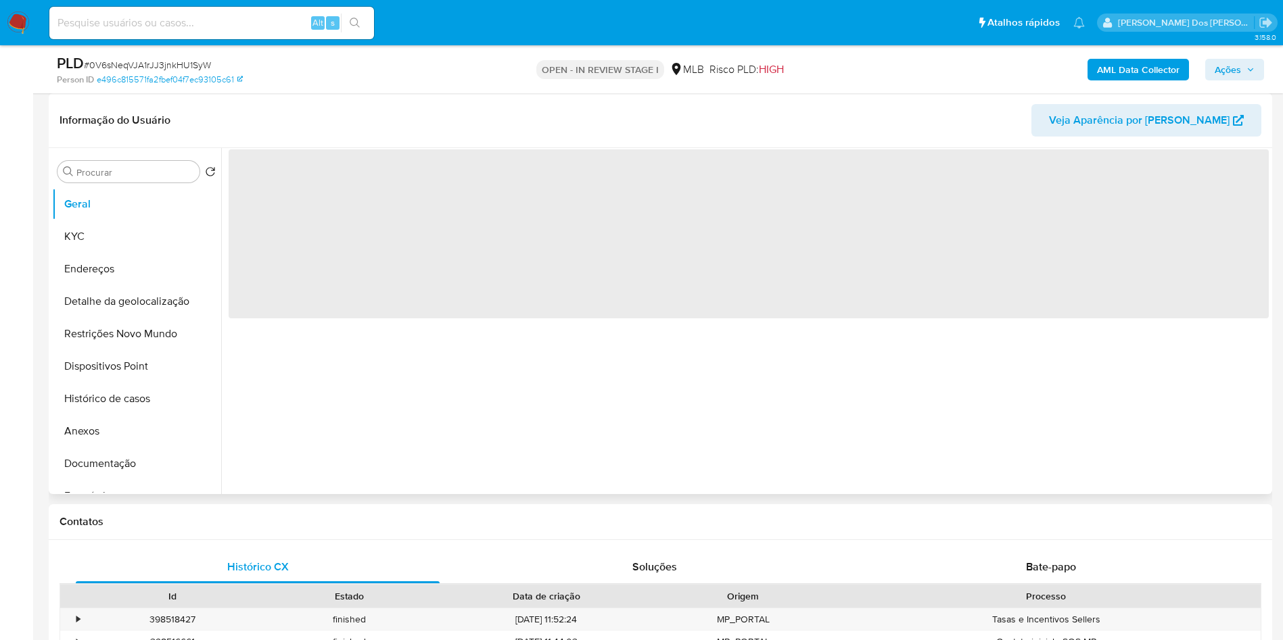
click at [544, 435] on div "‌" at bounding box center [744, 321] width 1047 height 346
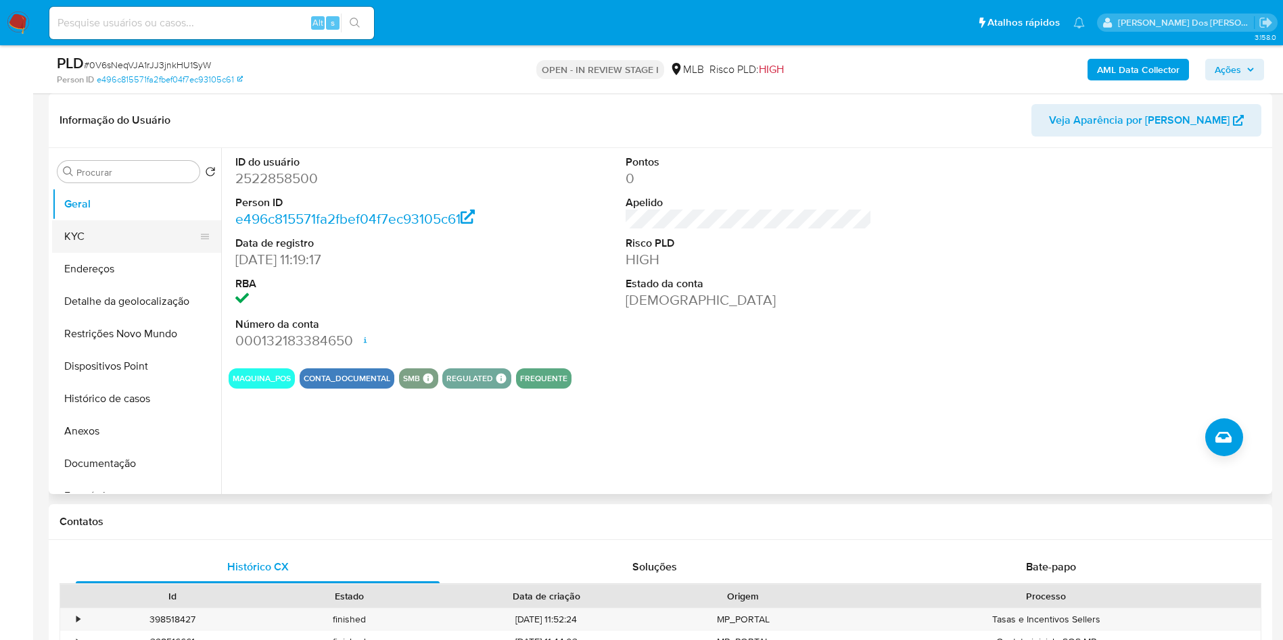
click at [106, 253] on button "KYC" at bounding box center [131, 236] width 158 height 32
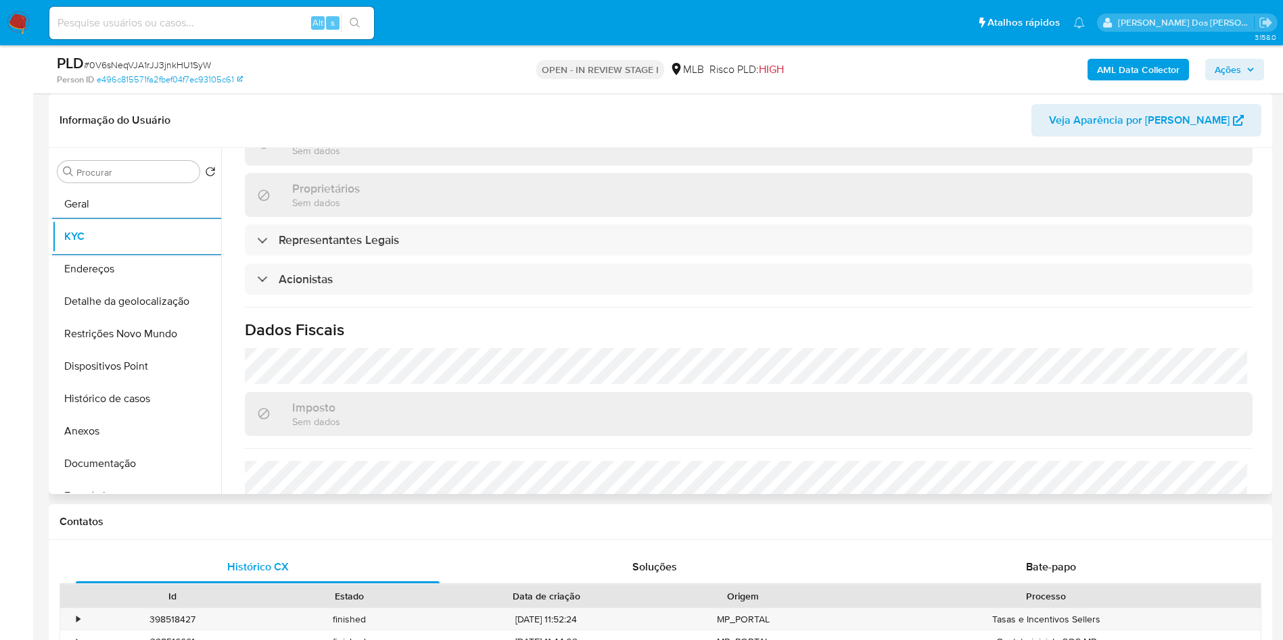
scroll to position [822, 0]
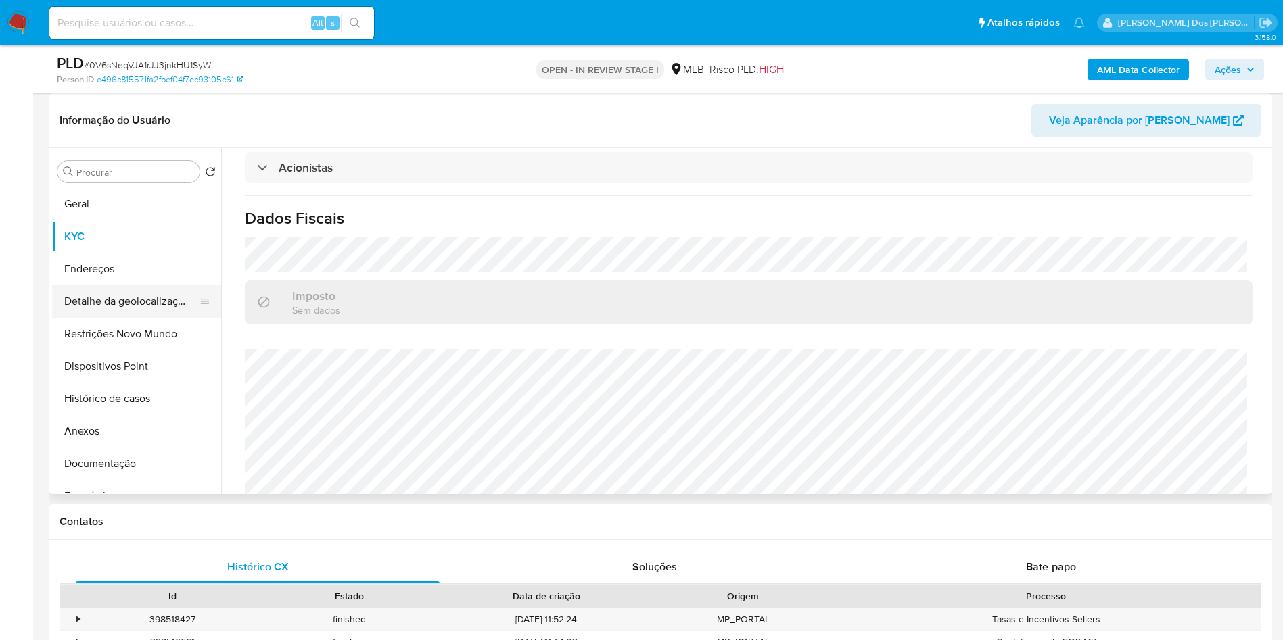
click at [118, 316] on button "Detalhe da geolocalização" at bounding box center [131, 301] width 158 height 32
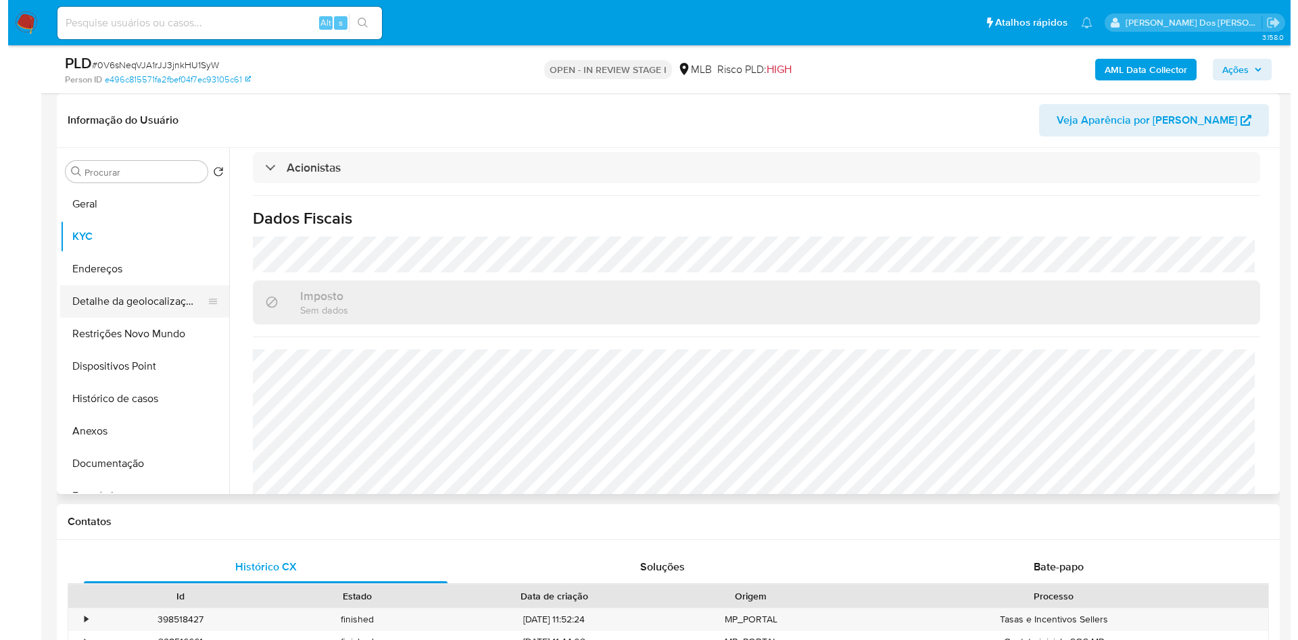
scroll to position [0, 0]
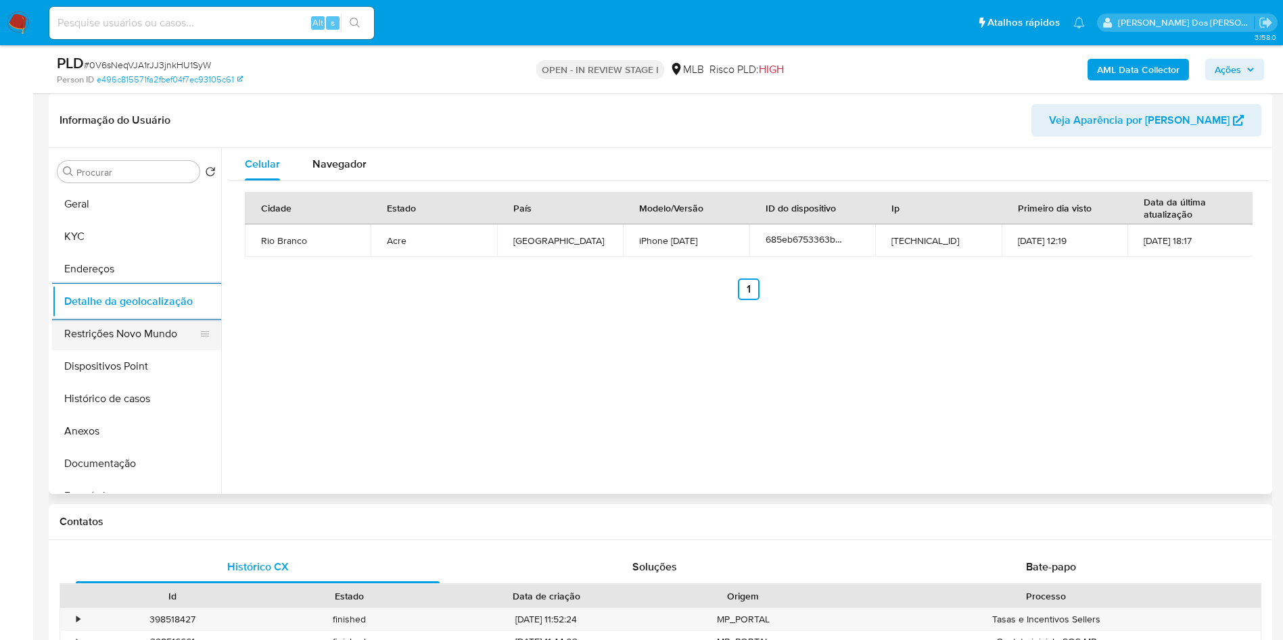
click at [105, 350] on button "Restrições Novo Mundo" at bounding box center [131, 334] width 158 height 32
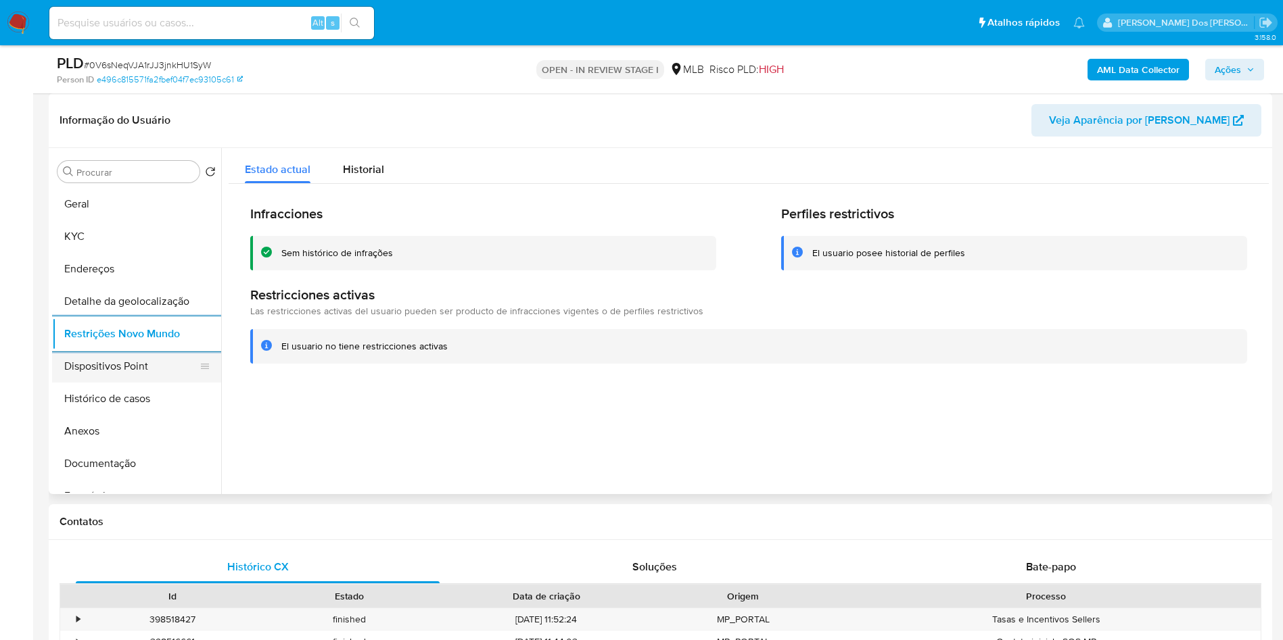
click at [95, 380] on button "Dispositivos Point" at bounding box center [131, 366] width 158 height 32
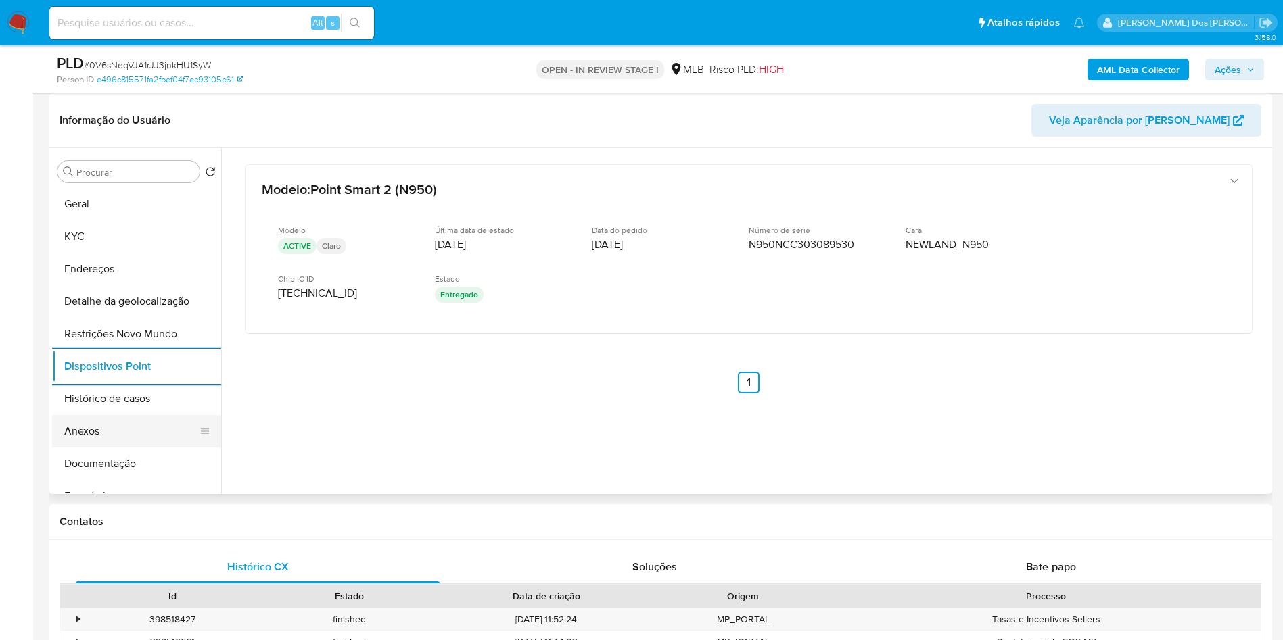
click at [141, 448] on button "Anexos" at bounding box center [131, 431] width 158 height 32
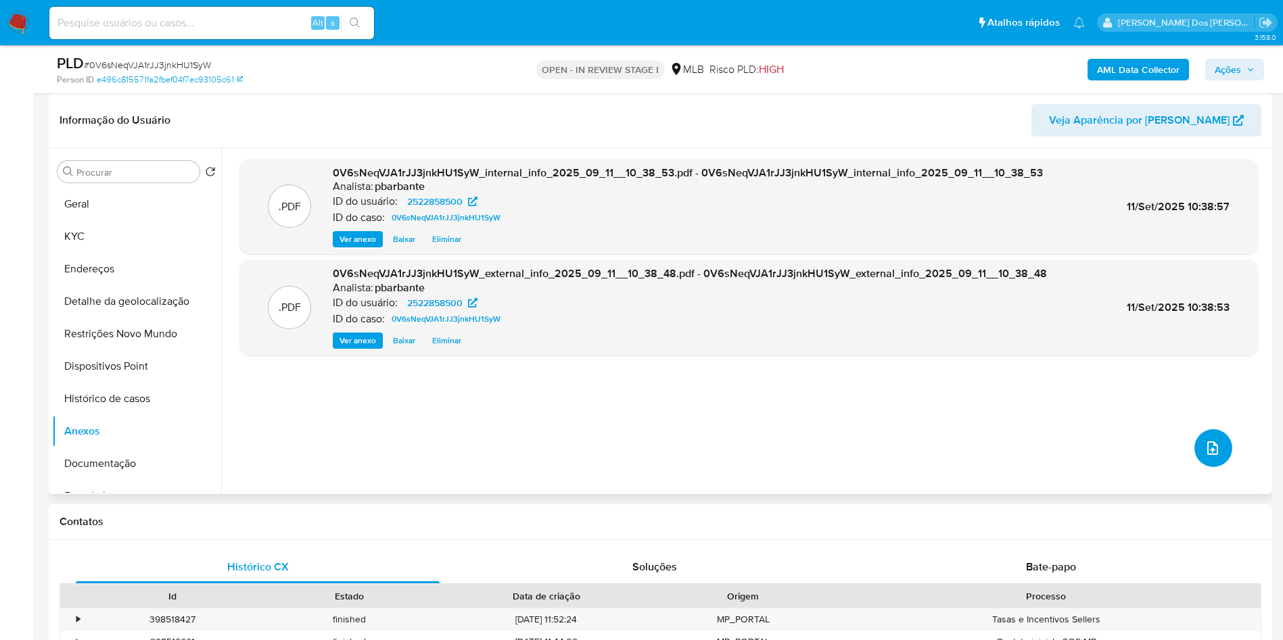
click at [1210, 467] on button "upload-file" at bounding box center [1213, 448] width 38 height 38
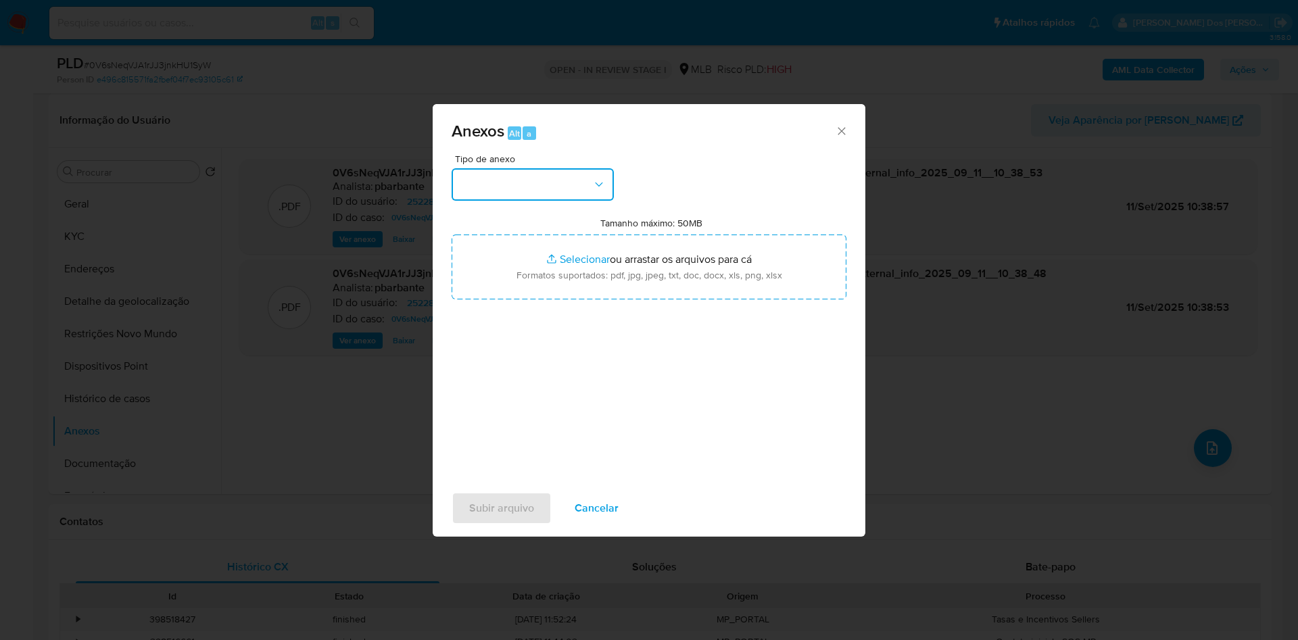
click at [535, 168] on button "button" at bounding box center [533, 184] width 162 height 32
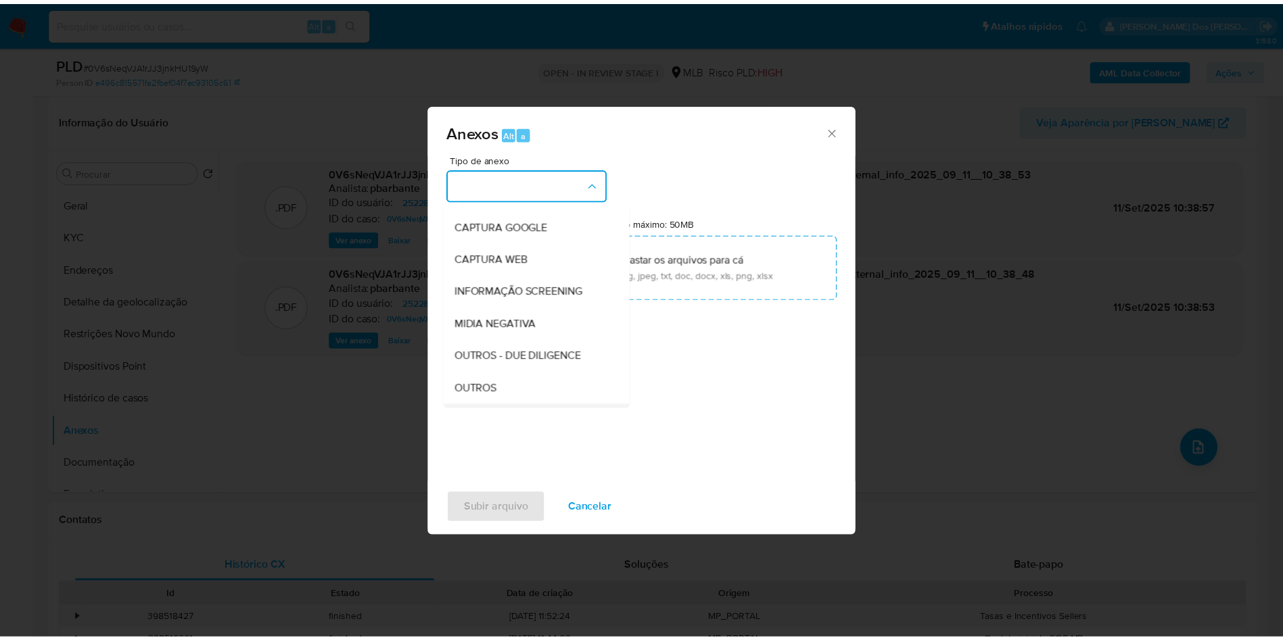
scroll to position [181, 0]
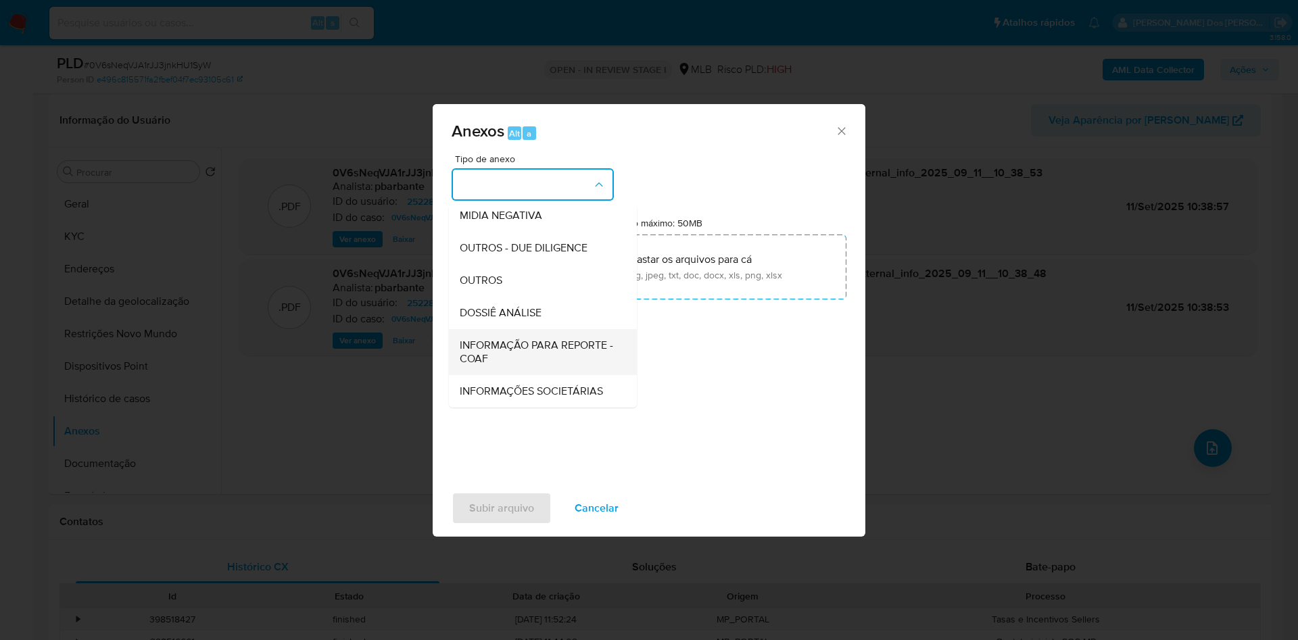
click at [512, 329] on div "INFORMAÇÃO PARA REPORTE - COAF" at bounding box center [539, 352] width 158 height 46
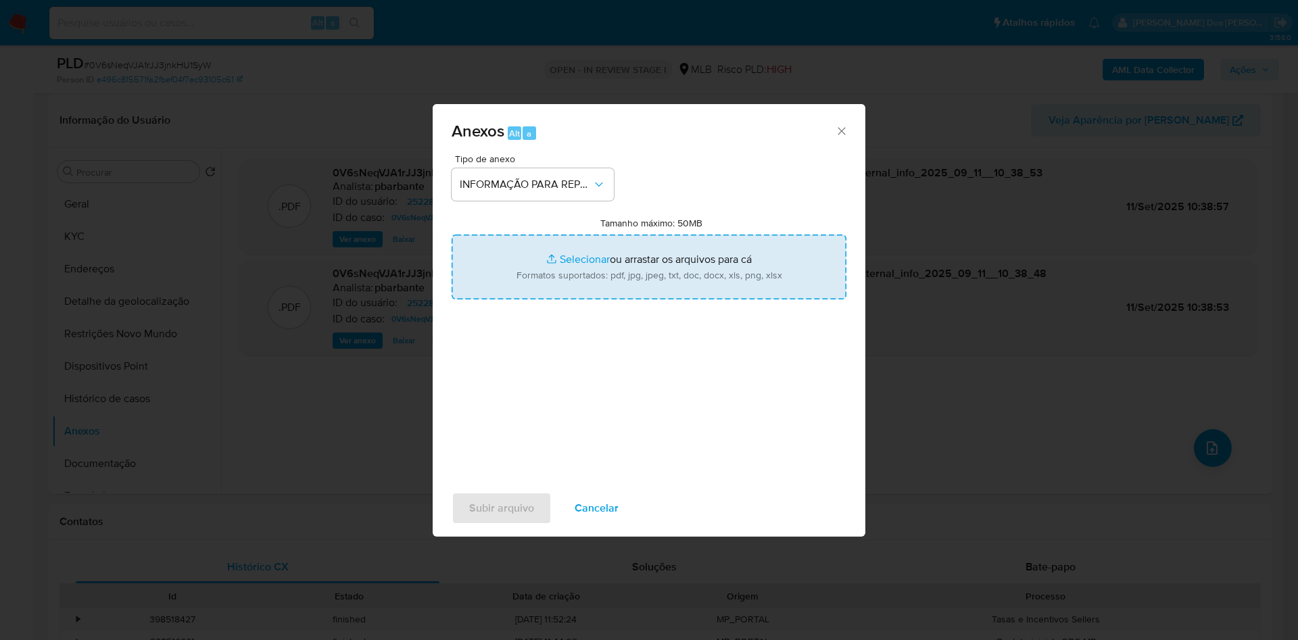
type input "C:\fakepath\Mulan 2522858500_2025_09_08_11_04_03.xlsx"
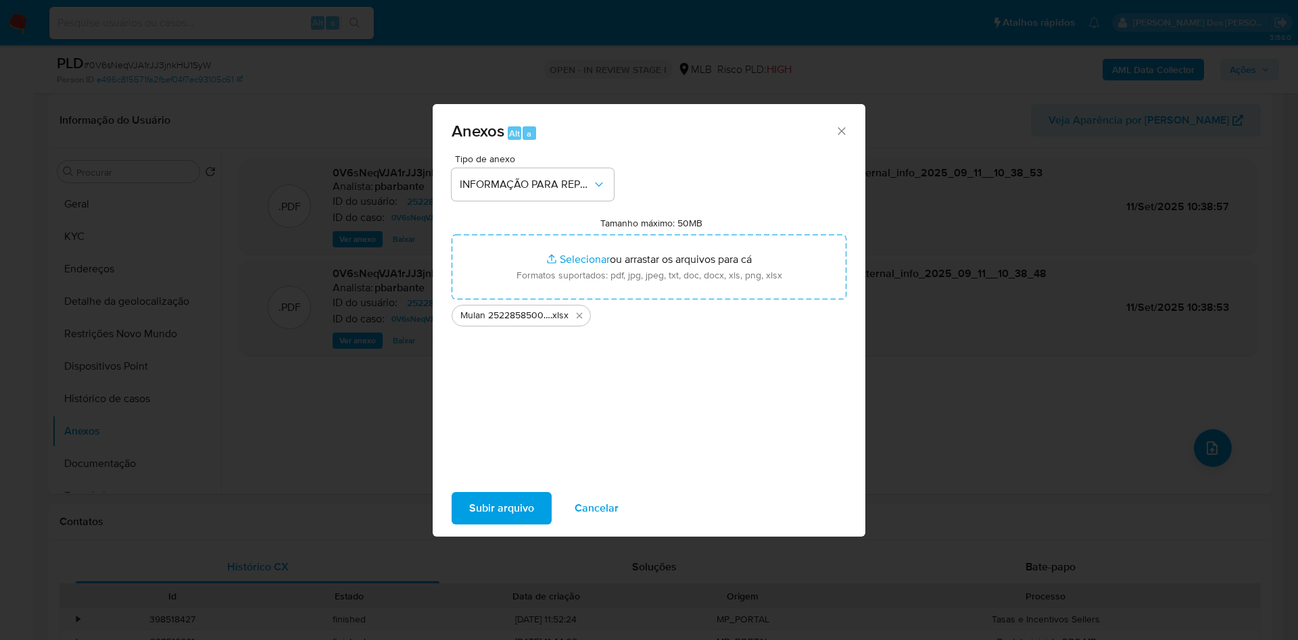
click at [478, 523] on span "Subir arquivo" at bounding box center [501, 509] width 65 height 30
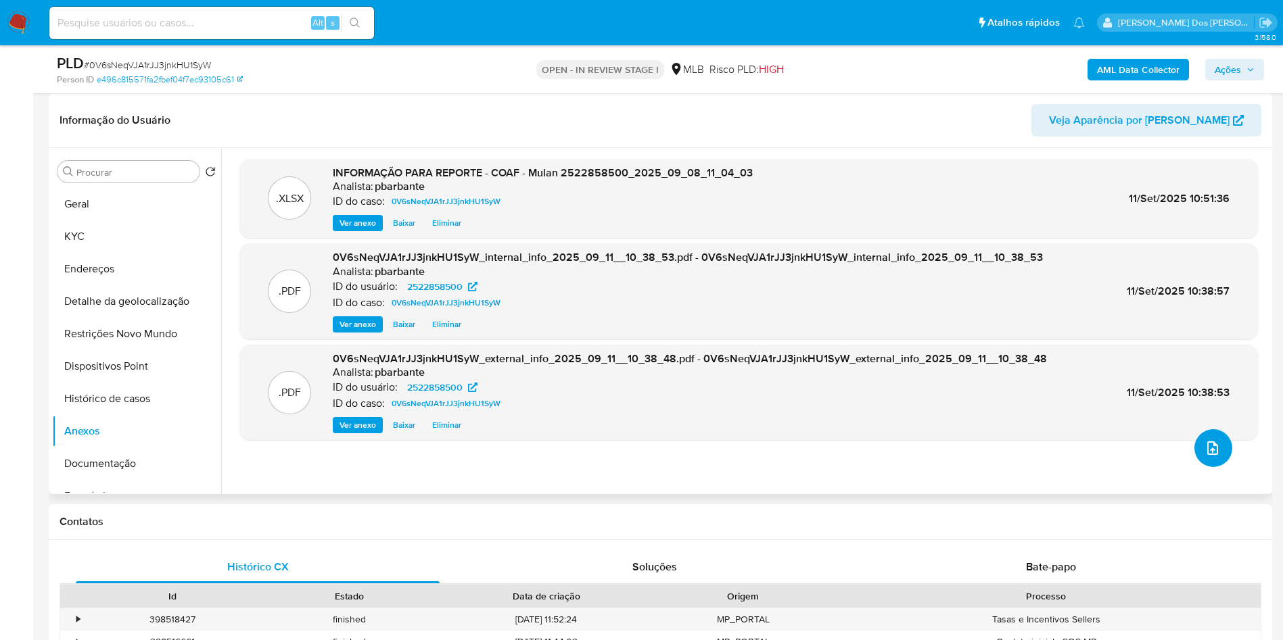
scroll to position [0, 0]
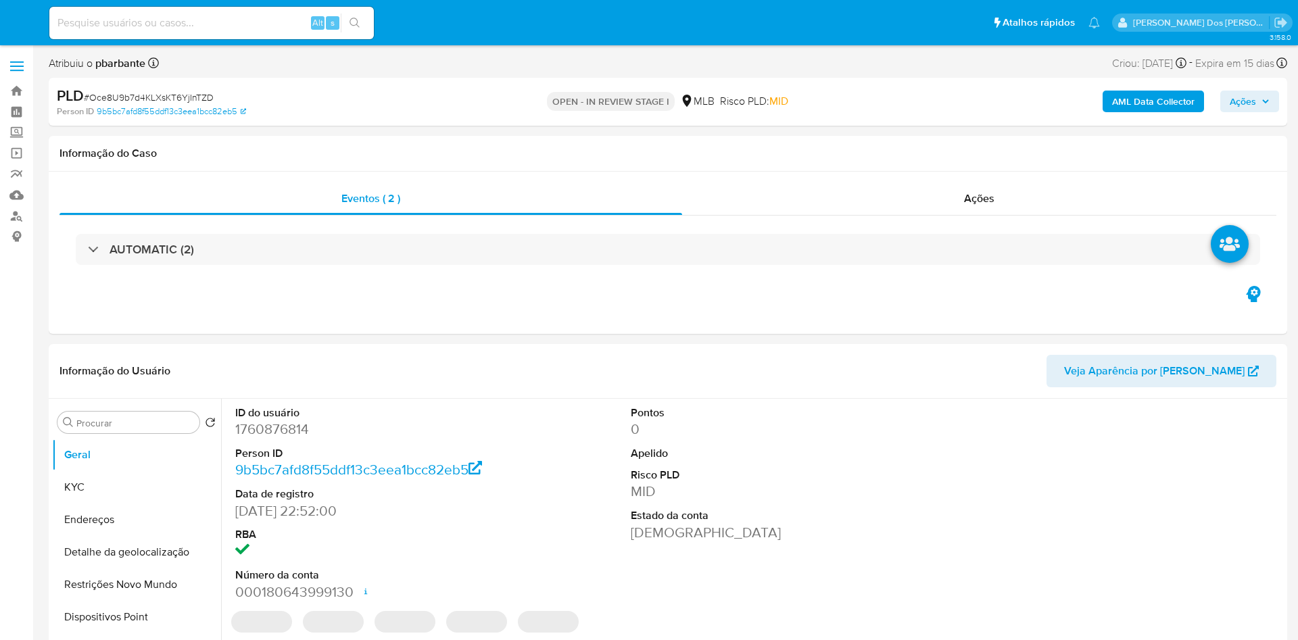
select select "10"
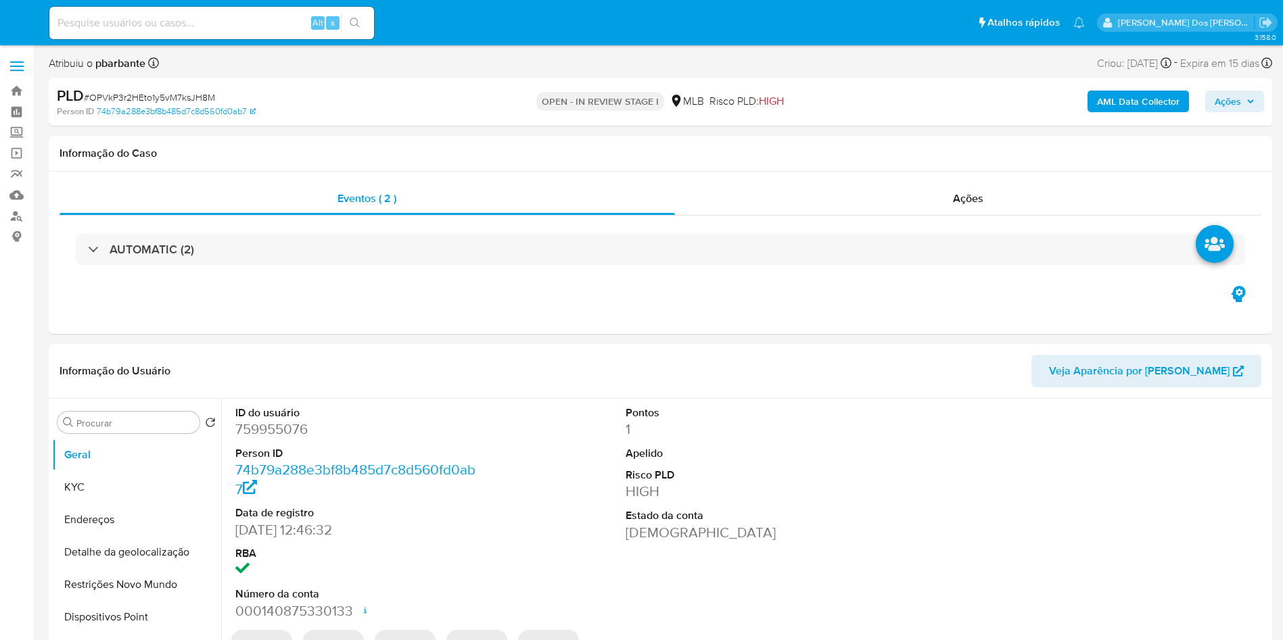
select select "10"
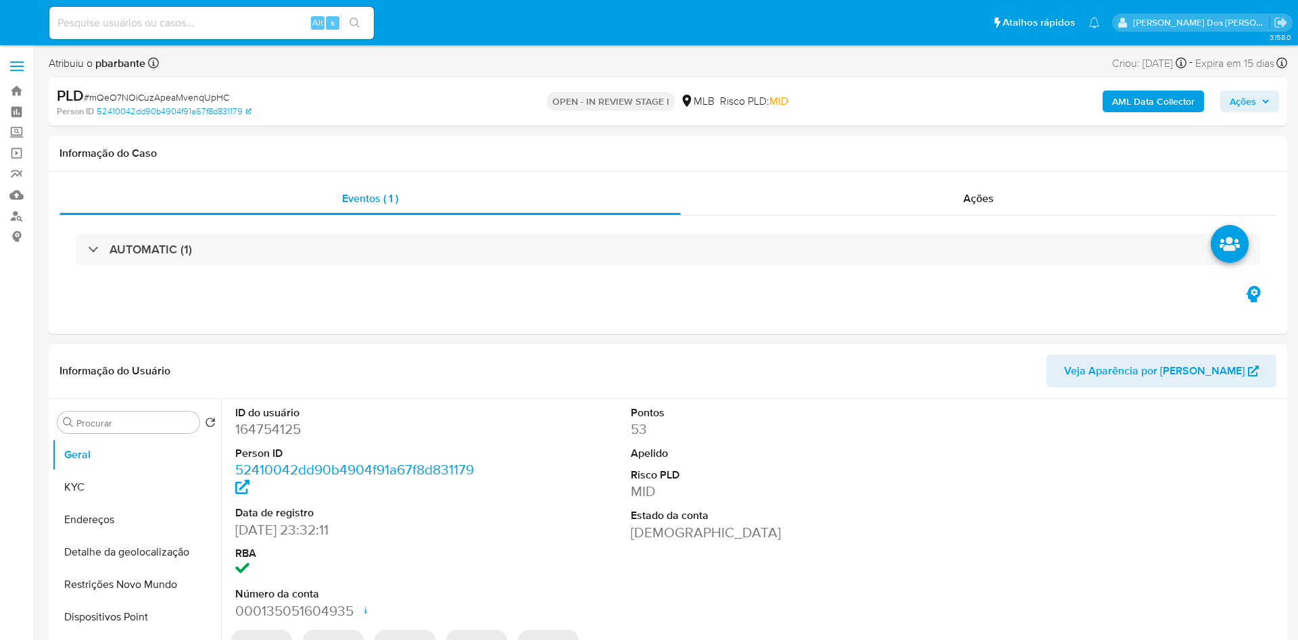
select select "10"
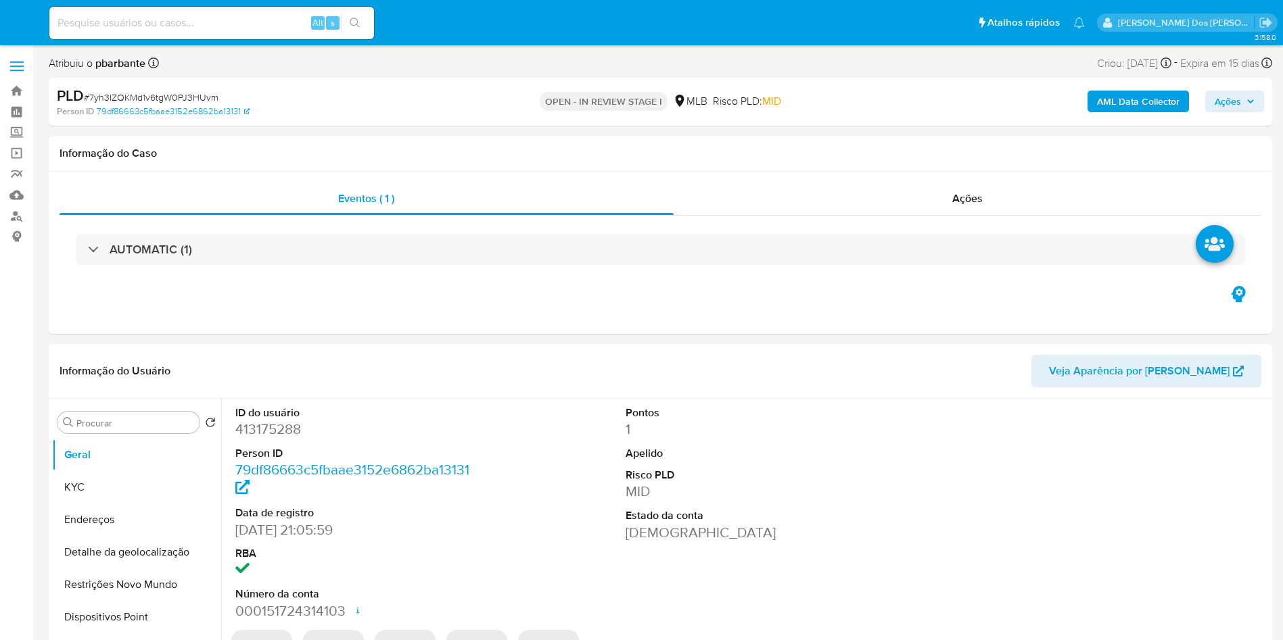
select select "10"
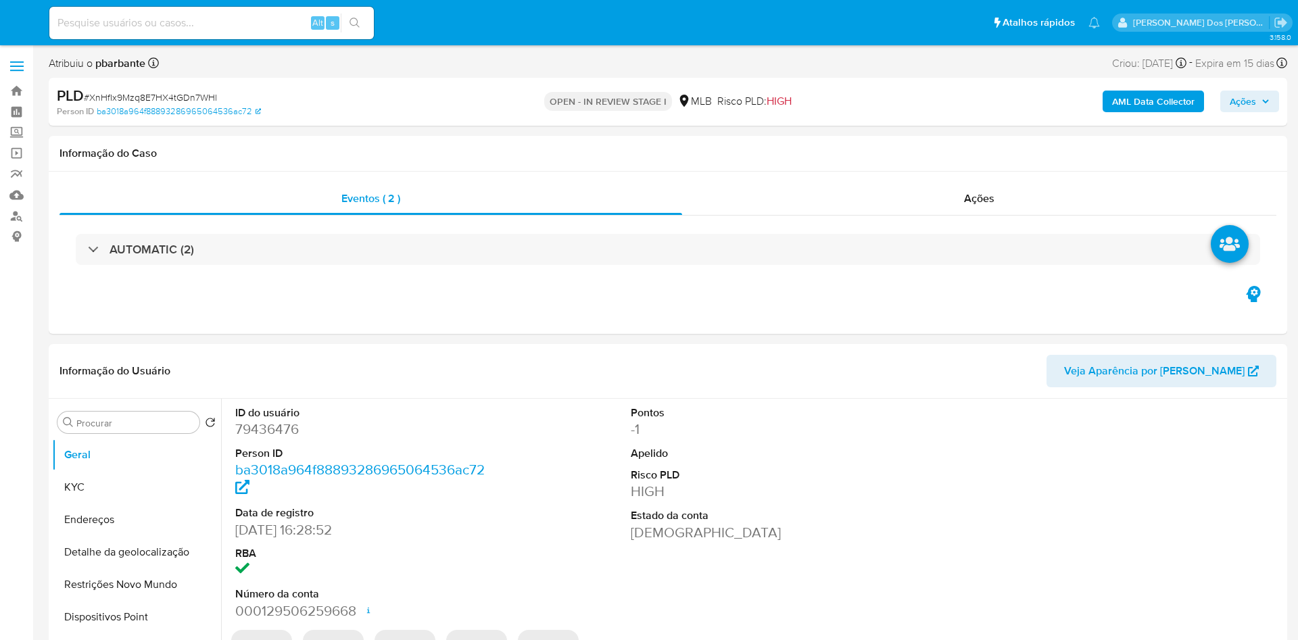
select select "10"
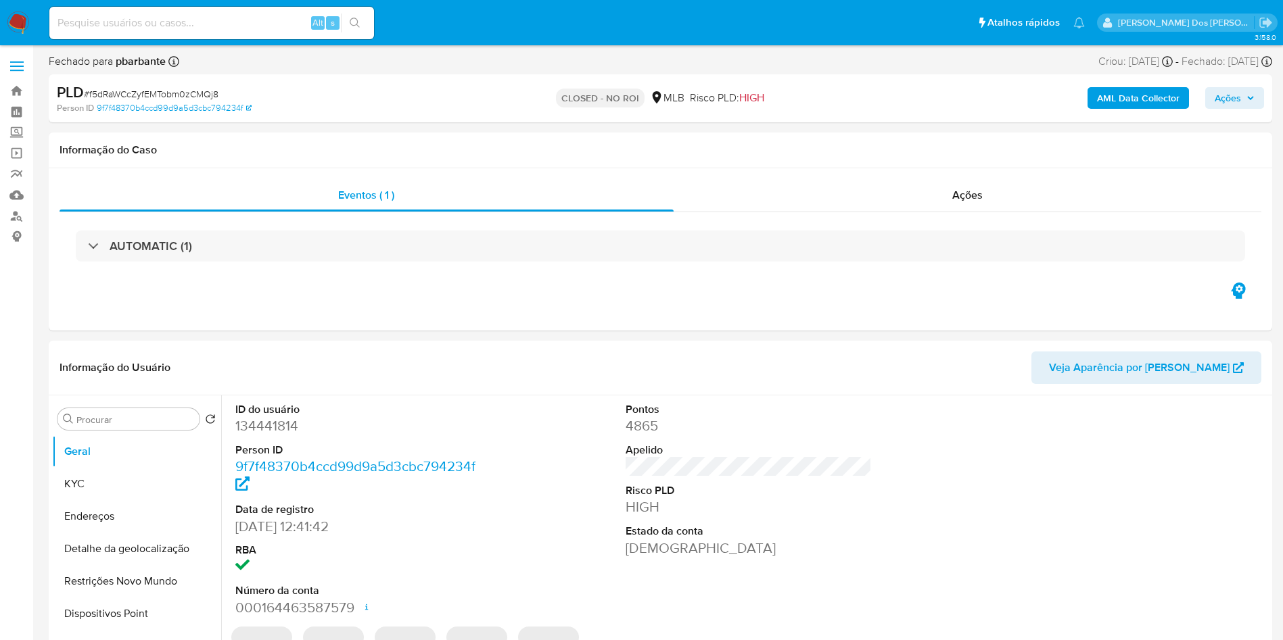
select select "10"
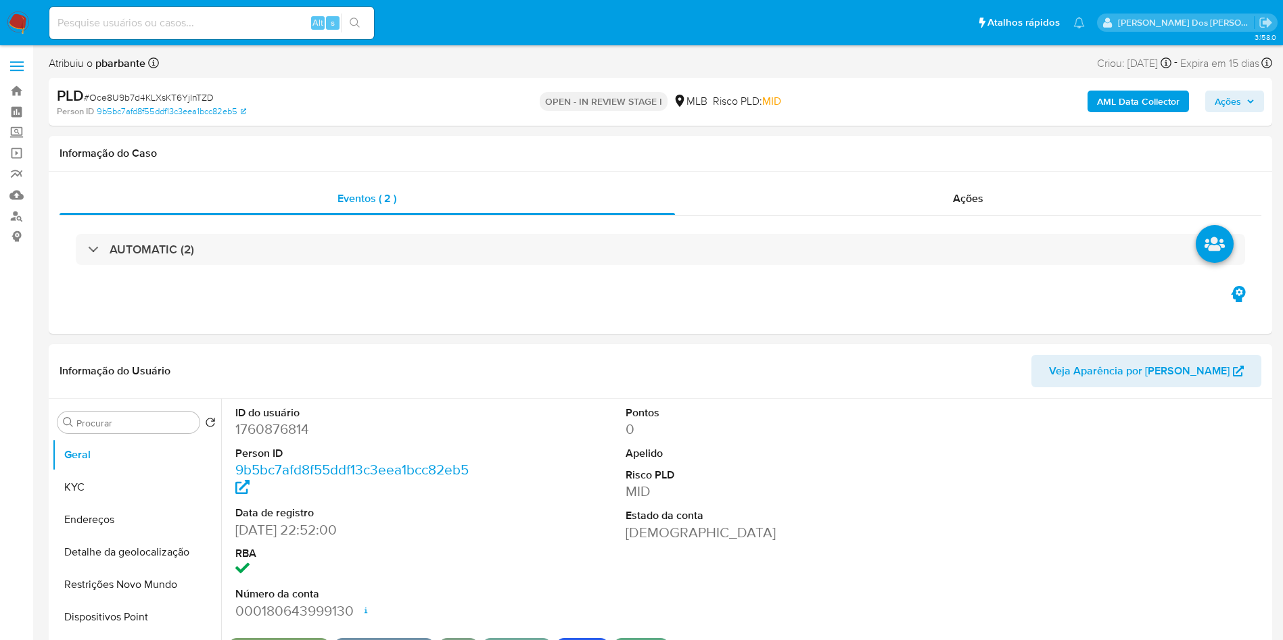
select select "10"
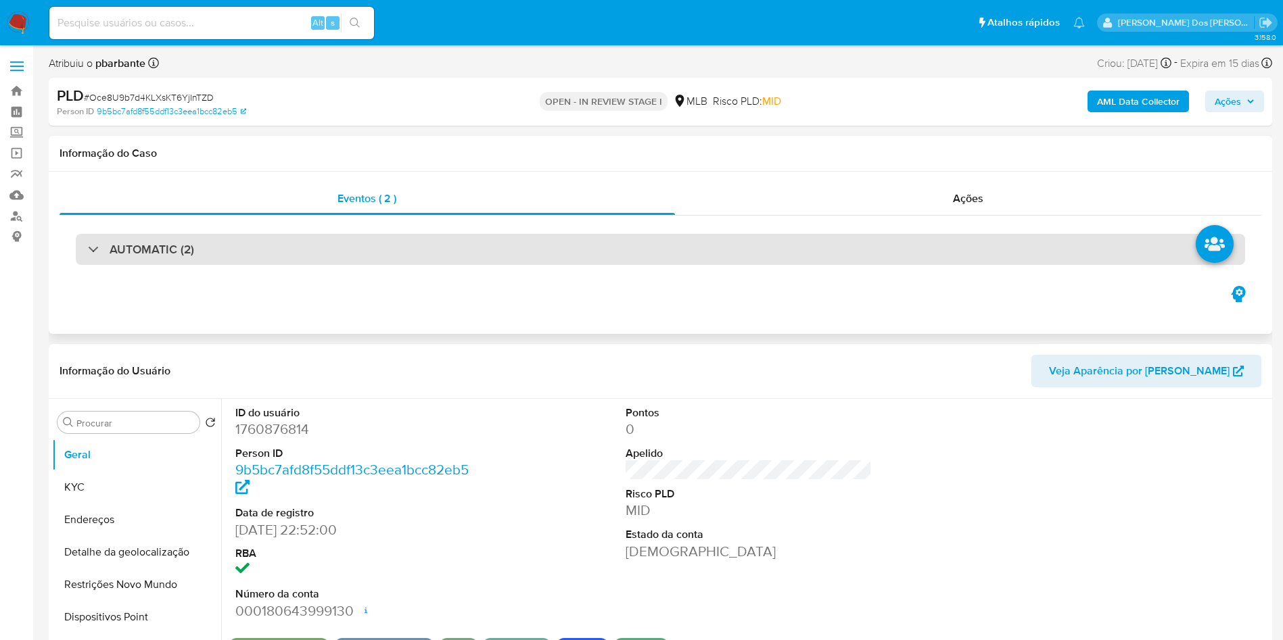
click at [391, 234] on div "AUTOMATIC (2)" at bounding box center [660, 249] width 1169 height 31
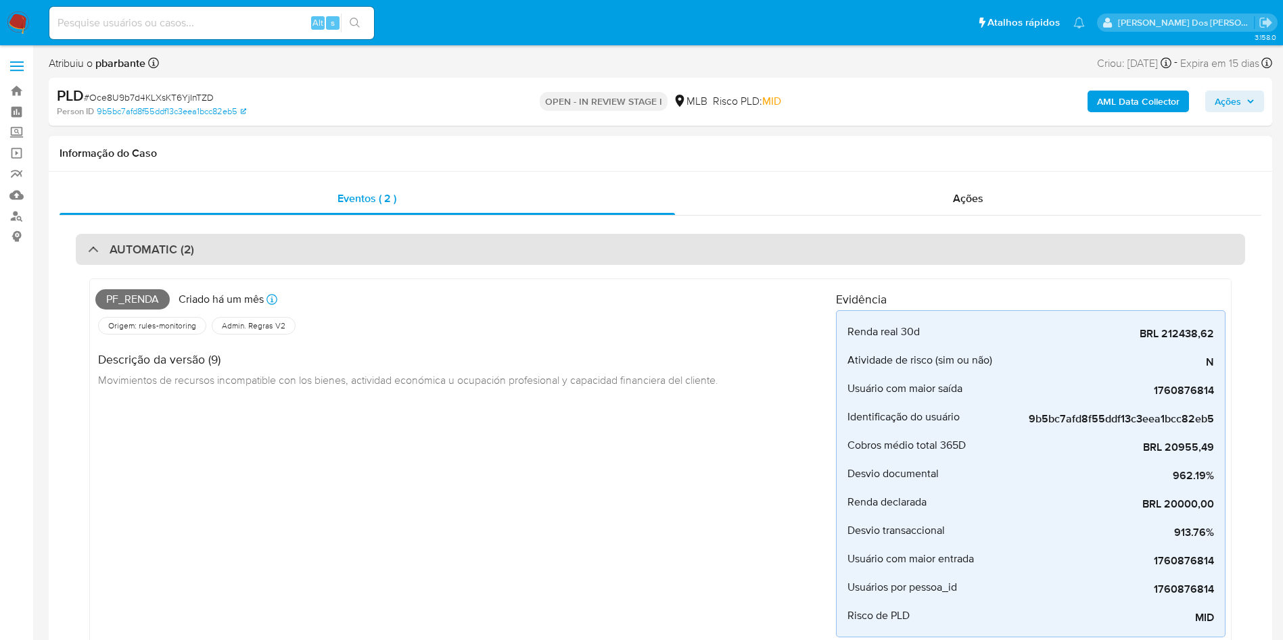
click at [391, 234] on div "AUTOMATIC (2)" at bounding box center [660, 249] width 1169 height 31
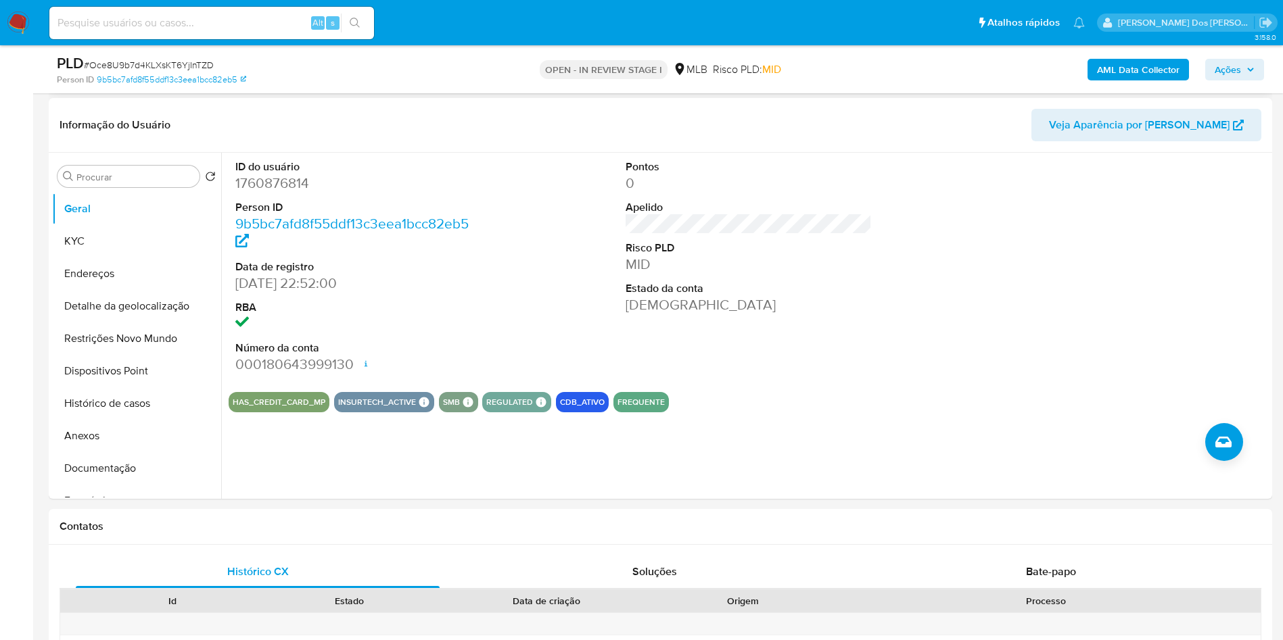
scroll to position [203, 0]
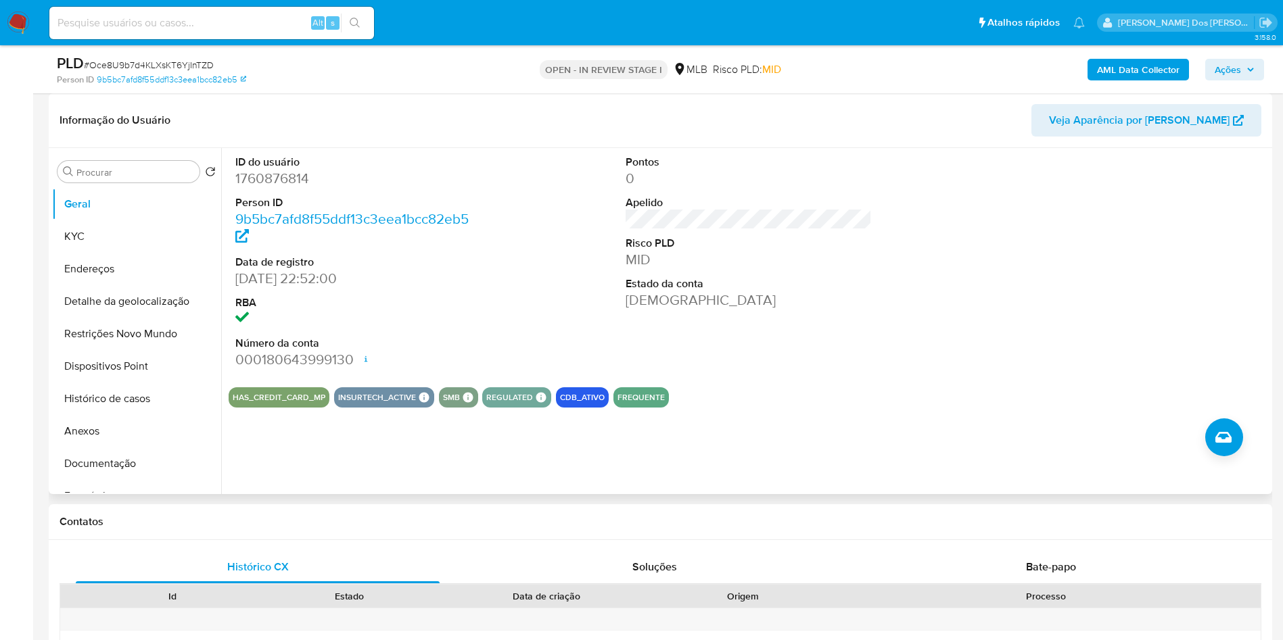
click at [285, 188] on dd "1760876814" at bounding box center [358, 178] width 247 height 19
copy dd "1760876814"
click at [90, 253] on button "KYC" at bounding box center [131, 236] width 158 height 32
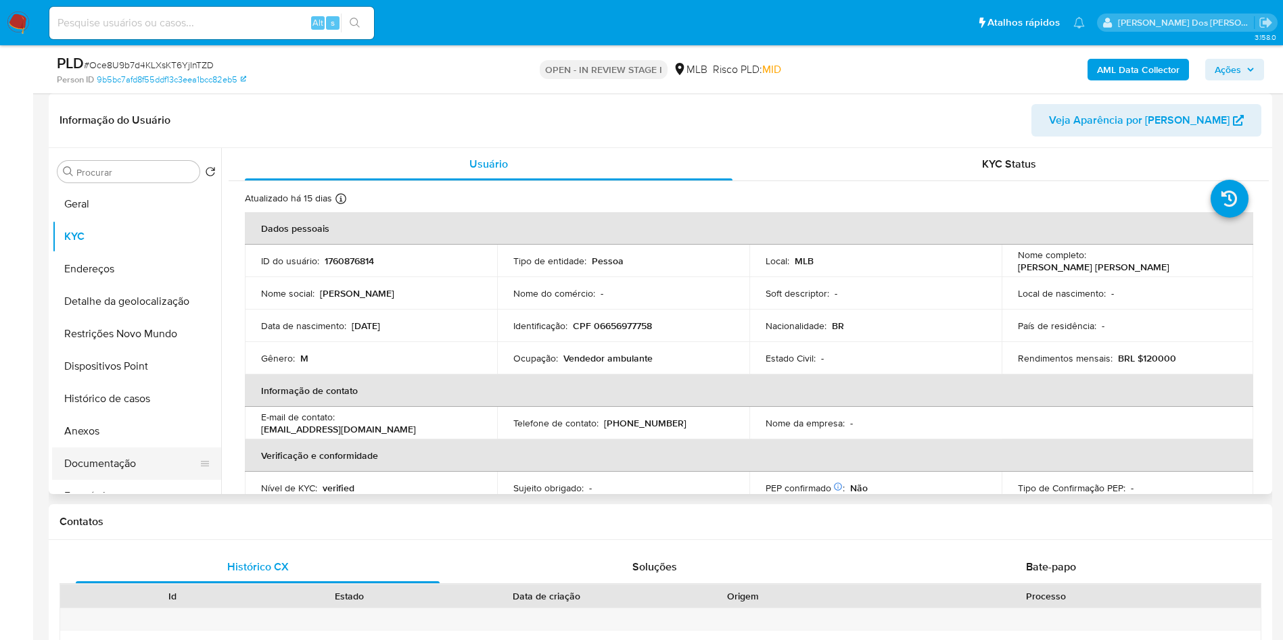
click at [116, 480] on button "Documentação" at bounding box center [131, 464] width 158 height 32
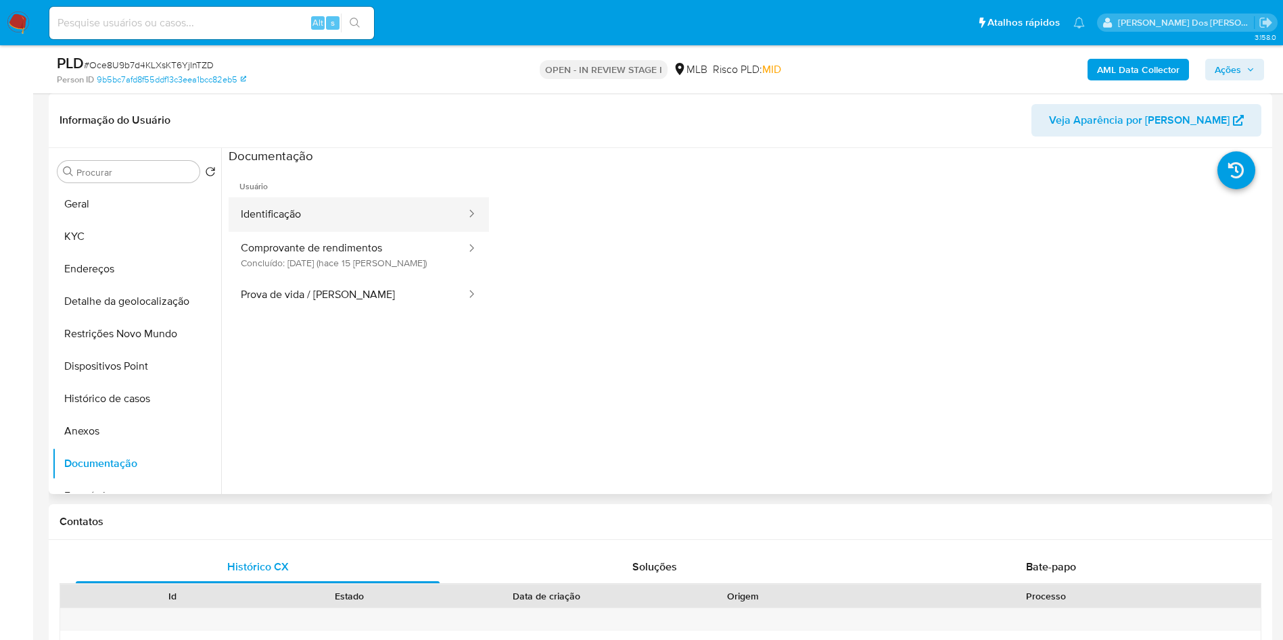
click at [335, 232] on button "Identificação" at bounding box center [348, 214] width 239 height 34
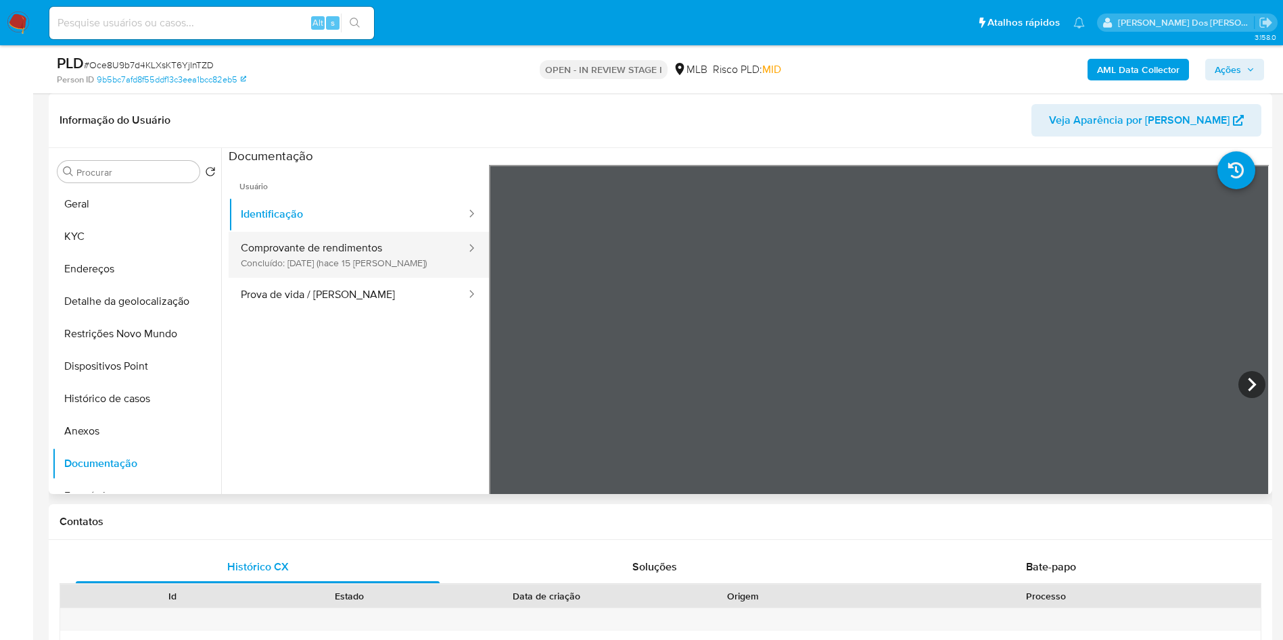
click at [330, 278] on button "Comprovante de rendimentos Concluído: 27/08/2025 (hace 15 días)" at bounding box center [348, 255] width 239 height 46
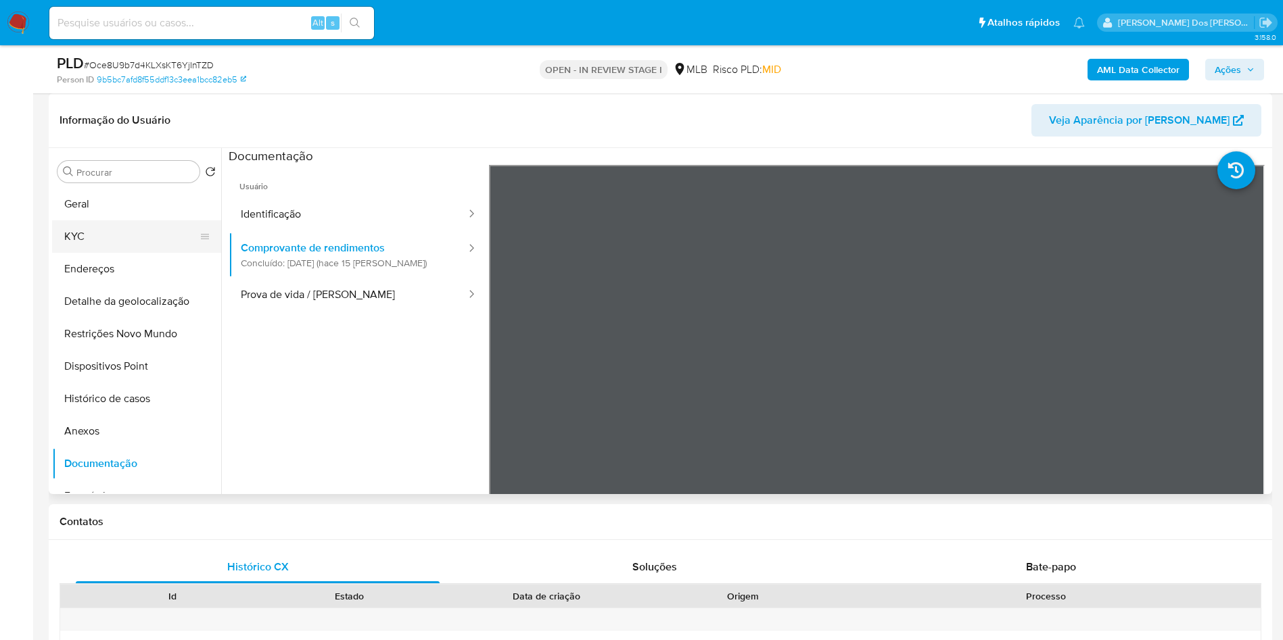
click at [108, 253] on button "KYC" at bounding box center [131, 236] width 158 height 32
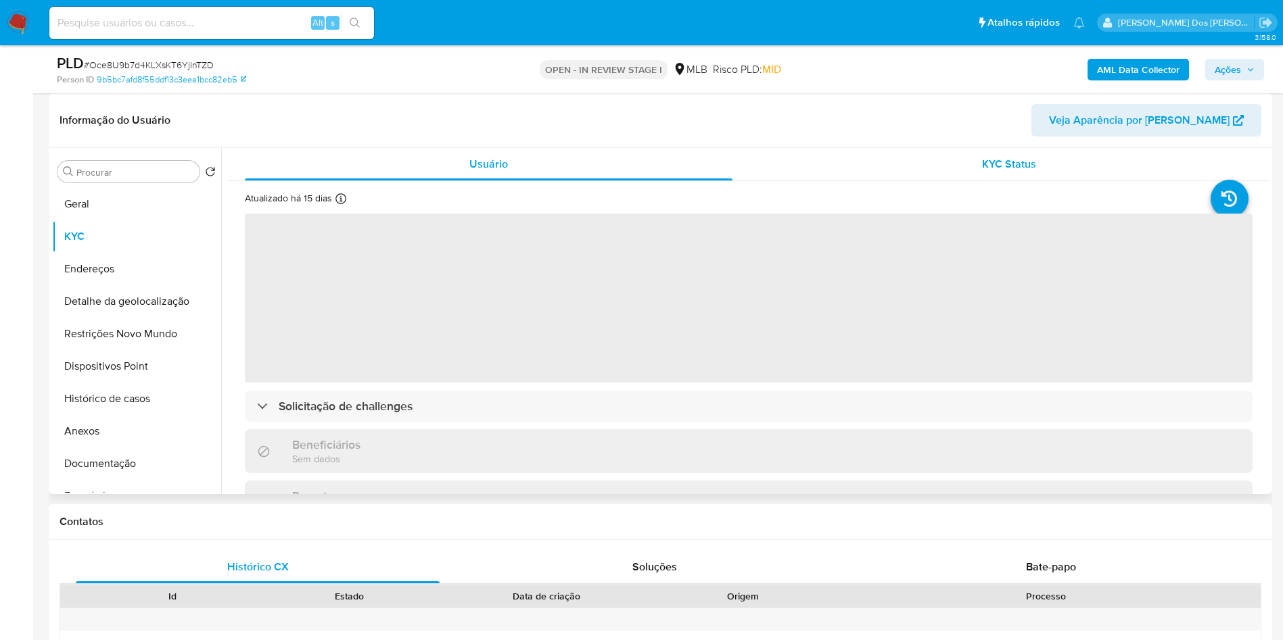
click at [1023, 172] on span "KYC Status" at bounding box center [1009, 164] width 54 height 16
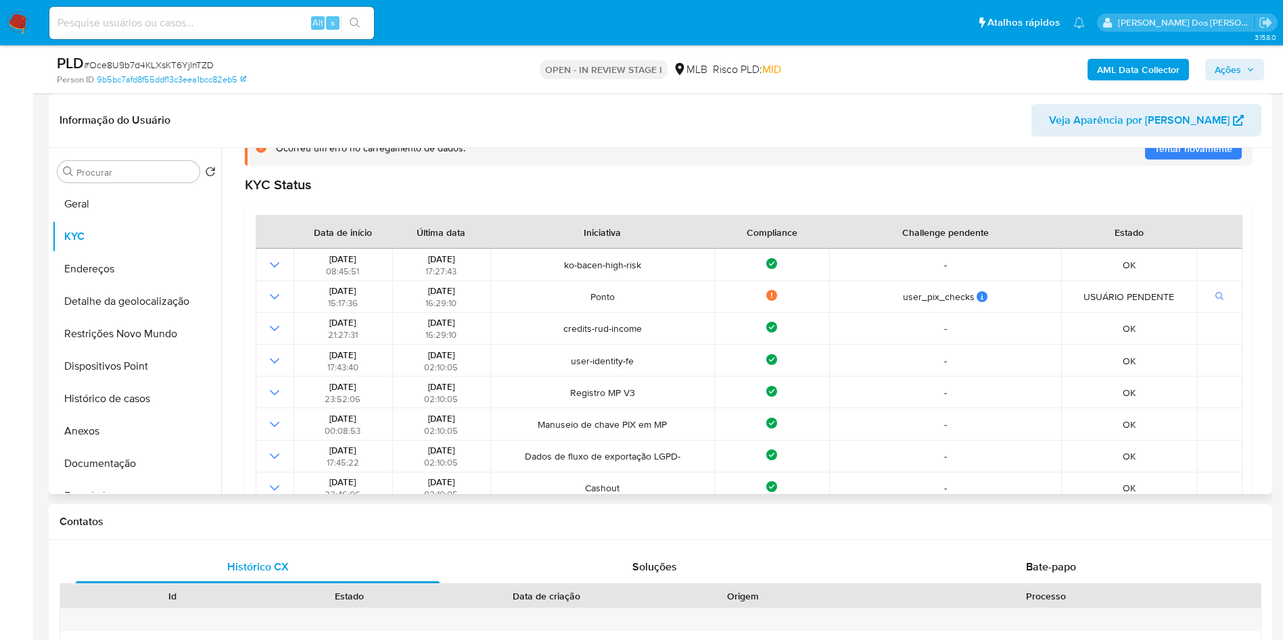
scroll to position [0, 0]
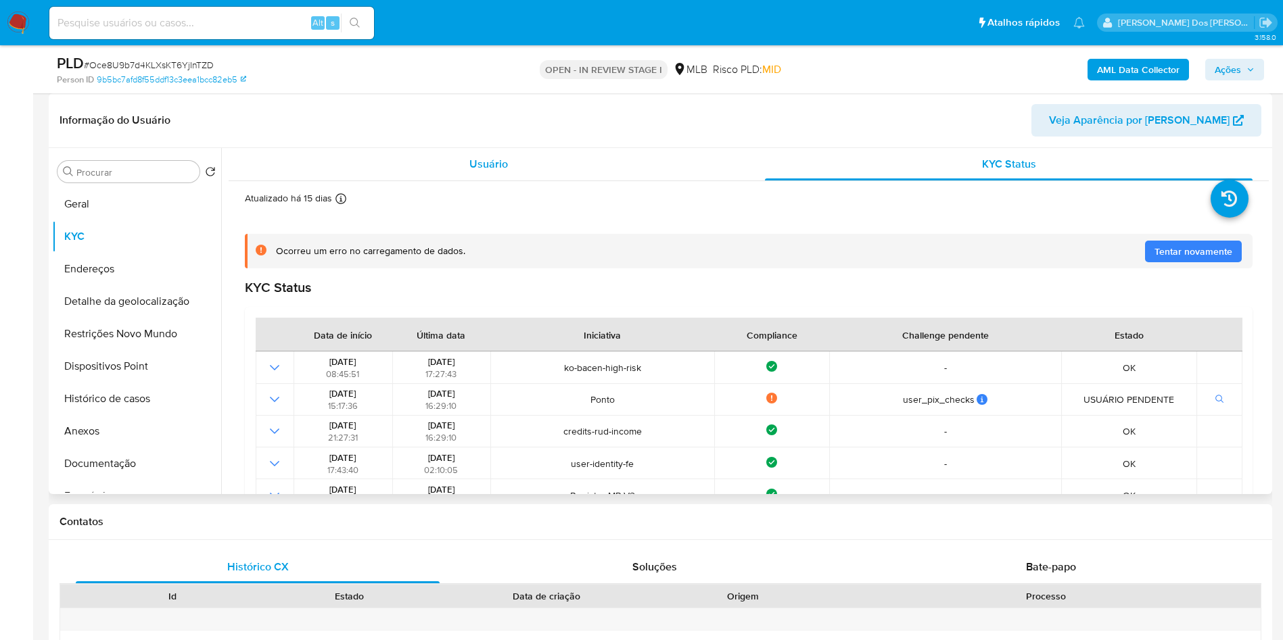
click at [493, 172] on span "Usuário" at bounding box center [488, 164] width 39 height 16
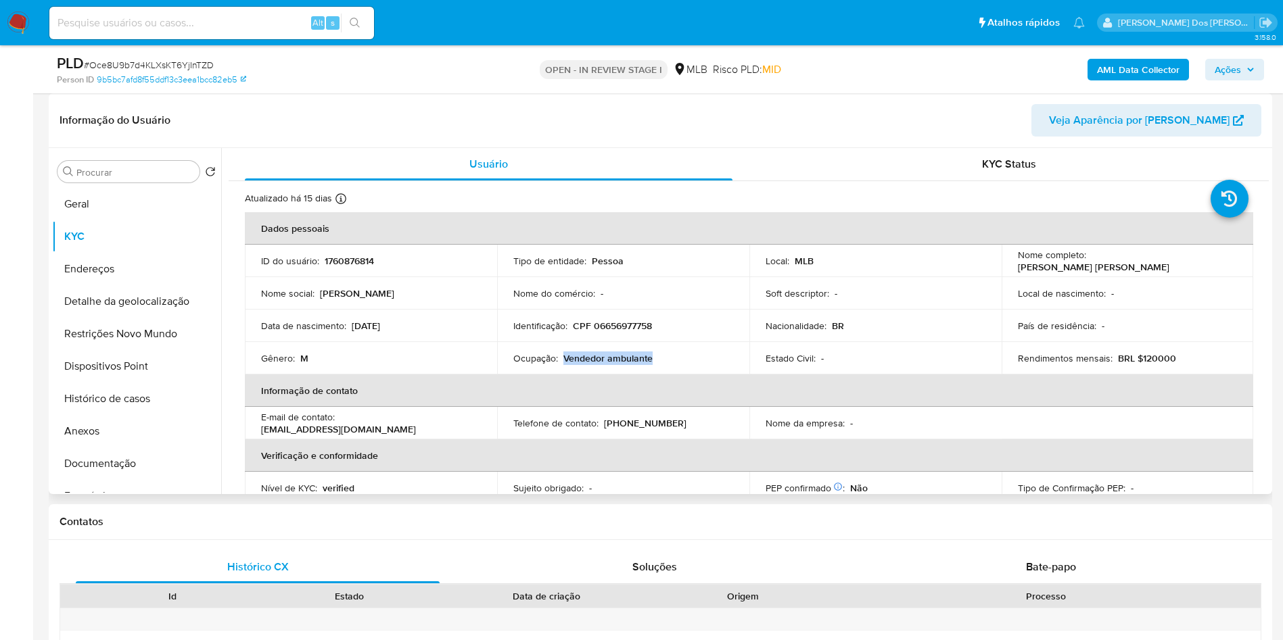
drag, startPoint x: 655, startPoint y: 377, endPoint x: 564, endPoint y: 379, distance: 91.3
click at [564, 364] on div "Ocupação : Vendedor ambulante" at bounding box center [623, 358] width 220 height 12
copy p "Vendedor ambulante"
click at [1130, 76] on b "AML Data Collector" at bounding box center [1138, 70] width 82 height 22
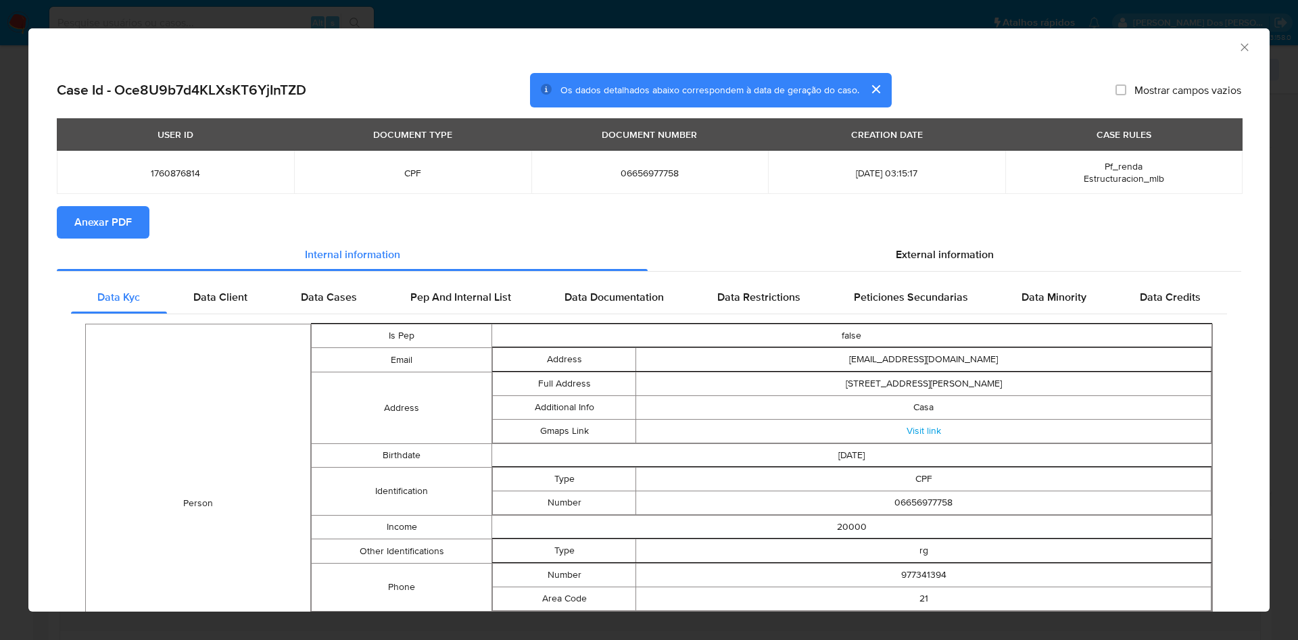
click at [978, 237] on section "Anexar PDF" at bounding box center [649, 222] width 1185 height 32
click at [960, 260] on span "External information" at bounding box center [945, 255] width 98 height 16
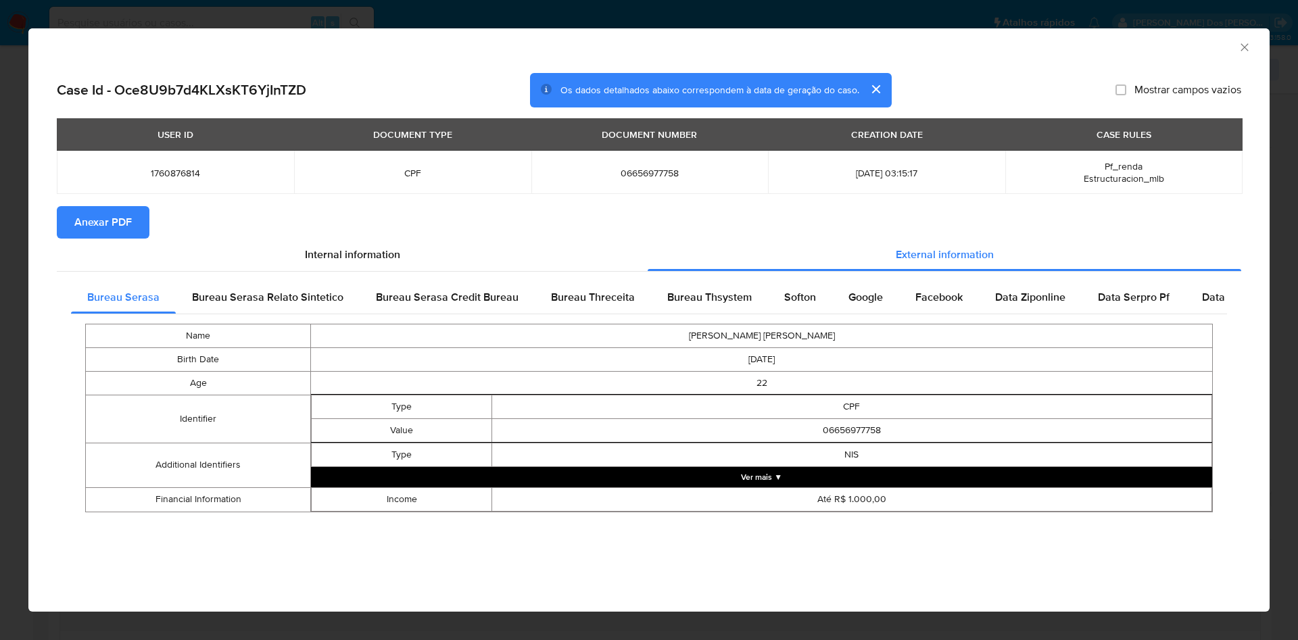
click at [101, 229] on span "Anexar PDF" at bounding box center [102, 223] width 57 height 30
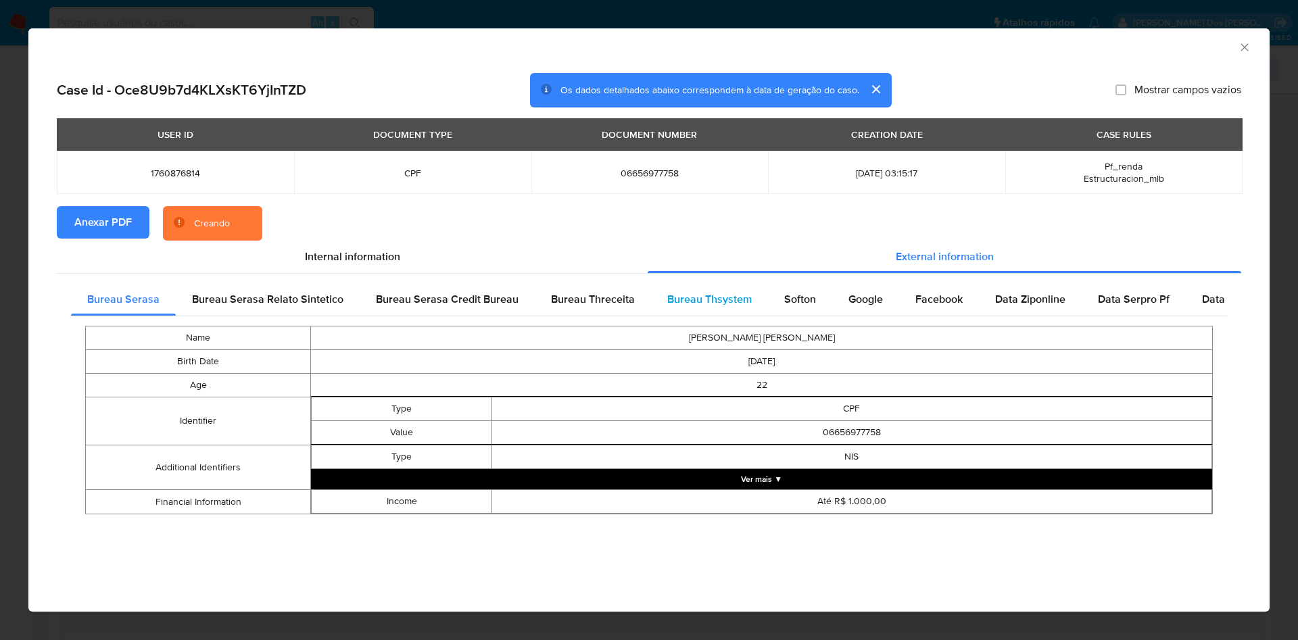
click at [734, 295] on span "Bureau Thsystem" at bounding box center [709, 299] width 85 height 16
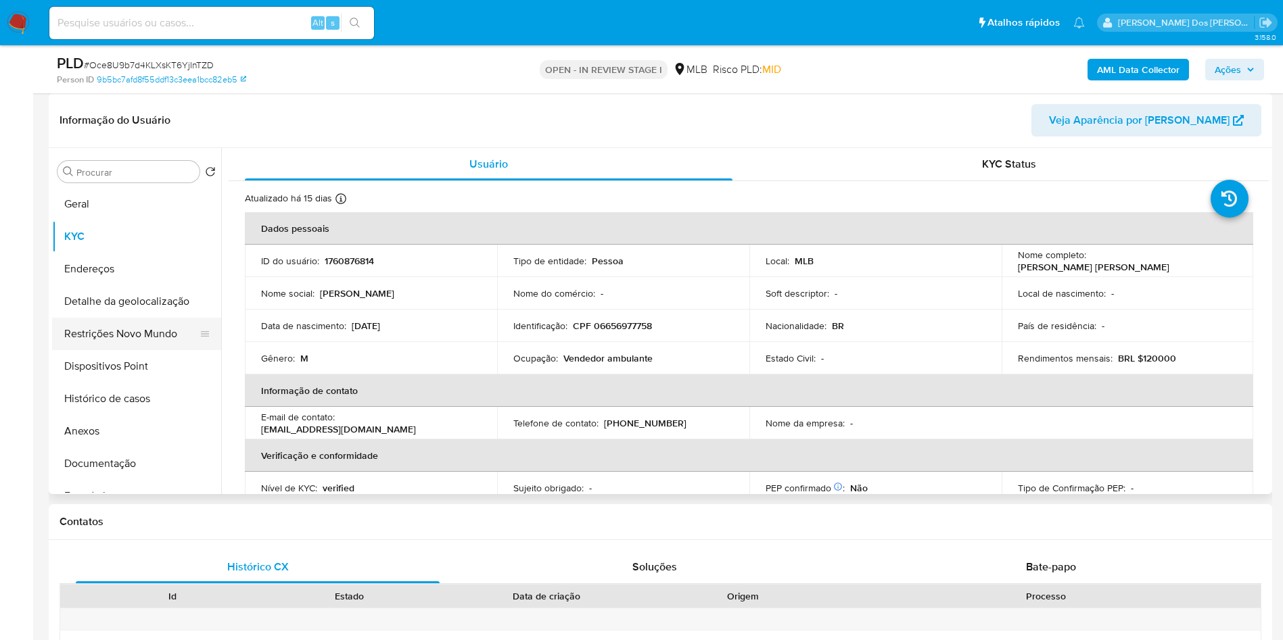
click at [129, 341] on button "Restrições Novo Mundo" at bounding box center [131, 334] width 158 height 32
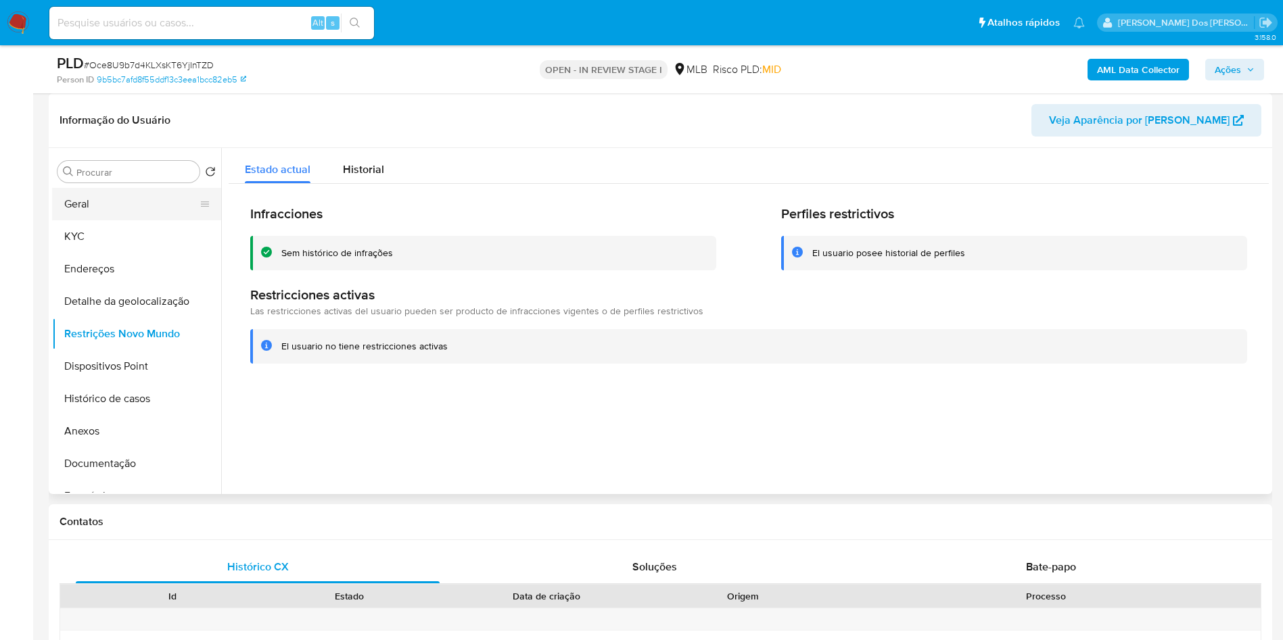
click at [95, 220] on button "Geral" at bounding box center [131, 204] width 158 height 32
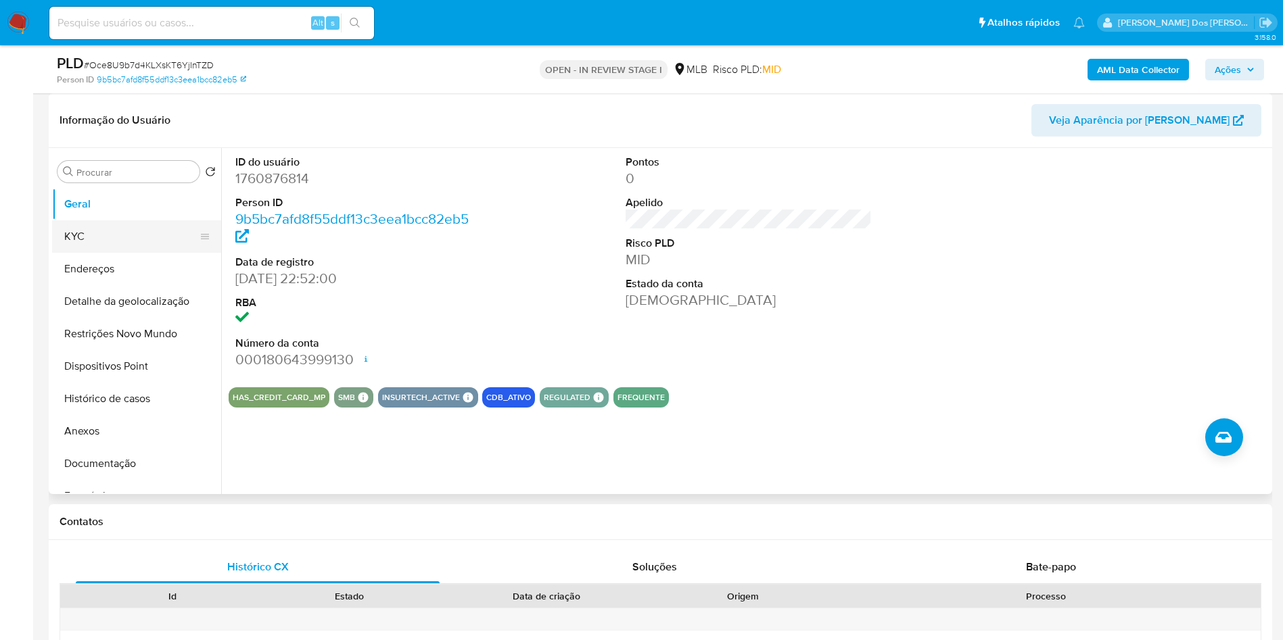
click at [143, 253] on button "KYC" at bounding box center [131, 236] width 158 height 32
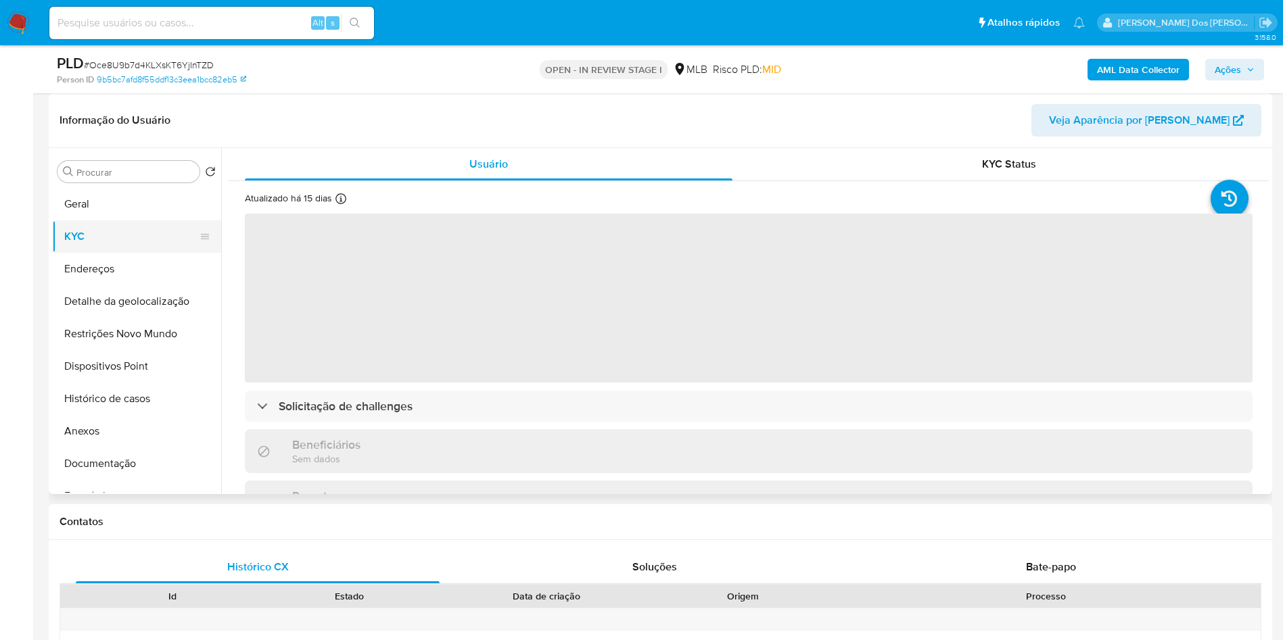
click at [143, 253] on button "KYC" at bounding box center [131, 236] width 158 height 32
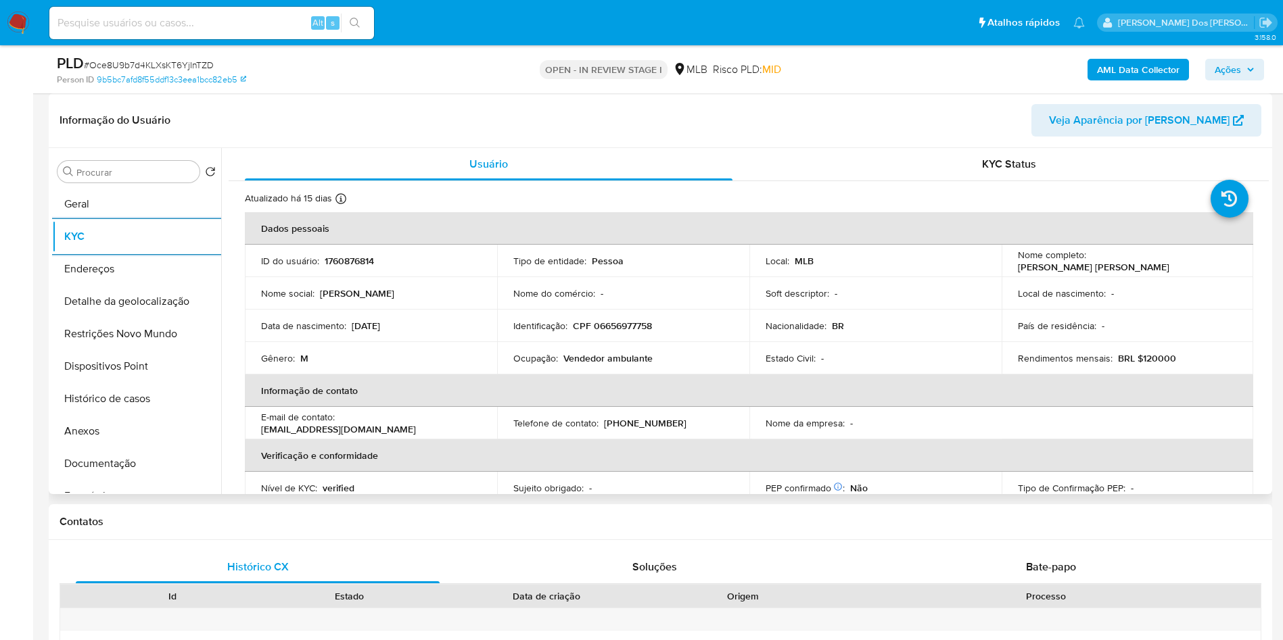
scroll to position [576, 0]
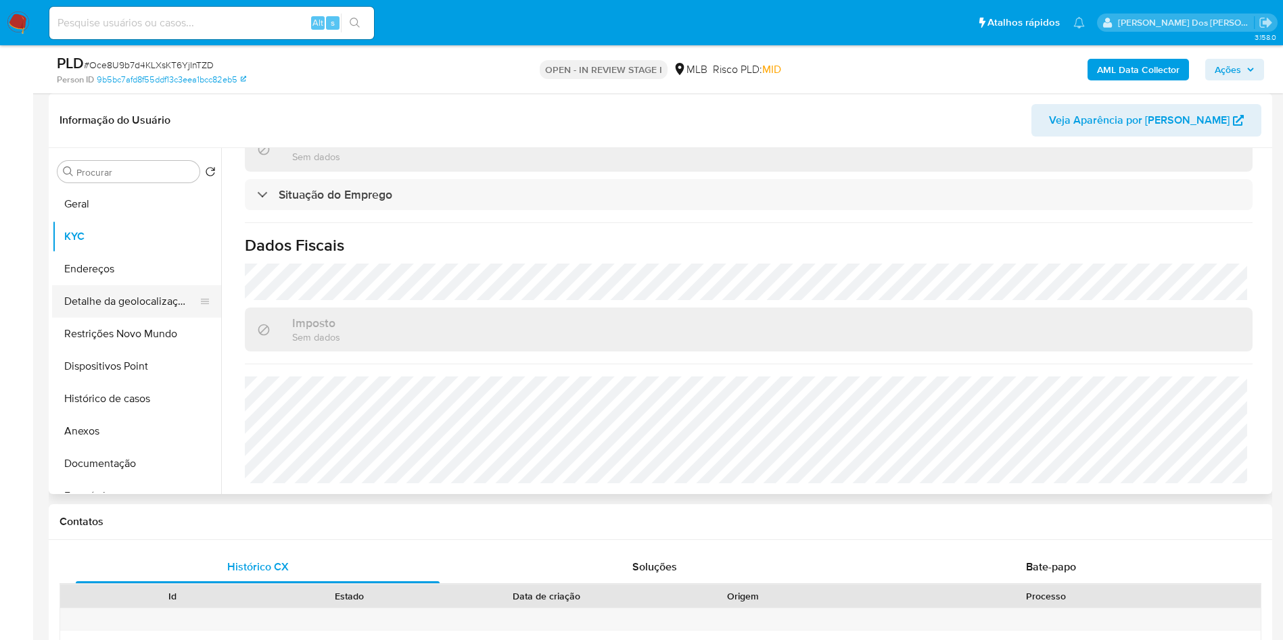
click at [133, 318] on button "Detalhe da geolocalização" at bounding box center [131, 301] width 158 height 32
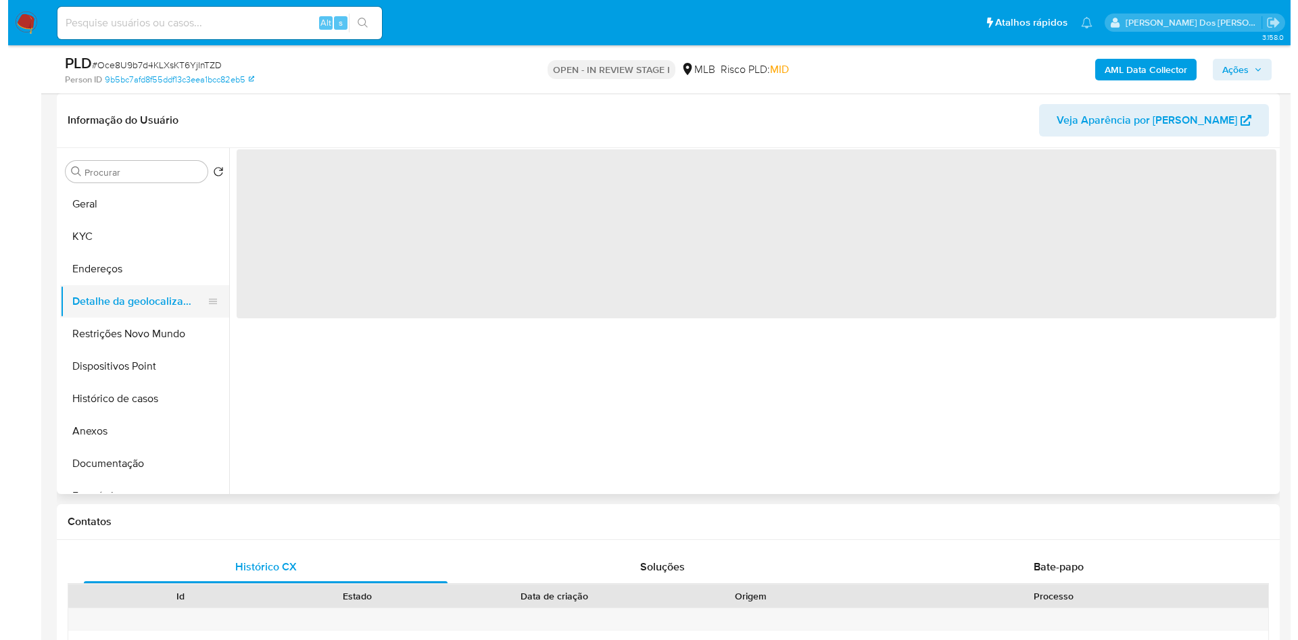
scroll to position [0, 0]
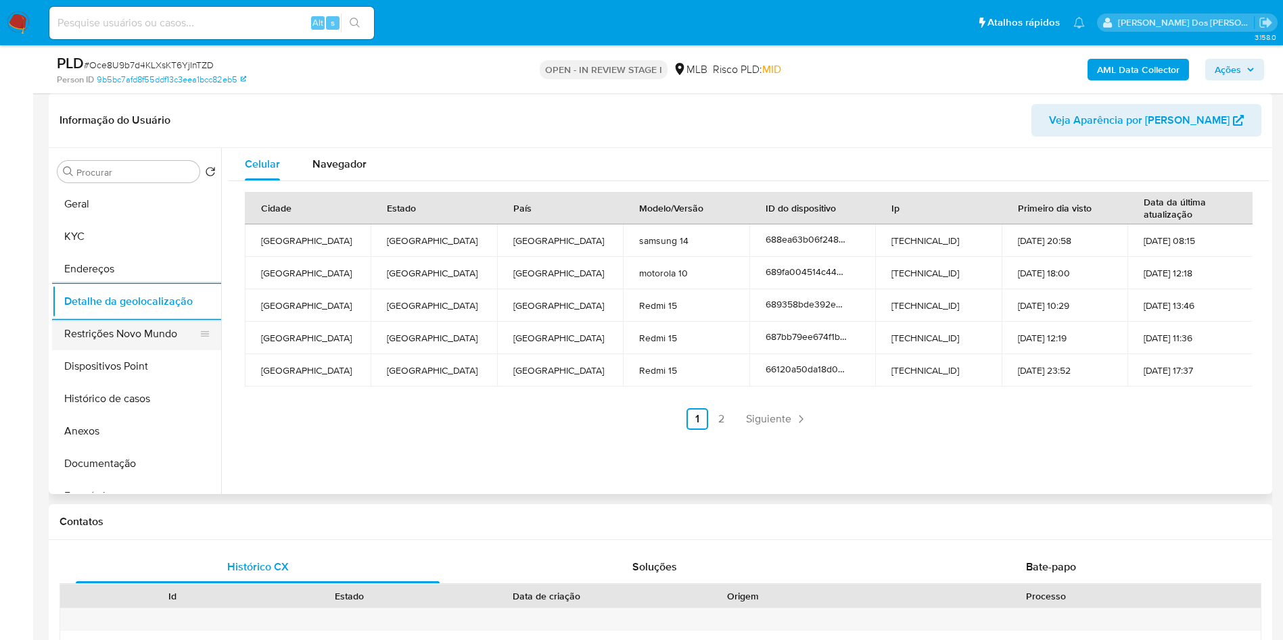
click at [103, 350] on button "Restrições Novo Mundo" at bounding box center [131, 334] width 158 height 32
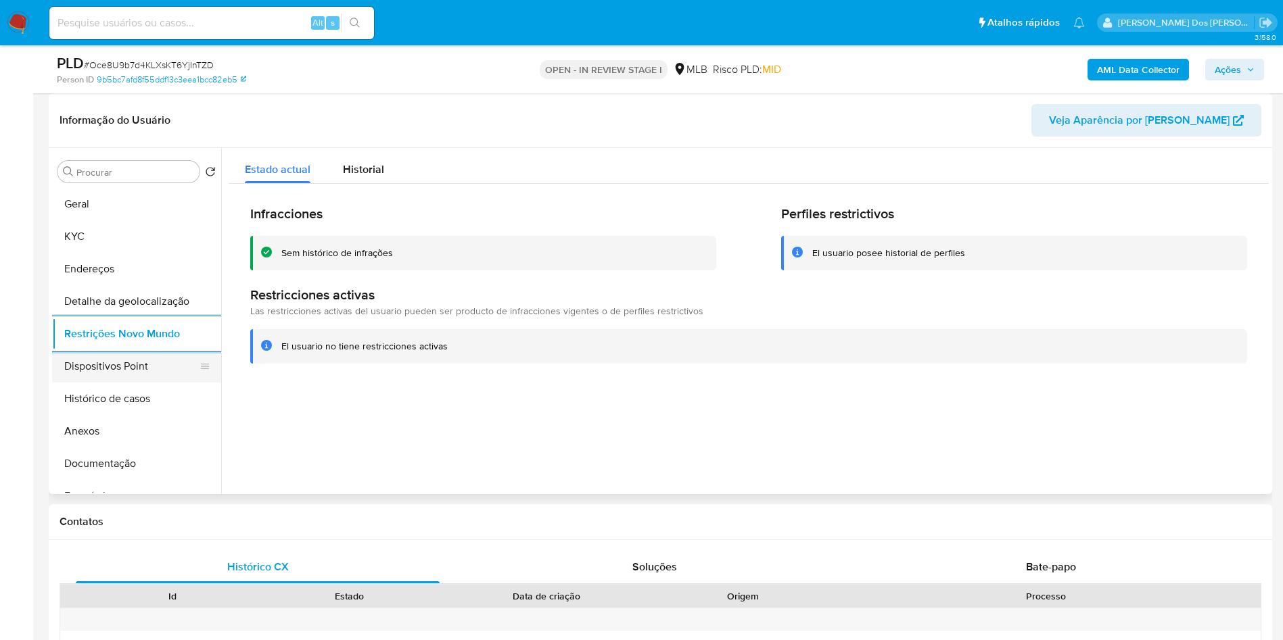
click at [152, 383] on button "Dispositivos Point" at bounding box center [131, 366] width 158 height 32
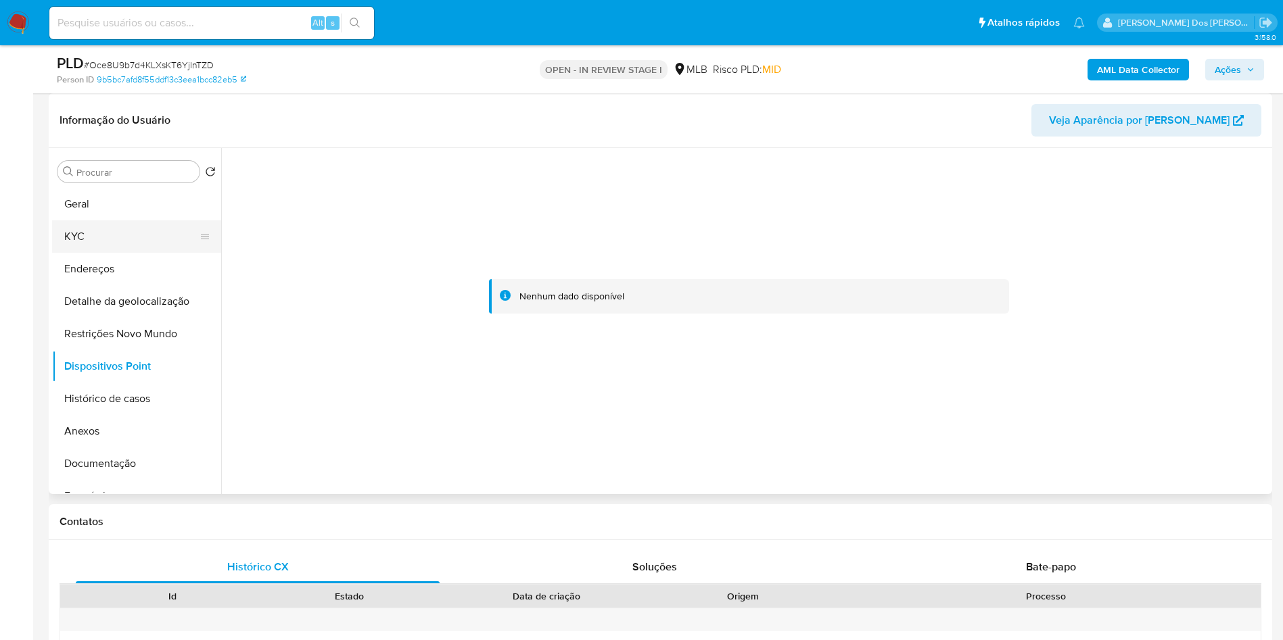
click at [128, 253] on button "KYC" at bounding box center [131, 236] width 158 height 32
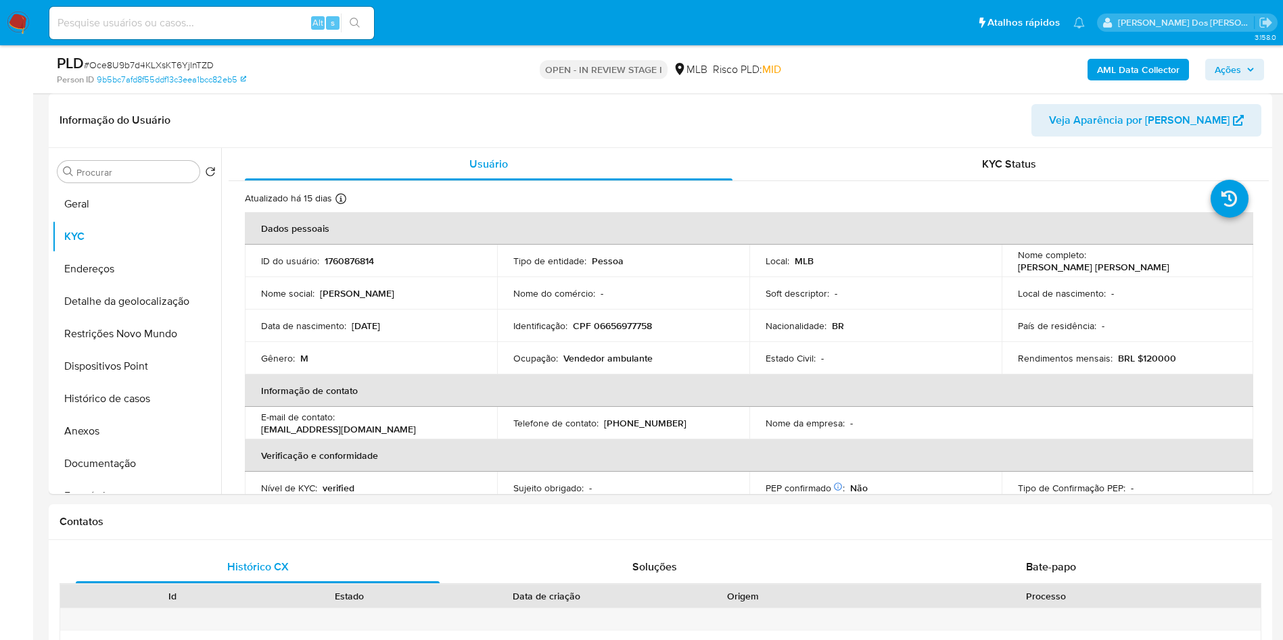
click at [1236, 77] on span "Ações" at bounding box center [1227, 70] width 26 height 22
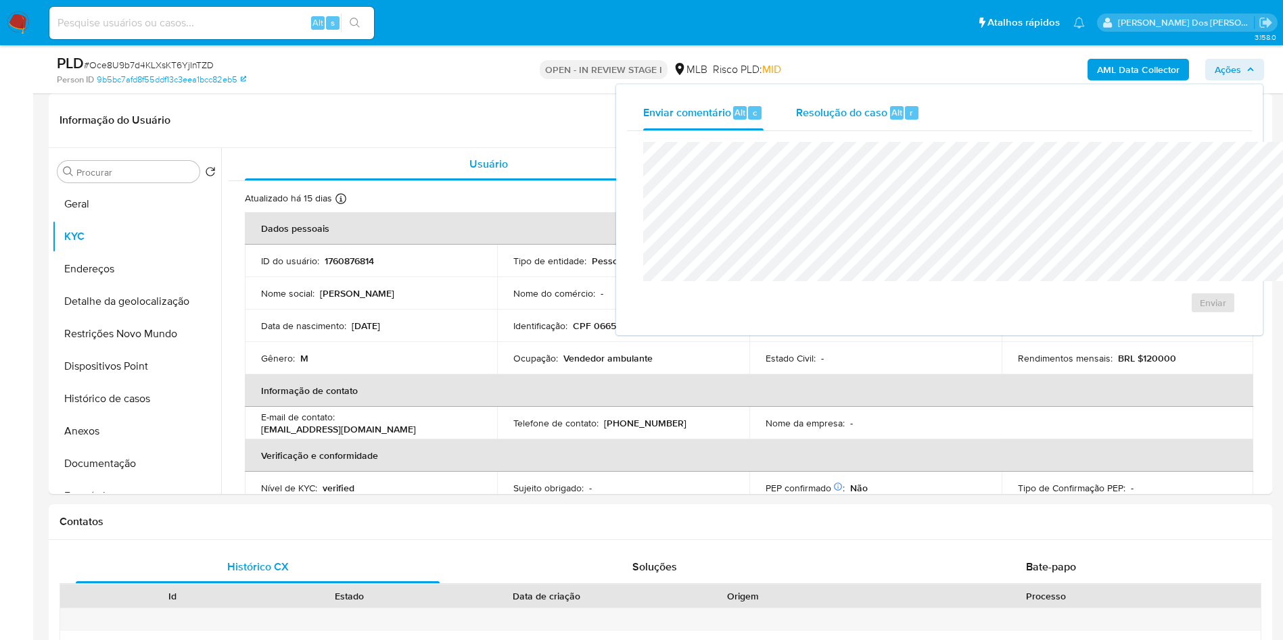
click at [796, 128] on div "Resolução do caso Alt r" at bounding box center [858, 112] width 124 height 35
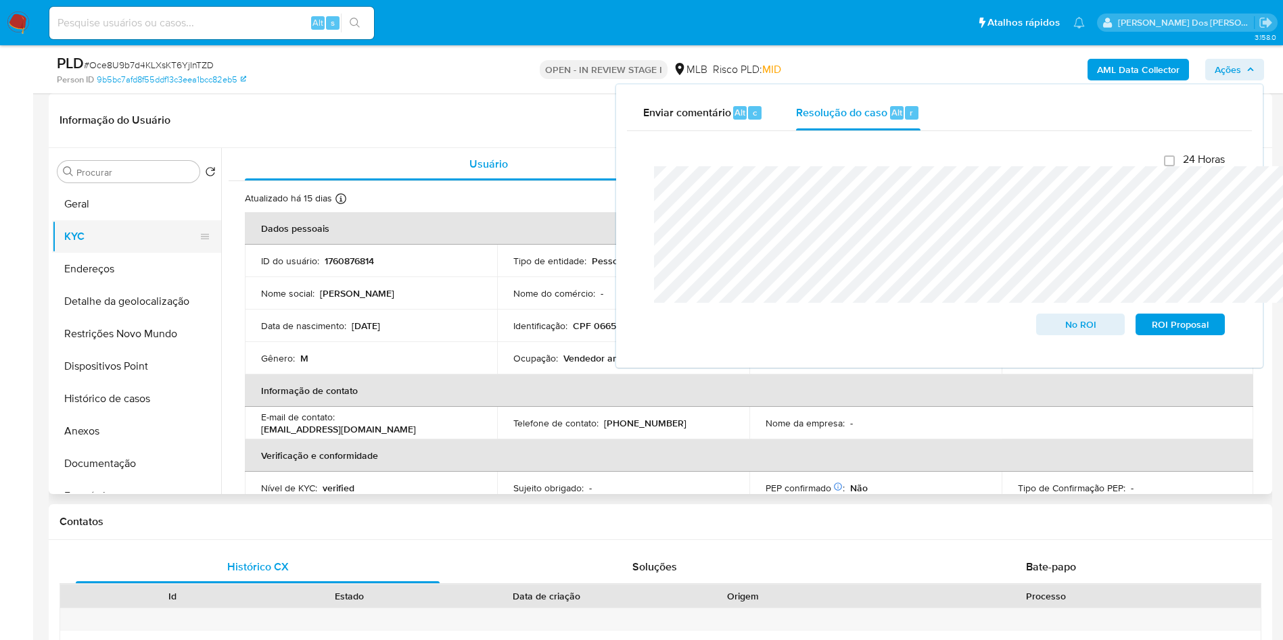
click at [117, 253] on button "KYC" at bounding box center [131, 236] width 158 height 32
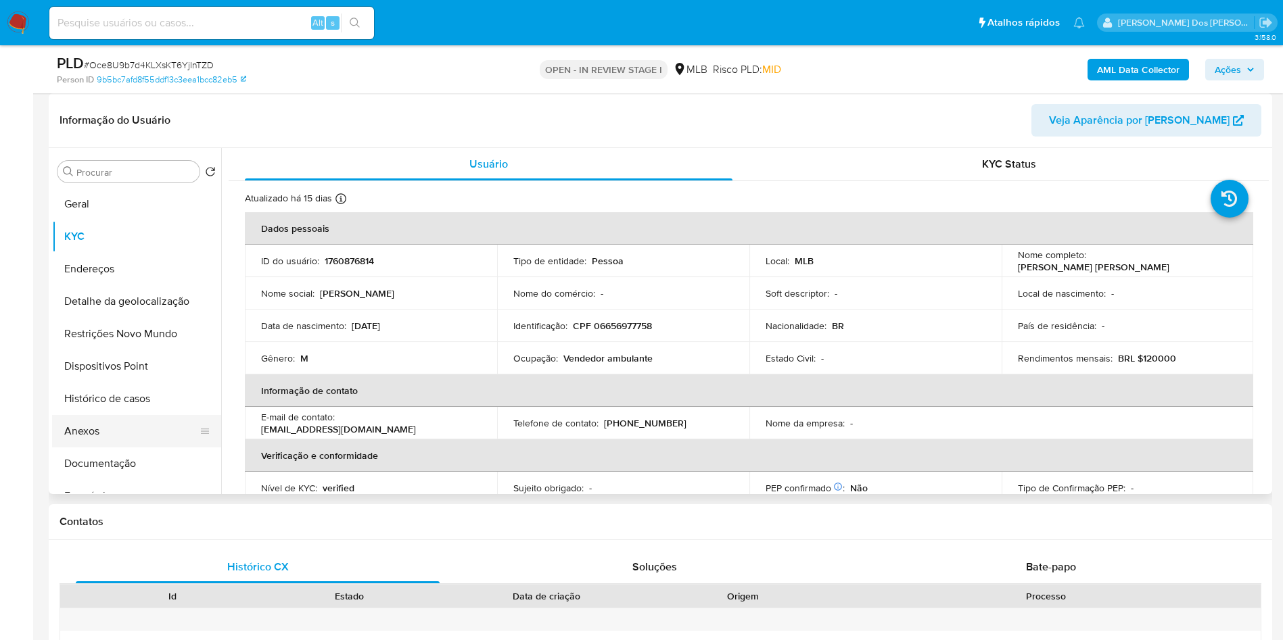
click at [120, 448] on button "Anexos" at bounding box center [131, 431] width 158 height 32
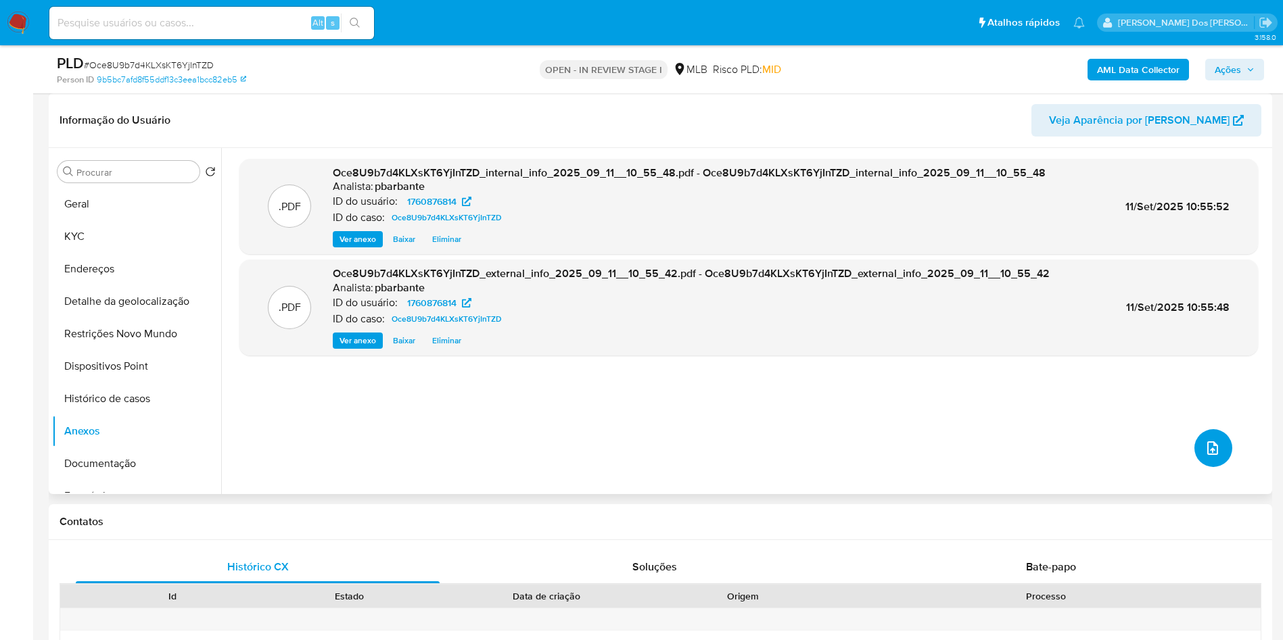
click at [1209, 467] on button "upload-file" at bounding box center [1213, 448] width 38 height 38
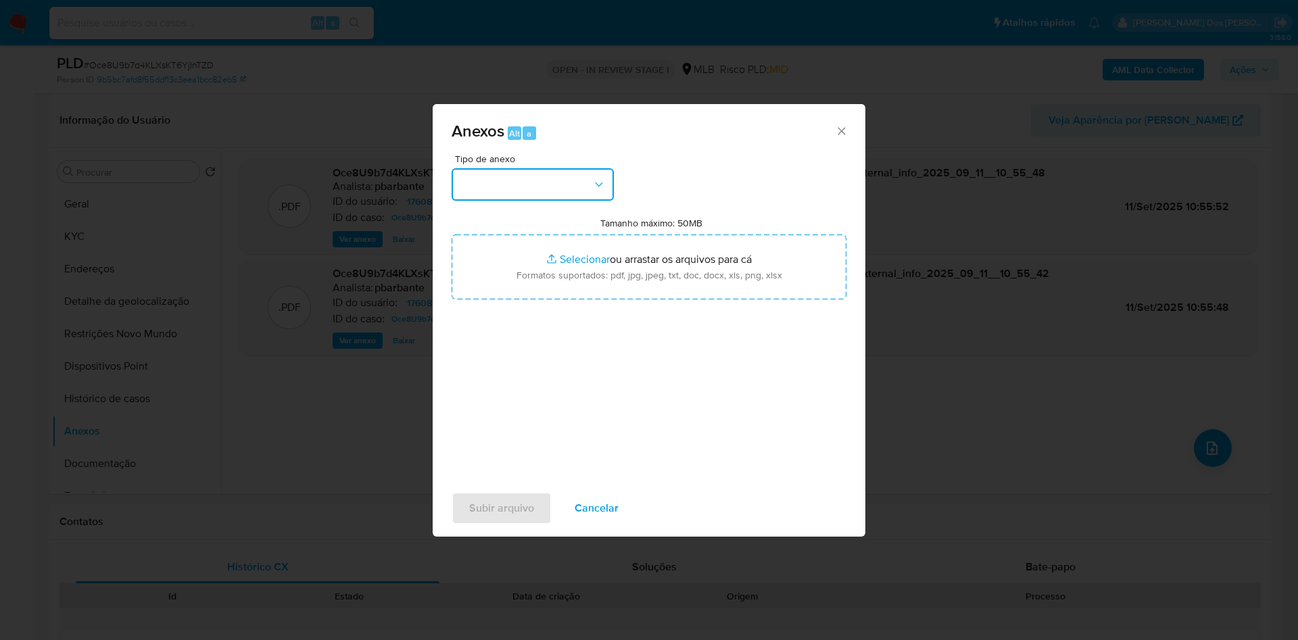
click at [553, 168] on button "button" at bounding box center [533, 184] width 162 height 32
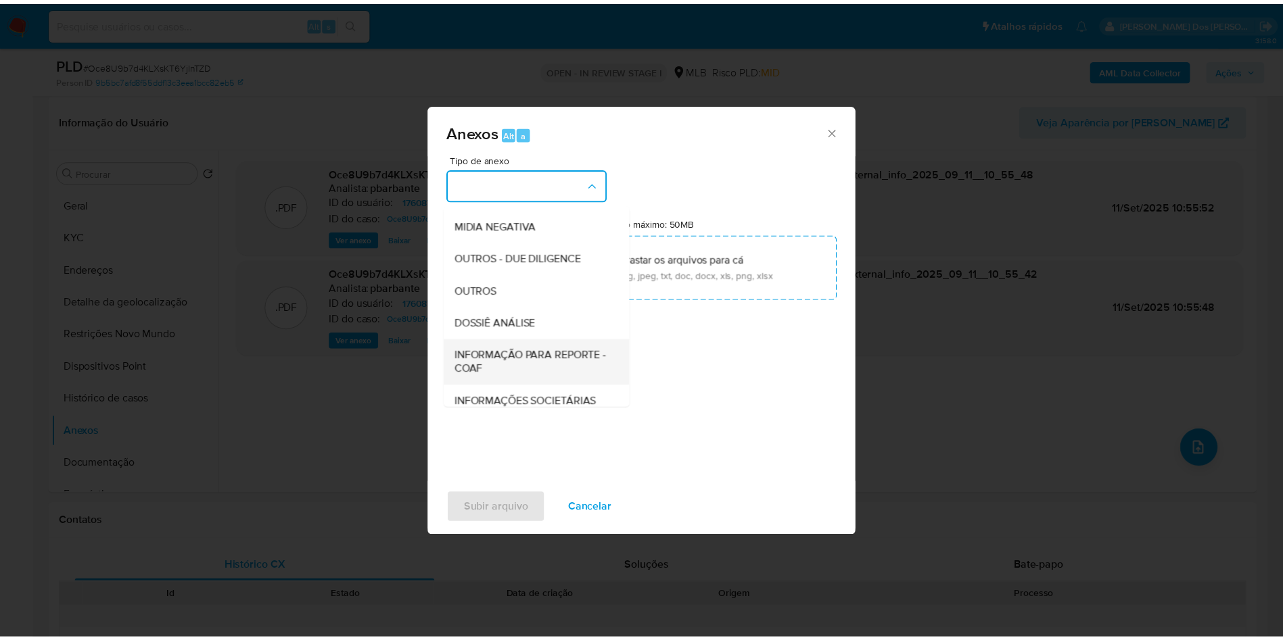
scroll to position [181, 0]
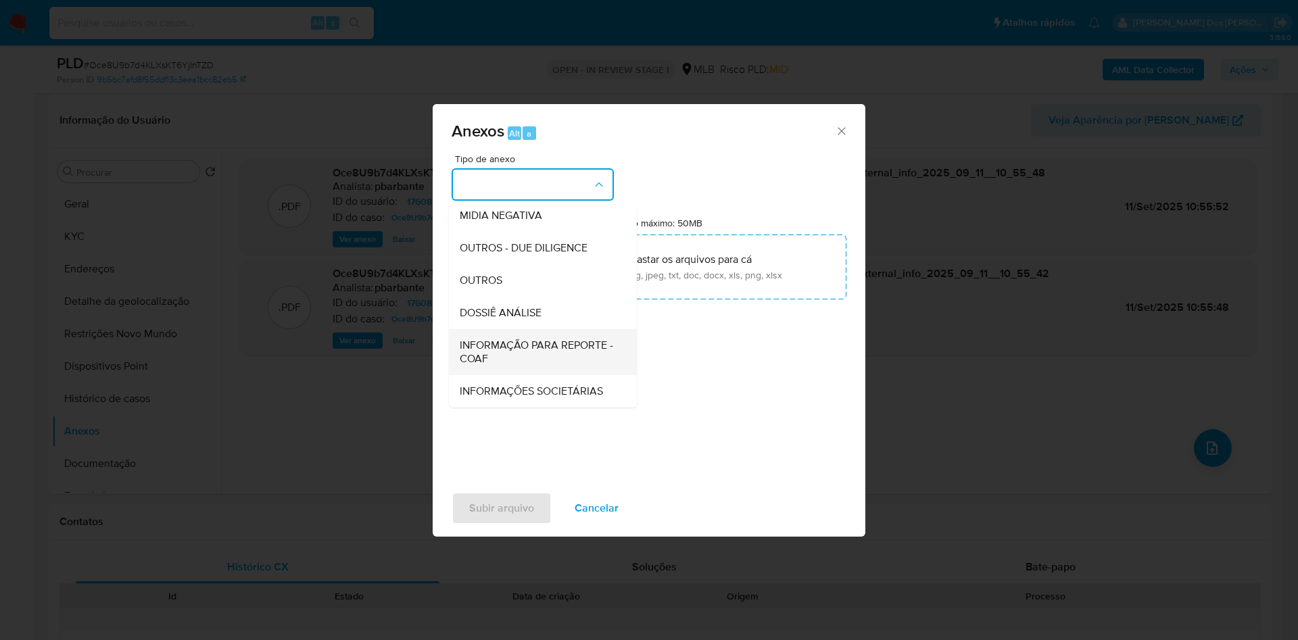
click at [483, 339] on span "INFORMAÇÃO PARA REPORTE - COAF" at bounding box center [539, 352] width 158 height 27
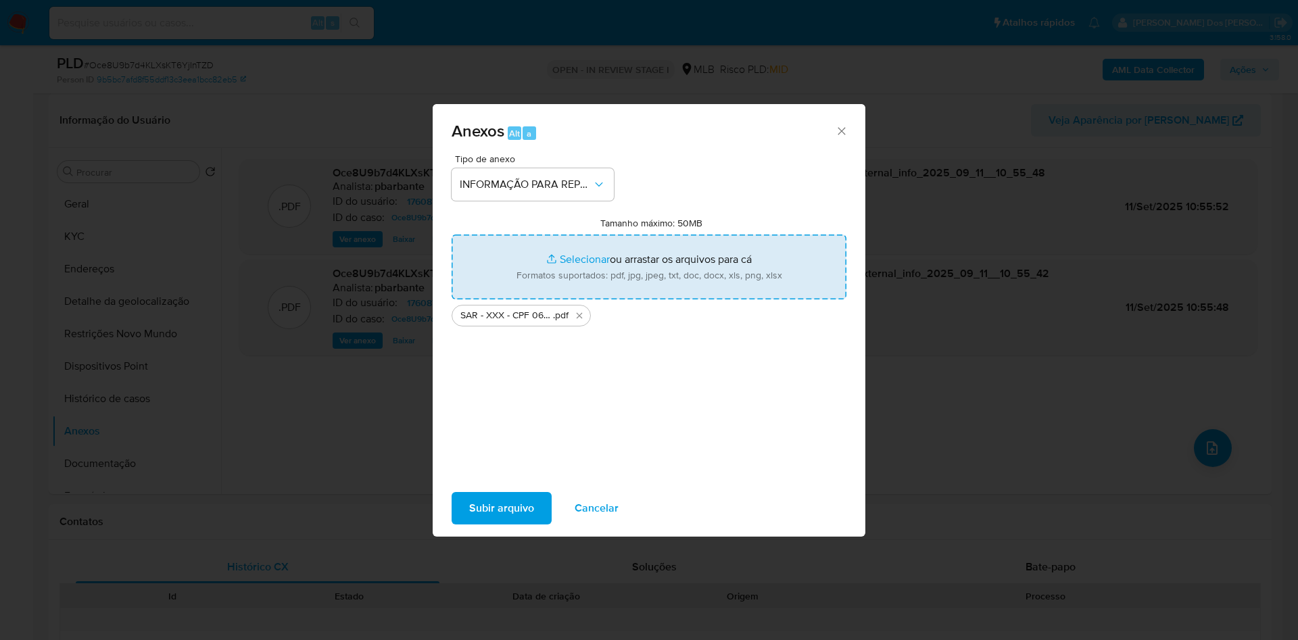
type input "C:\fakepath\Mulan 1760876814_2025_09_08_10_41_58.xlsx"
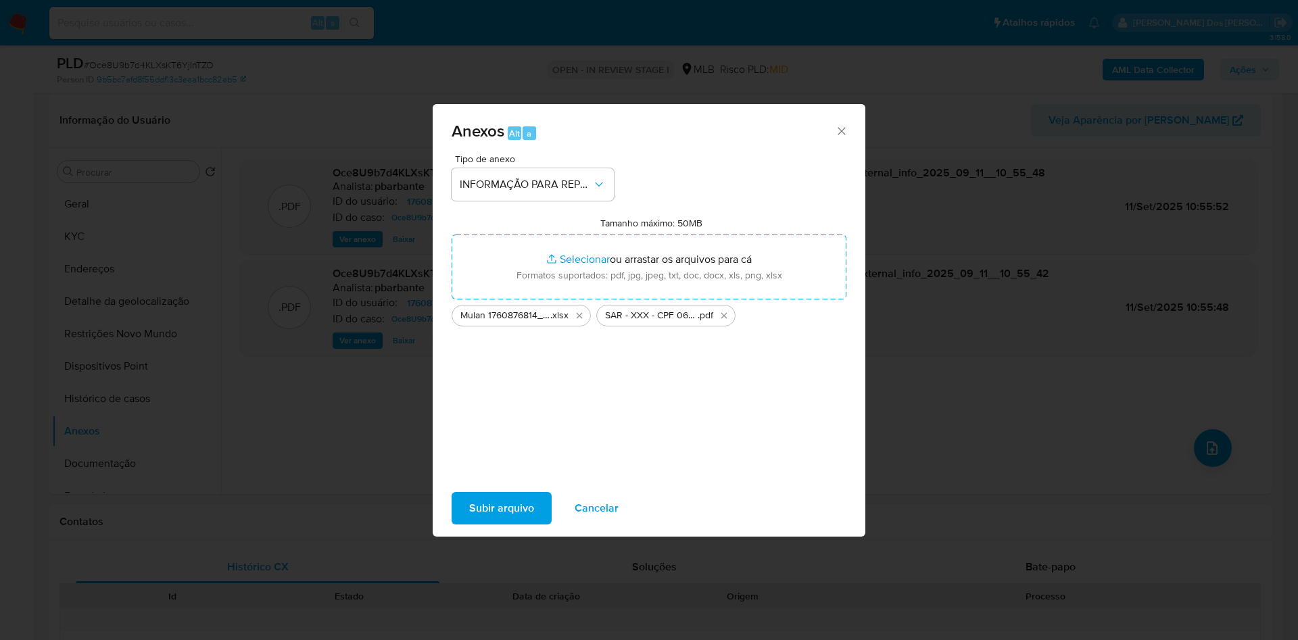
click at [496, 521] on span "Subir arquivo" at bounding box center [501, 509] width 65 height 30
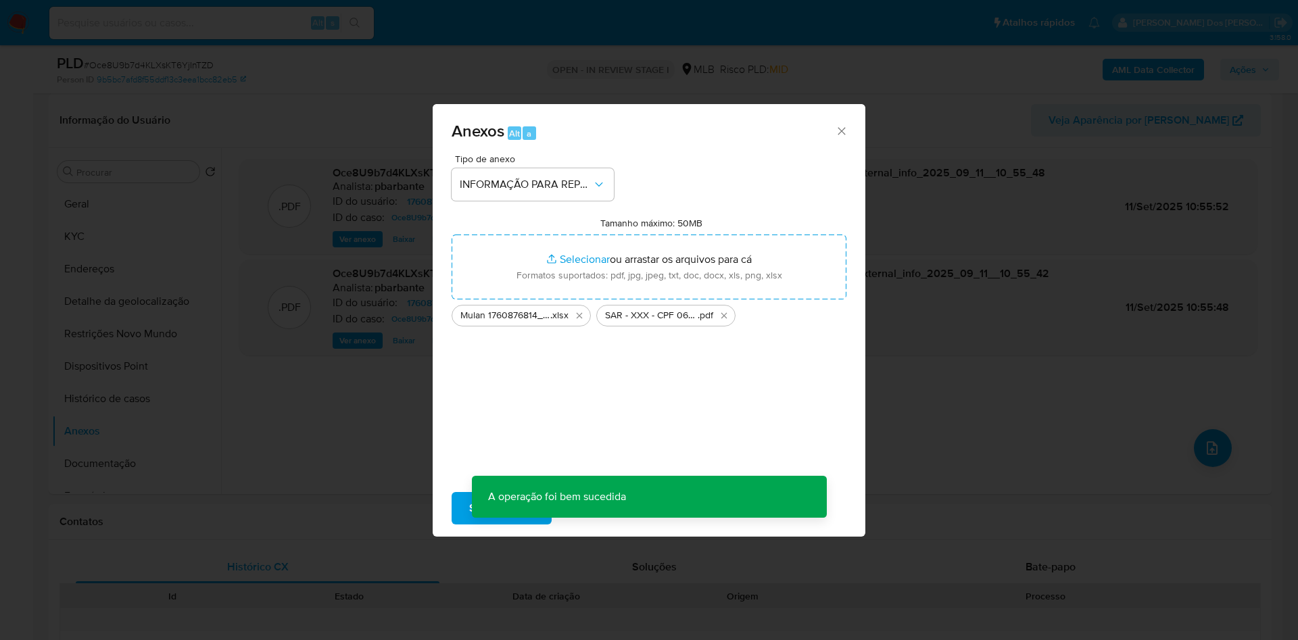
click at [1264, 70] on div "Anexos Alt a Tipo de anexo INFORMAÇÃO PARA REPORTE - COAF Tamanho máximo: 50MB …" at bounding box center [649, 320] width 1298 height 640
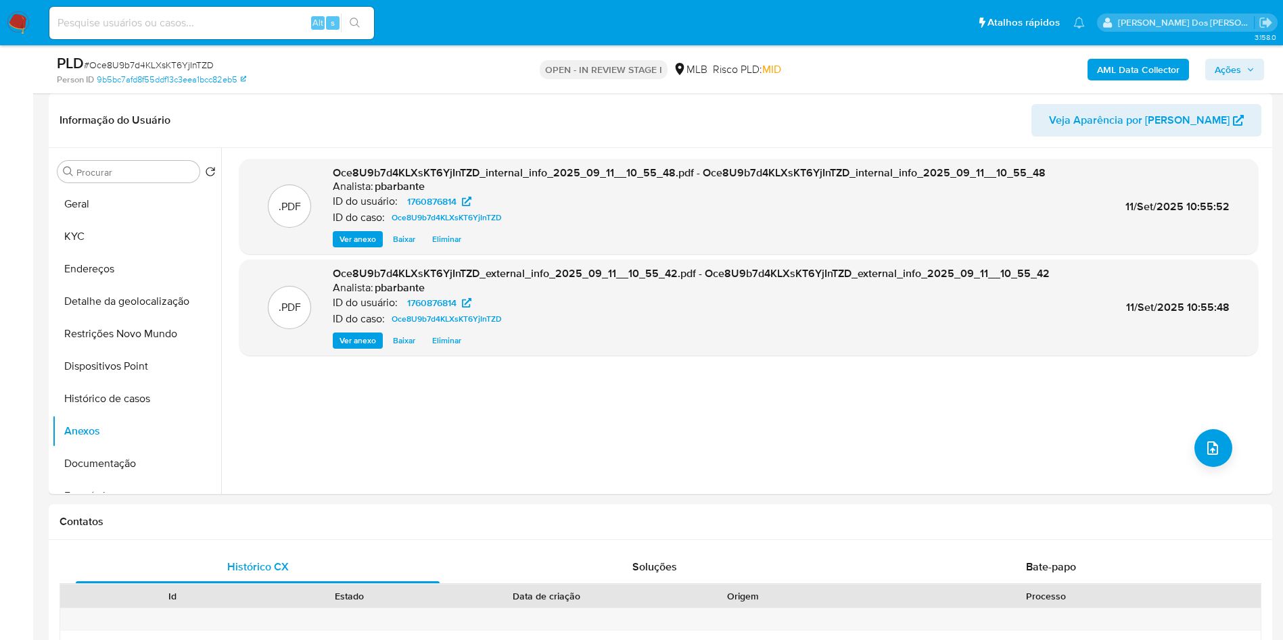
click at [1264, 70] on div "PLD # Oce8U9b7d4KLXsKT6YjInTZD Person ID 9b5bc7afd8f55ddf13c3eea1bcc82eb5 OPEN …" at bounding box center [660, 69] width 1223 height 48
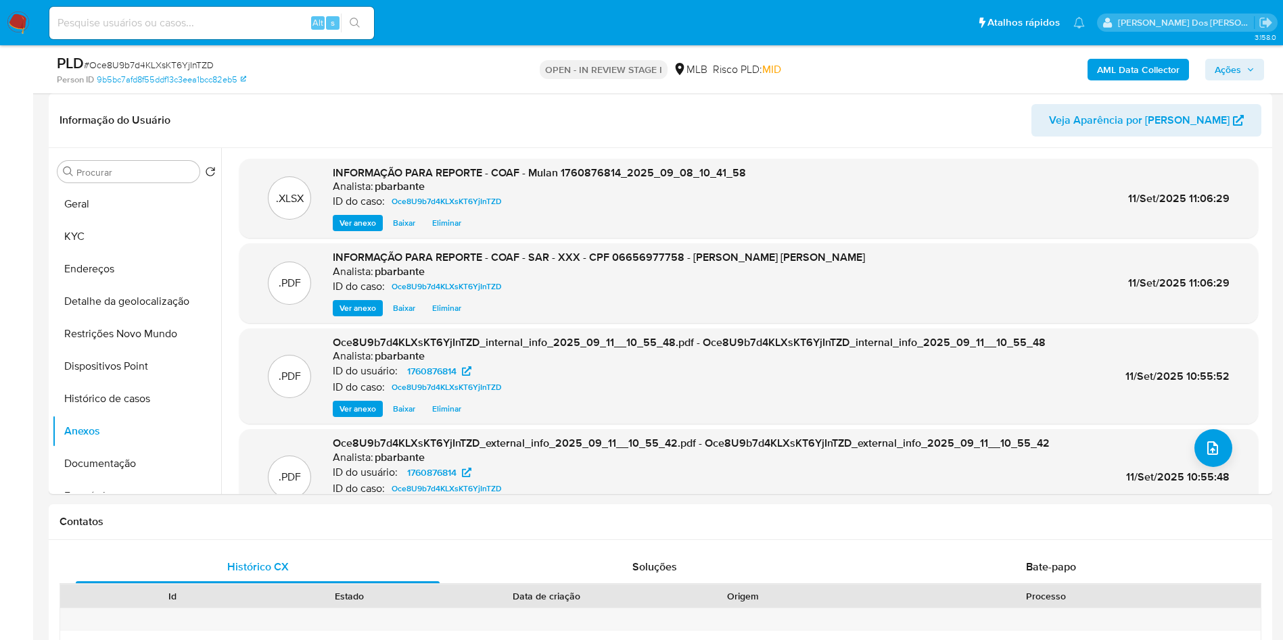
click at [1245, 66] on span "Ações" at bounding box center [1234, 69] width 40 height 19
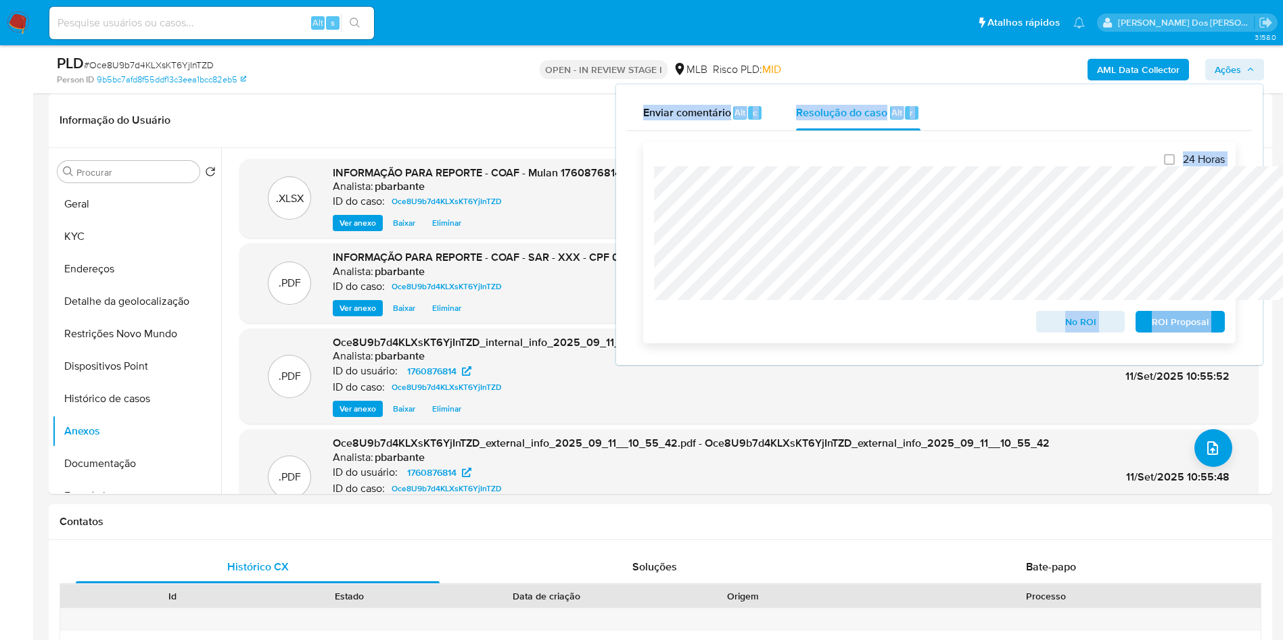
click at [1187, 321] on span "ROI Proposal" at bounding box center [1180, 321] width 70 height 19
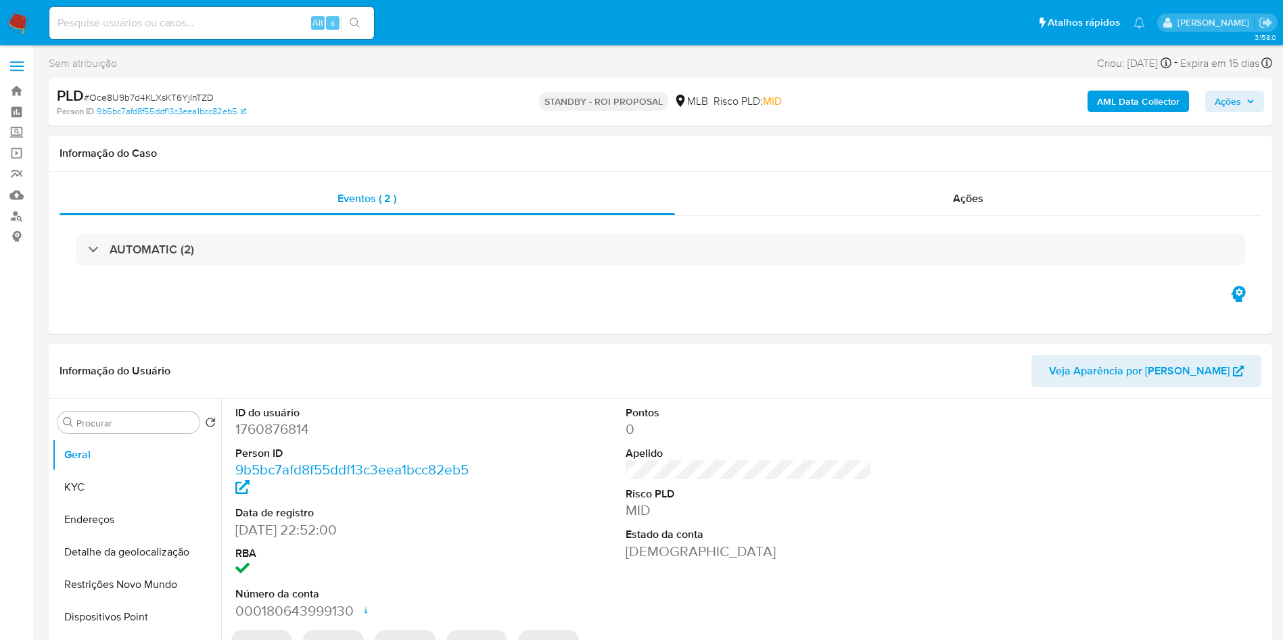
select select "10"
click at [233, 14] on input at bounding box center [211, 23] width 325 height 18
paste input "Fah6Maz7O6J8D1CFGm9ZorFM"
type input "Fah6Maz7O6J8D1CFGm9ZorFM"
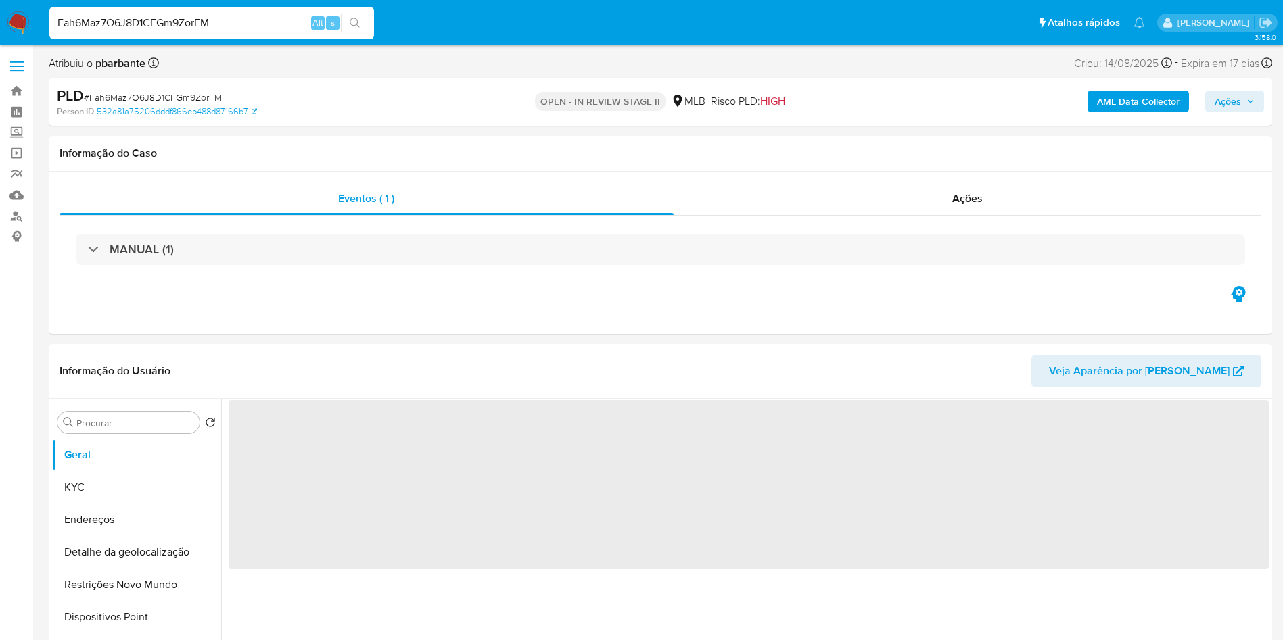
select select "10"
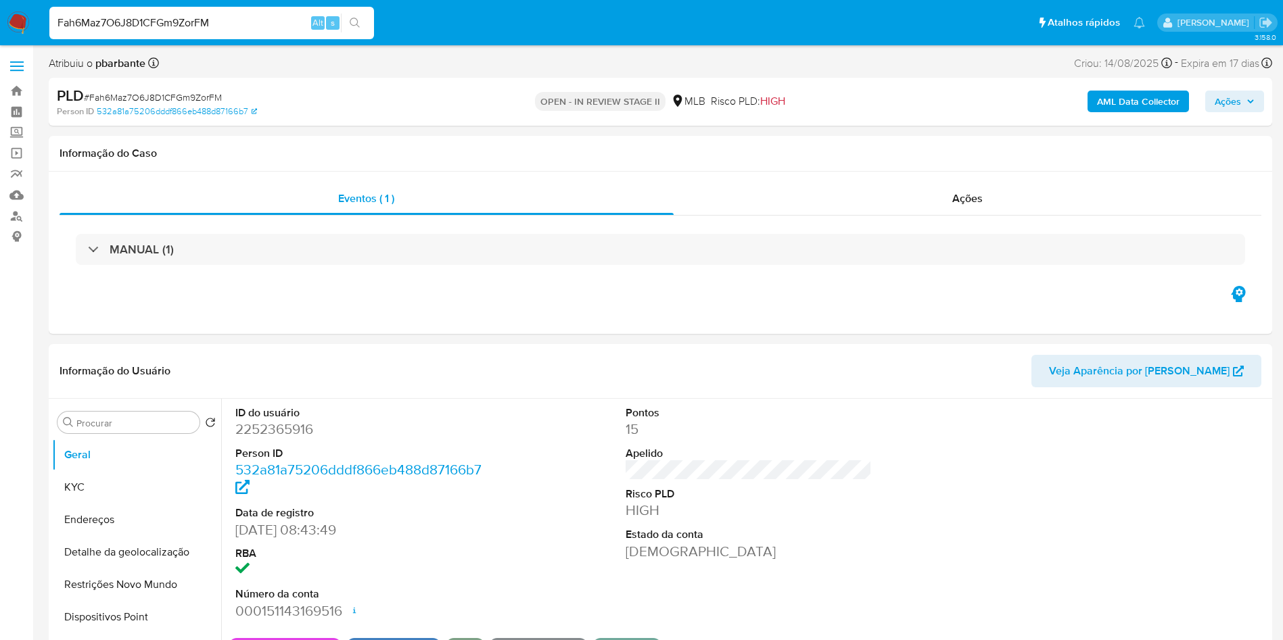
click at [1251, 103] on icon "button" at bounding box center [1250, 101] width 5 height 3
click at [1223, 95] on span "Ações" at bounding box center [1227, 102] width 26 height 22
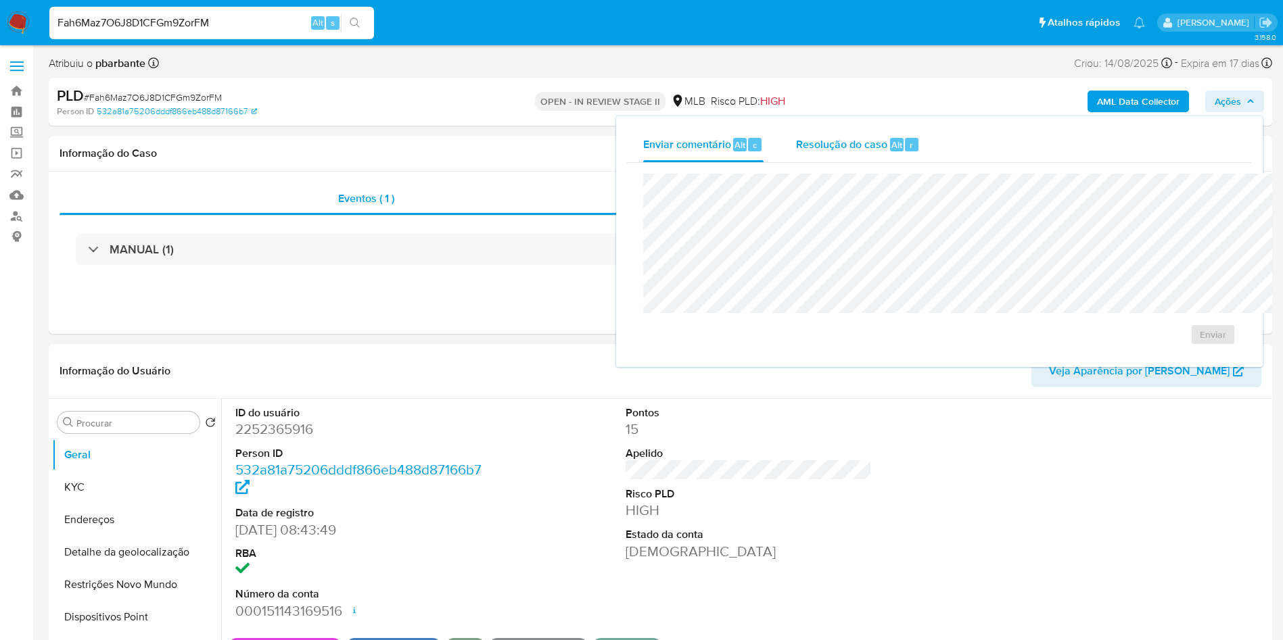
click at [796, 152] on div "Resolução do caso Alt r" at bounding box center [858, 144] width 124 height 35
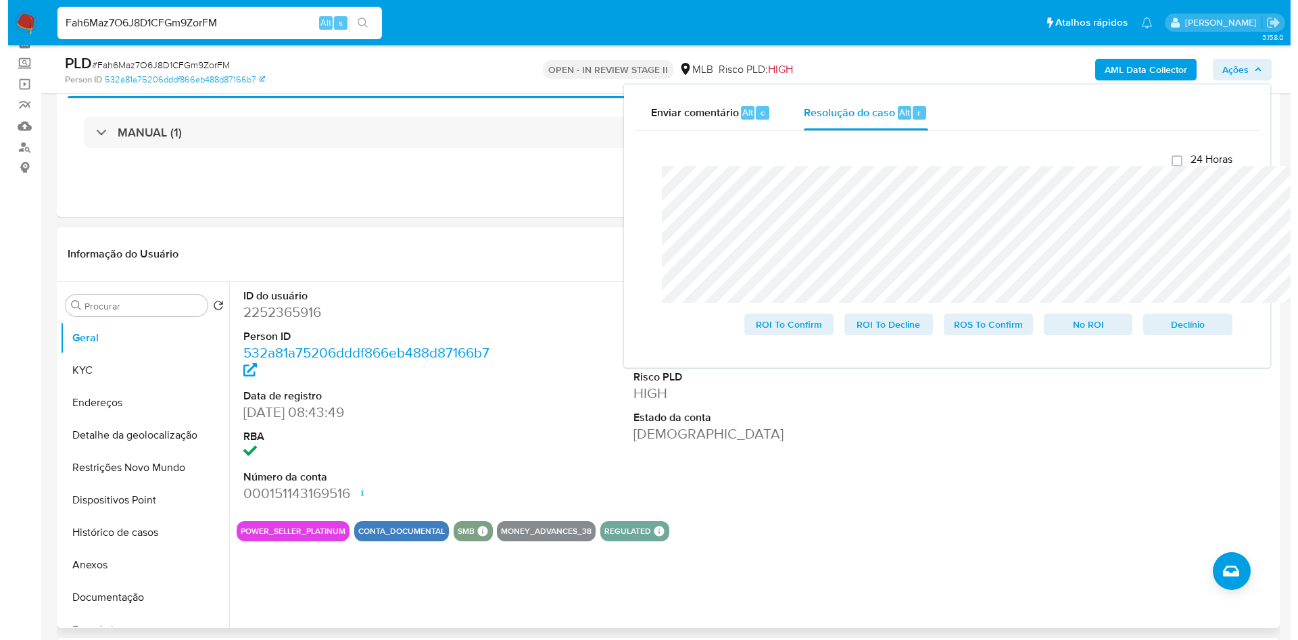
scroll to position [72, 0]
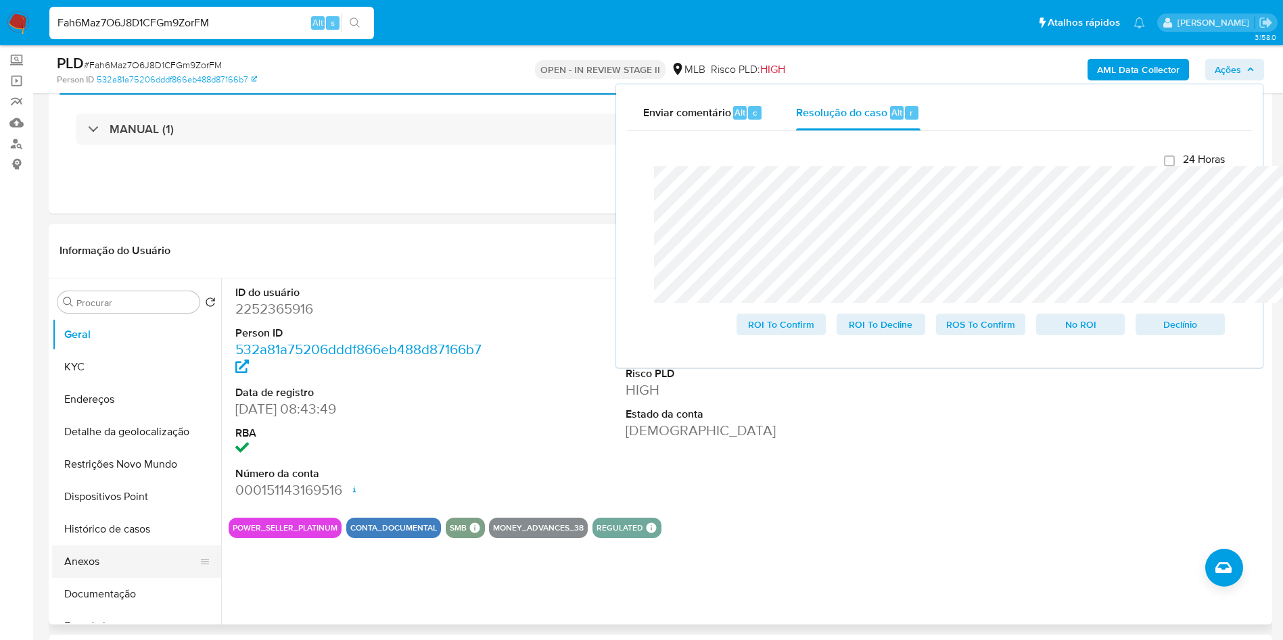
click at [123, 578] on button "Anexos" at bounding box center [131, 562] width 158 height 32
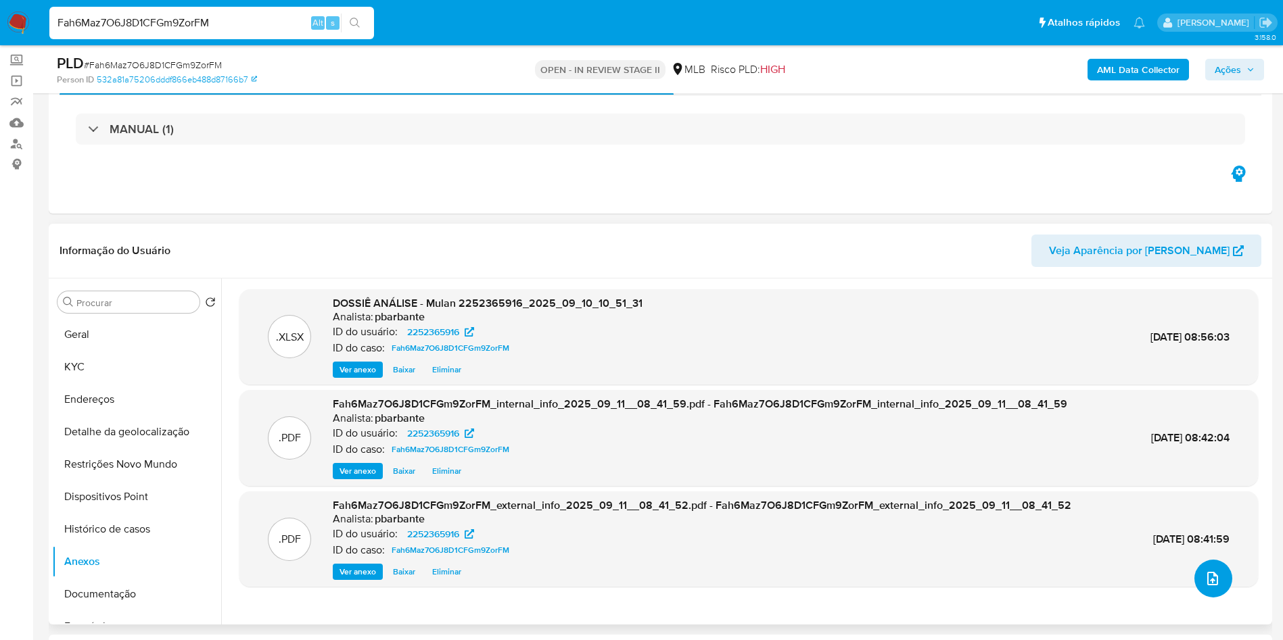
click at [1212, 598] on button "upload-file" at bounding box center [1213, 579] width 38 height 38
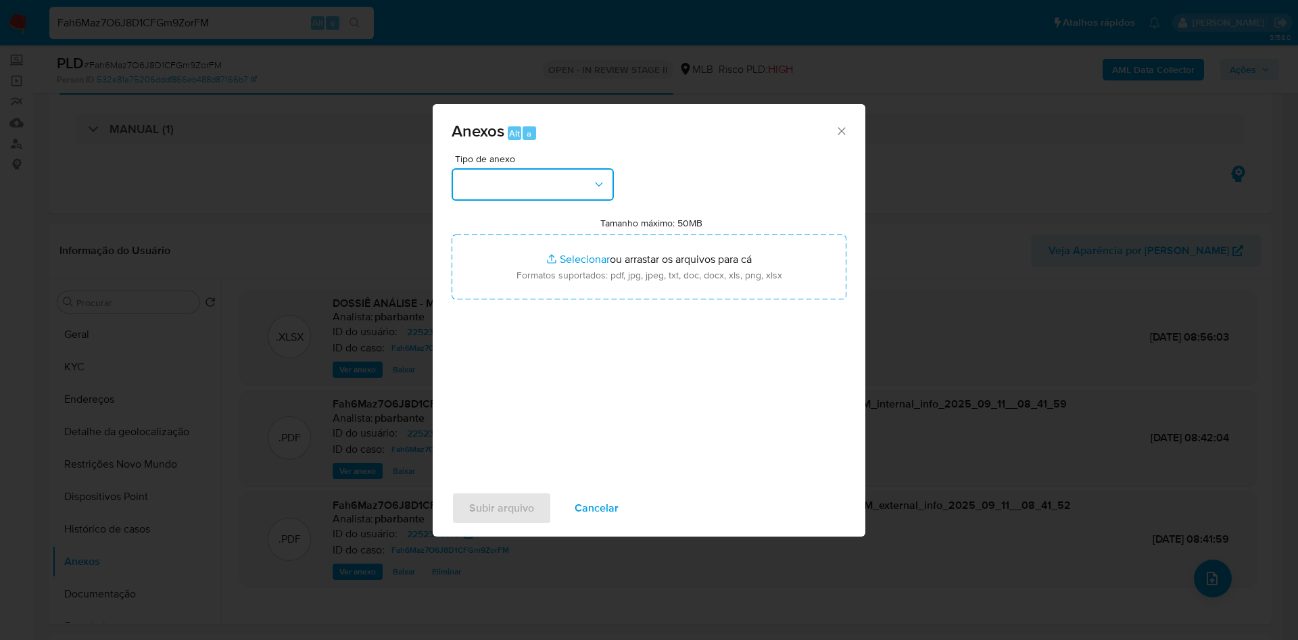
click at [544, 168] on button "button" at bounding box center [533, 184] width 162 height 32
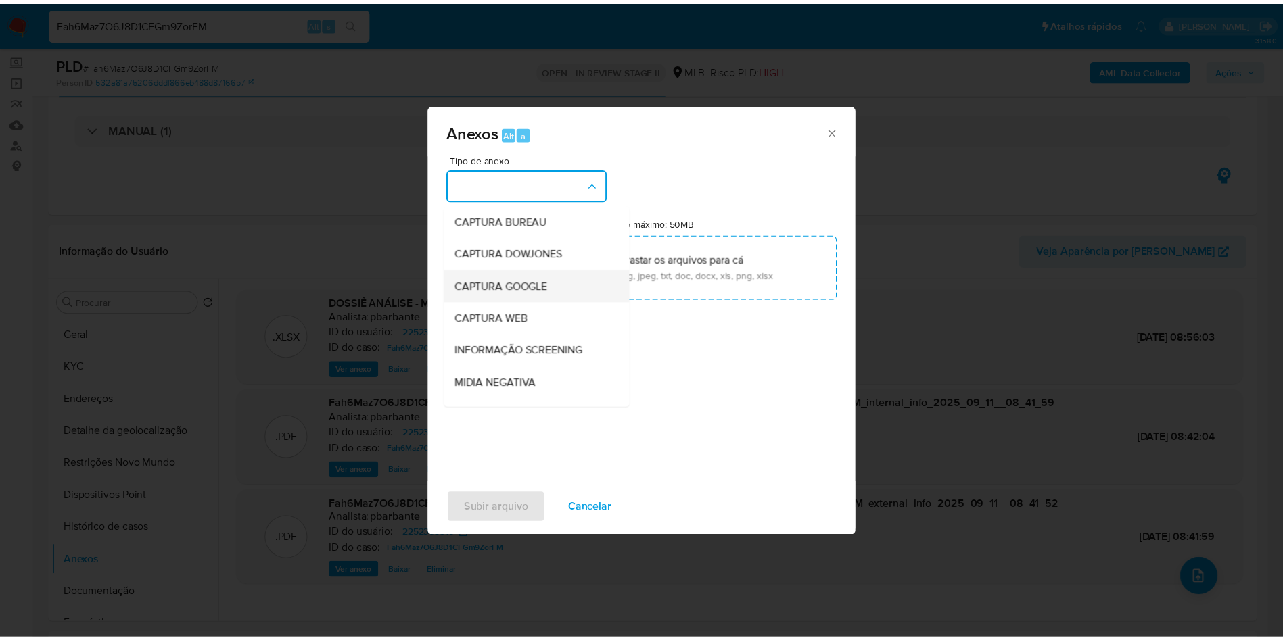
scroll to position [181, 0]
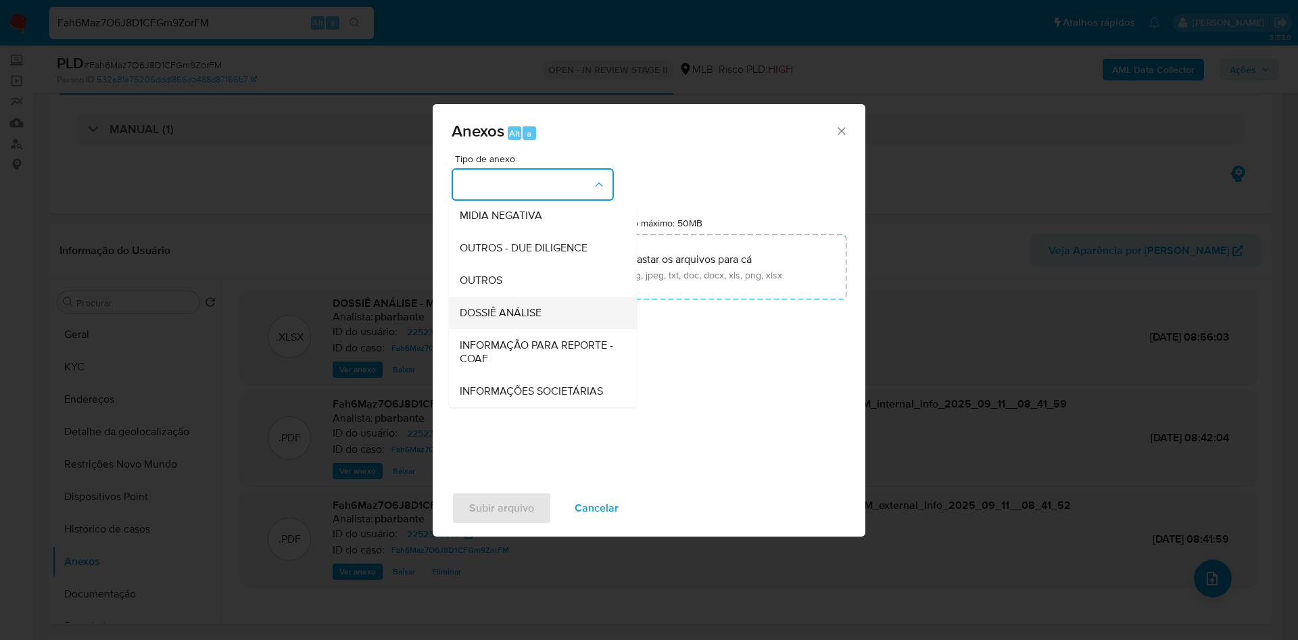
click at [496, 306] on span "DOSSIÊ ANÁLISE" at bounding box center [501, 313] width 82 height 14
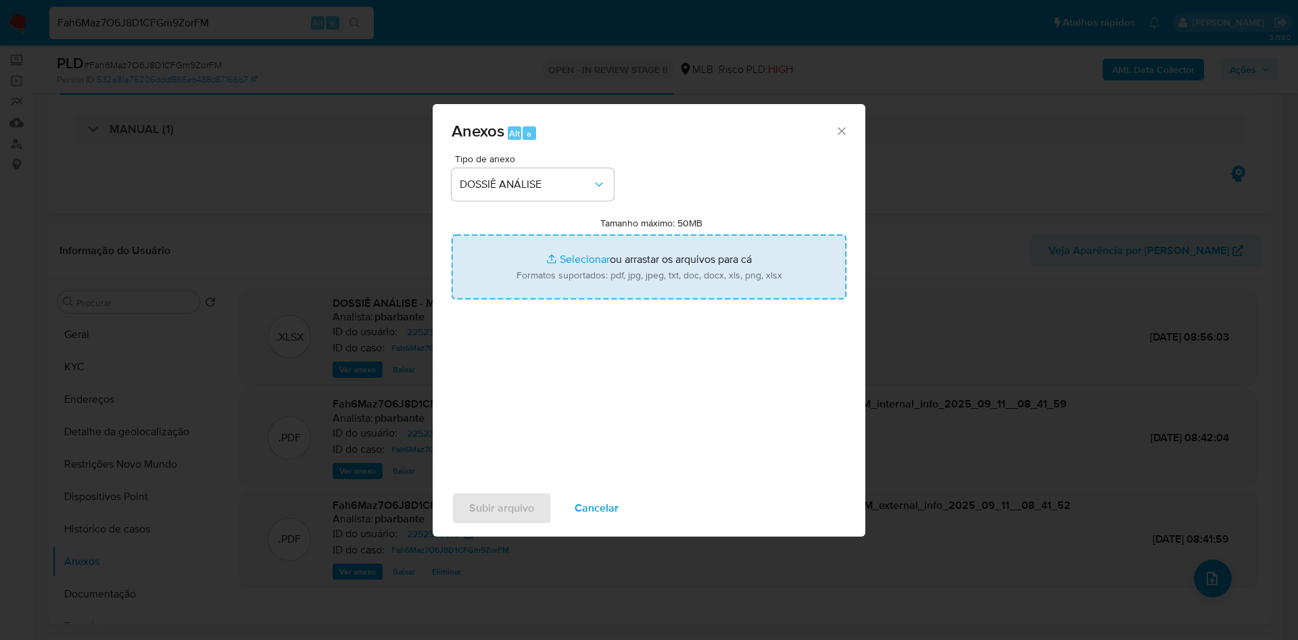
type input "C:\fakepath\DECLÍNIO - Fah6Maz7O6J8D1CFGm9ZorFM - CNPJ 57075300000238 - VWL DIS…"
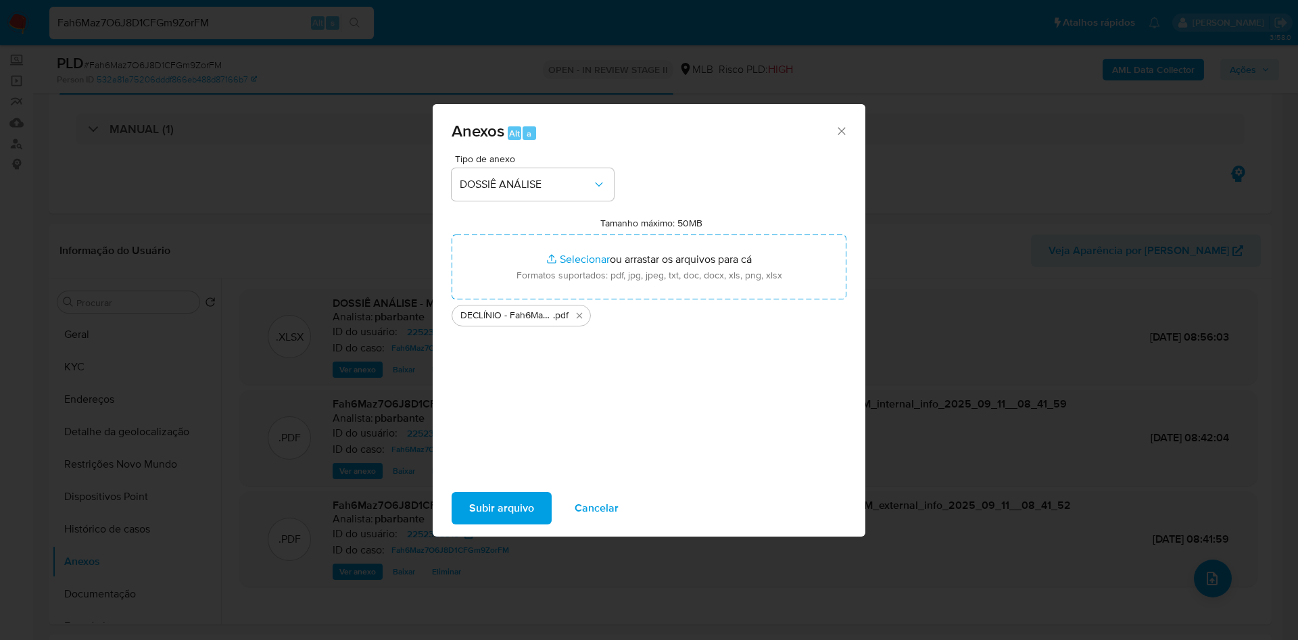
drag, startPoint x: 1124, startPoint y: 5, endPoint x: 470, endPoint y: 521, distance: 832.9
click at [470, 521] on span "Subir arquivo" at bounding box center [501, 509] width 65 height 30
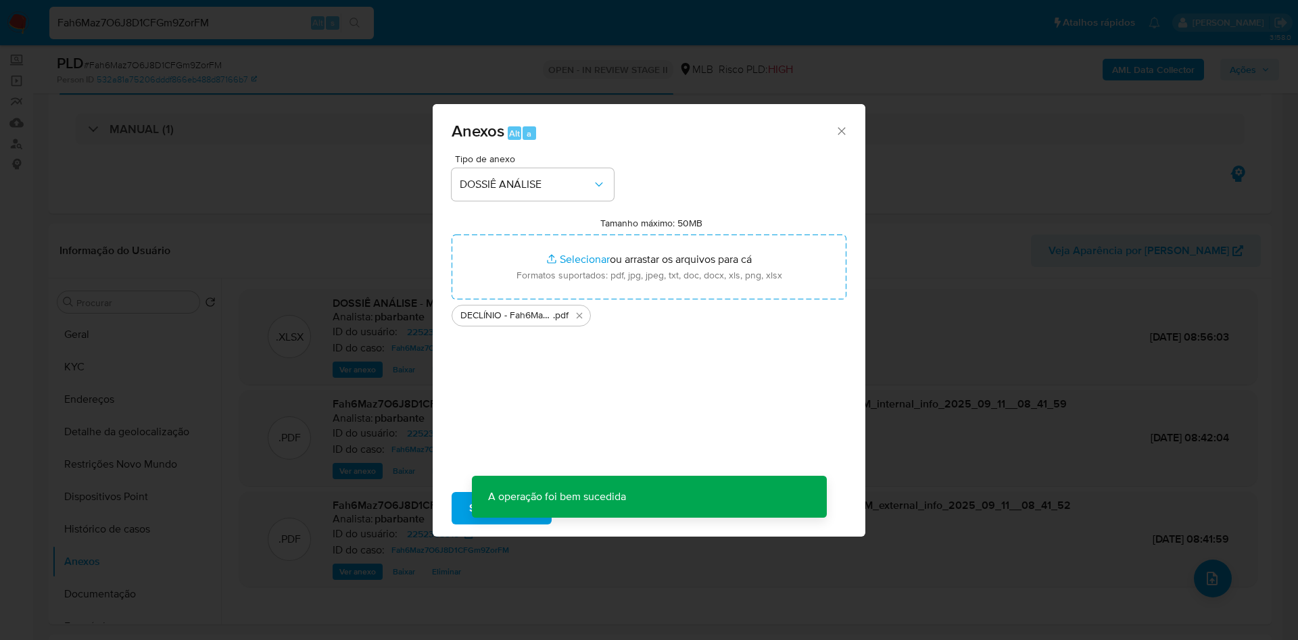
click at [1271, 77] on div "Anexos Alt a Tipo de anexo DOSSIÊ ANÁLISE Tamanho máximo: 50MB Selecionar arqui…" at bounding box center [649, 320] width 1298 height 640
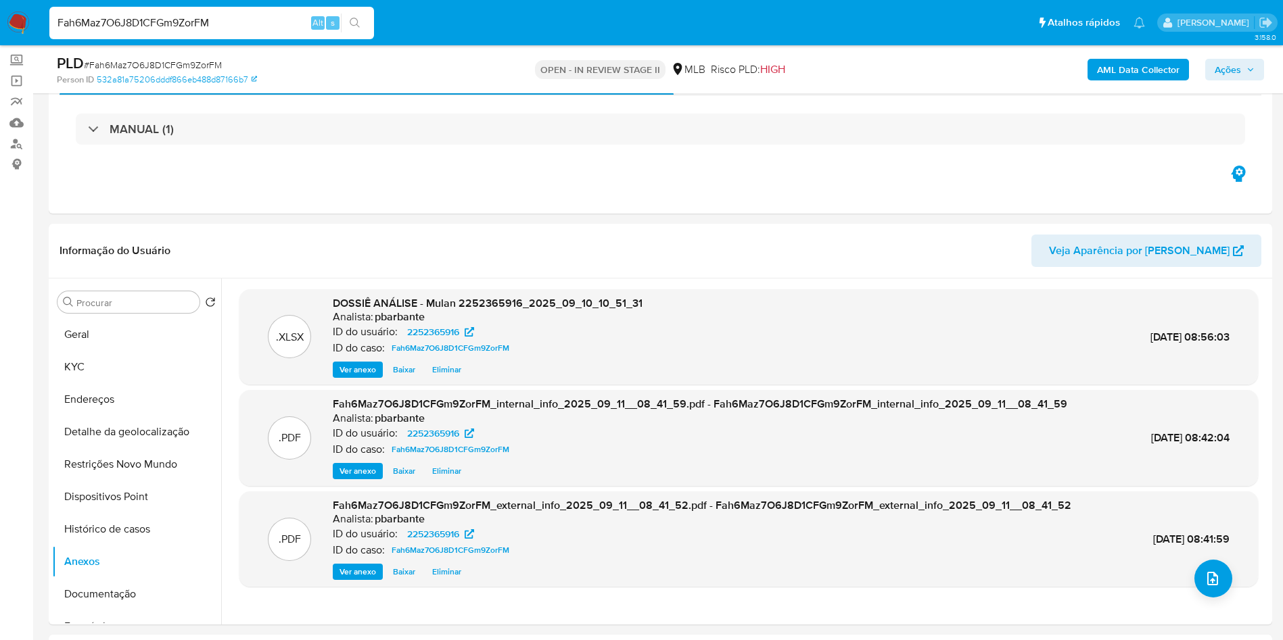
click at [1271, 77] on div "PLD # Fah6Maz7O6J8D1CFGm9ZorFM Person ID 532a81a75206dddf866eb488d87166b7 OPEN …" at bounding box center [660, 69] width 1223 height 48
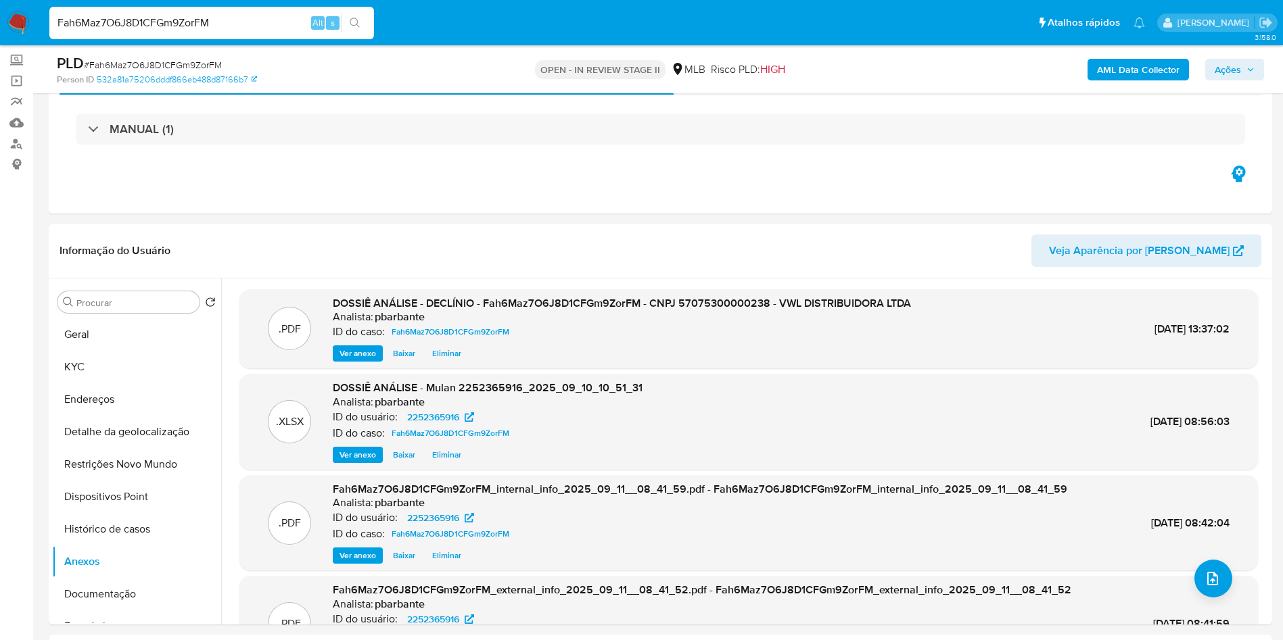
click at [1262, 72] on button "Ações" at bounding box center [1234, 70] width 59 height 22
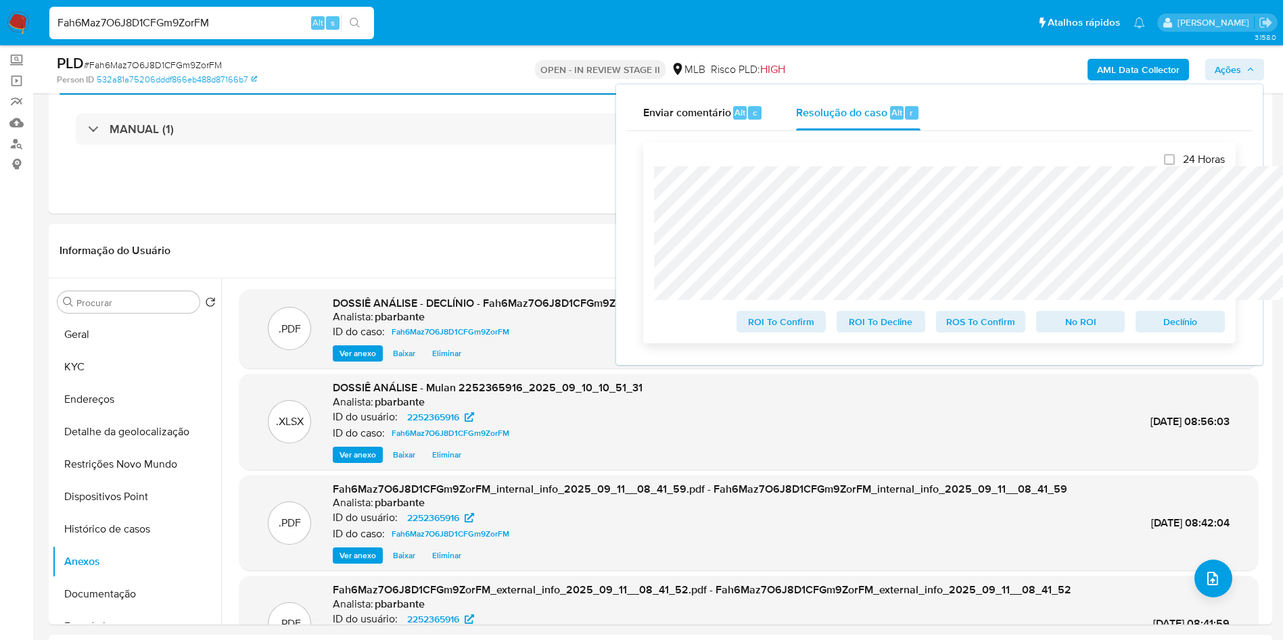
click at [1062, 323] on span "No ROI" at bounding box center [1080, 321] width 70 height 19
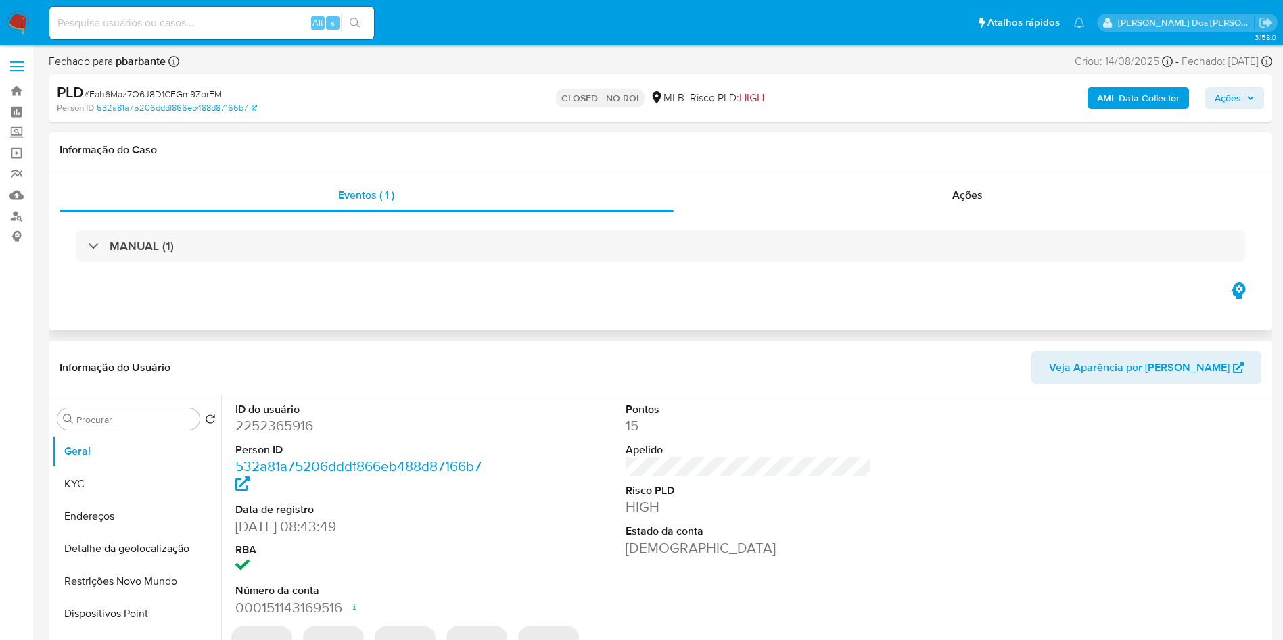
select select "10"
click at [329, 17] on input at bounding box center [211, 23] width 325 height 18
paste input "JkDf3JdLkPejM6pWIO704XLP"
type input "JkDf3JdLkPejM6pWIO704XLP"
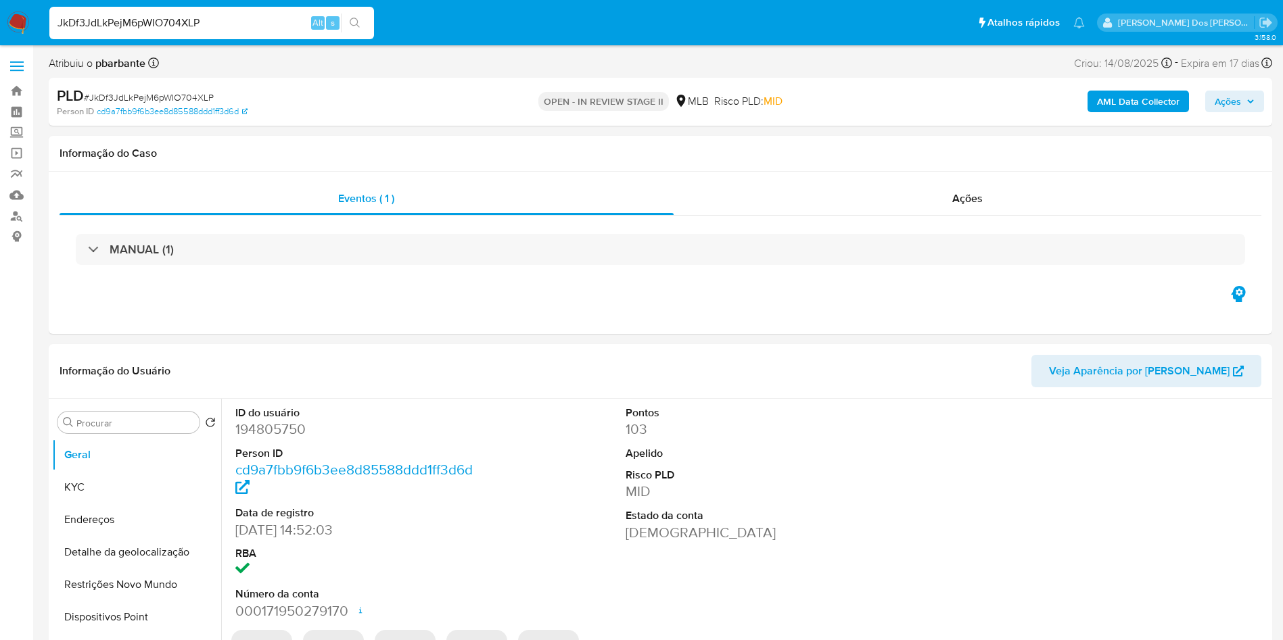
select select "10"
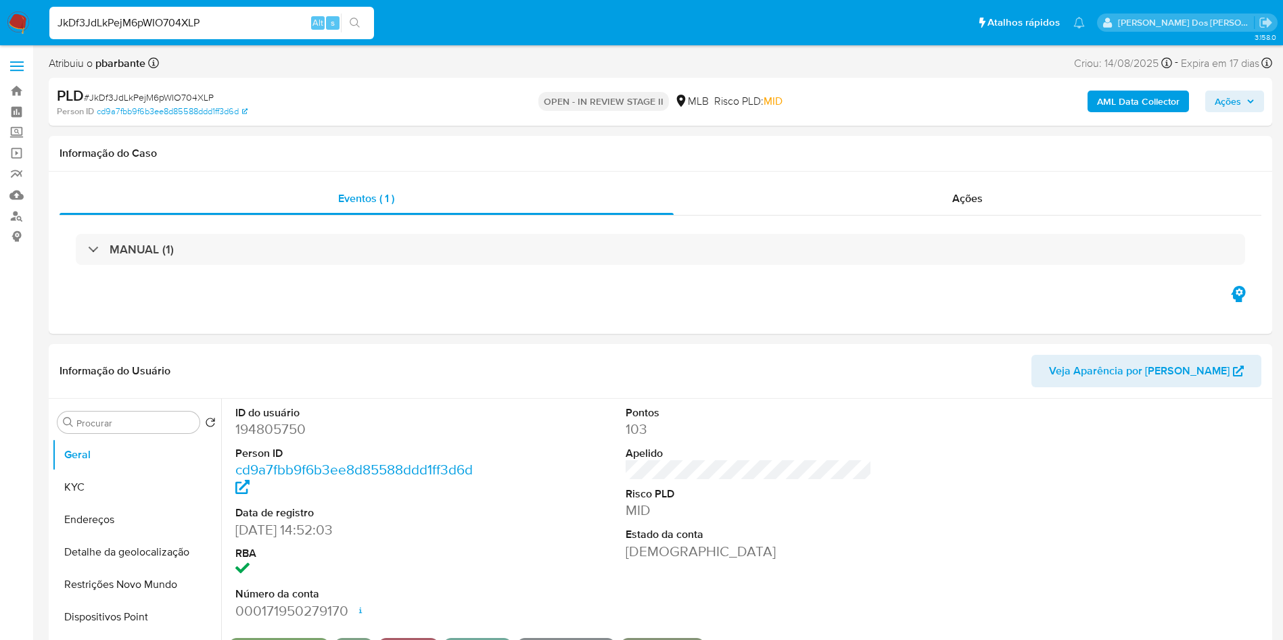
click at [1254, 106] on span "Ações" at bounding box center [1234, 101] width 40 height 19
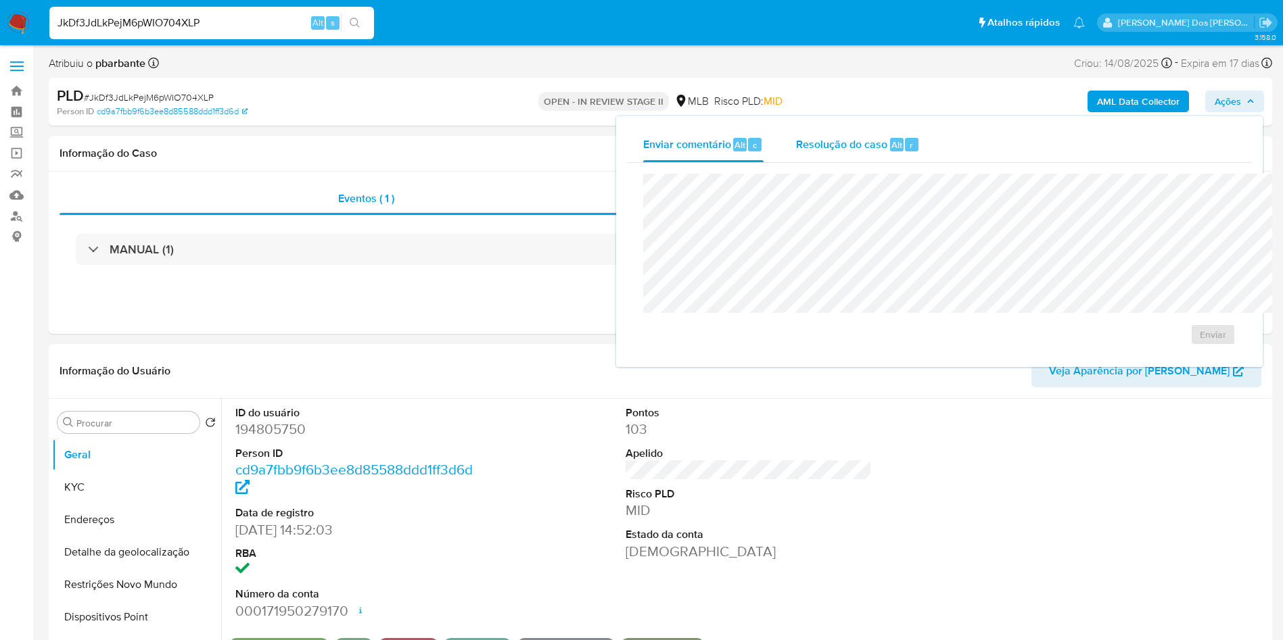
click at [796, 138] on span "Resolução do caso" at bounding box center [841, 145] width 91 height 16
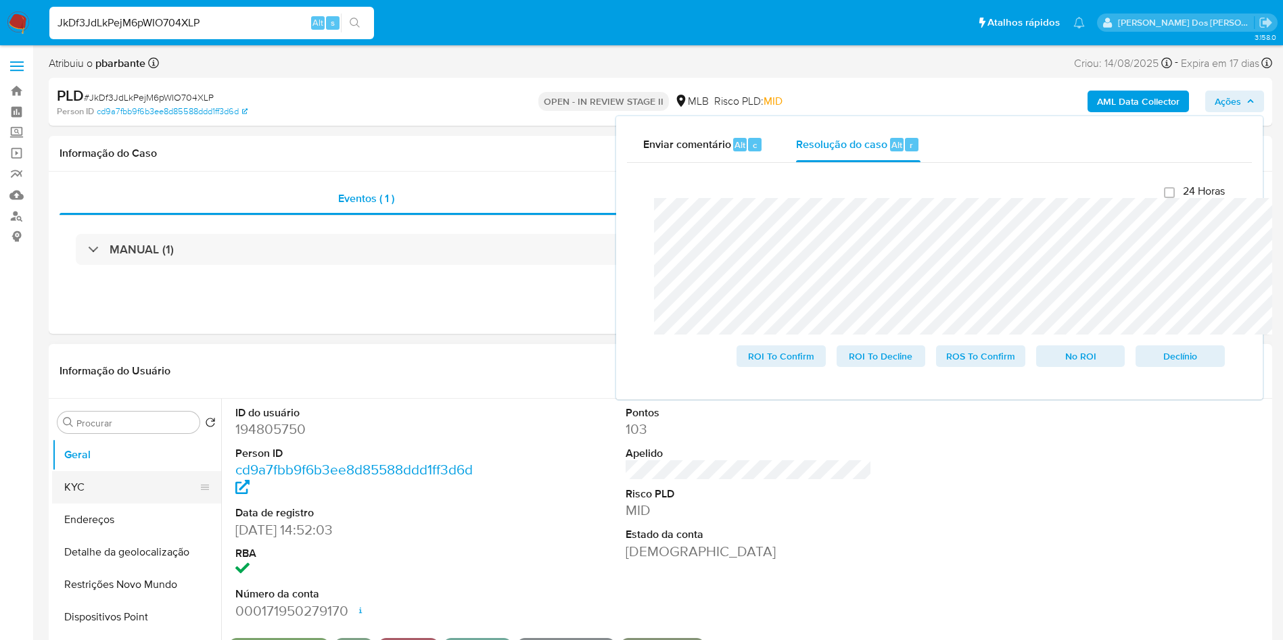
click at [72, 495] on button "KYC" at bounding box center [131, 487] width 158 height 32
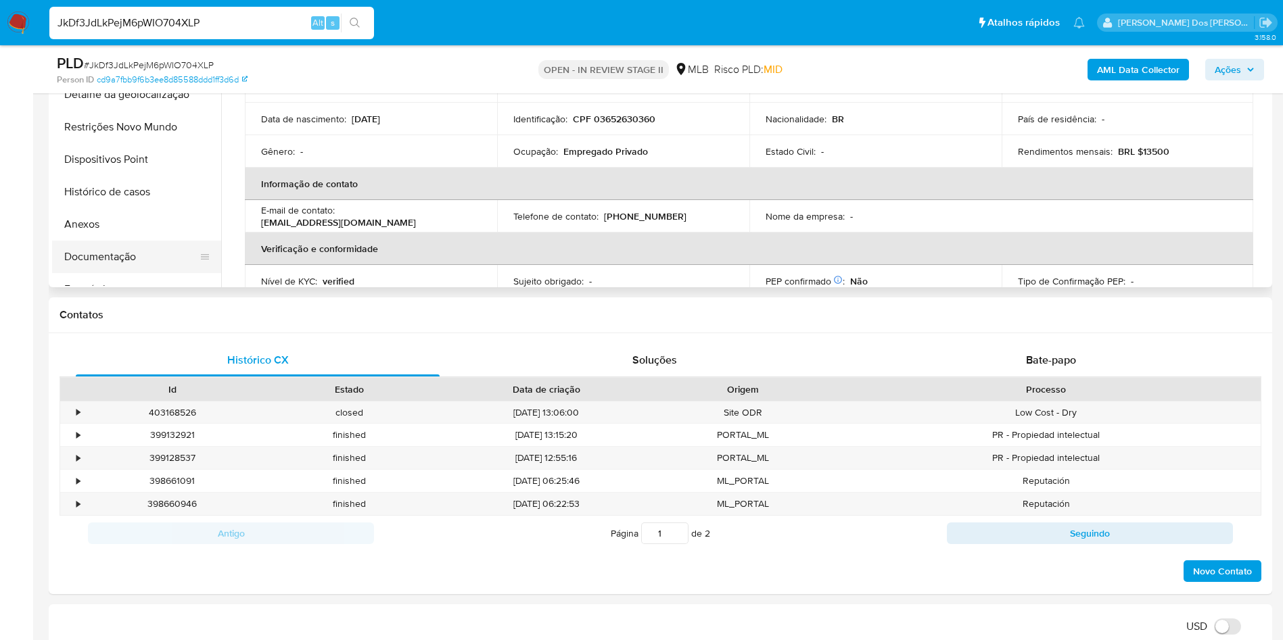
click at [112, 263] on button "Documentação" at bounding box center [131, 257] width 158 height 32
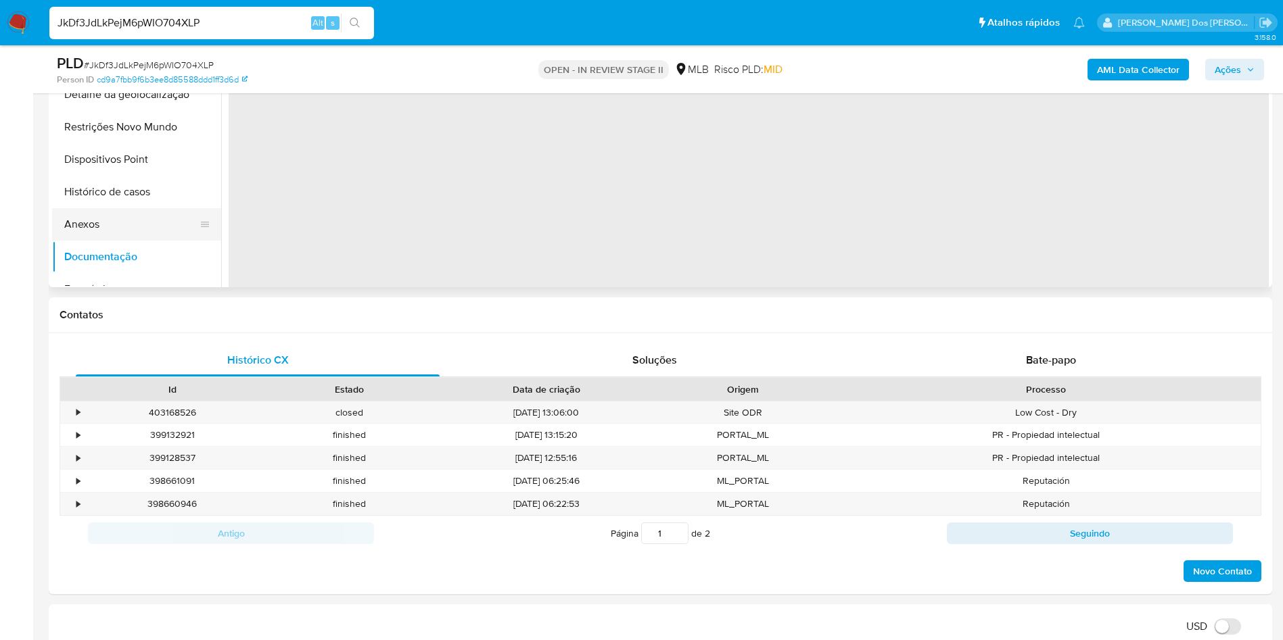
click at [114, 241] on button "Anexos" at bounding box center [131, 224] width 158 height 32
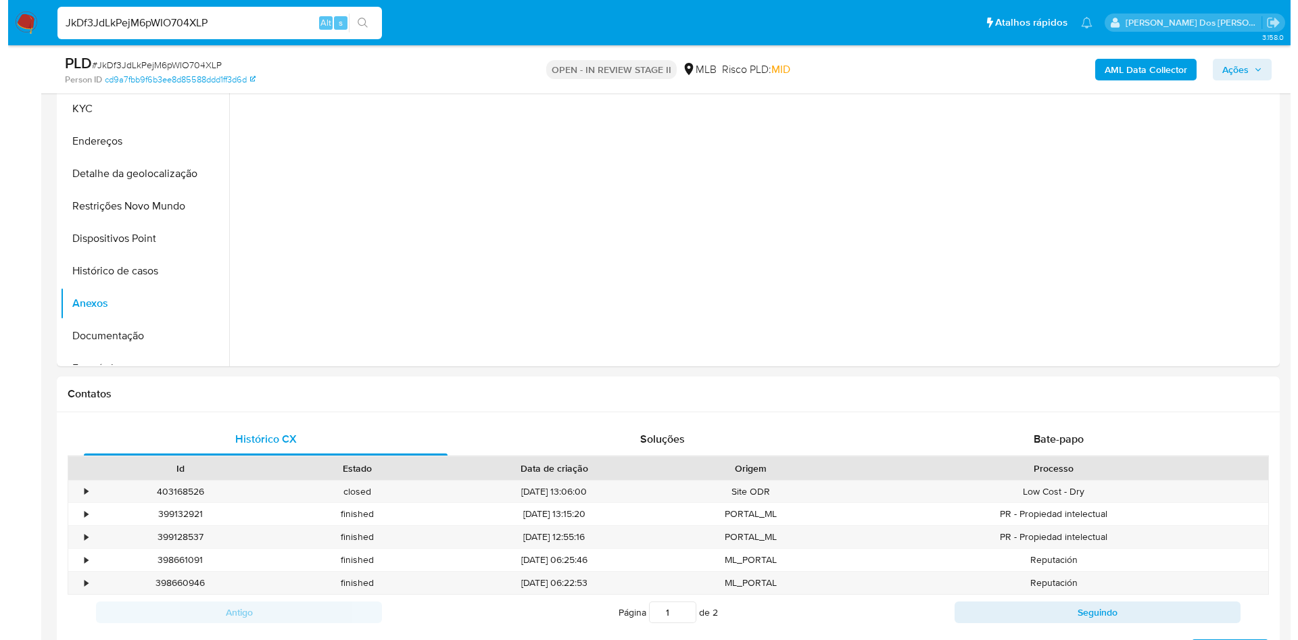
scroll to position [330, 0]
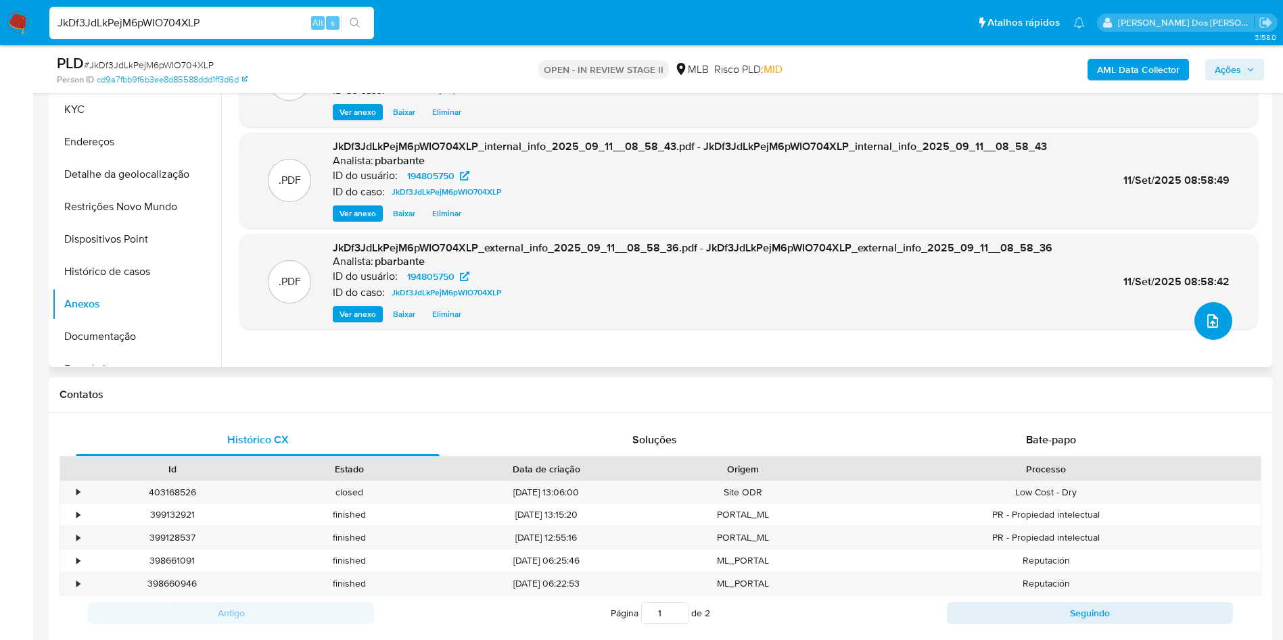
click at [1211, 329] on span "upload-file" at bounding box center [1212, 321] width 16 height 16
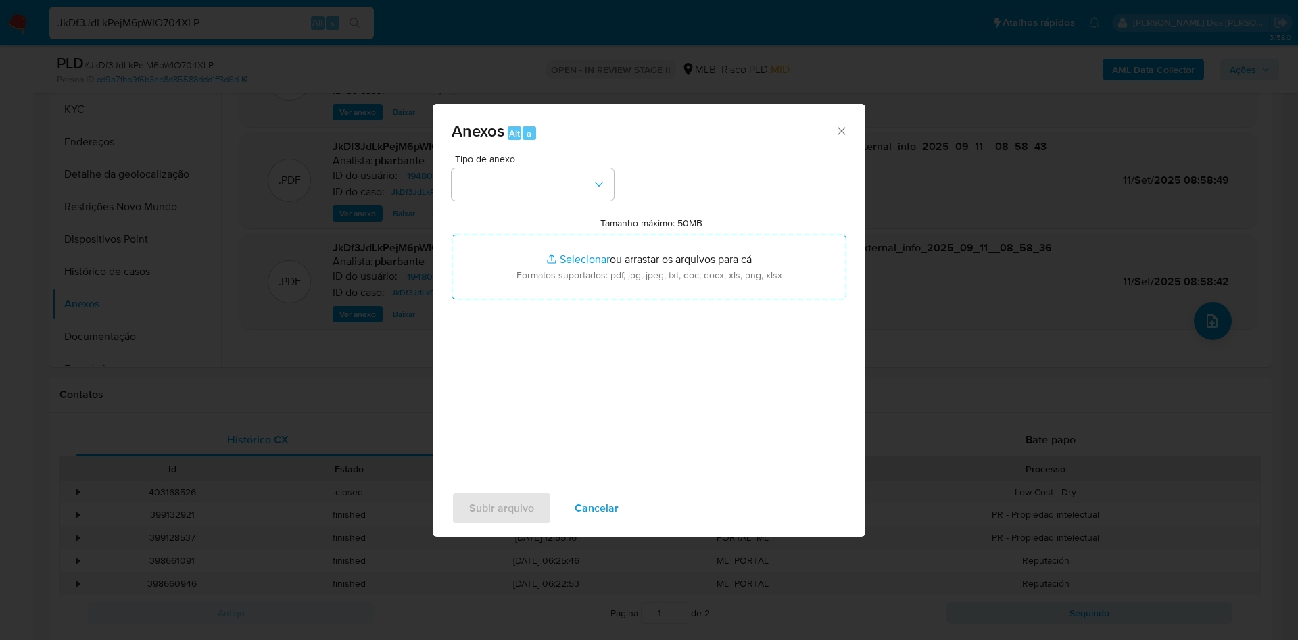
click at [544, 178] on div "Tipo de anexo Tamanho máximo: 50MB Selecionar arquivos Selecionar ou arrastar o…" at bounding box center [649, 313] width 395 height 319
click at [543, 171] on button "button" at bounding box center [533, 184] width 162 height 32
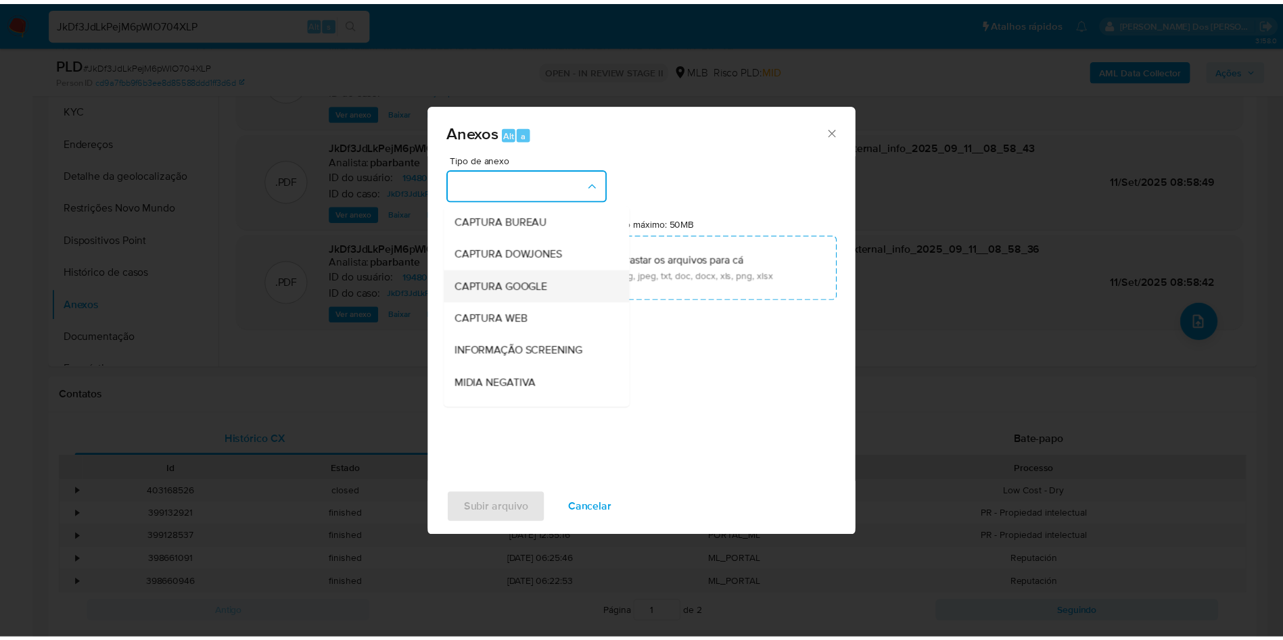
scroll to position [181, 0]
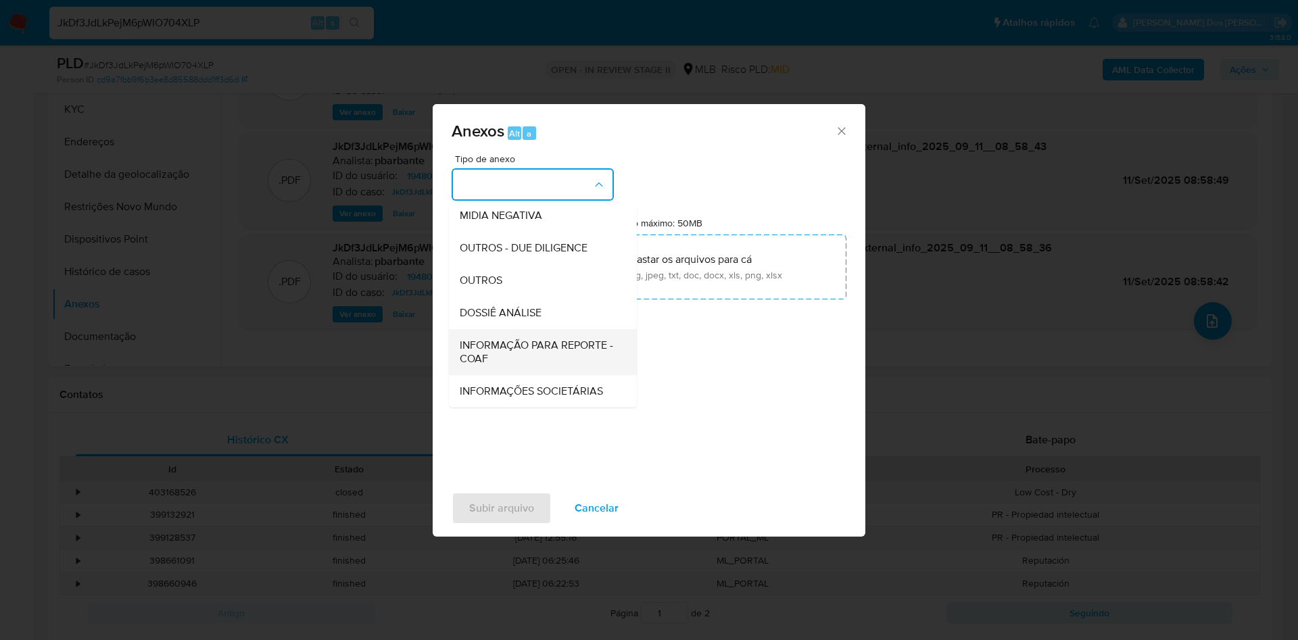
click at [513, 339] on span "INFORMAÇÃO PARA REPORTE - COAF" at bounding box center [539, 352] width 158 height 27
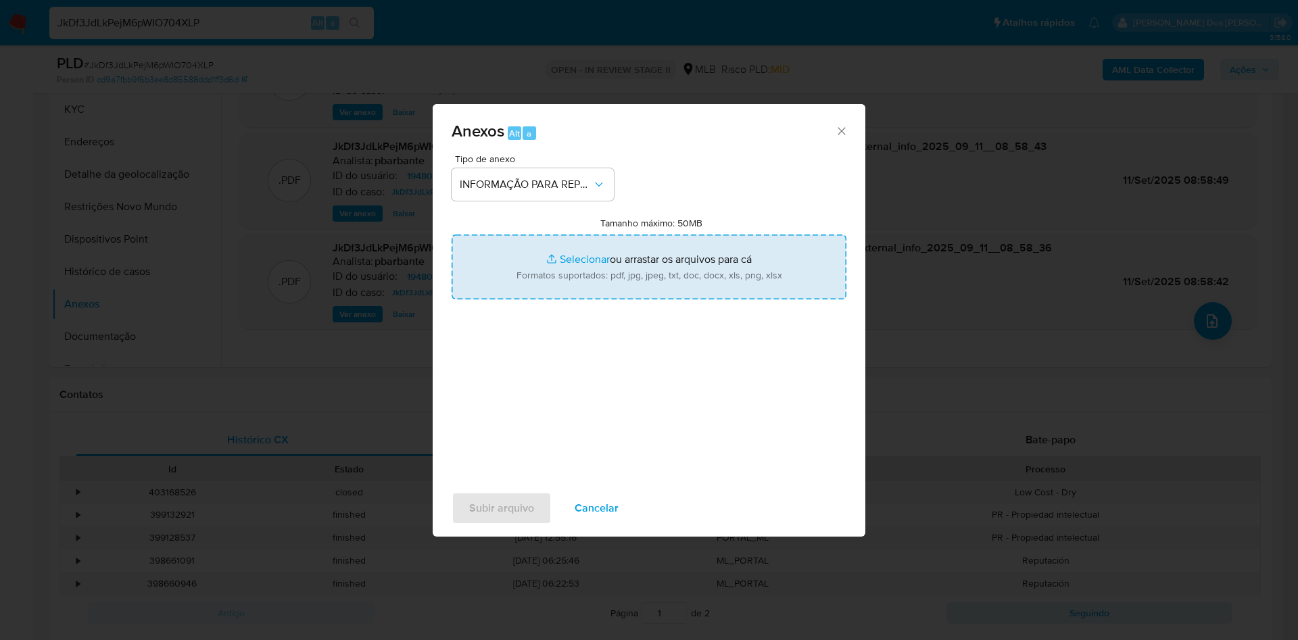
type input "C:\fakepath\SAR - XXX - CPF 03652630360 - ANTONIA TATIANA RODRIGUES EVANGELISTA…"
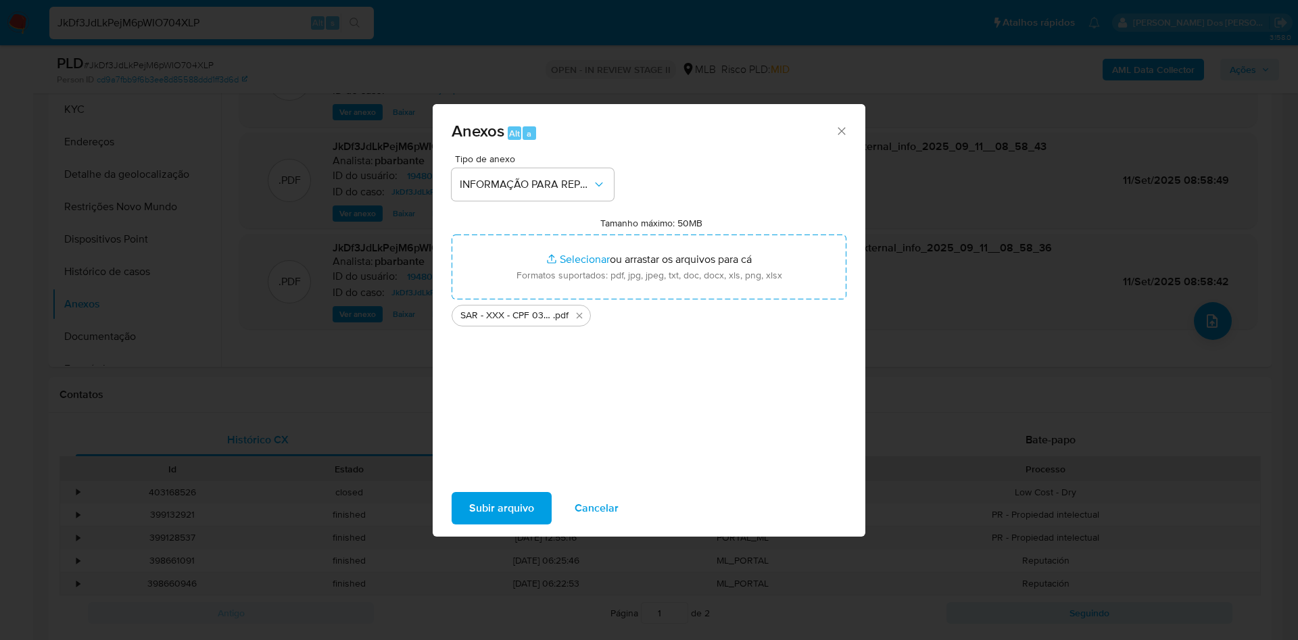
click at [469, 509] on span "Subir arquivo" at bounding box center [501, 509] width 65 height 30
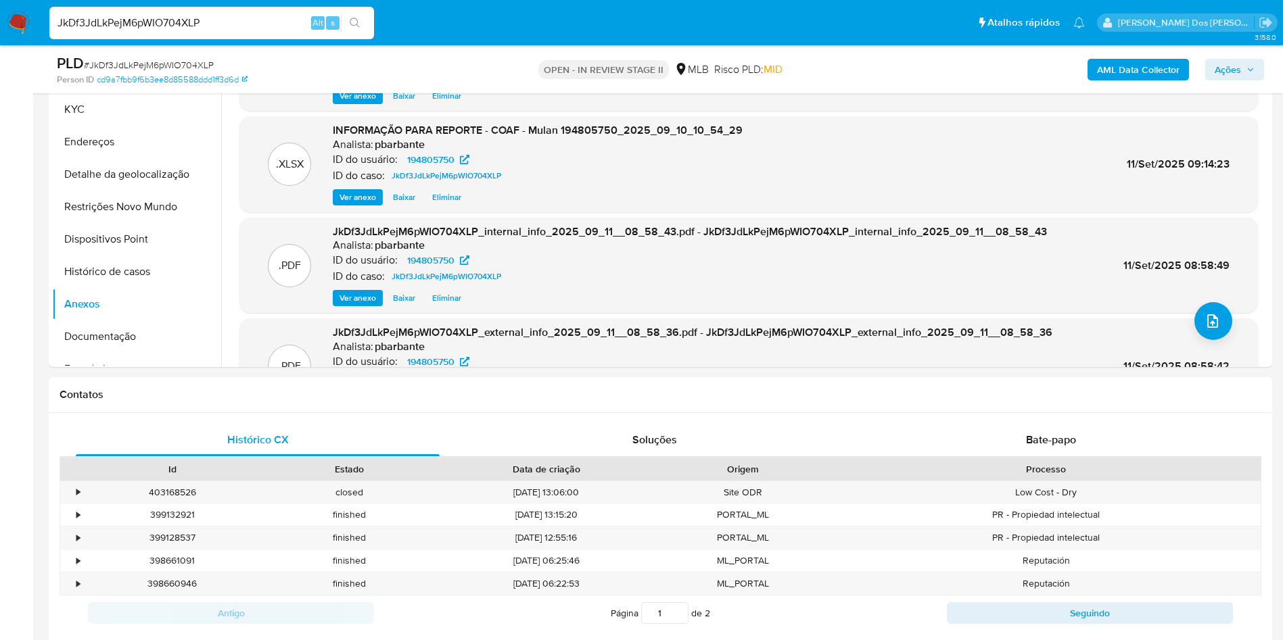
click at [1249, 72] on icon "button" at bounding box center [1250, 70] width 8 height 8
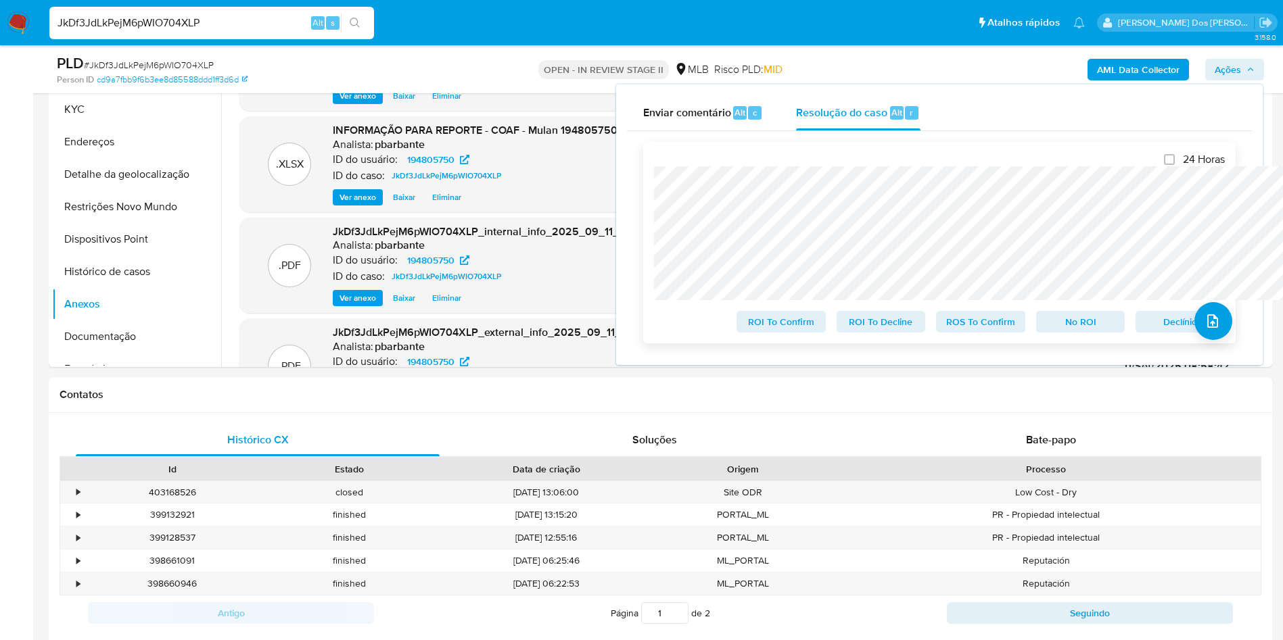
click at [981, 323] on span "ROS To Confirm" at bounding box center [980, 321] width 70 height 19
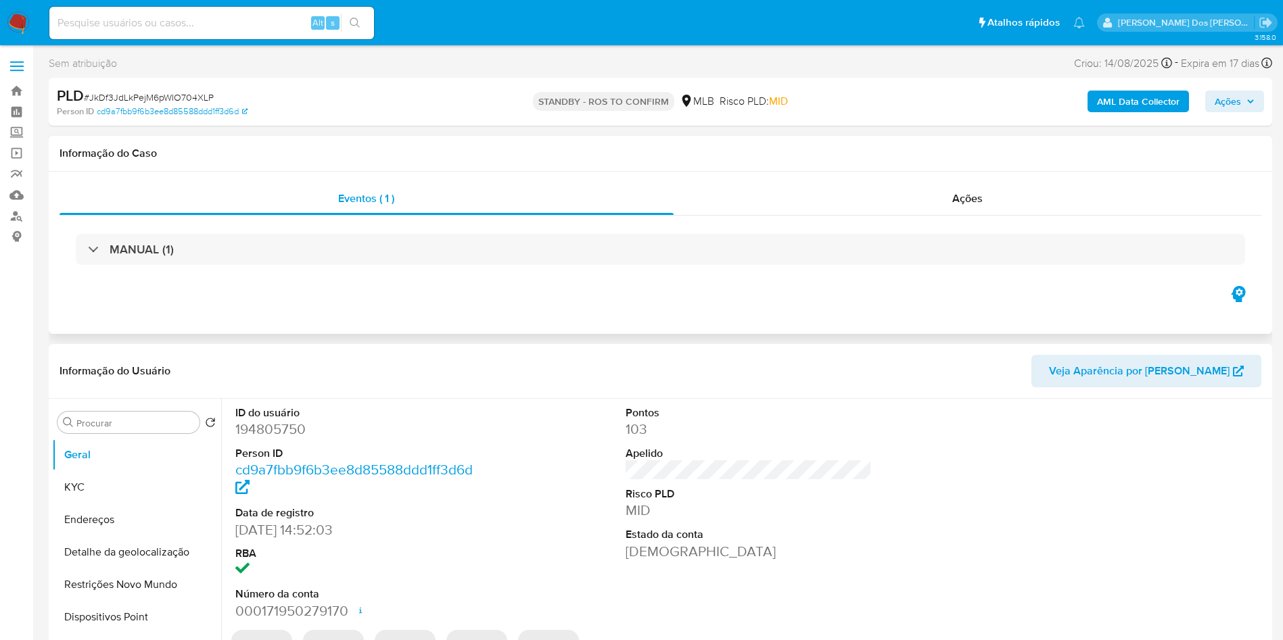
select select "10"
click at [233, 26] on input at bounding box center [211, 23] width 325 height 18
paste input "0V6sNeqVJA1rJJ3jnkHU1SyW"
type input "0V6sNeqVJA1rJJ3jnkHU1SyW"
select select "10"
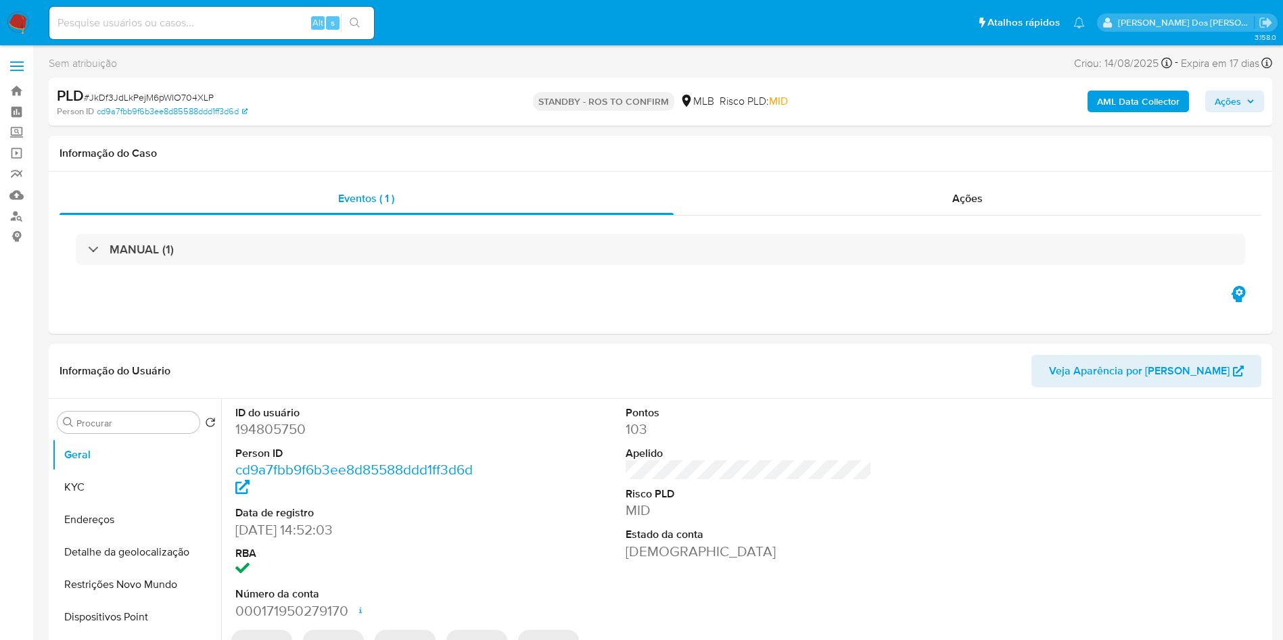
click at [157, 16] on input at bounding box center [211, 23] width 325 height 18
paste input "0V6sNeqVJA1rJJ3jnkHU1SyW"
type input "0V6sNeqVJA1rJJ3jnkHU1SyW"
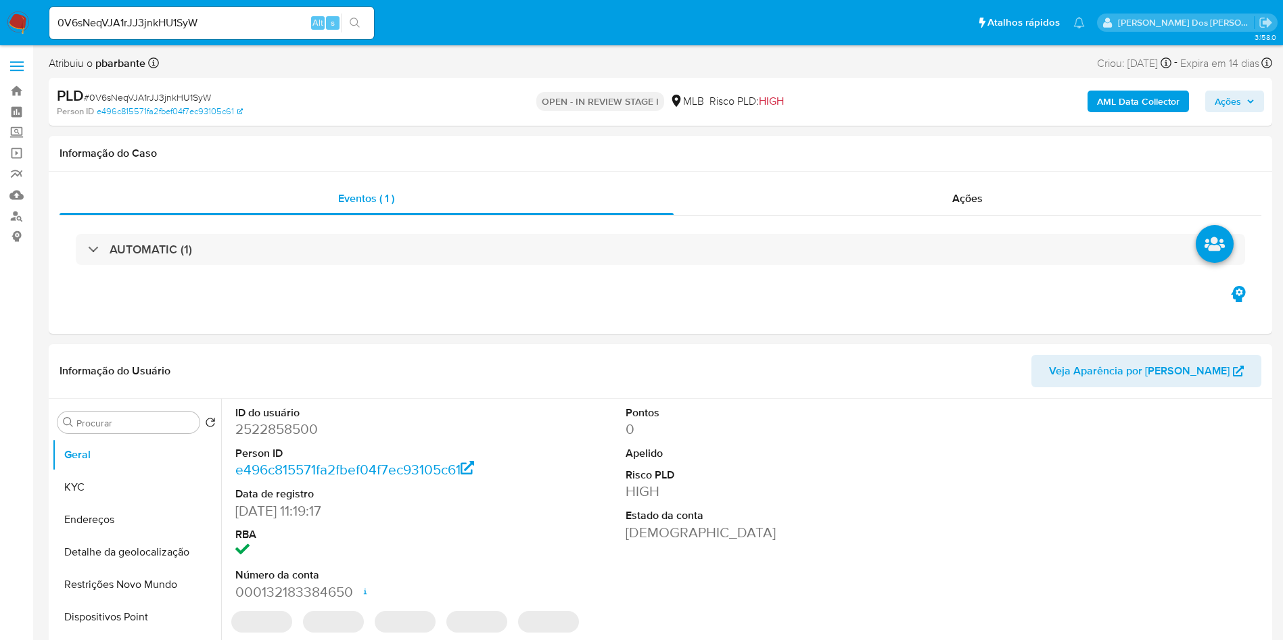
select select "10"
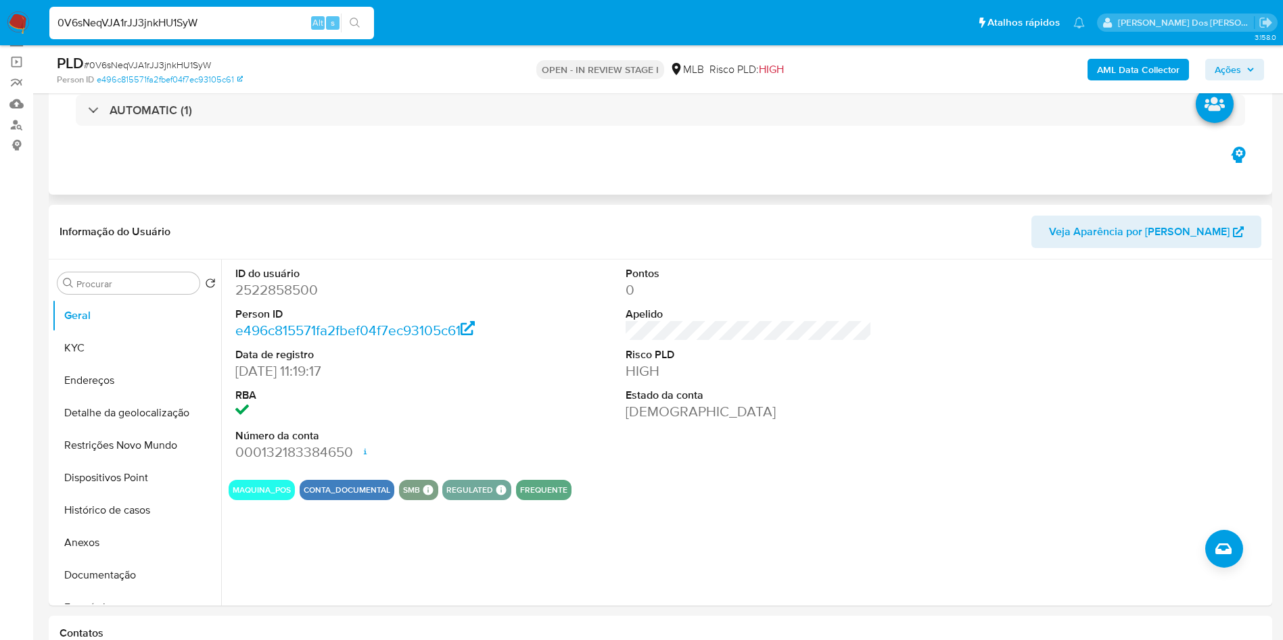
scroll to position [97, 0]
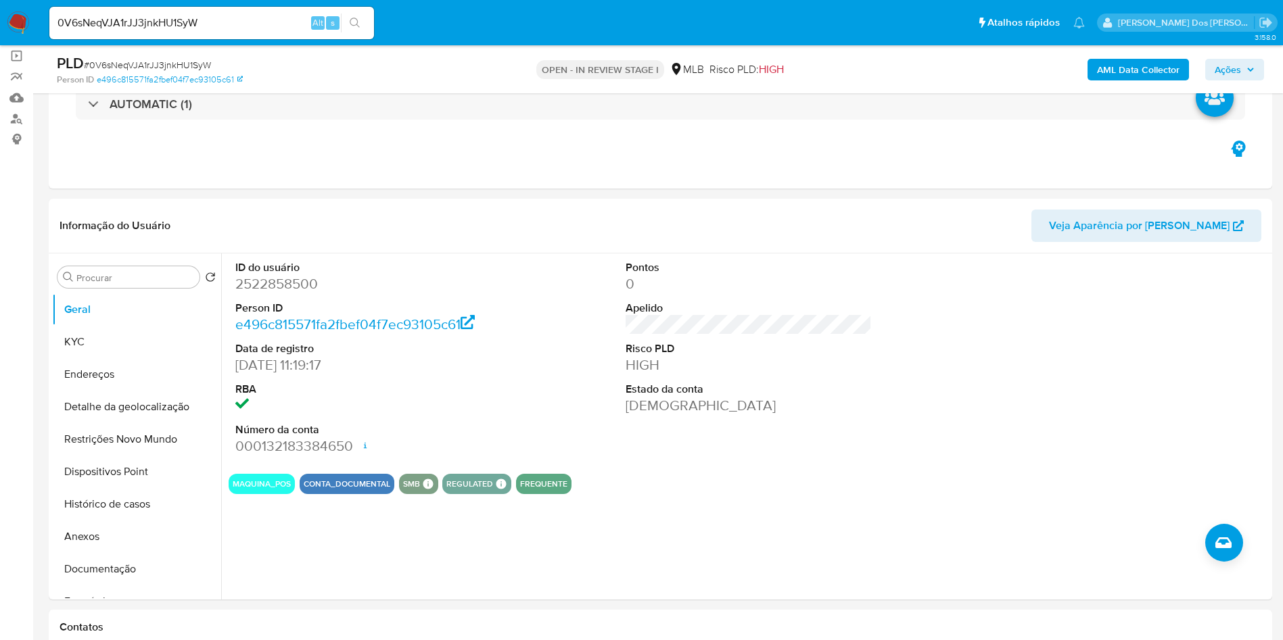
click at [1247, 72] on icon "button" at bounding box center [1250, 70] width 8 height 8
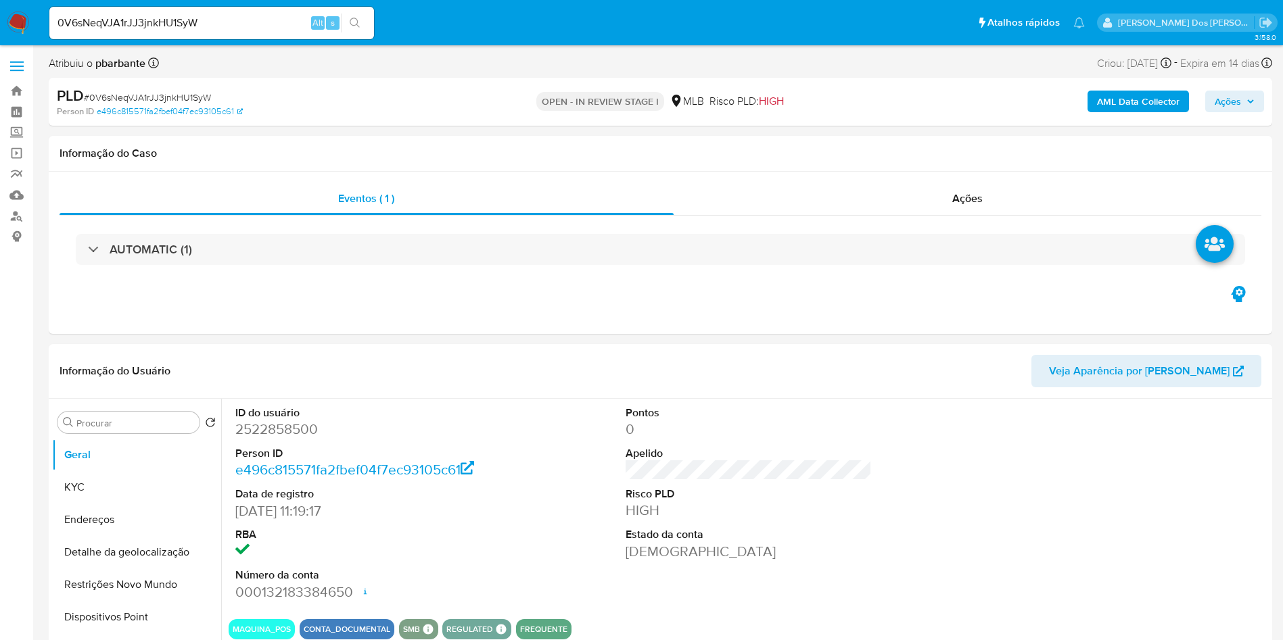
click at [1260, 101] on button "Ações" at bounding box center [1234, 102] width 59 height 22
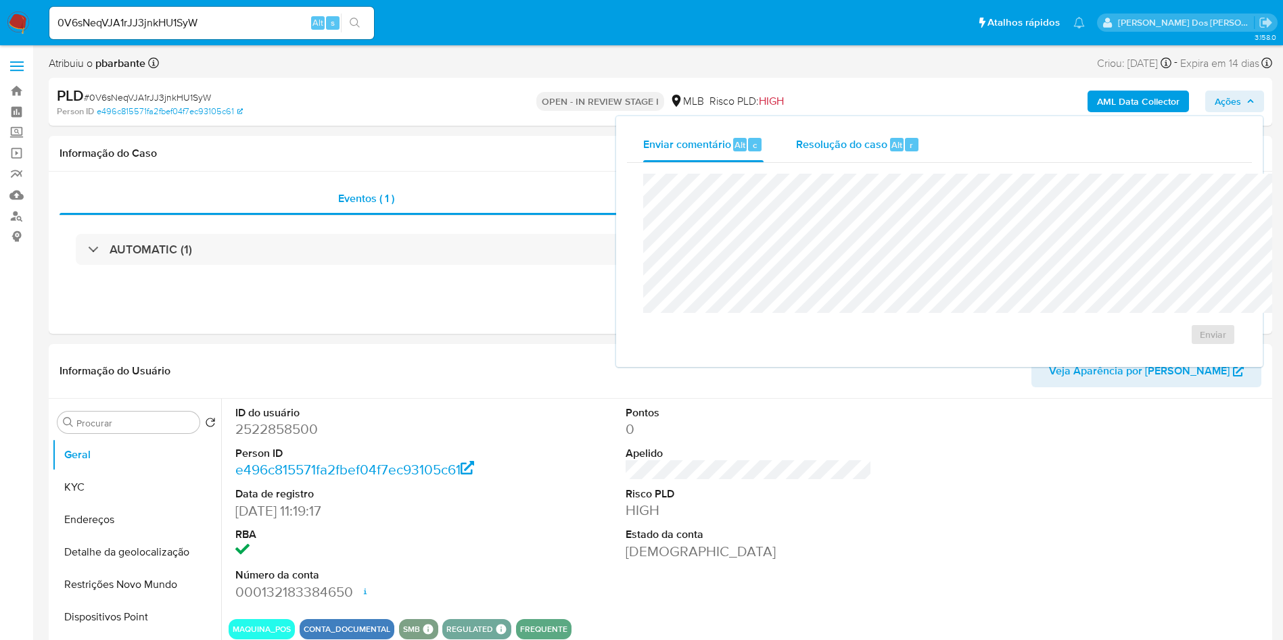
click at [796, 139] on span "Resolução do caso" at bounding box center [841, 145] width 91 height 16
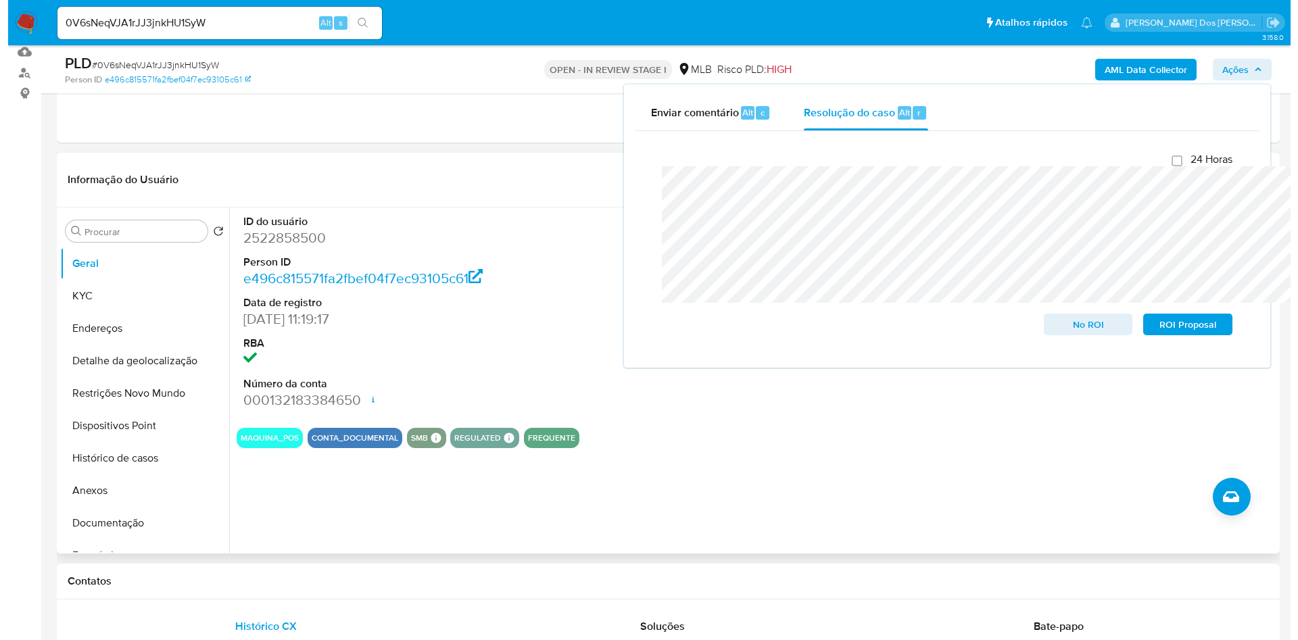
scroll to position [144, 0]
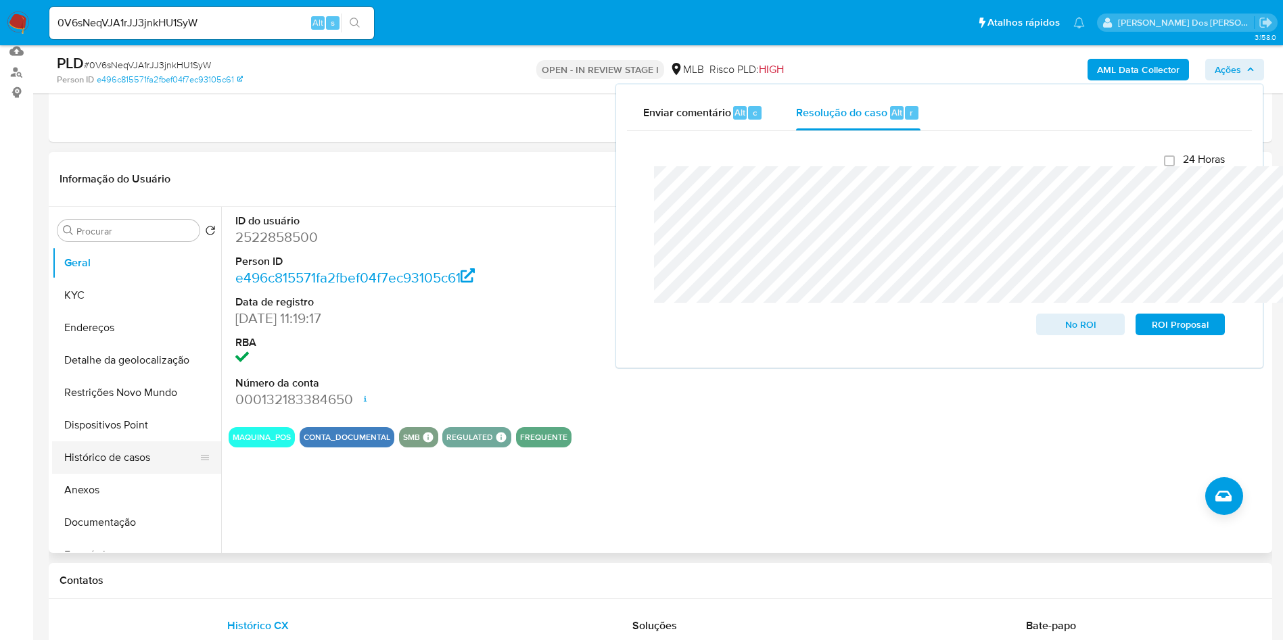
click at [145, 474] on button "Histórico de casos" at bounding box center [131, 458] width 158 height 32
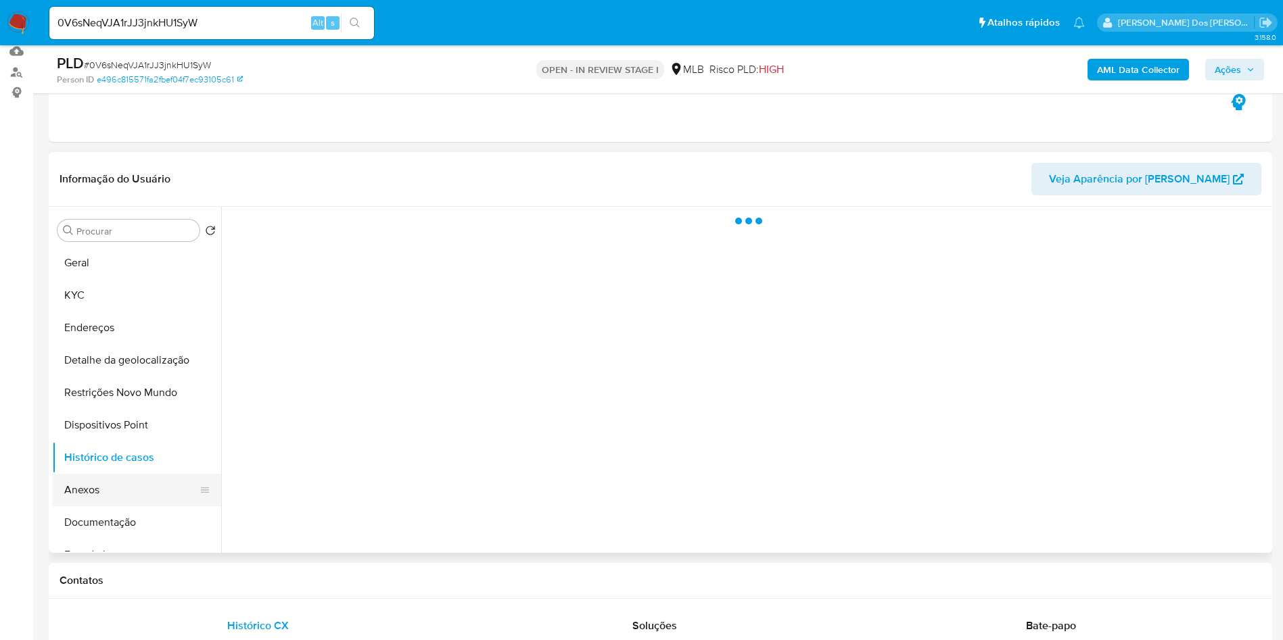
click at [119, 506] on button "Anexos" at bounding box center [131, 490] width 158 height 32
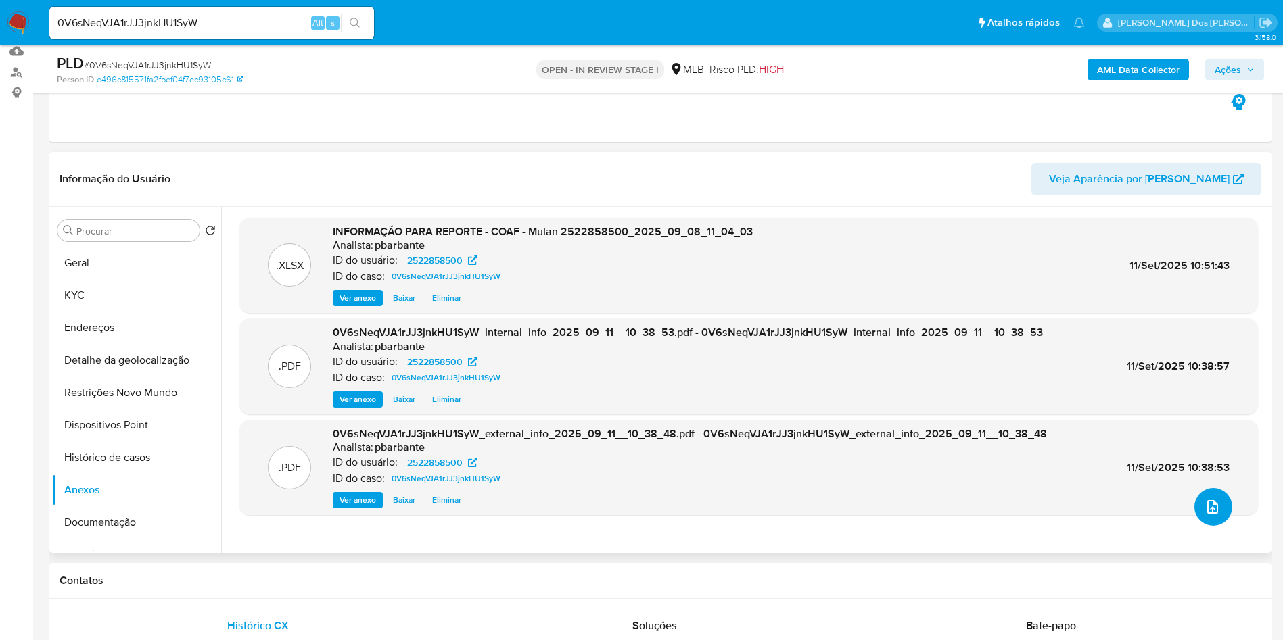
click at [1218, 526] on button "upload-file" at bounding box center [1213, 507] width 38 height 38
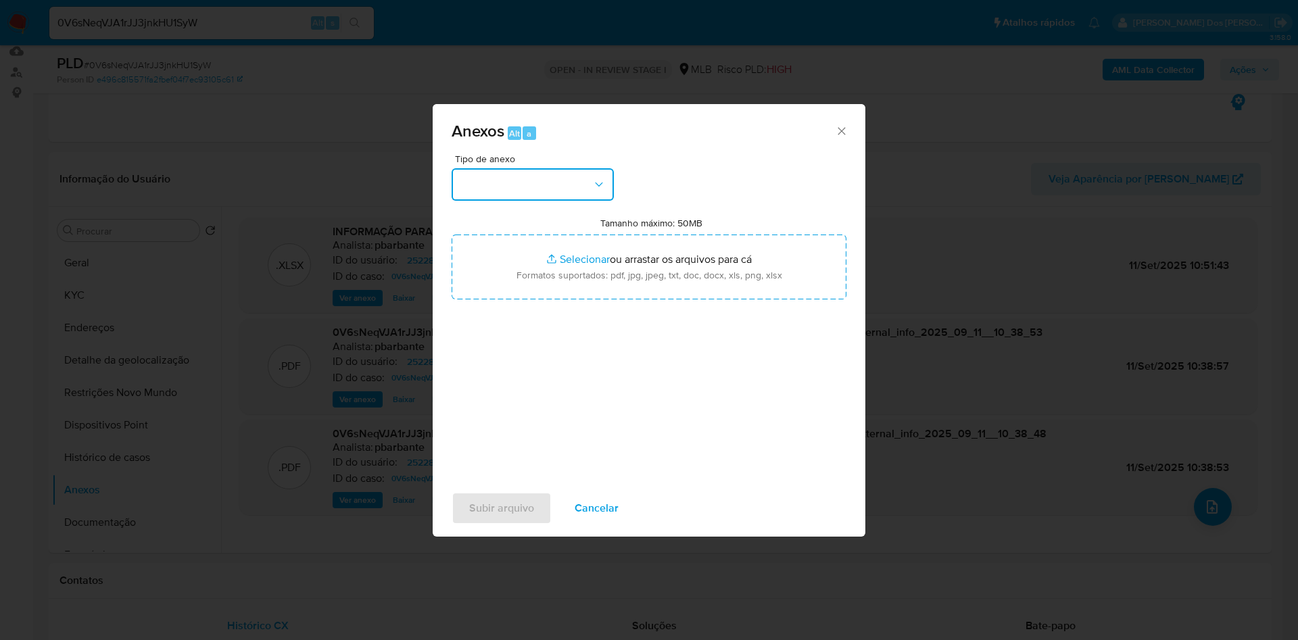
click at [517, 168] on button "button" at bounding box center [533, 184] width 162 height 32
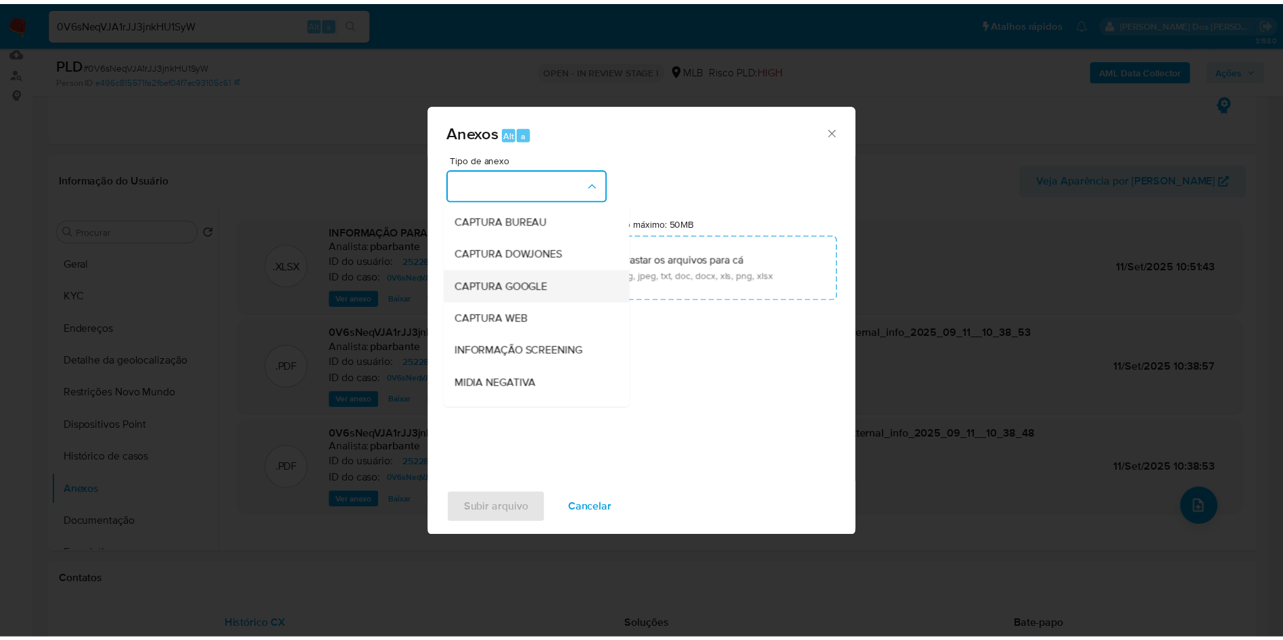
scroll to position [181, 0]
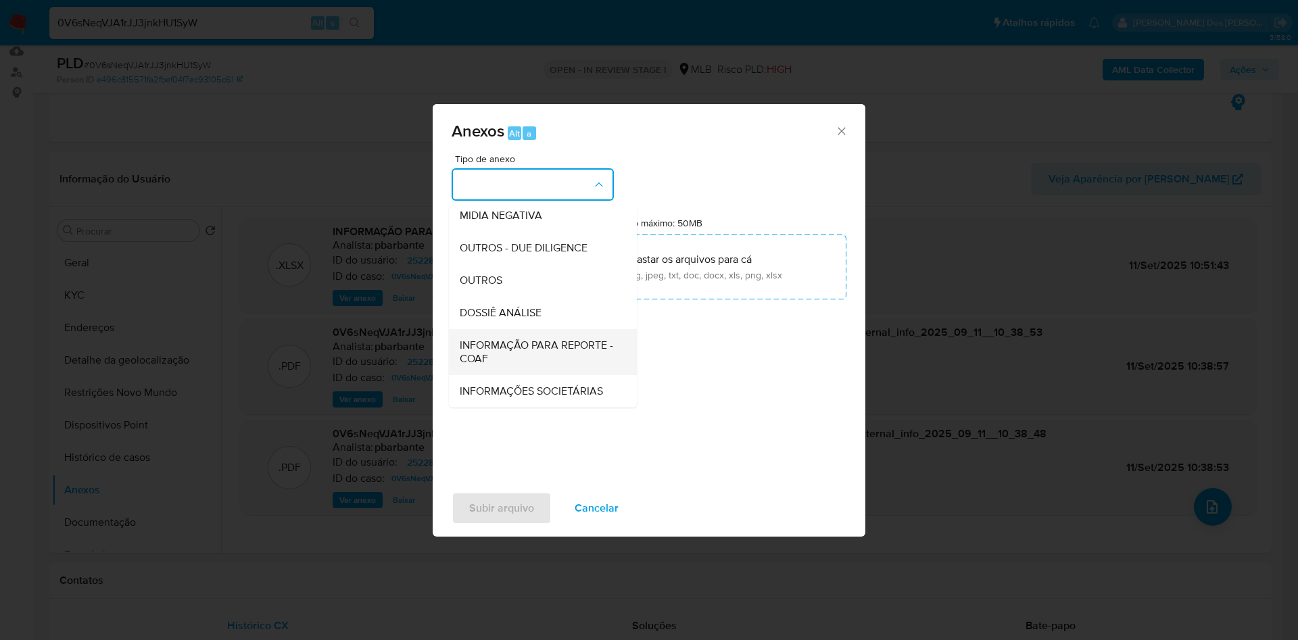
click at [500, 339] on span "INFORMAÇÃO PARA REPORTE - COAF" at bounding box center [539, 352] width 158 height 27
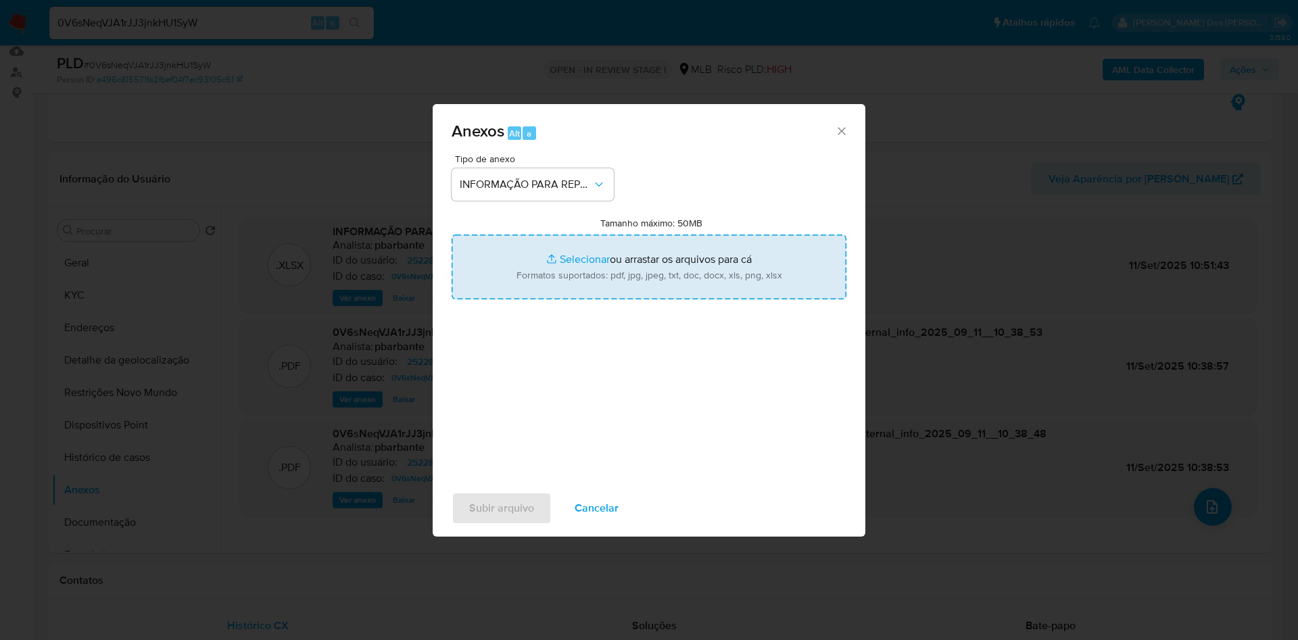
type input "C:\fakepath\SAR - XXX - CNPJ 33459303000126 - MULTCAR PREMIUM COMERCIO DE VEICU…"
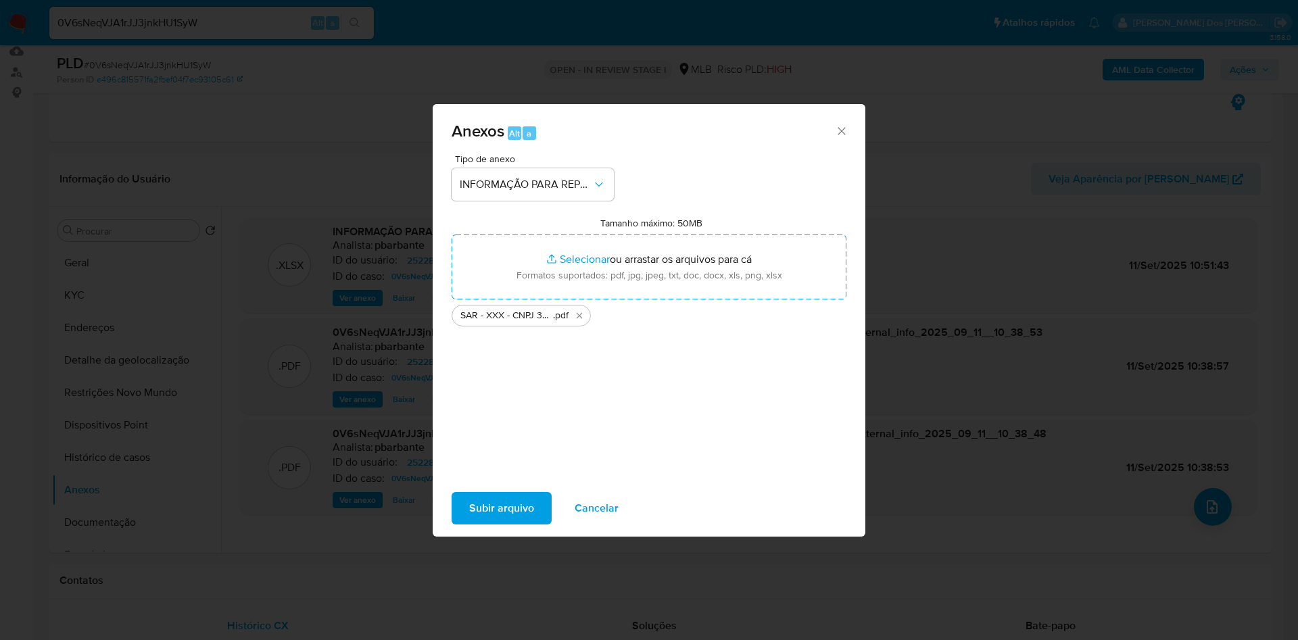
click at [488, 523] on span "Subir arquivo" at bounding box center [501, 509] width 65 height 30
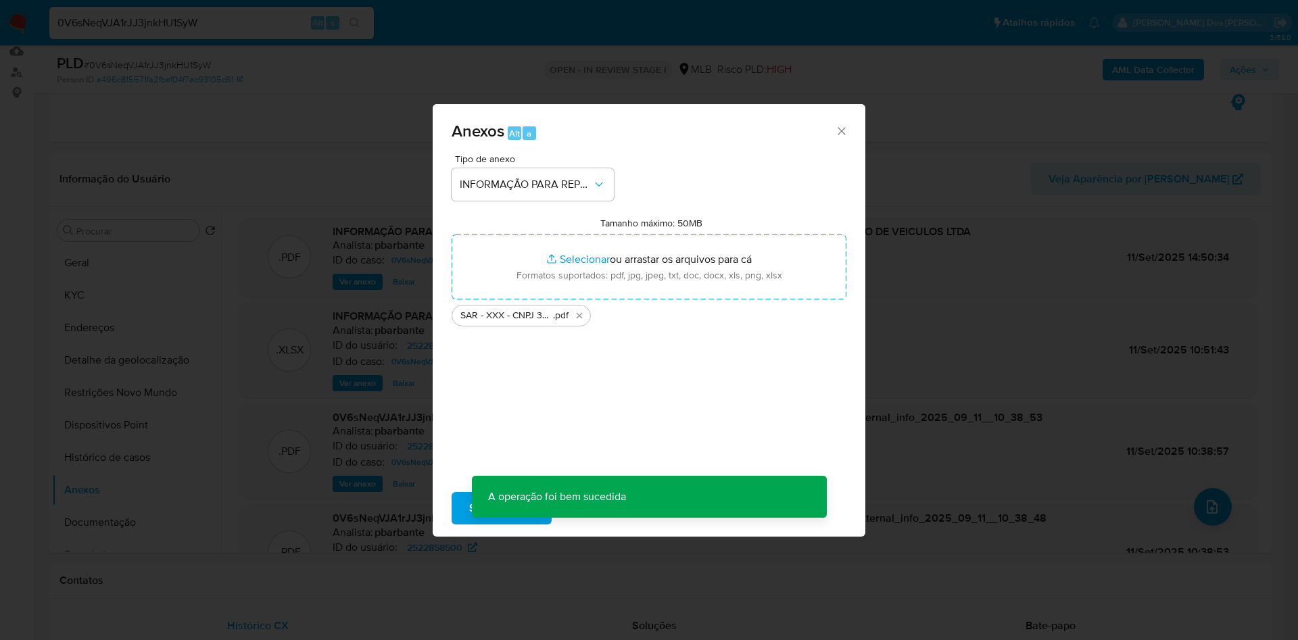
click at [1248, 69] on div "Anexos Alt a Tipo de anexo INFORMAÇÃO PARA REPORTE - COAF Tamanho máximo: 50MB …" at bounding box center [649, 320] width 1298 height 640
click at [1248, 69] on div "Anexos Alt a Tipo de anexo Tamanho máximo: 50MB Selecionar arquivos Selecionar …" at bounding box center [649, 320] width 1298 height 640
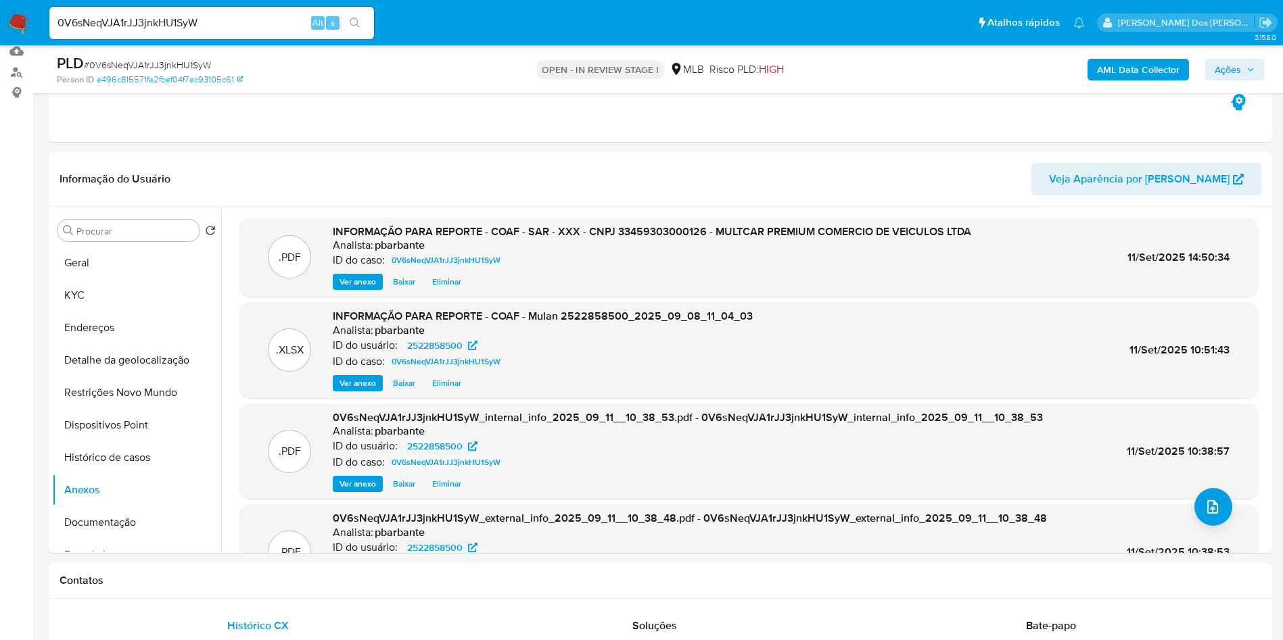
click at [1248, 70] on icon "button" at bounding box center [1250, 70] width 8 height 8
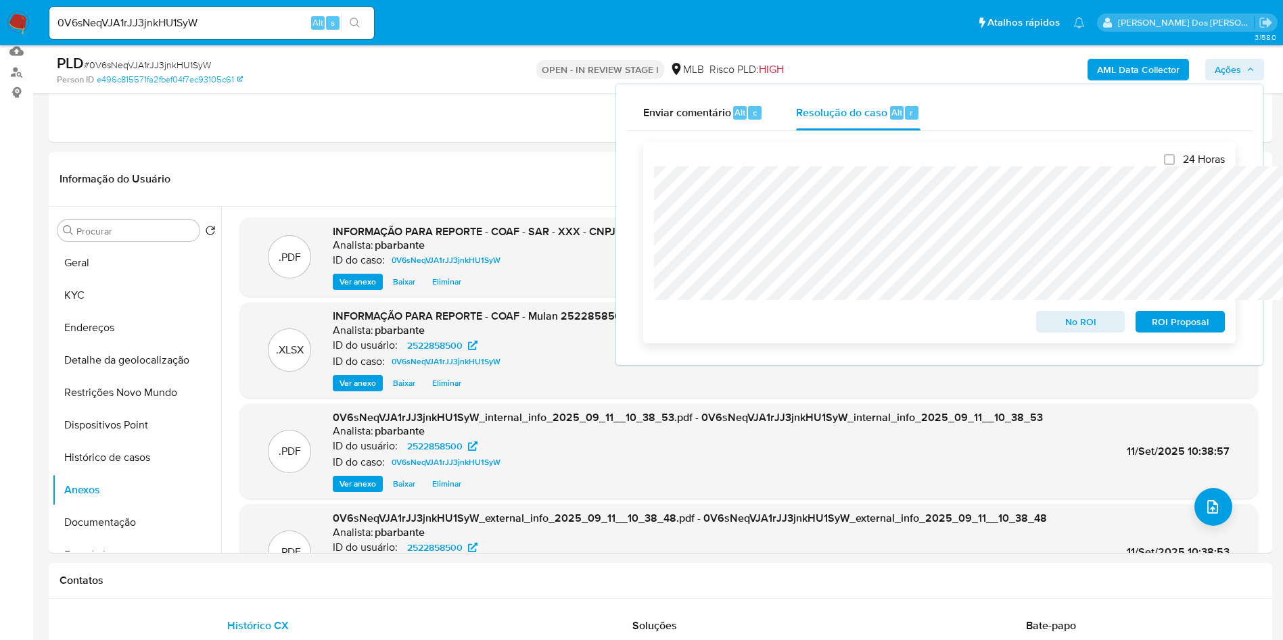
click at [1162, 320] on span "ROI Proposal" at bounding box center [1180, 321] width 70 height 19
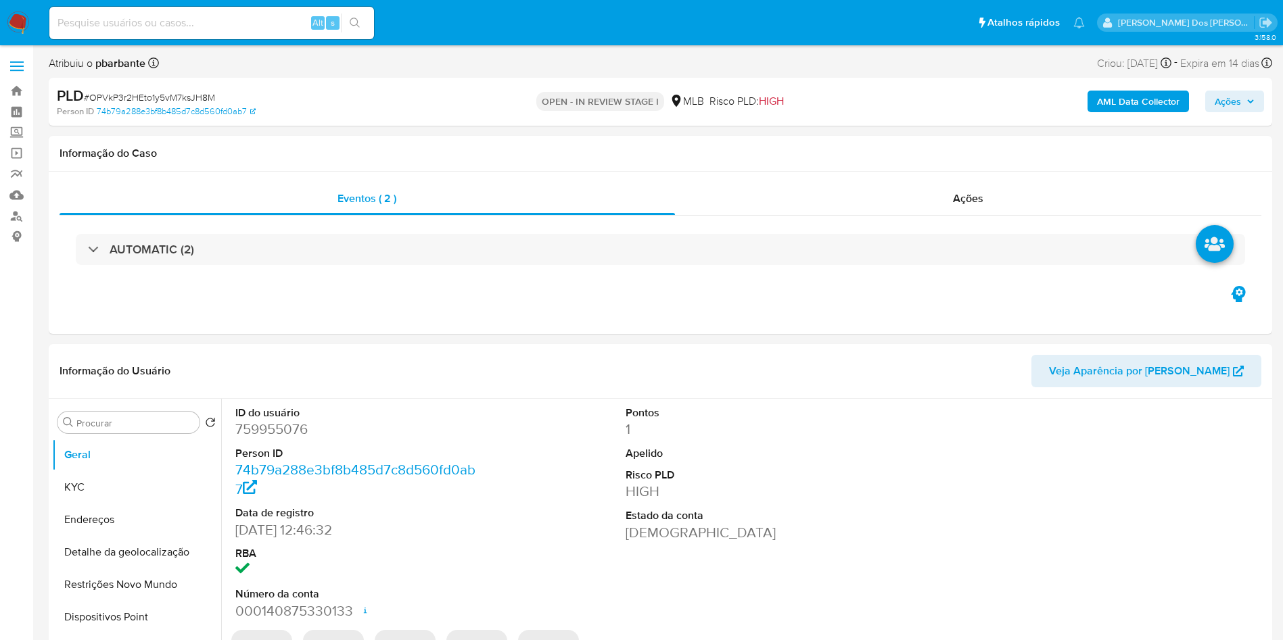
select select "10"
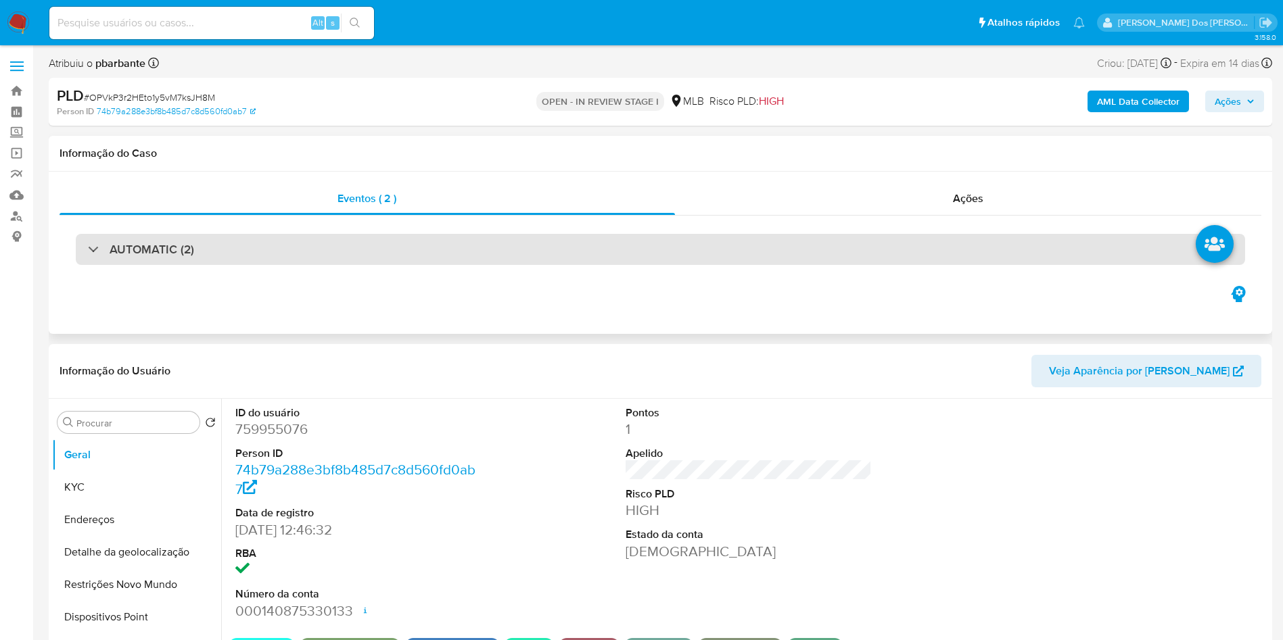
click at [399, 249] on div "AUTOMATIC (2)" at bounding box center [660, 249] width 1169 height 31
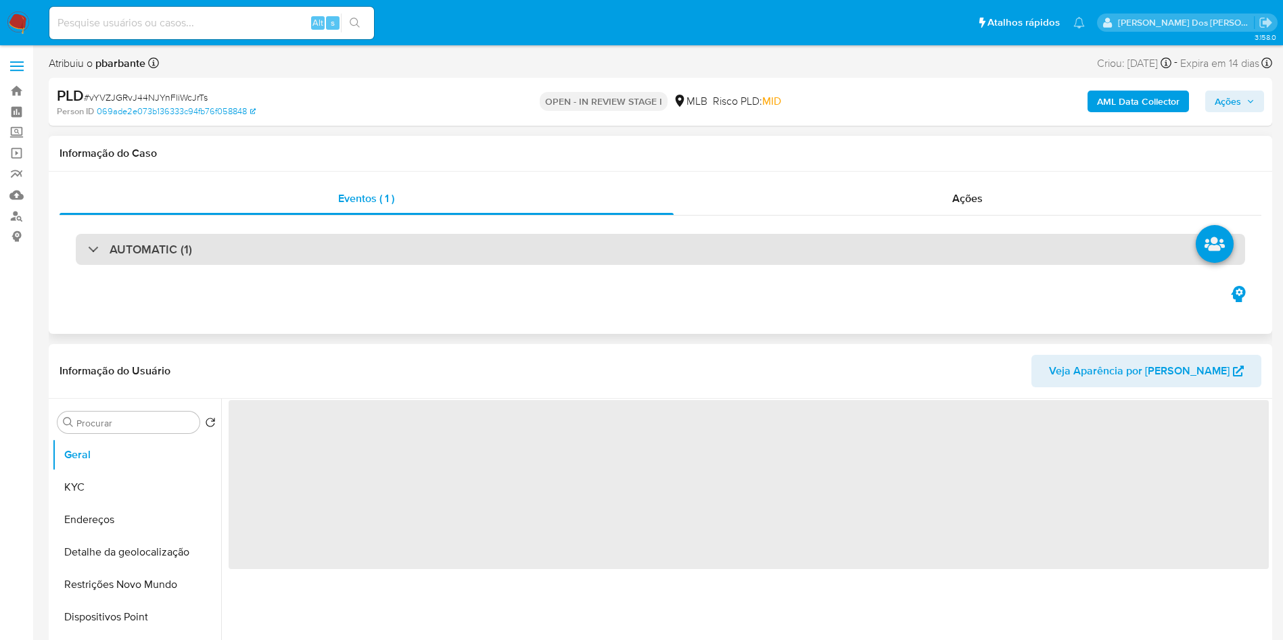
click at [432, 241] on div "AUTOMATIC (1)" at bounding box center [660, 249] width 1169 height 31
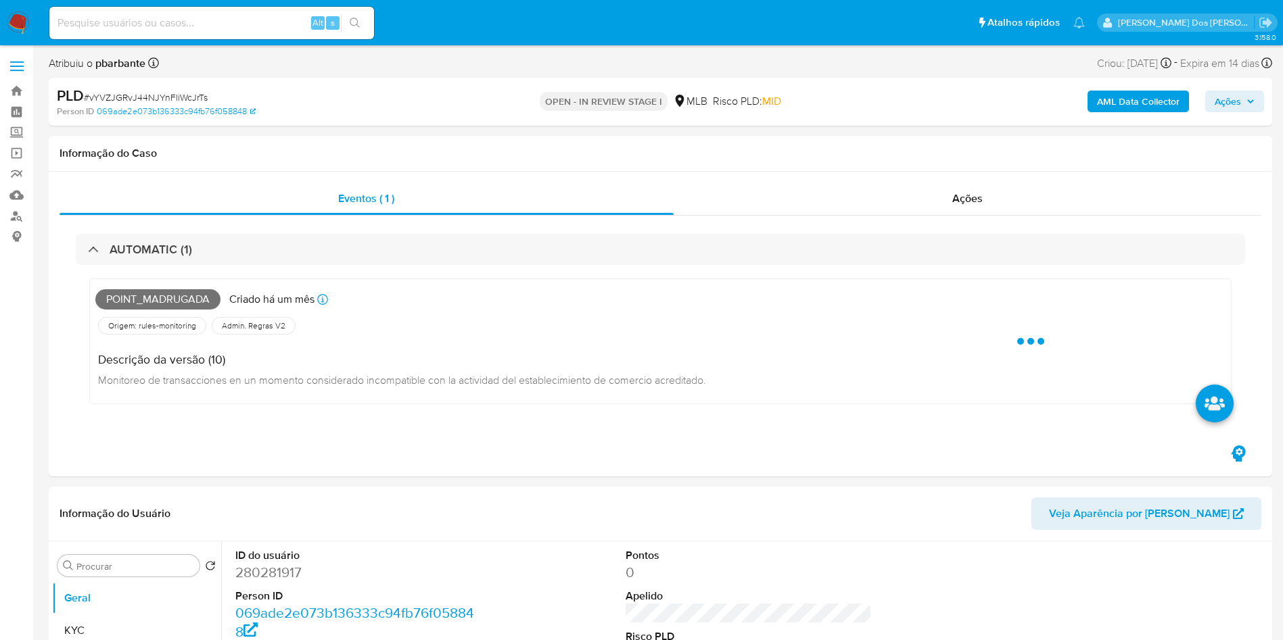
select select "10"
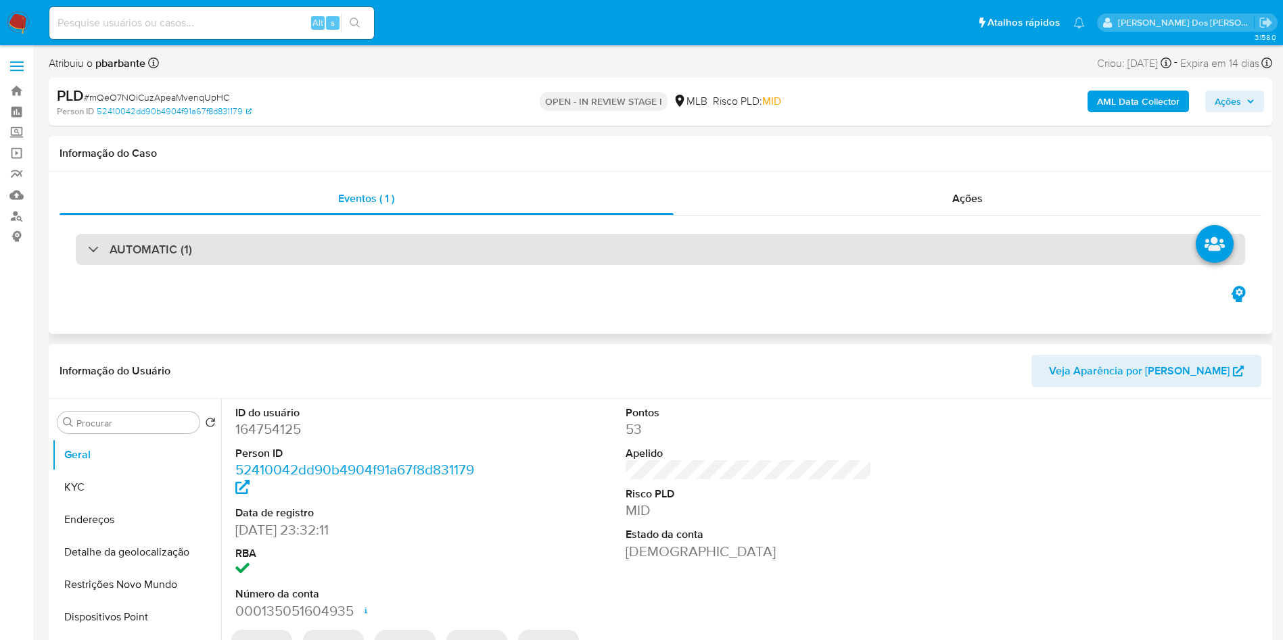
click at [374, 239] on div "AUTOMATIC (1)" at bounding box center [660, 249] width 1169 height 31
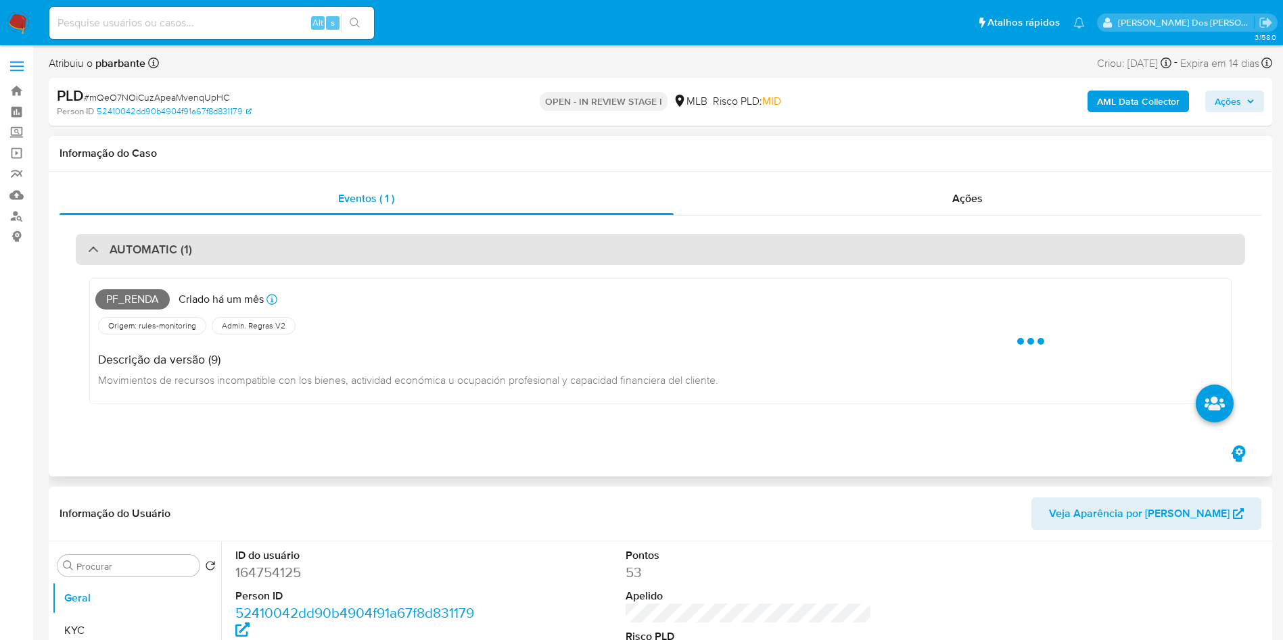
select select "10"
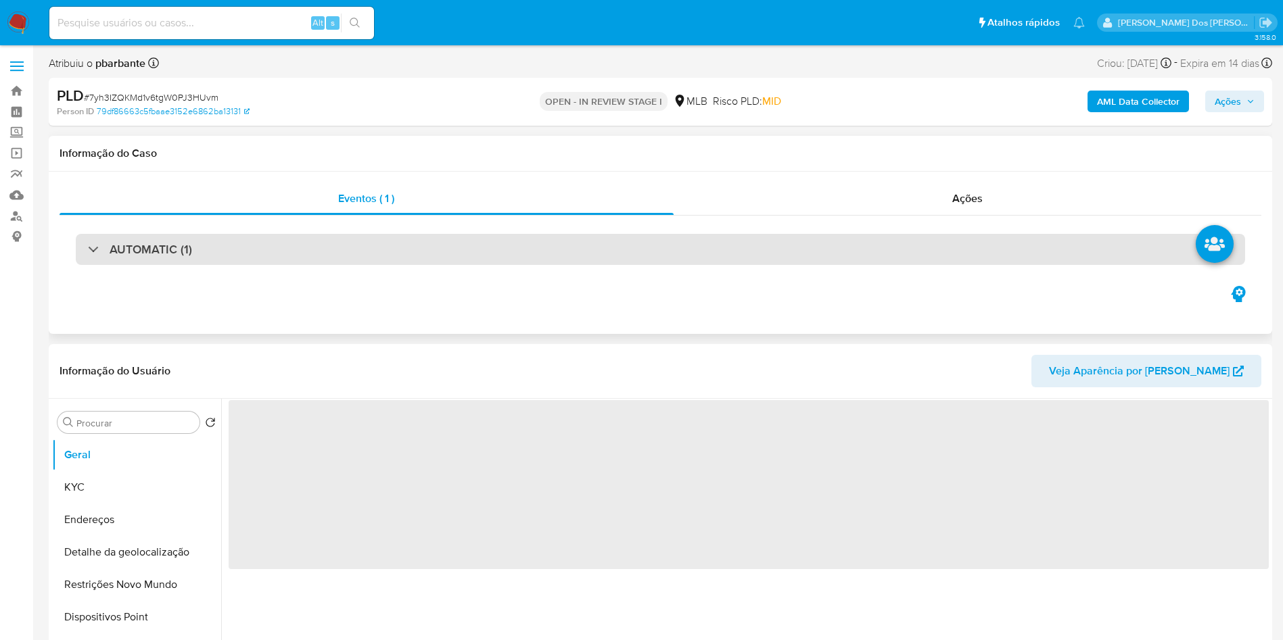
click at [360, 245] on div "AUTOMATIC (1)" at bounding box center [660, 249] width 1169 height 31
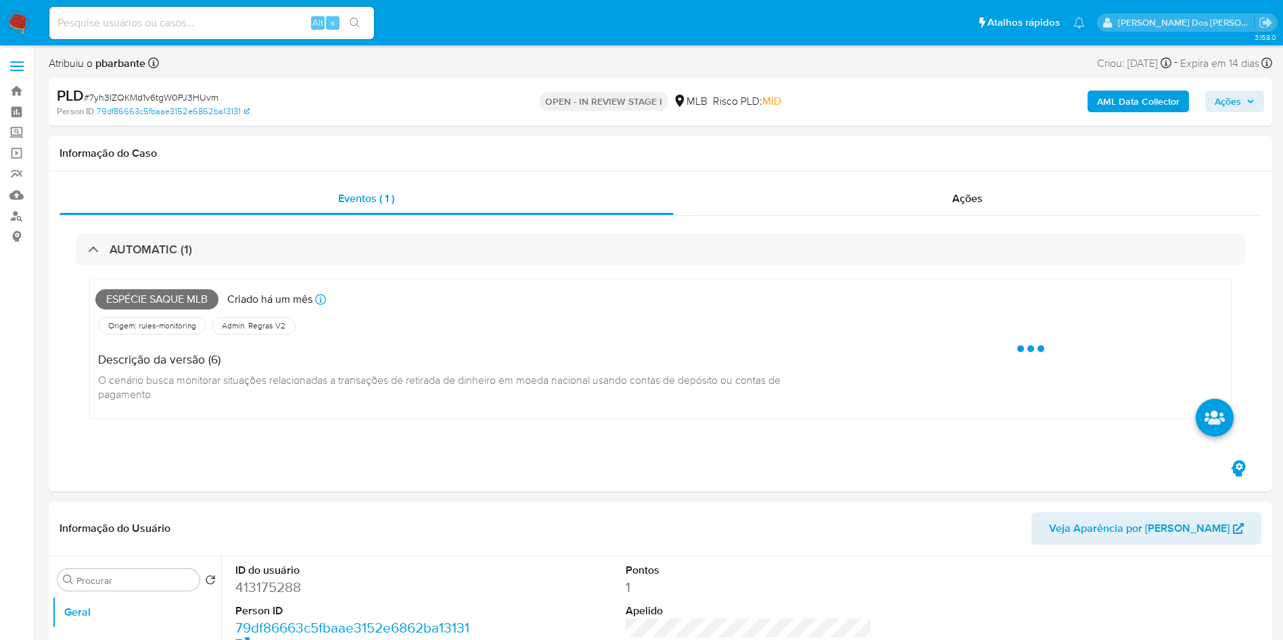
select select "10"
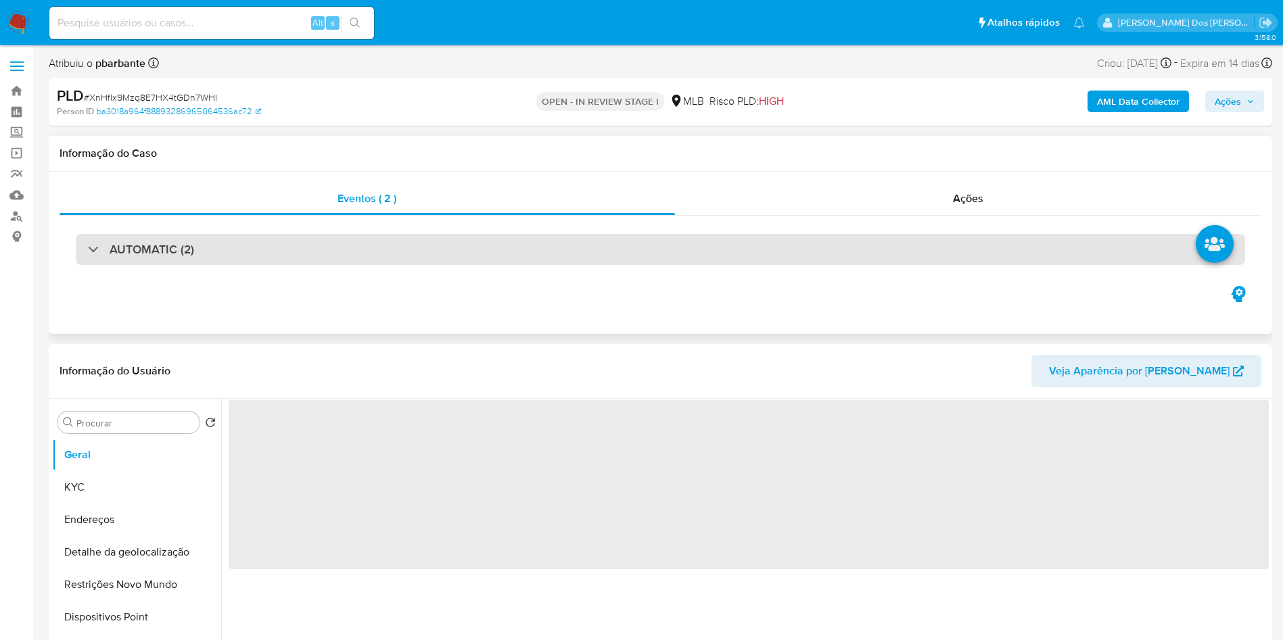
click at [411, 249] on div "AUTOMATIC (2)" at bounding box center [660, 249] width 1169 height 31
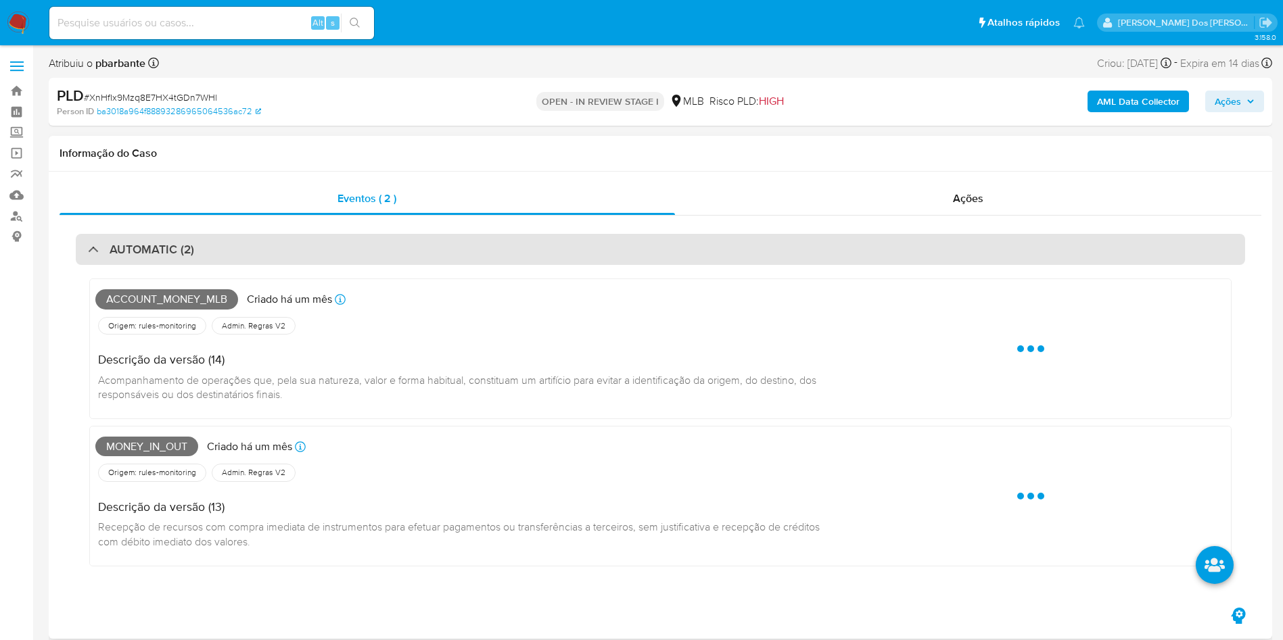
select select "10"
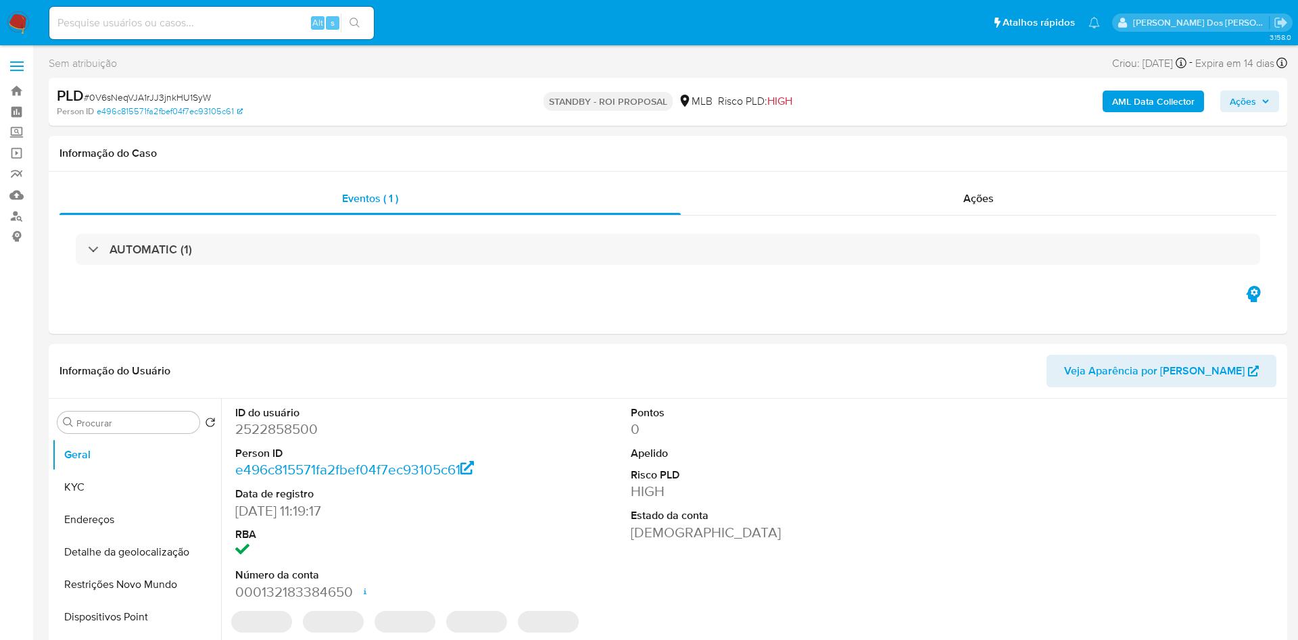
select select "10"
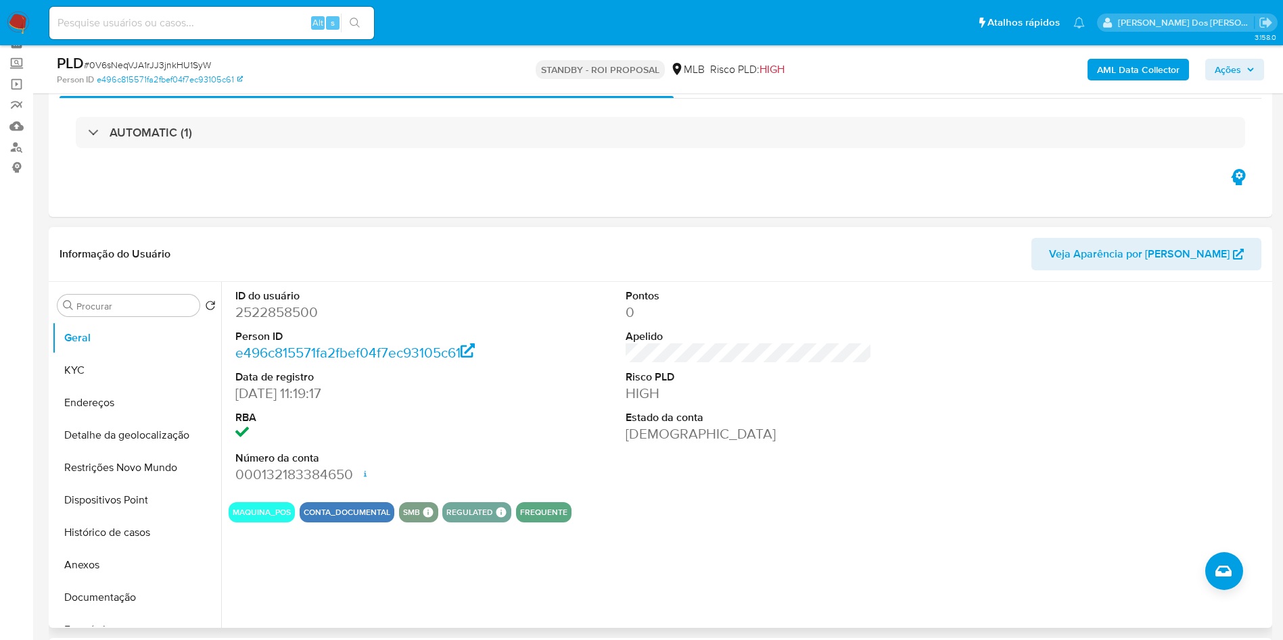
scroll to position [68, 0]
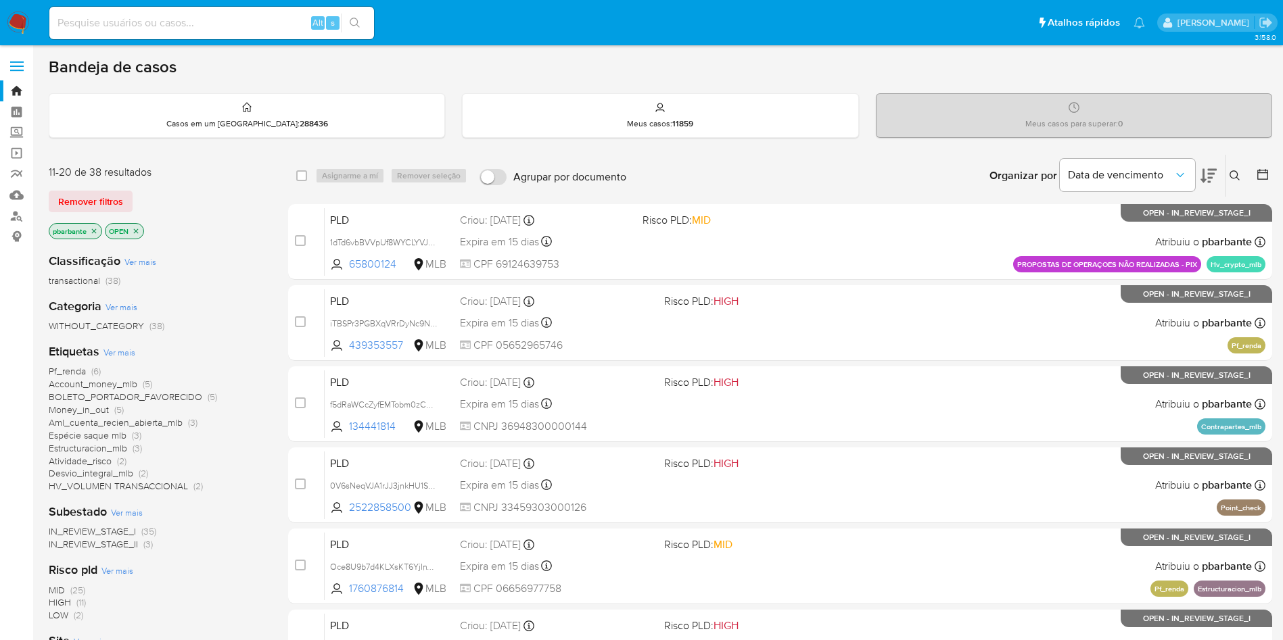
scroll to position [101, 0]
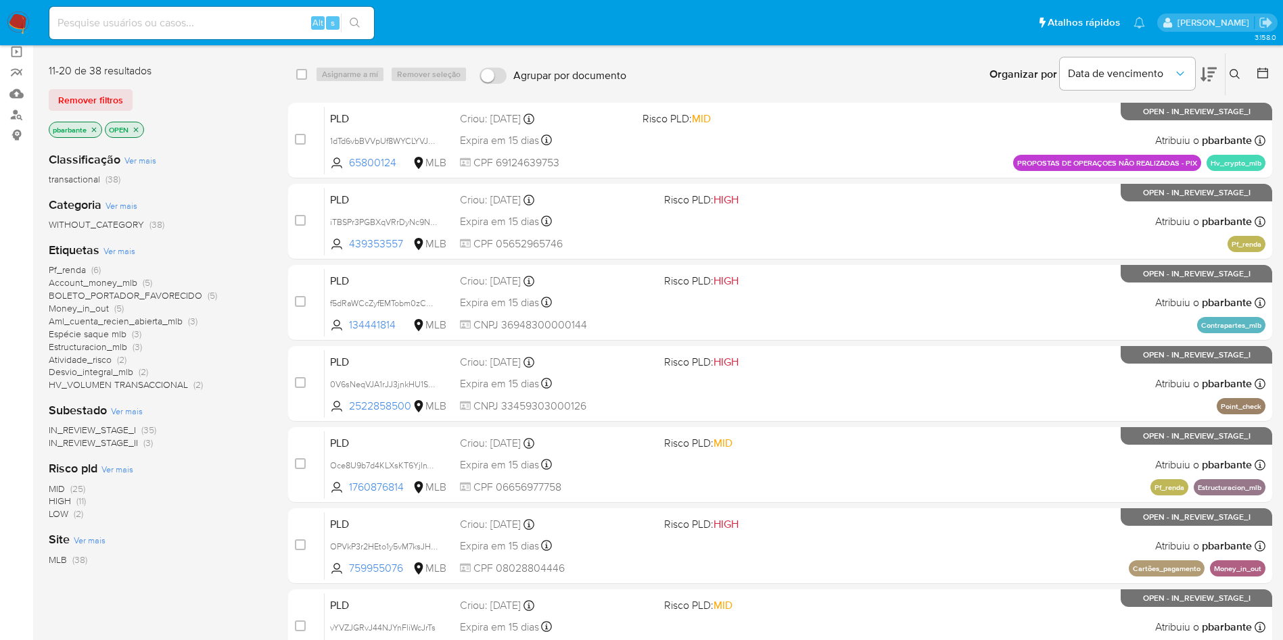
click at [73, 277] on span "Pf_renda" at bounding box center [67, 270] width 37 height 14
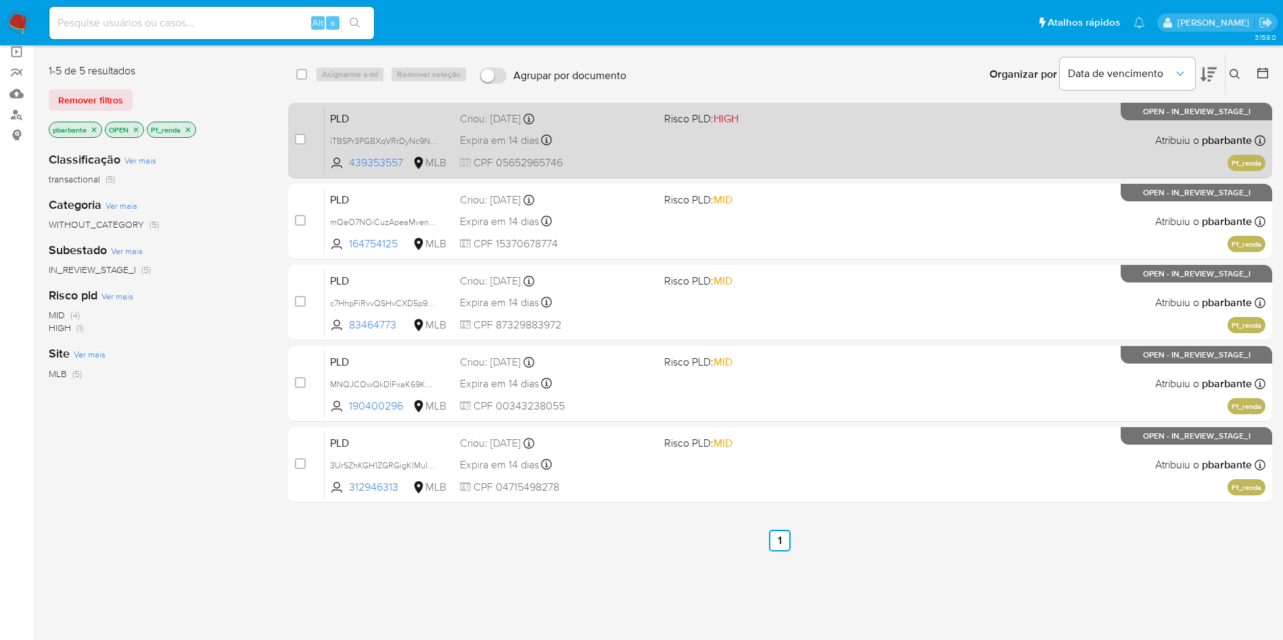
click at [821, 174] on div "PLD iTBSPr3PGBXqVRrDyNc9NyaQ 439353557 MLB Risco PLD: HIGH Criou: 12/08/2025 Cr…" at bounding box center [795, 140] width 941 height 68
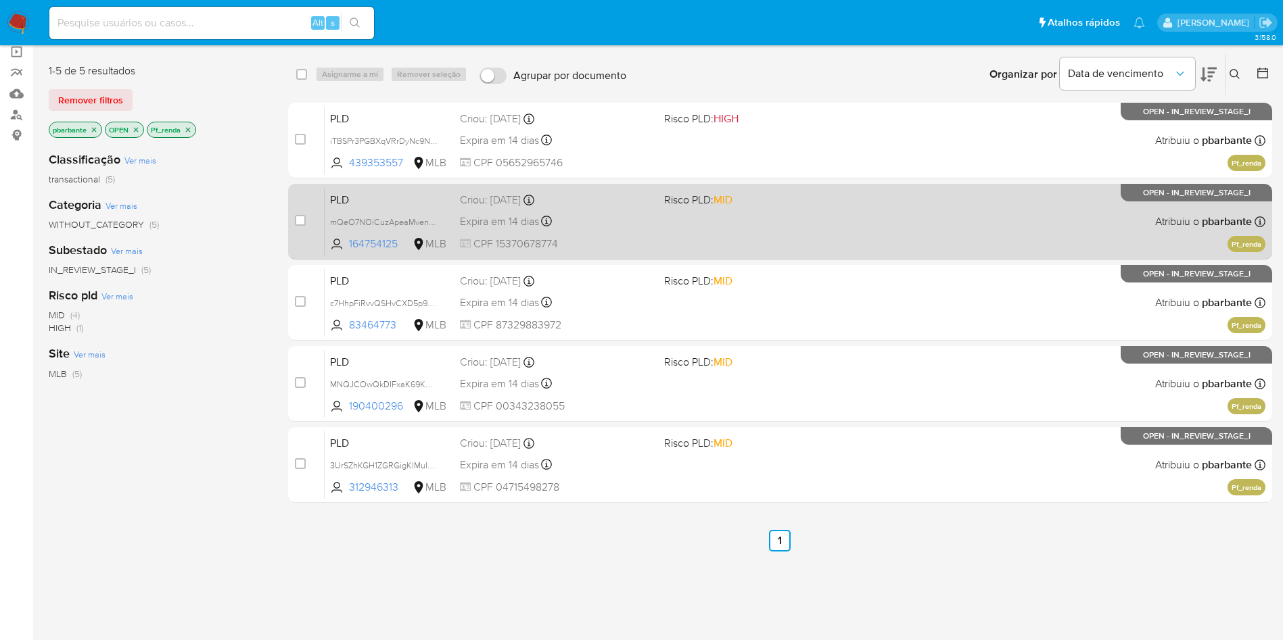
click at [826, 238] on div "PLD mQeO7NOiCuzApeaMvenqUpHC 164754125 MLB Risco PLD: MID Criou: 12/08/2025 Cri…" at bounding box center [795, 221] width 941 height 68
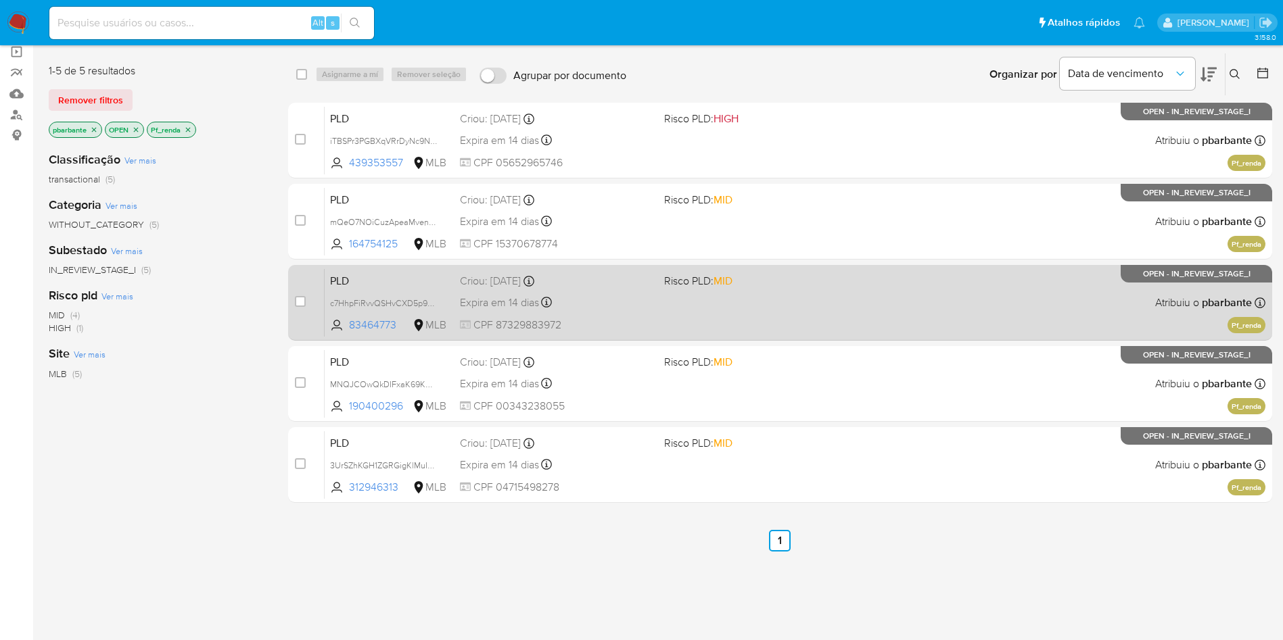
click at [833, 289] on span "Risco PLD: MID" at bounding box center [760, 280] width 193 height 18
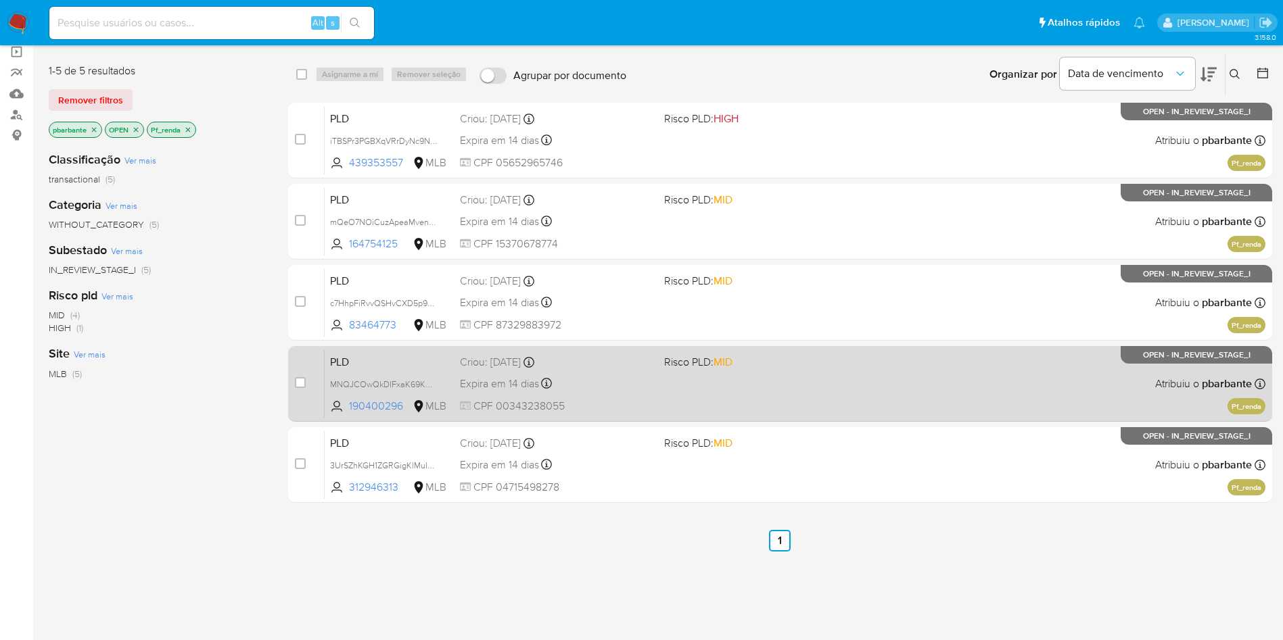
click at [836, 386] on div "PLD MNQJCOwQkDIFxaK69KWKbRZE 190400296 MLB Risco PLD: MID Criou: 12/08/2025 Cri…" at bounding box center [795, 384] width 941 height 68
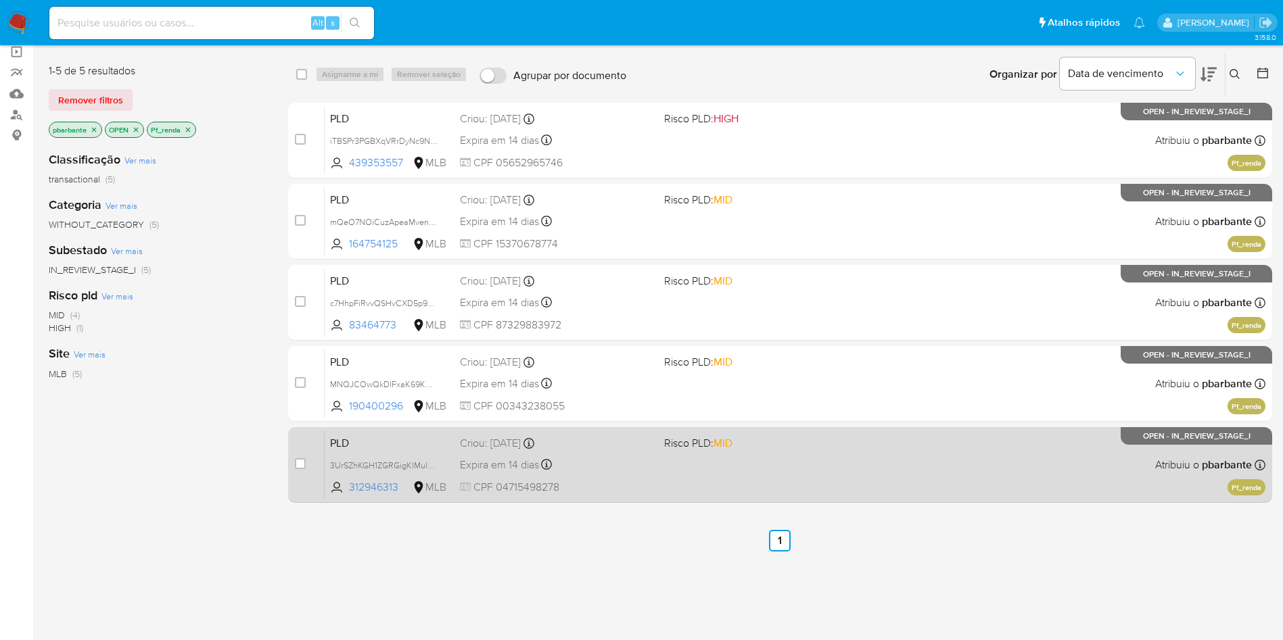
click at [785, 451] on span "Risco PLD: MID" at bounding box center [760, 442] width 193 height 18
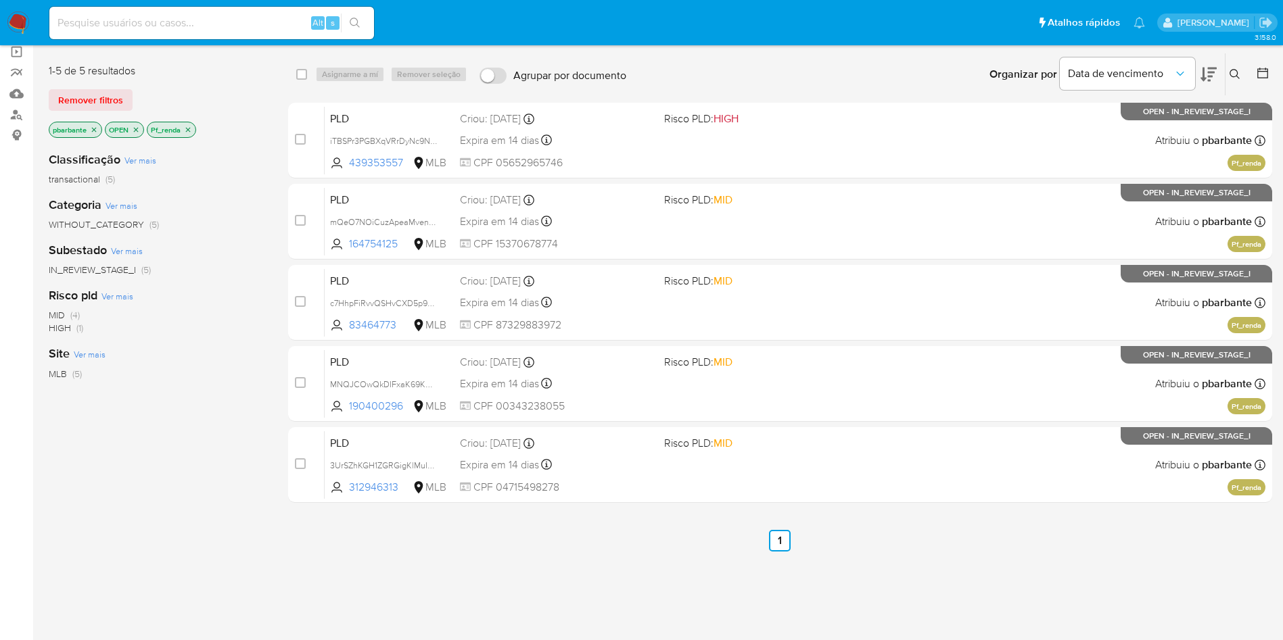
click at [189, 133] on icon "close-filter" at bounding box center [188, 130] width 8 height 8
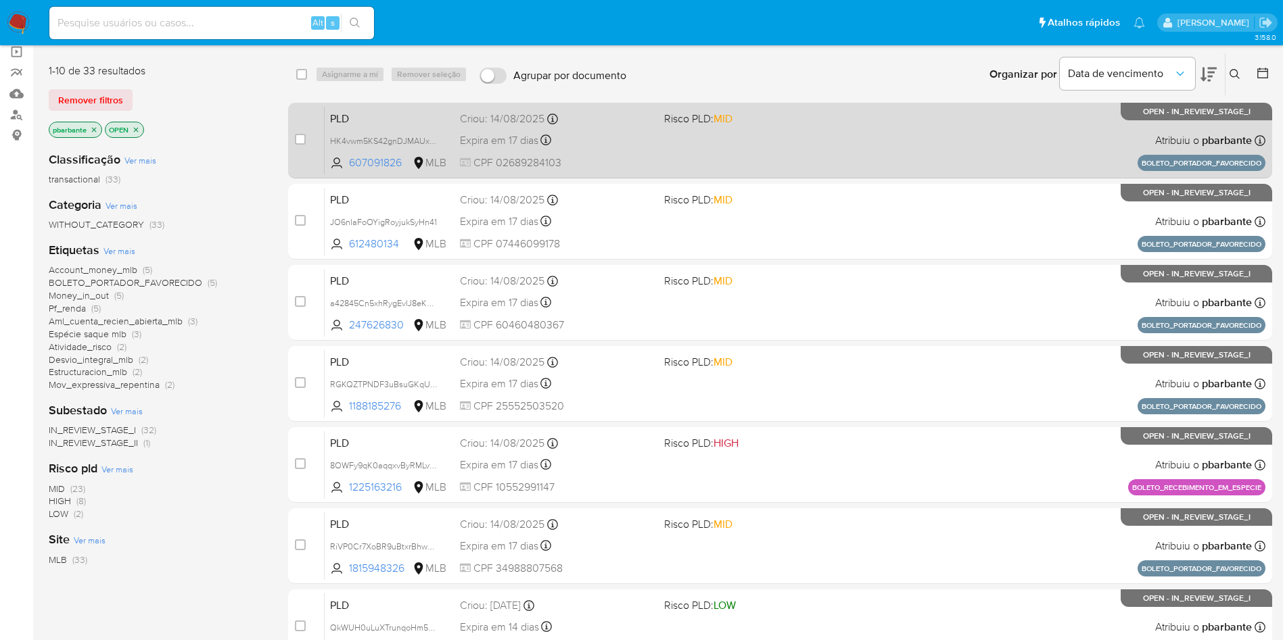
click at [653, 146] on div "Expira em 17 dias Expira em 28/09/2025 09:36:11" at bounding box center [556, 140] width 193 height 18
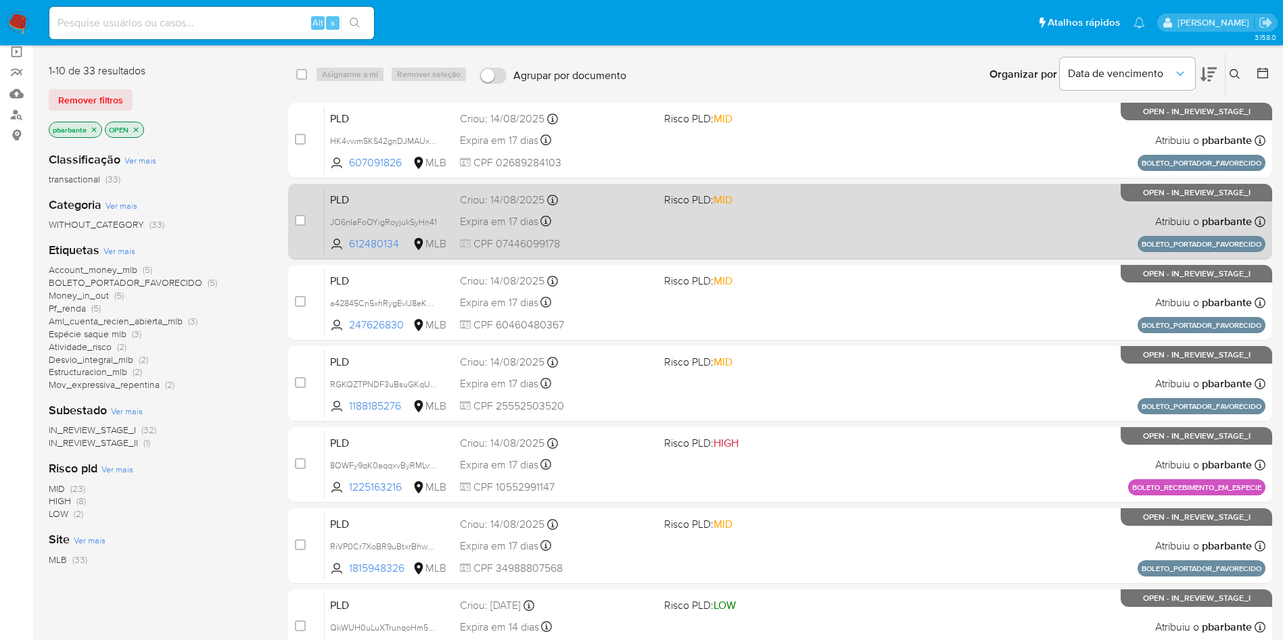
click at [653, 231] on div "Expira em 17 dias Expira em 28/09/2025 09:36:10" at bounding box center [556, 221] width 193 height 18
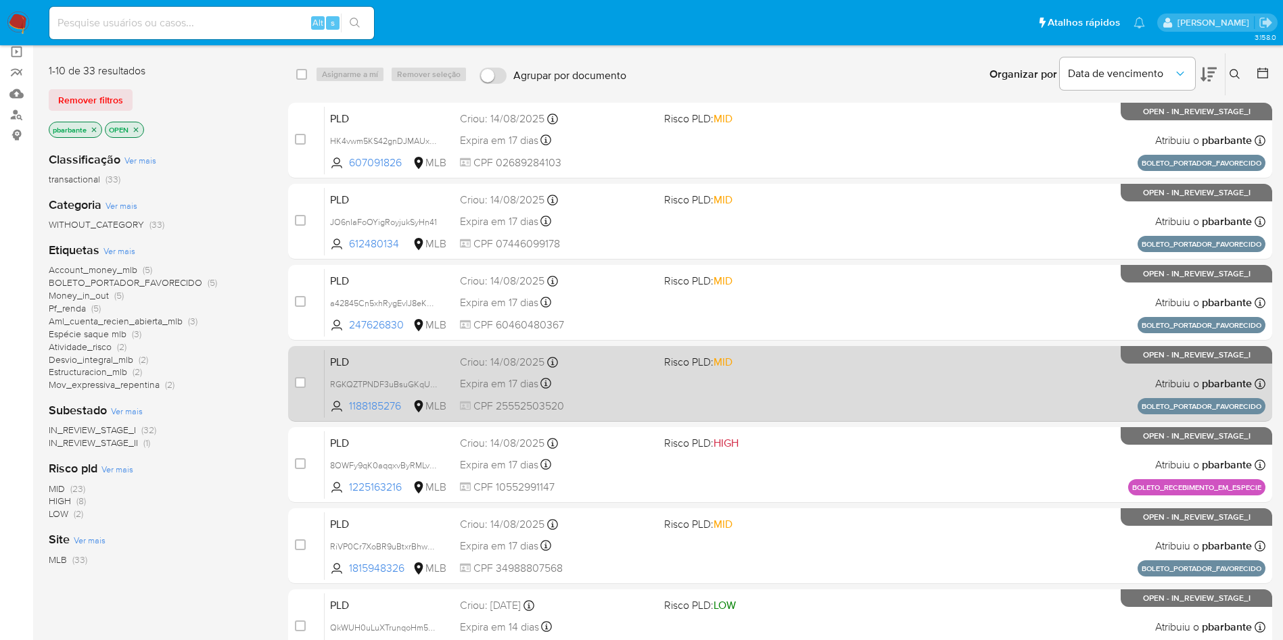
click at [711, 418] on div "PLD RGKQZTPNDF3uBsuGKqU7aXDk 1188185276 MLB Risco PLD: MID Criou: 14/08/2025 Cr…" at bounding box center [795, 384] width 941 height 68
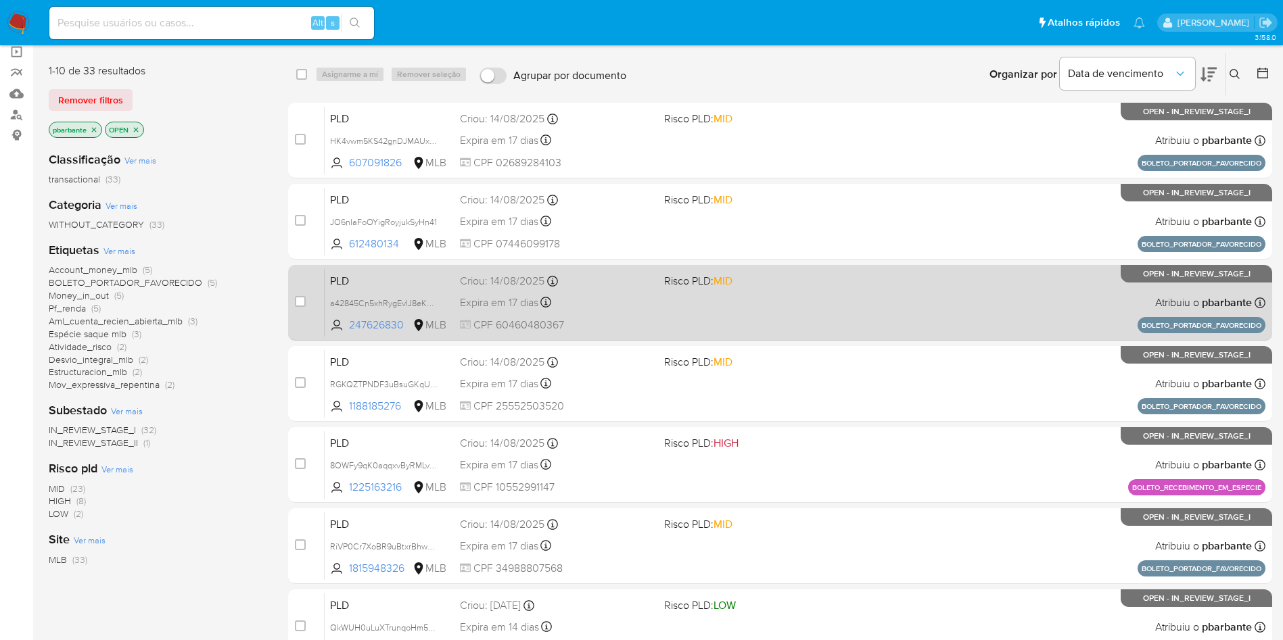
click at [889, 337] on div "PLD a42845Cn5xhRygEvlJ8eKR9O 247626830 MLB Risco PLD: MID Criou: 14/08/2025 Cri…" at bounding box center [795, 302] width 941 height 68
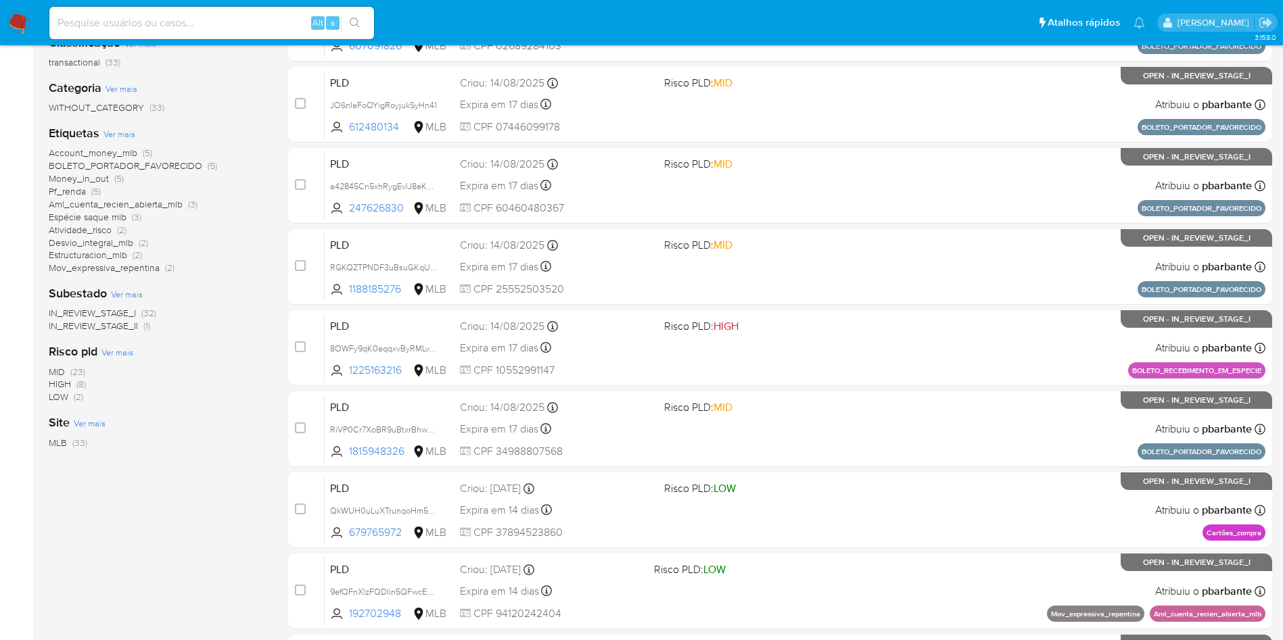
scroll to position [247, 0]
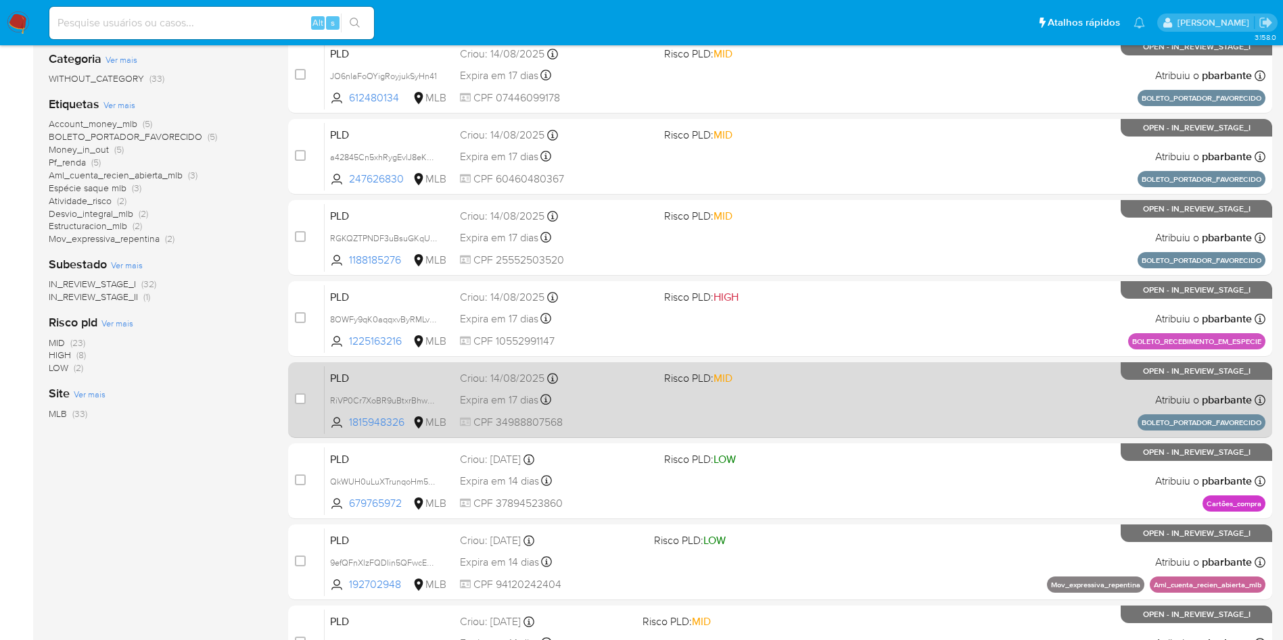
click at [848, 434] on div "PLD RiVP0Cr7XoBR9uBtxrBhwWrj 1815948326 MLB Risco PLD: MID Criou: 14/08/2025 Cr…" at bounding box center [795, 400] width 941 height 68
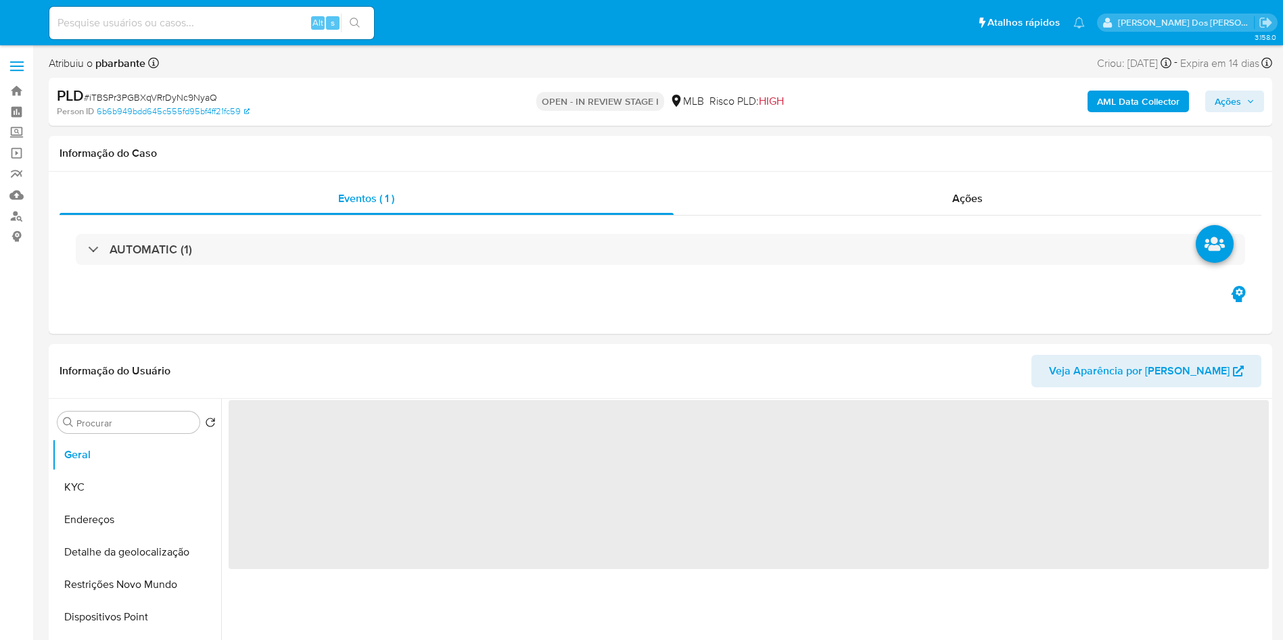
select select "10"
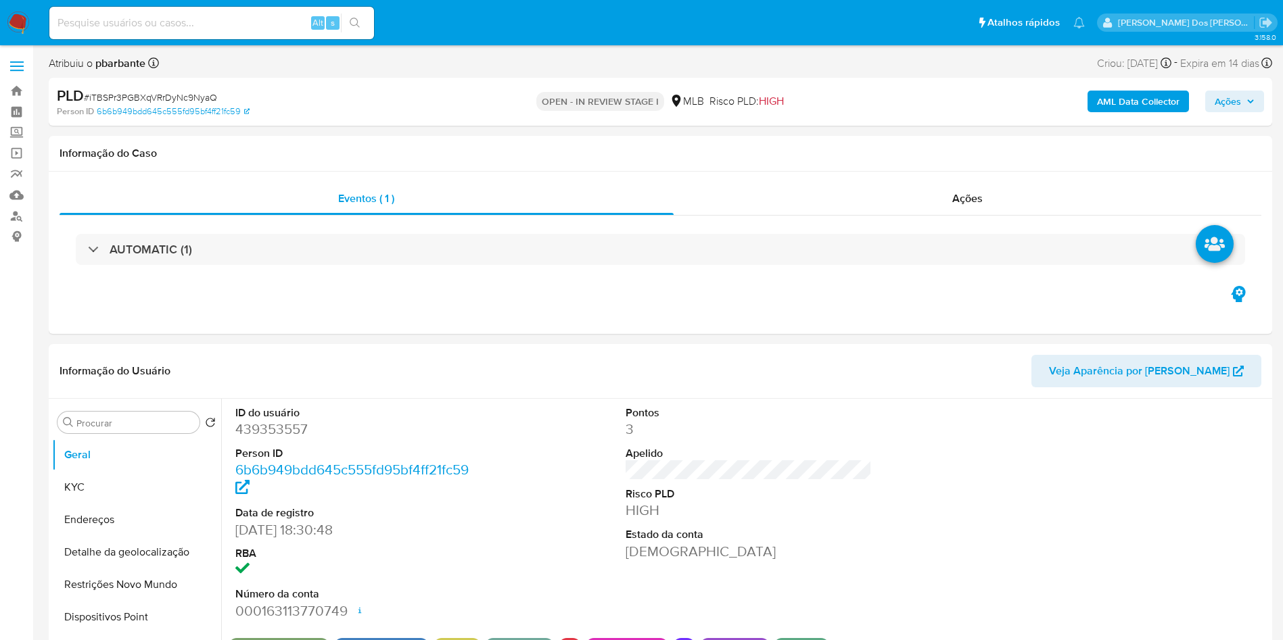
click at [183, 96] on span "# iTBSPr3PGBXqVRrDyNc9NyaQ" at bounding box center [150, 98] width 133 height 14
copy span "iTBSPr3PGBXqVRrDyNc9NyaQ"
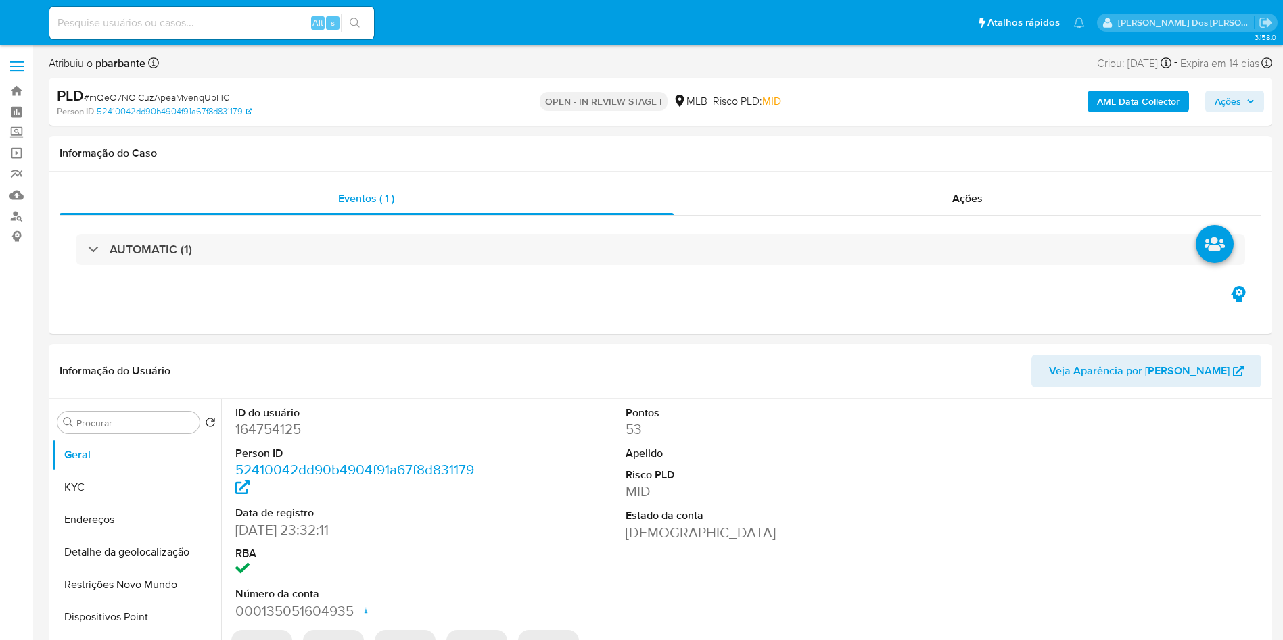
select select "10"
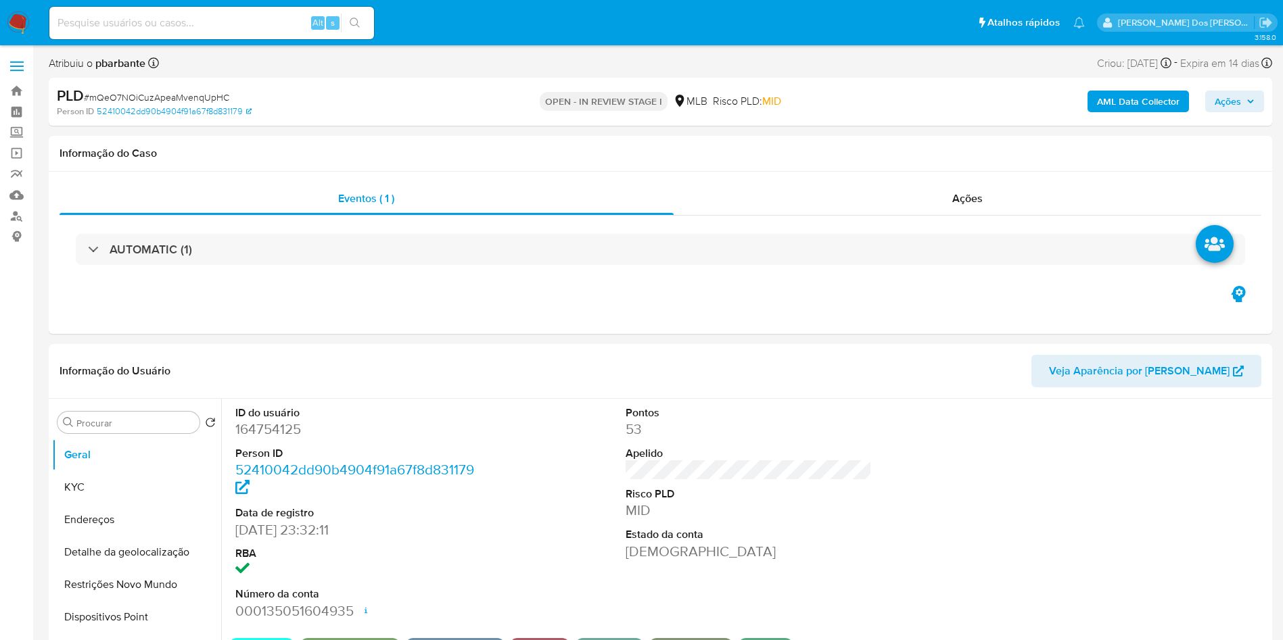
click at [210, 94] on span "# mQeO7NOiCuzApeaMvenqUpHC" at bounding box center [156, 98] width 145 height 14
copy span "mQeO7NOiCuzApeaMvenqUpHC"
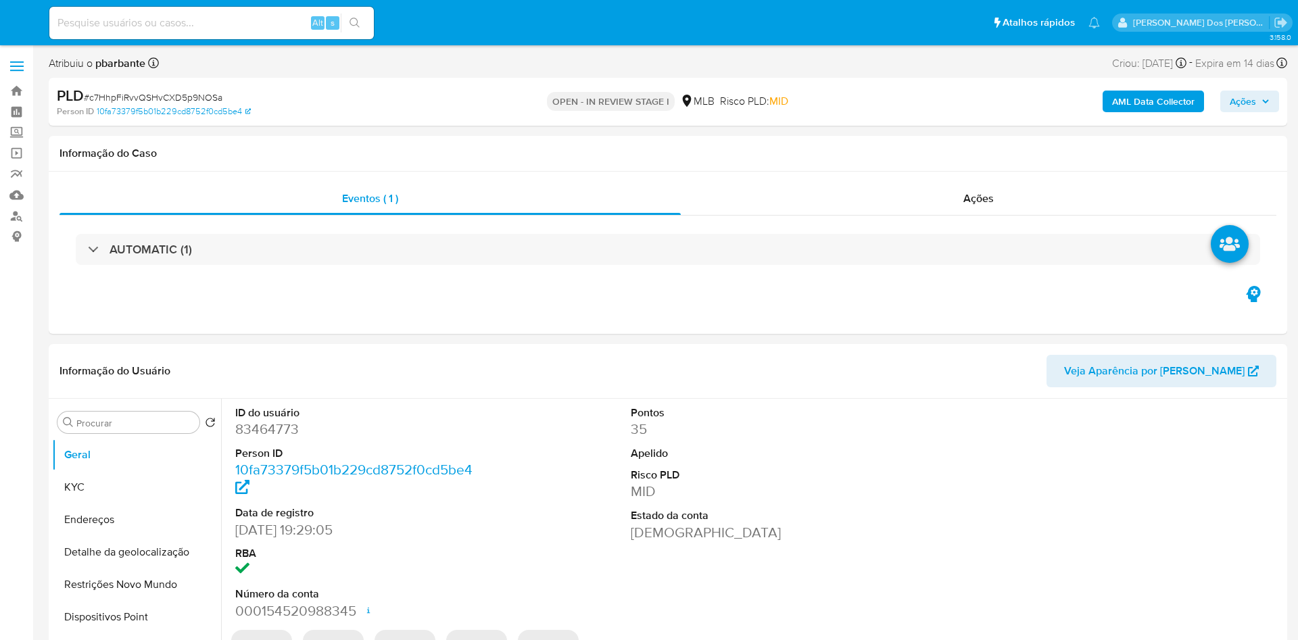
select select "10"
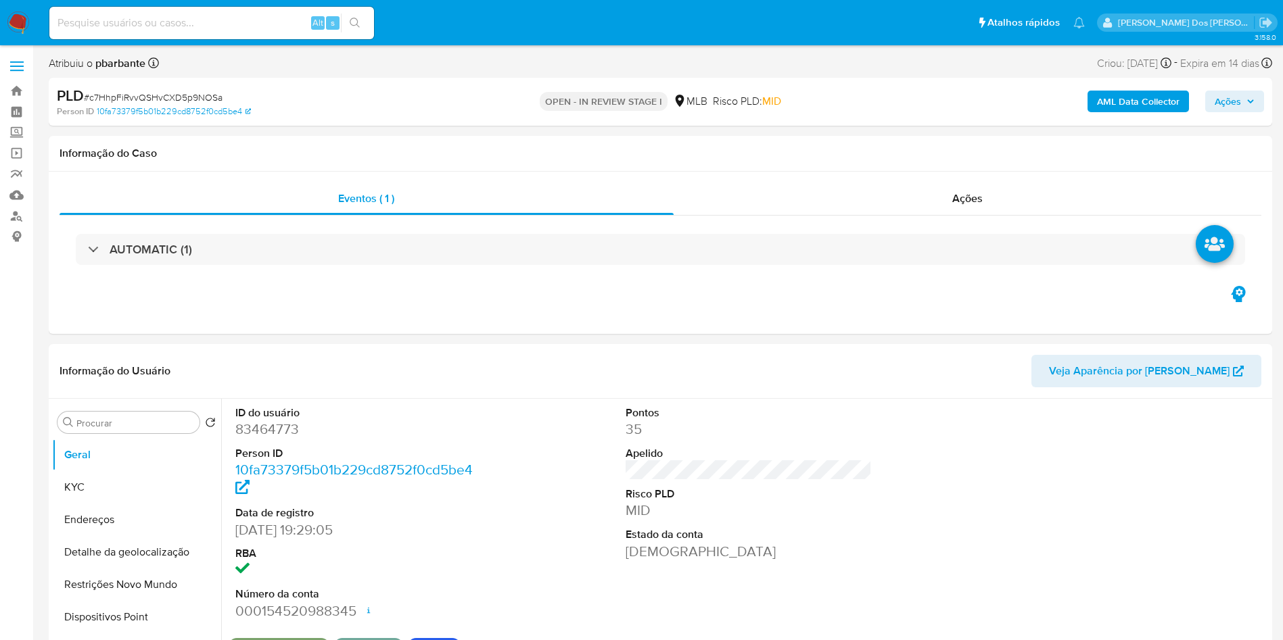
click at [181, 93] on span "# c7HhpFiRvvQSHvCXD5p9NOSa" at bounding box center [153, 98] width 139 height 14
copy span "c7HhpFiRvvQSHvCXD5p9NOSa"
click at [181, 93] on span "# c7HhpFiRvvQSHvCXD5p9NOSa" at bounding box center [153, 98] width 139 height 14
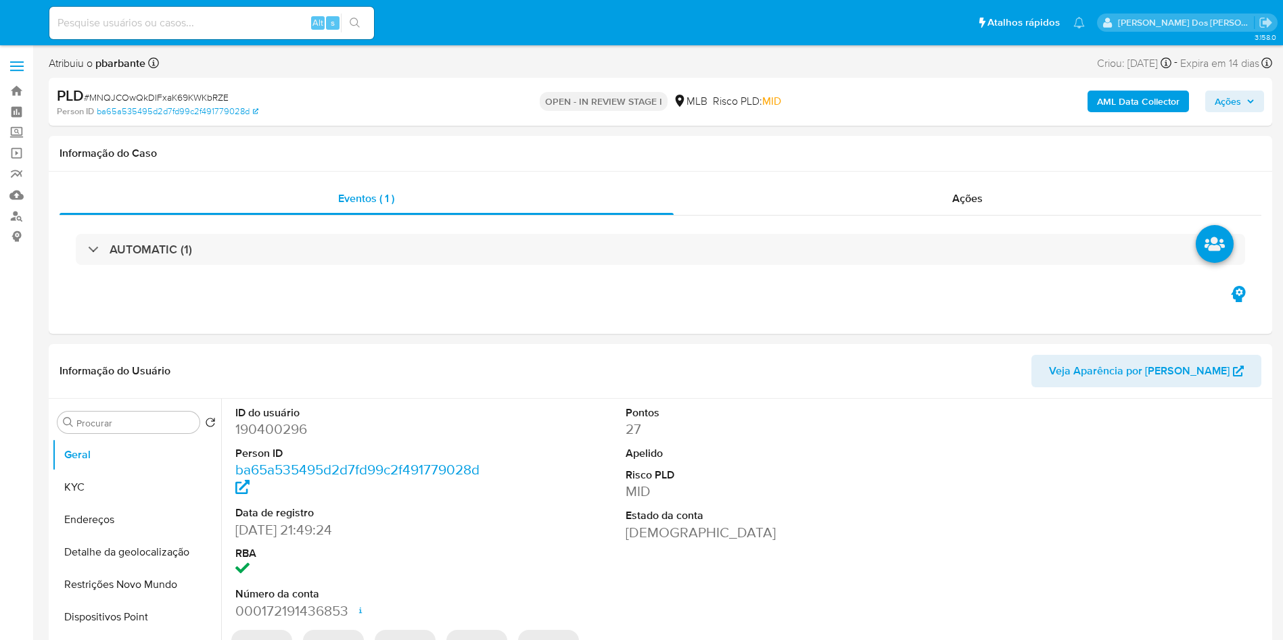
select select "10"
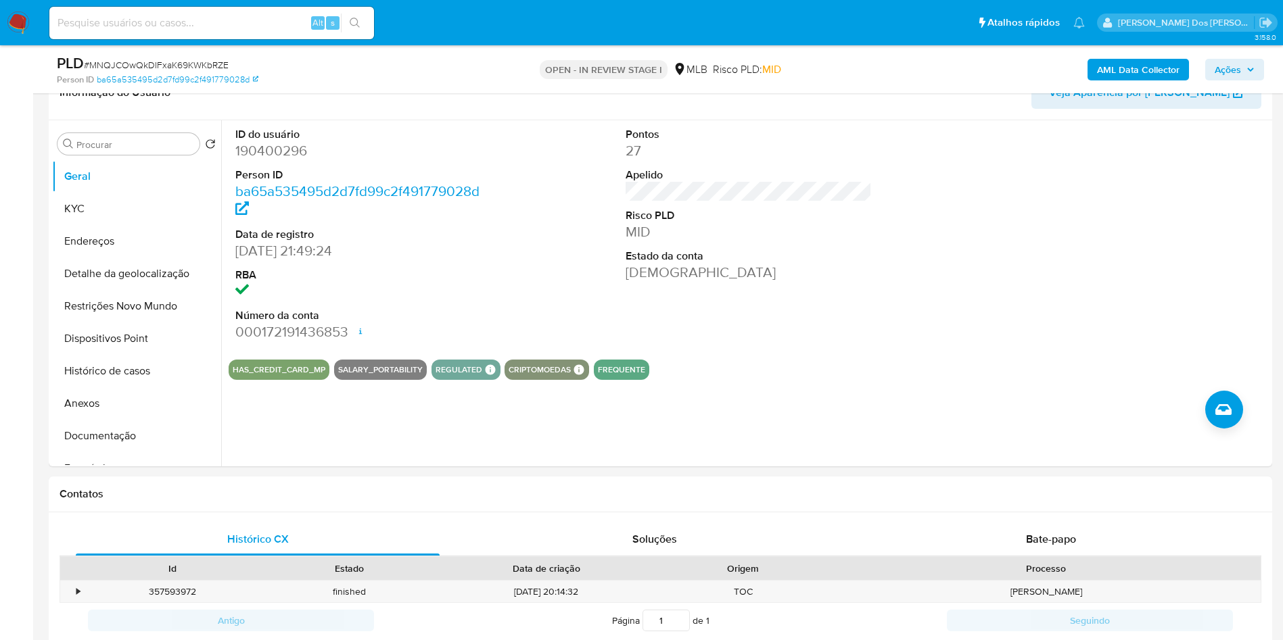
scroll to position [231, 0]
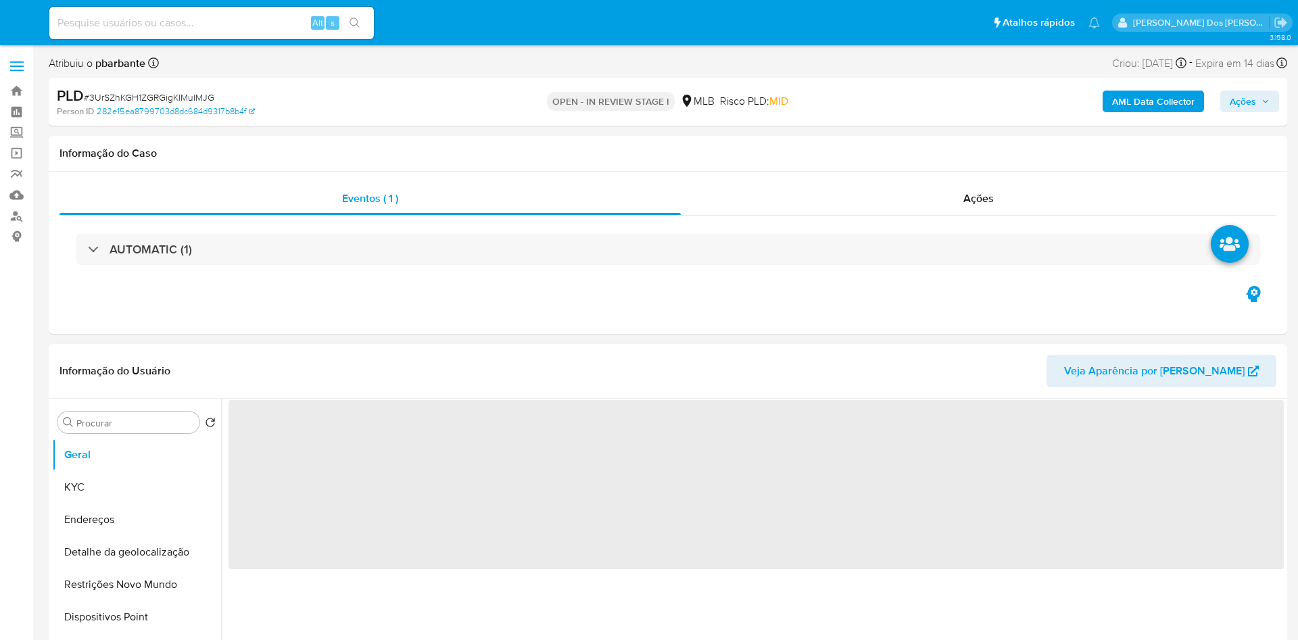
select select "10"
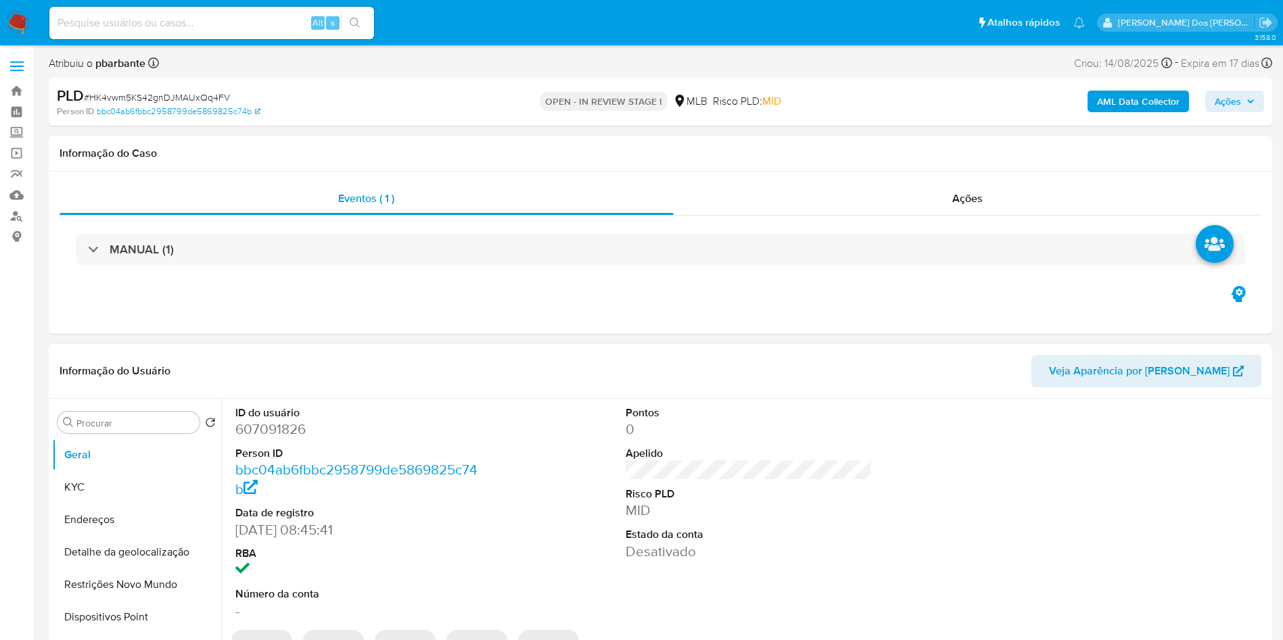
select select "10"
click at [275, 439] on dd "607091826" at bounding box center [358, 429] width 247 height 19
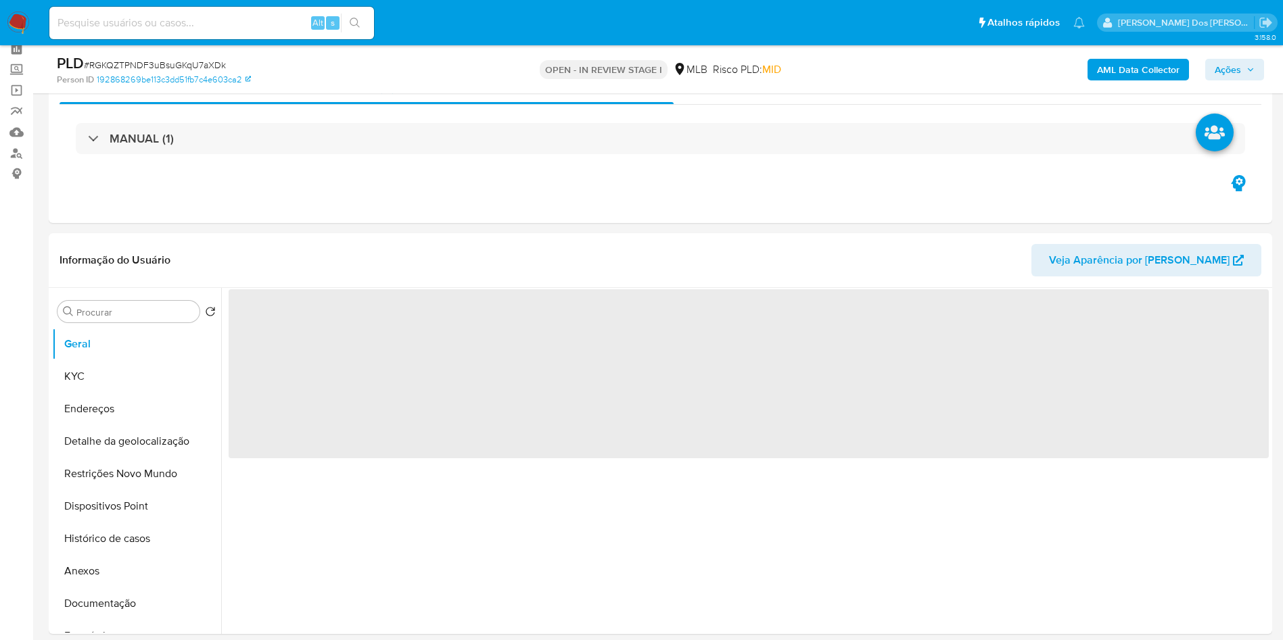
scroll to position [65, 0]
select select "10"
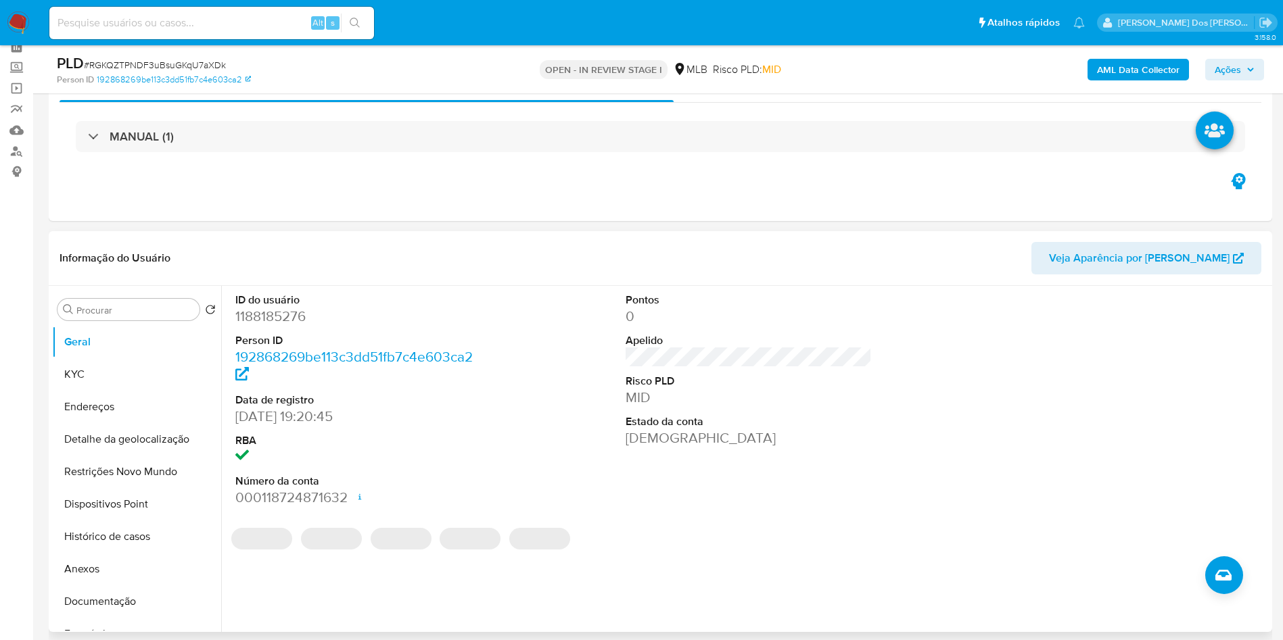
click at [277, 326] on dd "1188185276" at bounding box center [358, 316] width 247 height 19
copy dd "1188185276"
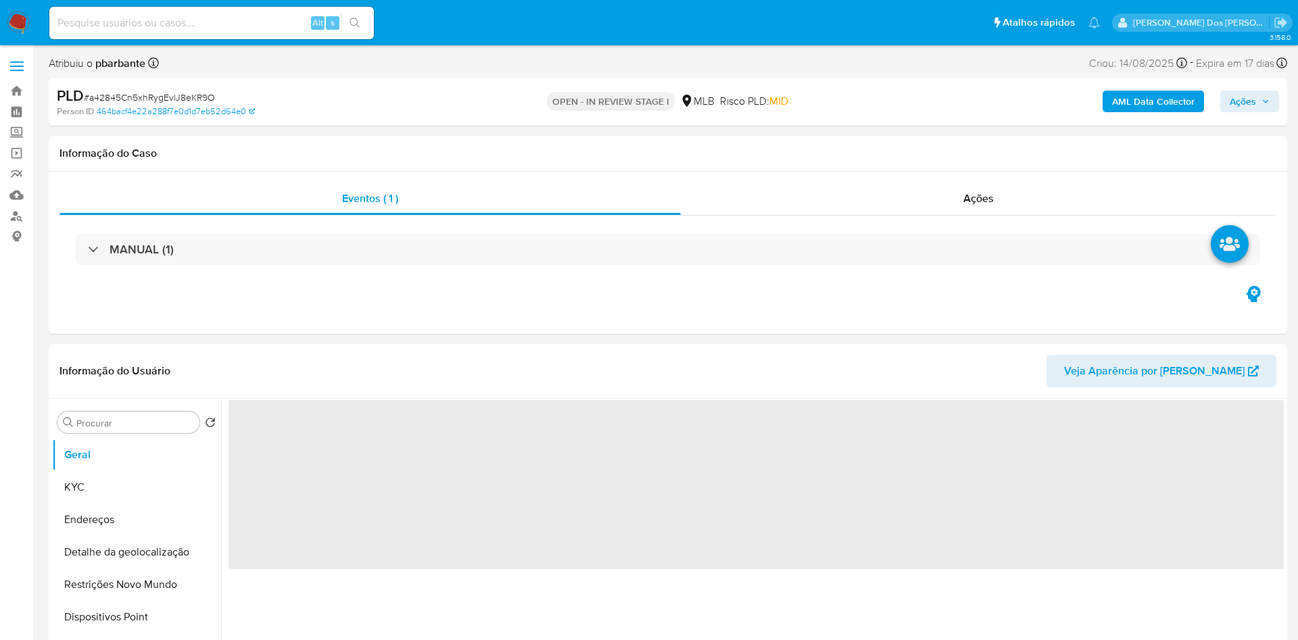
select select "10"
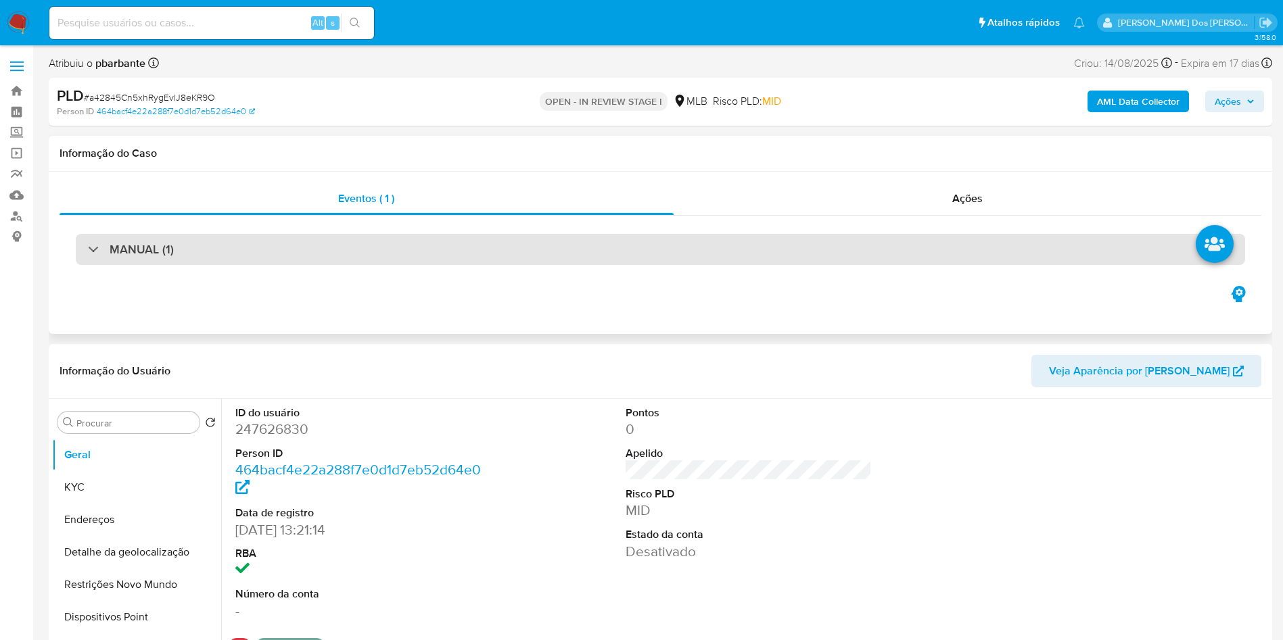
click at [433, 239] on div "MANUAL (1)" at bounding box center [660, 249] width 1169 height 31
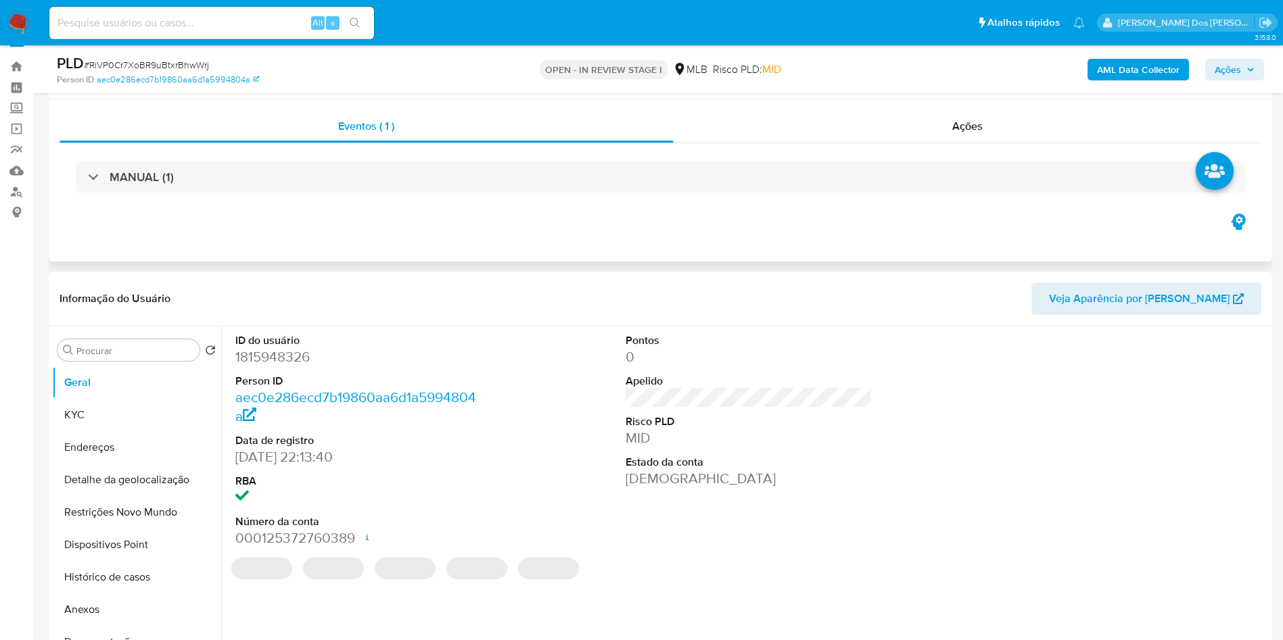
scroll to position [108, 0]
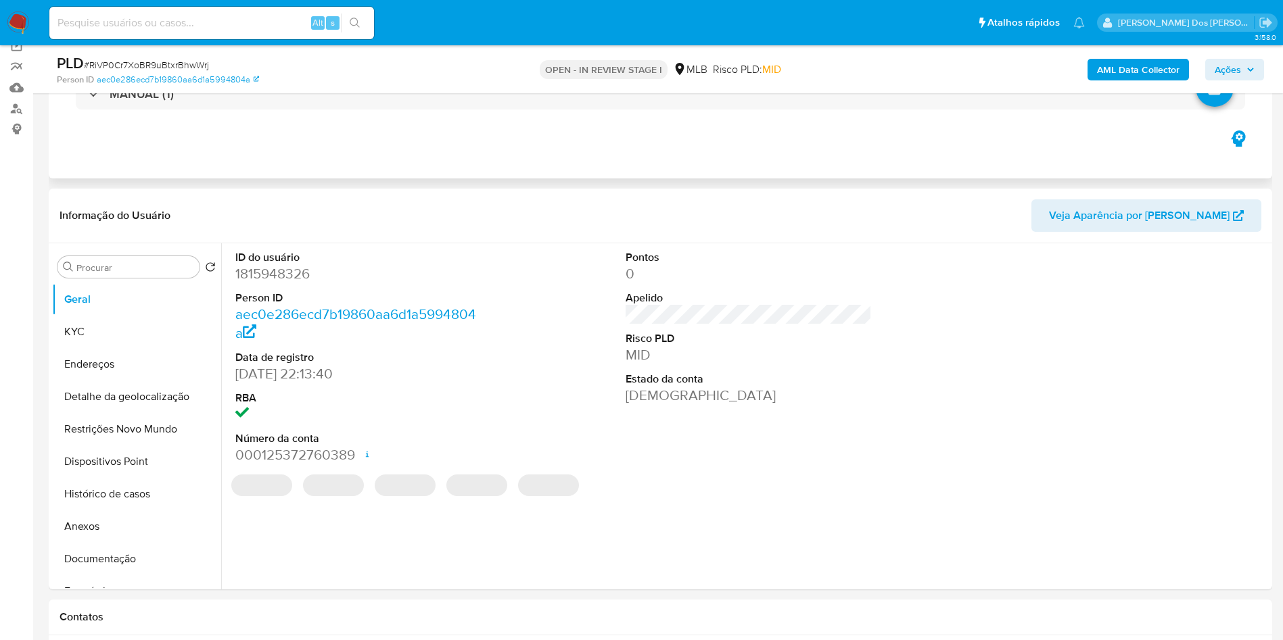
select select "10"
click at [298, 283] on dd "1815948326" at bounding box center [358, 273] width 247 height 19
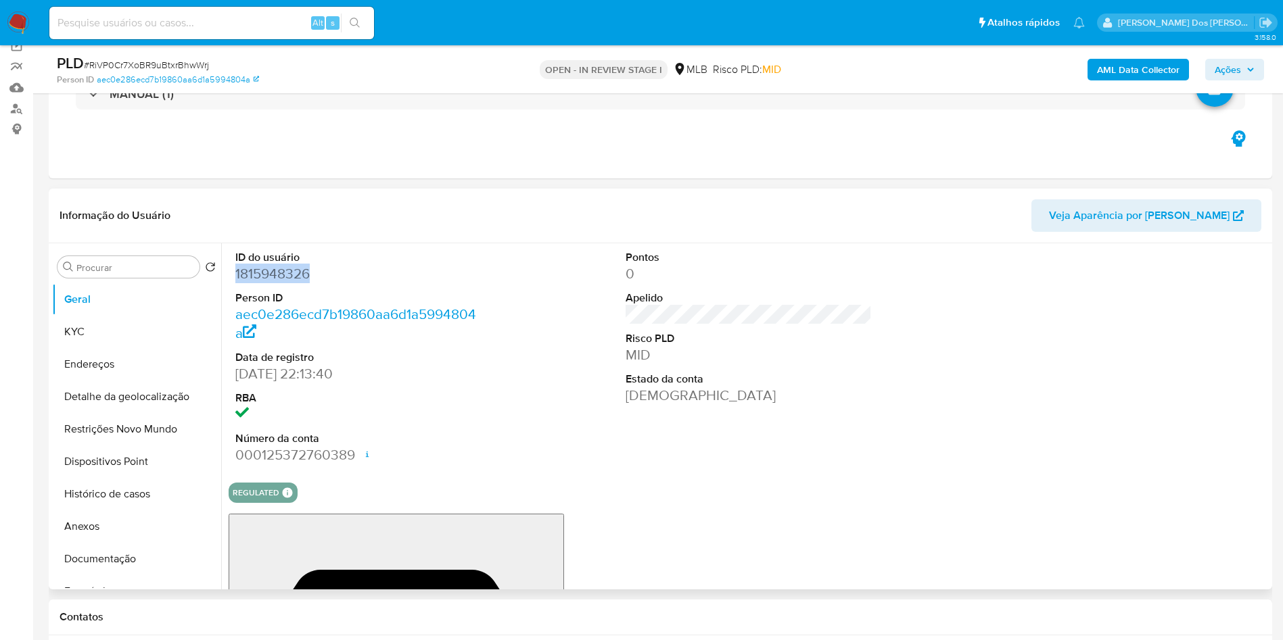
copy dd "1815948326"
